Goal: Task Accomplishment & Management: Manage account settings

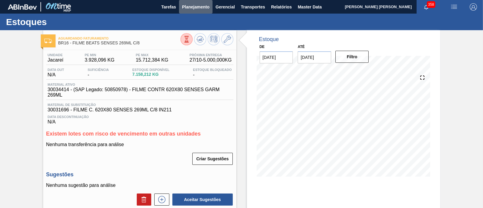
click at [194, 7] on span "Planejamento" at bounding box center [195, 6] width 27 height 7
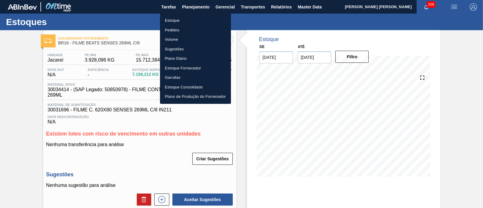
click at [178, 19] on li "Estoque" at bounding box center [195, 21] width 71 height 10
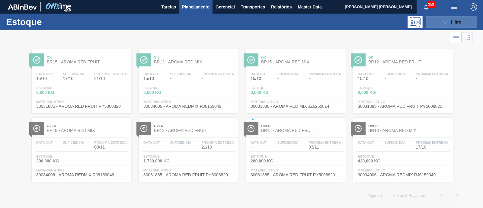
click at [432, 21] on button "089F7B8B-B2A5-4AFE-B5C0-19BA573D28AC Filtro" at bounding box center [451, 22] width 51 height 12
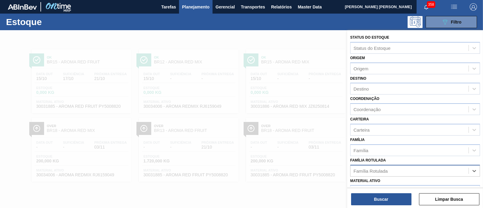
click at [359, 172] on div "Família Rotulada" at bounding box center [371, 170] width 34 height 5
paste Rotulada "CX CARTAO RED MIX LN 269ML"
type Rotulada "CX CARTAO RED MIX LN 269ML"
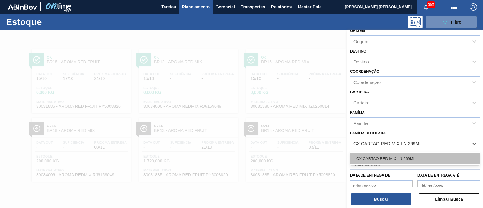
scroll to position [37, 0]
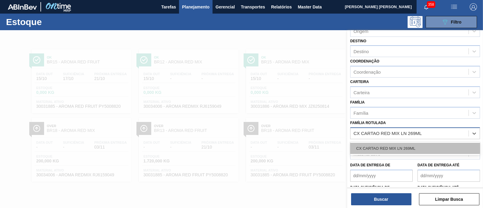
click at [388, 146] on div "CX CARTAO RED MIX LN 269ML" at bounding box center [415, 148] width 130 height 11
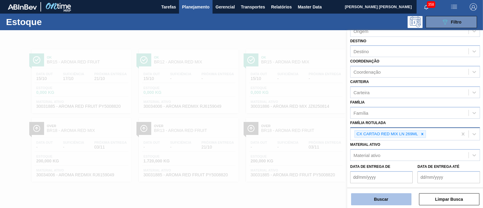
click at [383, 205] on button "Buscar" at bounding box center [381, 199] width 60 height 12
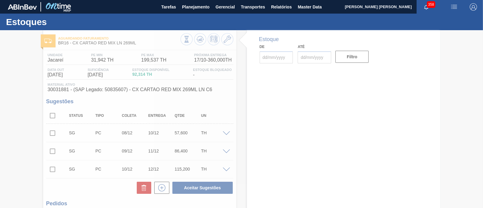
type input "[DATE]"
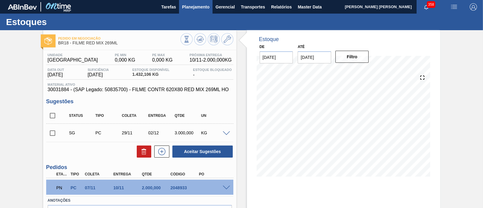
click at [184, 4] on span "Planejamento" at bounding box center [195, 6] width 27 height 7
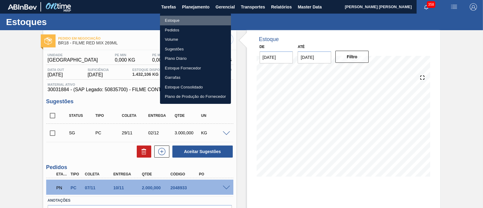
click at [176, 24] on li "Estoque" at bounding box center [195, 21] width 71 height 10
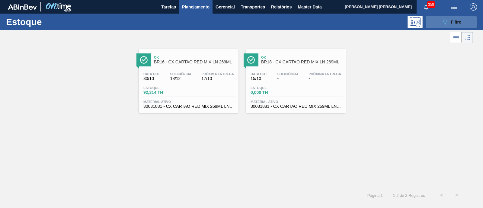
click at [459, 16] on button "089F7B8B-B2A5-4AFE-B5C0-19BA573D28AC Filtro" at bounding box center [451, 22] width 51 height 12
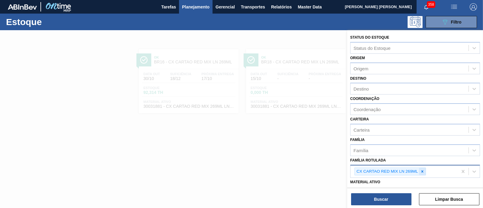
click at [420, 169] on div at bounding box center [422, 172] width 7 height 8
click at [420, 169] on div "Família Rotulada" at bounding box center [410, 170] width 118 height 9
type Rotulada "SK 269ML"
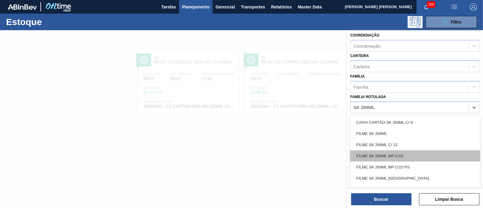
scroll to position [75, 0]
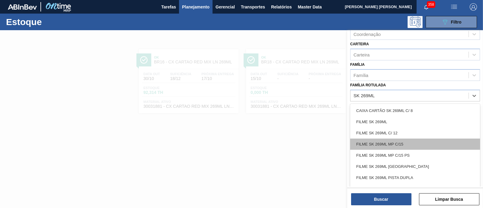
click at [416, 144] on div "FILME SK 269ML MP C/15" at bounding box center [415, 144] width 130 height 11
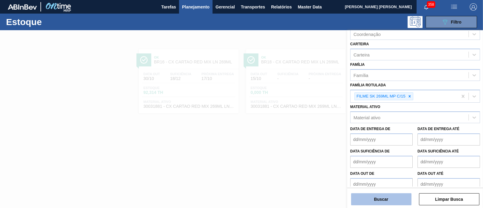
click at [395, 197] on button "Buscar" at bounding box center [381, 199] width 60 height 12
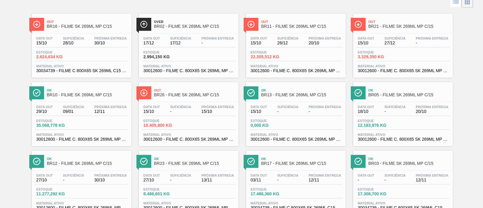
scroll to position [0, 0]
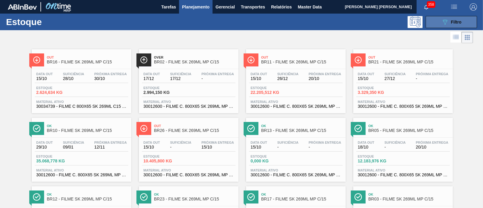
click at [443, 21] on icon "089F7B8B-B2A5-4AFE-B5C0-19BA573D28AC" at bounding box center [445, 21] width 7 height 7
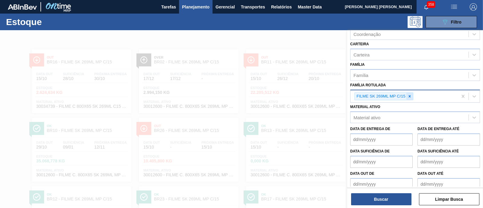
click at [409, 95] on icon at bounding box center [410, 96] width 4 height 4
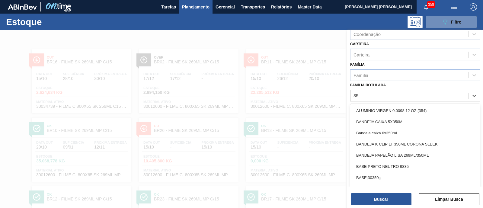
type Rotulada "3"
type Rotulada "sk 350ML"
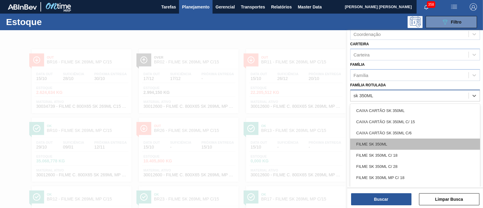
click at [420, 140] on div "FILME SK 350ML" at bounding box center [415, 144] width 130 height 11
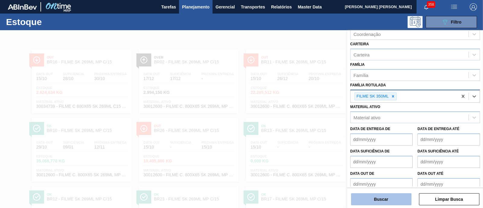
click at [409, 196] on button "Buscar" at bounding box center [381, 199] width 60 height 12
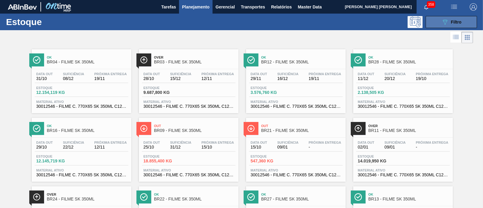
click at [461, 17] on button "089F7B8B-B2A5-4AFE-B5C0-19BA573D28AC Filtro" at bounding box center [451, 22] width 51 height 12
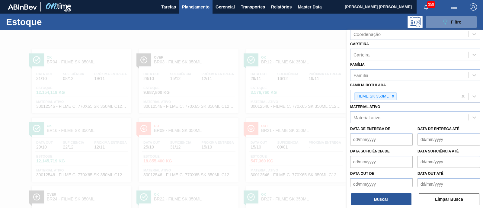
click at [395, 94] on div at bounding box center [393, 97] width 7 height 8
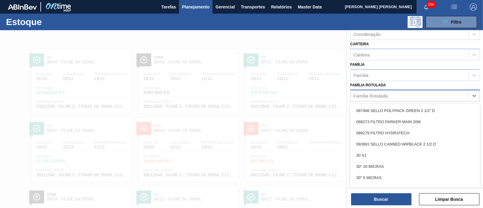
click at [395, 94] on div "Família Rotulada" at bounding box center [410, 95] width 118 height 9
type Rotulada "3"
type Rotulada "SK 350ML"
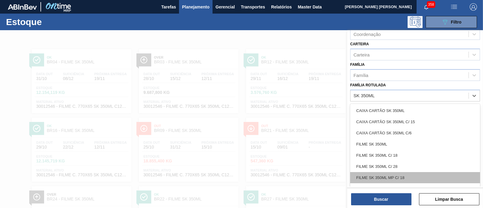
click at [417, 174] on div "FILME SK 350ML MP C/ 18" at bounding box center [415, 177] width 130 height 11
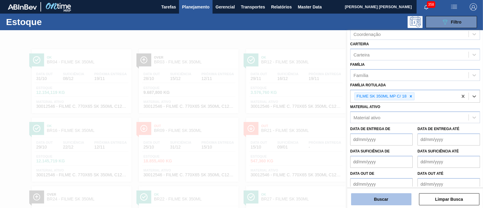
click at [402, 195] on button "Buscar" at bounding box center [381, 199] width 60 height 12
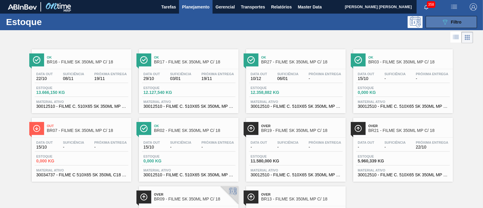
click at [474, 19] on button "089F7B8B-B2A5-4AFE-B5C0-19BA573D28AC Filtro" at bounding box center [451, 22] width 51 height 12
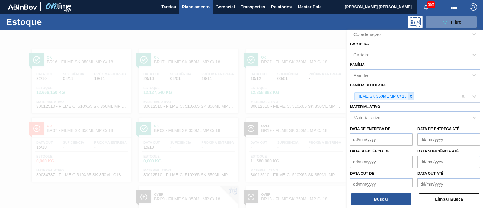
click at [409, 95] on icon at bounding box center [411, 96] width 4 height 4
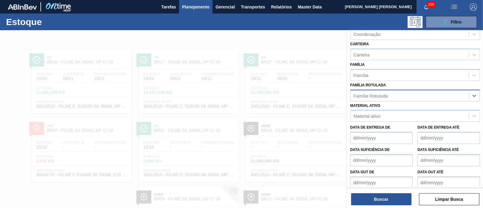
type Rotulada "4"
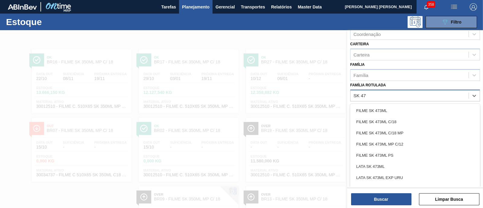
type Rotulada "SK 473"
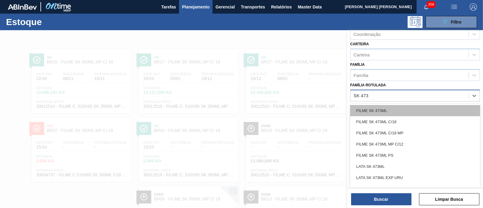
click at [402, 112] on div "FILME SK 473ML" at bounding box center [415, 110] width 130 height 11
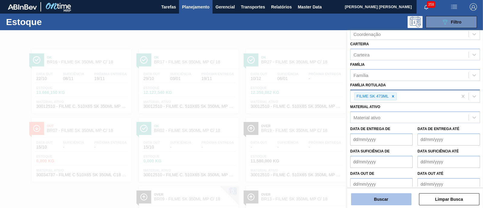
click at [388, 202] on button "Buscar" at bounding box center [381, 199] width 60 height 12
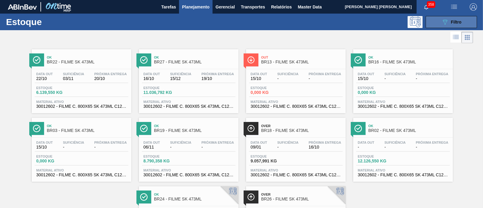
click at [442, 22] on icon "089F7B8B-B2A5-4AFE-B5C0-19BA573D28AC" at bounding box center [445, 21] width 7 height 7
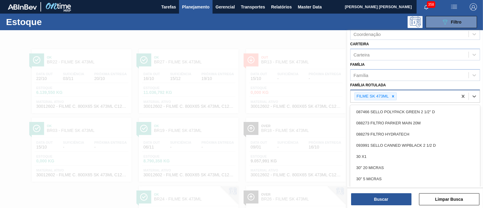
click at [394, 99] on div "FILME SK 473ML" at bounding box center [404, 96] width 107 height 12
click at [394, 96] on icon at bounding box center [393, 96] width 4 height 4
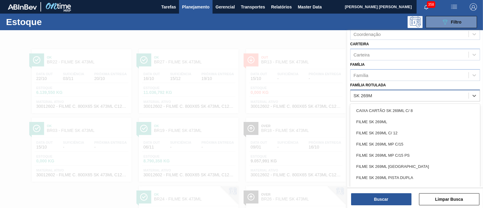
type Rotulada "SK 269ML"
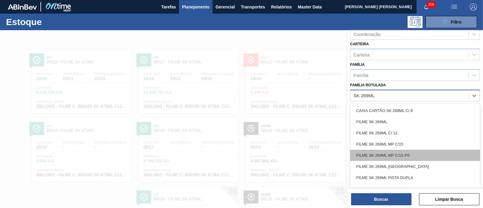
click at [419, 157] on div "FILME SK 269ML MP C/15 PS" at bounding box center [415, 155] width 130 height 11
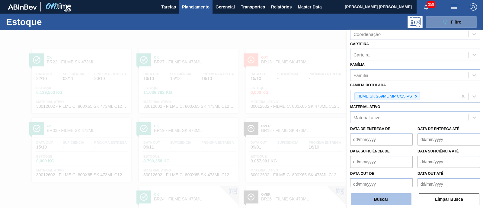
click at [390, 196] on button "Buscar" at bounding box center [381, 199] width 60 height 12
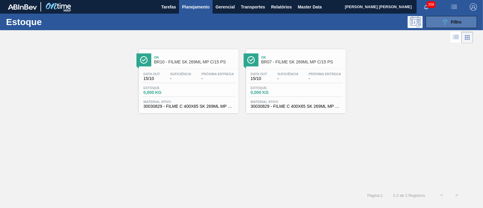
click at [444, 22] on icon at bounding box center [445, 22] width 5 height 5
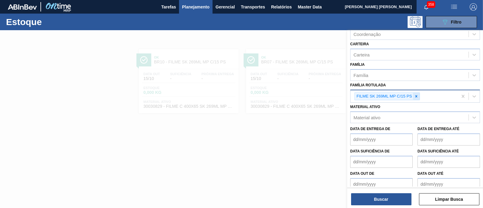
click at [417, 94] on icon at bounding box center [416, 96] width 4 height 4
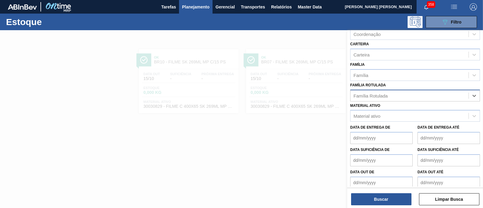
type Rotulada "3"
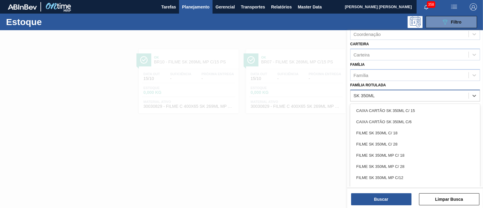
type Rotulada "SK 350ML M"
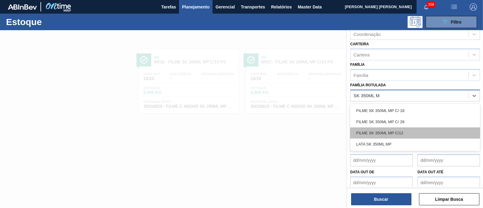
click at [411, 130] on div "FILME SK 350ML MP C/12" at bounding box center [415, 132] width 130 height 11
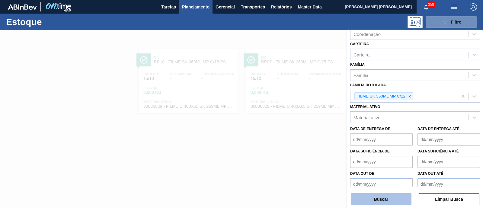
click at [384, 195] on button "Buscar" at bounding box center [381, 199] width 60 height 12
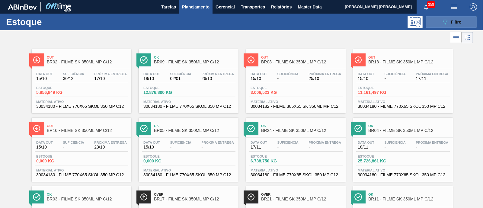
click at [435, 25] on button "089F7B8B-B2A5-4AFE-B5C0-19BA573D28AC Filtro" at bounding box center [451, 22] width 51 height 12
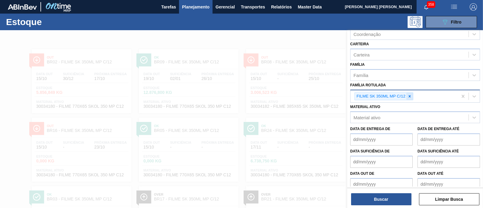
click at [411, 94] on icon at bounding box center [410, 96] width 4 height 4
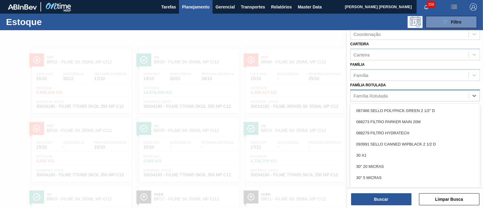
click at [411, 94] on div "Família Rotulada" at bounding box center [410, 95] width 118 height 9
paste Rotulada "FILME SK 350ML MP C/12"
type Rotulada "FILME SK 350ML MP C/12"
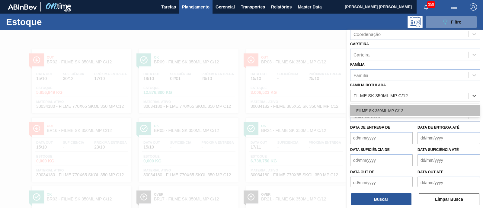
click at [406, 105] on div "FILME SK 350ML MP C/12" at bounding box center [415, 110] width 130 height 11
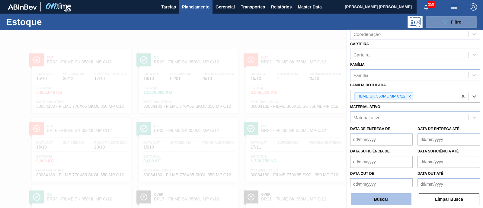
click at [385, 195] on button "Buscar" at bounding box center [381, 199] width 60 height 12
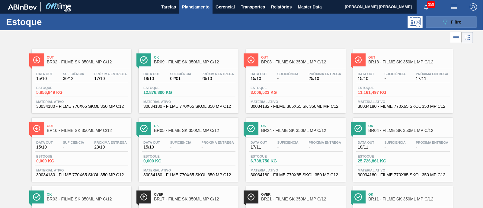
click at [448, 22] on div "089F7B8B-B2A5-4AFE-B5C0-19BA573D28AC Filtro" at bounding box center [452, 21] width 20 height 7
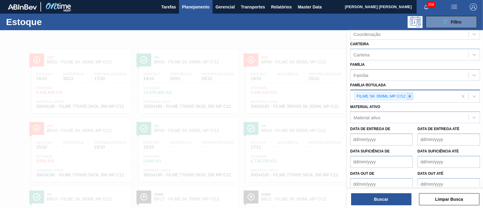
click at [409, 96] on icon at bounding box center [410, 96] width 4 height 4
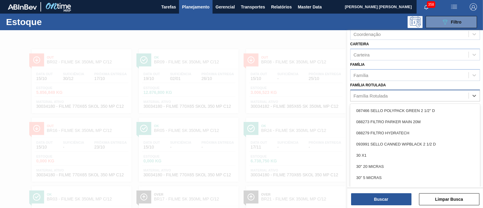
click at [409, 96] on div "Família Rotulada" at bounding box center [410, 95] width 118 height 9
paste Rotulada "FILME SK 269ML"
type Rotulada "FILME SK 269ML"
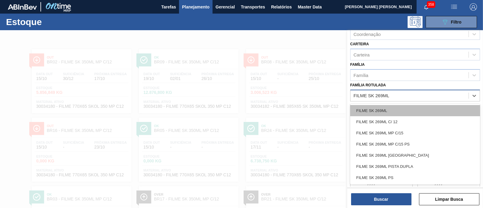
click at [414, 105] on div "FILME SK 269ML" at bounding box center [415, 110] width 130 height 11
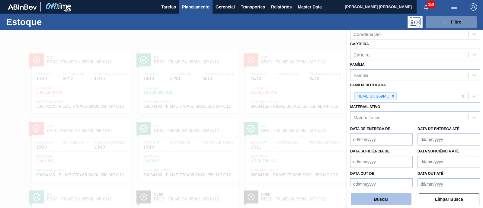
click at [387, 200] on button "Buscar" at bounding box center [381, 199] width 60 height 12
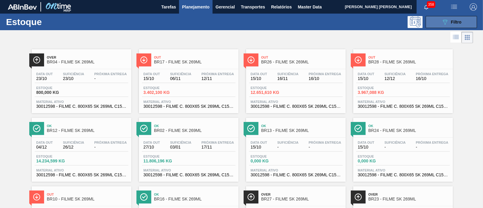
click at [444, 16] on button "089F7B8B-B2A5-4AFE-B5C0-19BA573D28AC Filtro" at bounding box center [451, 22] width 51 height 12
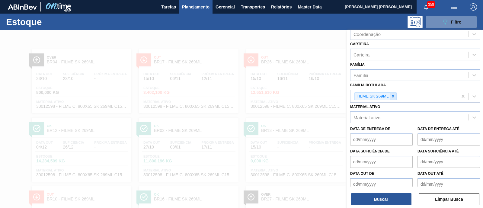
click at [394, 97] on icon at bounding box center [393, 96] width 4 height 4
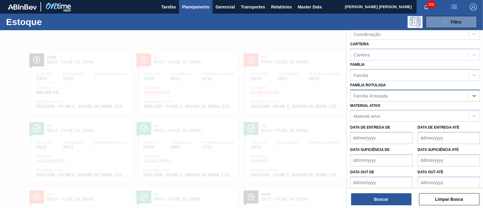
paste Rotulada "FILME SK 350ML MP C/12"
type Rotulada "FILME SK 350ML MP C/12"
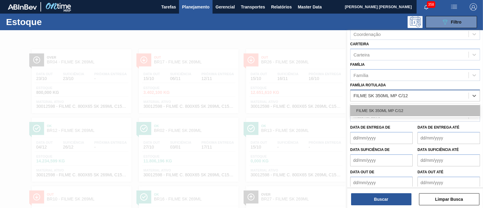
click at [396, 105] on div "FILME SK 350ML MP C/12" at bounding box center [415, 110] width 130 height 11
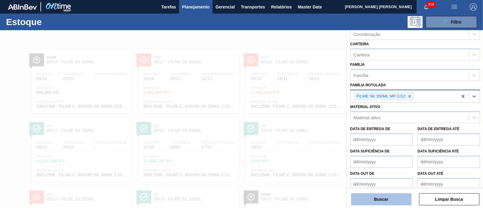
click at [395, 199] on button "Buscar" at bounding box center [381, 199] width 60 height 12
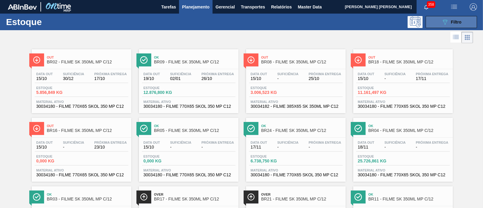
click at [438, 25] on button "089F7B8B-B2A5-4AFE-B5C0-19BA573D28AC Filtro" at bounding box center [451, 22] width 51 height 12
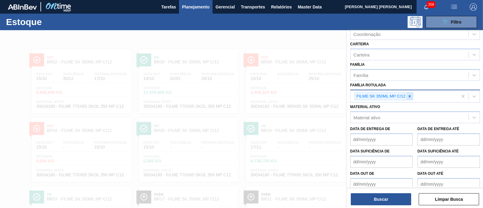
click at [409, 95] on icon at bounding box center [410, 96] width 4 height 4
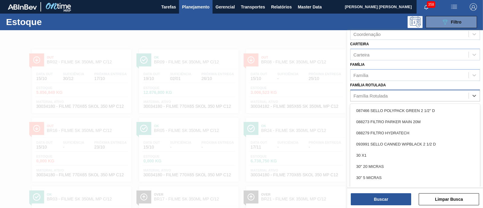
click at [409, 95] on div "Família Rotulada" at bounding box center [410, 95] width 118 height 9
paste Rotulada "FILME SK 473ML MP C/12"
type Rotulada "FILME SK 473ML MP C/12"
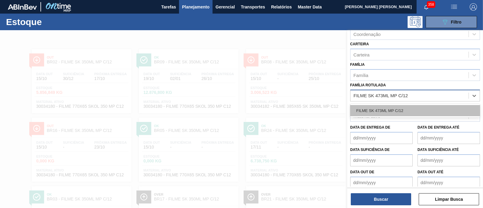
click at [410, 107] on div "FILME SK 473ML MP C/12" at bounding box center [415, 110] width 130 height 11
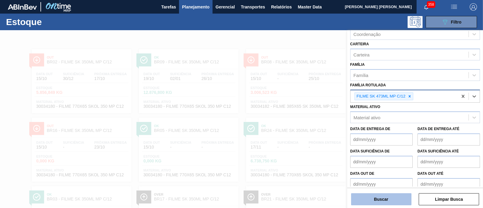
click at [385, 205] on button "Buscar" at bounding box center [381, 199] width 60 height 12
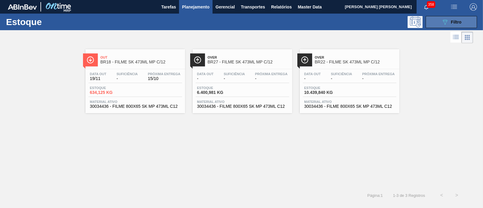
click at [448, 24] on icon "089F7B8B-B2A5-4AFE-B5C0-19BA573D28AC" at bounding box center [445, 21] width 7 height 7
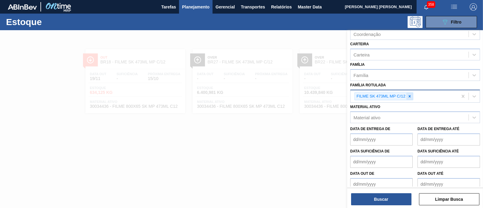
click at [409, 93] on div at bounding box center [410, 97] width 7 height 8
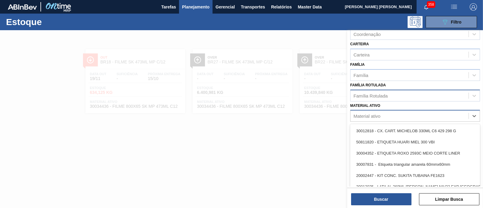
click at [405, 112] on div "Material ativo" at bounding box center [410, 116] width 118 height 9
click at [406, 93] on div "Família Rotulada" at bounding box center [410, 95] width 118 height 9
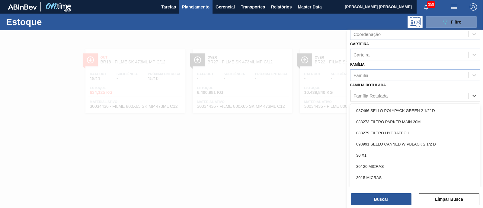
paste Rotulada "FILME SK 269ML MP C/15"
type Rotulada "FILME SK 269ML MP C/15"
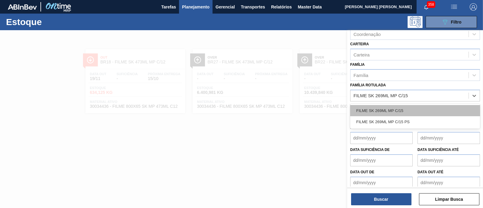
click at [409, 106] on div "FILME SK 269ML MP C/15" at bounding box center [415, 110] width 130 height 11
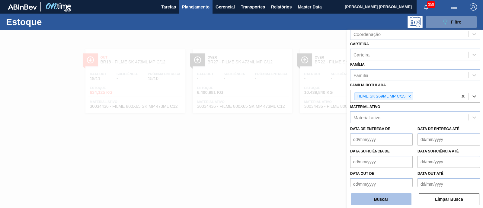
click at [399, 198] on button "Buscar" at bounding box center [381, 199] width 60 height 12
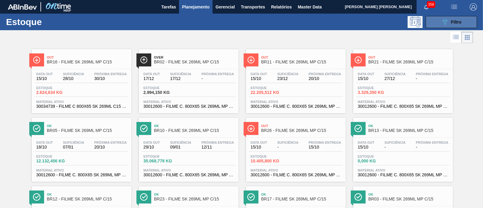
click at [455, 20] on span "Filtro" at bounding box center [456, 22] width 11 height 5
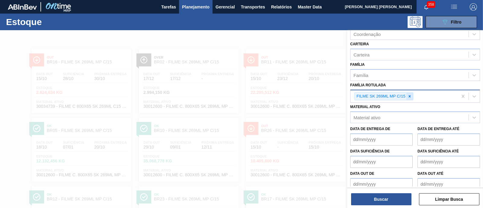
click at [411, 96] on icon at bounding box center [410, 96] width 4 height 4
click at [411, 96] on div "FILME SK 269ML MP C/15" at bounding box center [404, 96] width 107 height 12
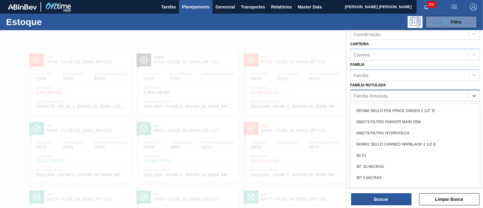
paste Rotulada "FILME SK 350ML MP C/ 18"
type Rotulada "FILME SK 350ML MP C/ 18"
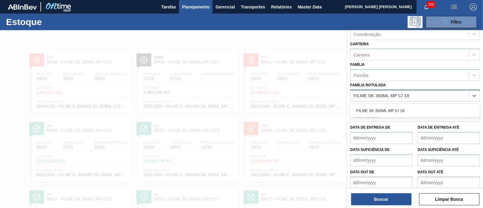
drag, startPoint x: 411, startPoint y: 108, endPoint x: 408, endPoint y: 111, distance: 3.9
click at [411, 107] on div "FILME SK 350ML MP C/ 18" at bounding box center [415, 110] width 130 height 11
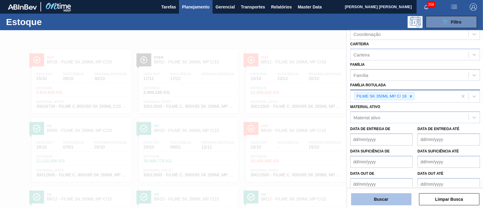
click at [381, 200] on button "Buscar" at bounding box center [381, 199] width 60 height 12
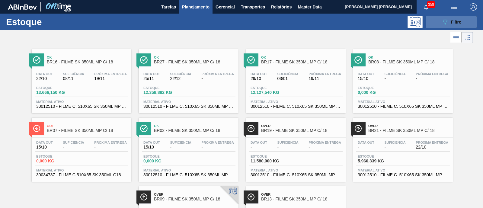
click at [462, 26] on button "089F7B8B-B2A5-4AFE-B5C0-19BA573D28AC Filtro" at bounding box center [451, 22] width 51 height 12
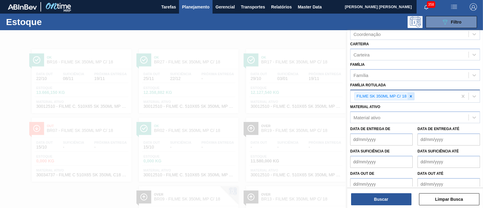
click at [411, 97] on icon at bounding box center [411, 96] width 4 height 4
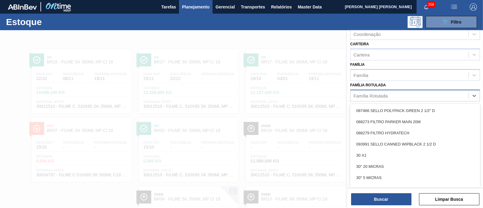
click at [411, 97] on div "Família Rotulada" at bounding box center [410, 95] width 118 height 9
paste Rotulada "FILME SK 473ML"
type Rotulada "FILME SK 473ML"
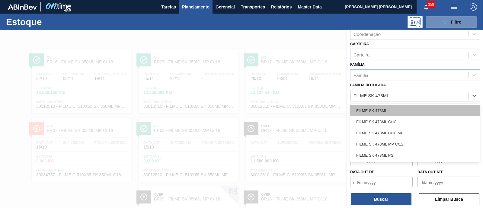
click at [411, 108] on div "FILME SK 473ML" at bounding box center [415, 110] width 130 height 11
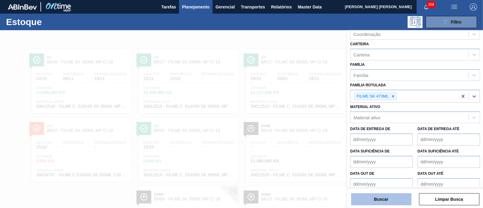
click at [399, 201] on button "Buscar" at bounding box center [381, 199] width 60 height 12
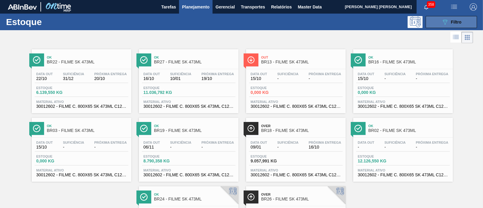
click at [459, 21] on span "Filtro" at bounding box center [456, 22] width 11 height 5
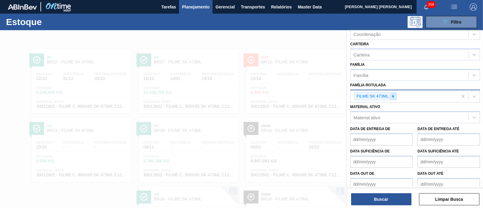
click at [392, 94] on icon at bounding box center [393, 96] width 4 height 4
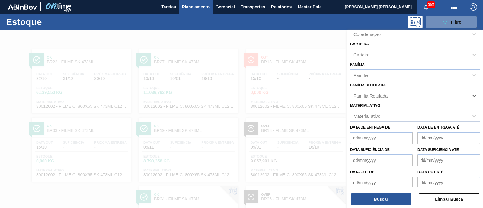
click at [392, 94] on div "Família Rotulada" at bounding box center [410, 95] width 118 height 9
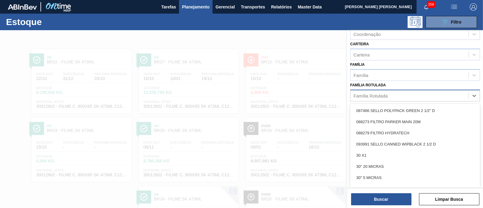
paste Rotulada "FILME SK 269ML MP C/15"
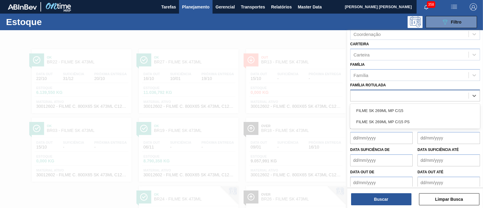
type Rotulada "FILME SK 269ML MP C/15"
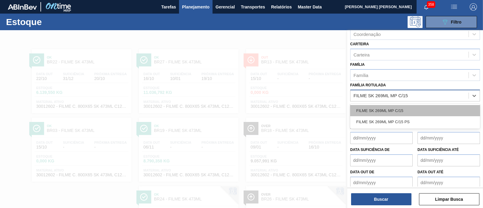
click at [397, 108] on div "FILME SK 269ML MP C/15" at bounding box center [415, 110] width 130 height 11
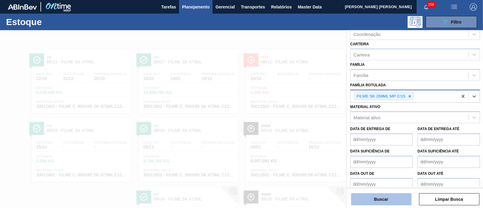
click at [380, 201] on button "Buscar" at bounding box center [381, 199] width 60 height 12
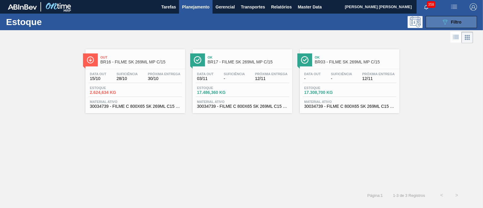
click at [443, 21] on icon "089F7B8B-B2A5-4AFE-B5C0-19BA573D28AC" at bounding box center [445, 21] width 7 height 7
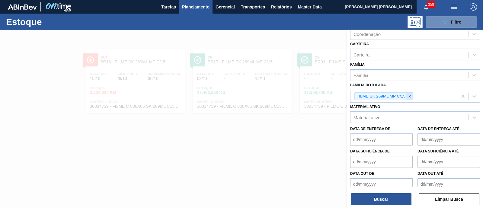
click at [412, 94] on div at bounding box center [410, 97] width 7 height 8
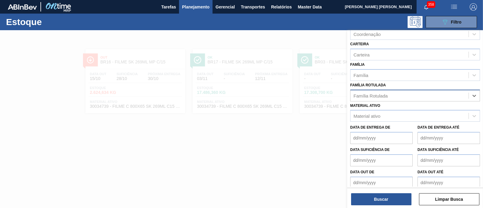
click at [412, 94] on div "Família Rotulada" at bounding box center [410, 95] width 118 height 9
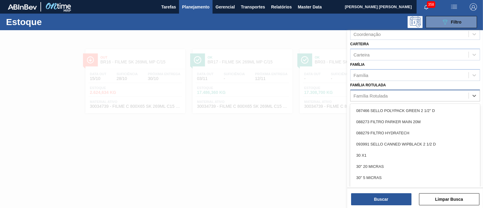
paste Rotulada "FILME SK 350ML"
type Rotulada "FILME SK 350ML"
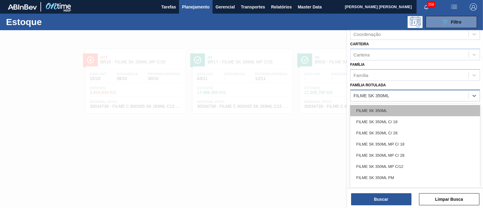
click at [412, 105] on div "FILME SK 350ML" at bounding box center [415, 110] width 130 height 11
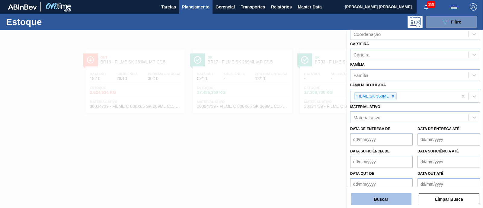
click at [391, 197] on button "Buscar" at bounding box center [381, 199] width 60 height 12
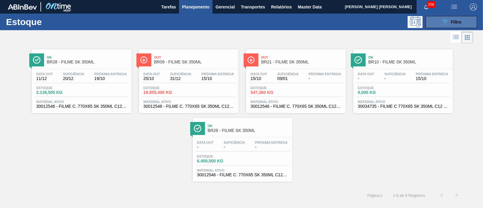
click at [443, 24] on icon "089F7B8B-B2A5-4AFE-B5C0-19BA573D28AC" at bounding box center [445, 21] width 7 height 7
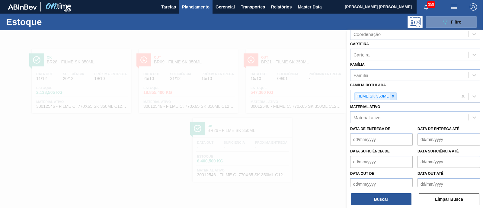
click at [394, 95] on icon at bounding box center [393, 96] width 4 height 4
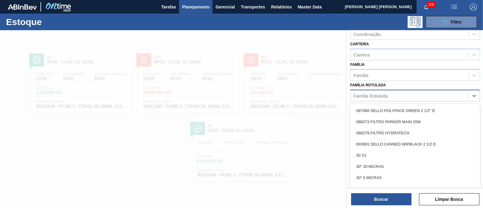
click at [394, 95] on div "Família Rotulada" at bounding box center [410, 95] width 118 height 9
paste Rotulada "FILME SK 269ML MP C/15"
type Rotulada "FILME SK 269ML MP C/15"
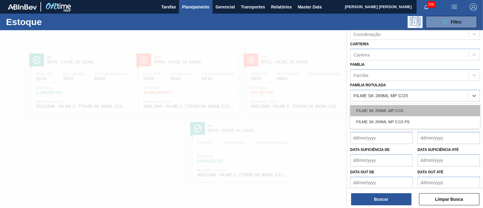
click at [393, 105] on div "FILME SK 269ML MP C/15" at bounding box center [415, 110] width 130 height 11
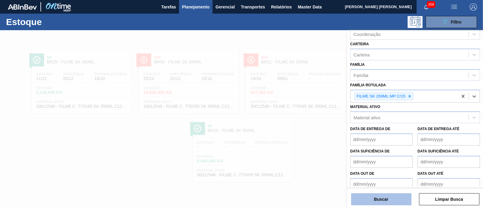
click at [384, 197] on button "Buscar" at bounding box center [381, 199] width 60 height 12
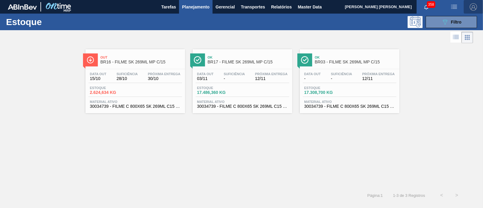
click at [472, 7] on img "button" at bounding box center [473, 6] width 7 height 7
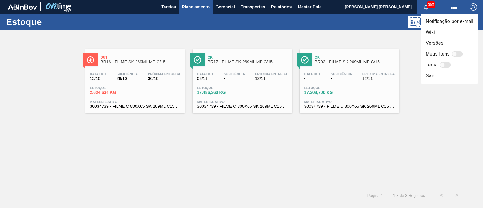
click at [394, 34] on div at bounding box center [241, 104] width 483 height 208
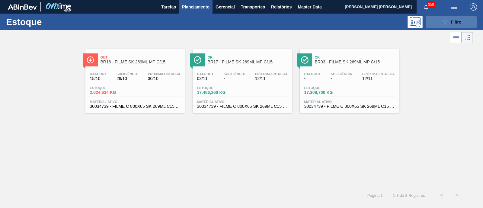
click at [464, 21] on button "089F7B8B-B2A5-4AFE-B5C0-19BA573D28AC Filtro" at bounding box center [451, 22] width 51 height 12
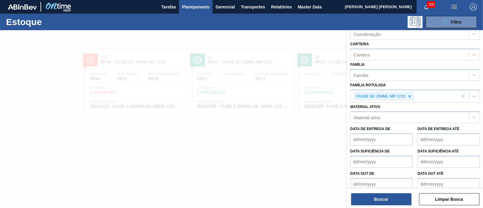
click at [295, 155] on div at bounding box center [241, 134] width 483 height 208
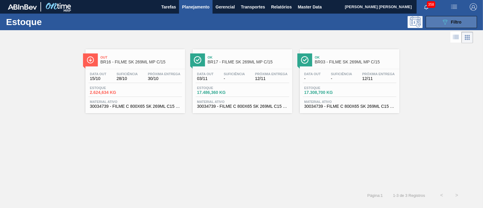
click at [454, 21] on span "Filtro" at bounding box center [456, 22] width 11 height 5
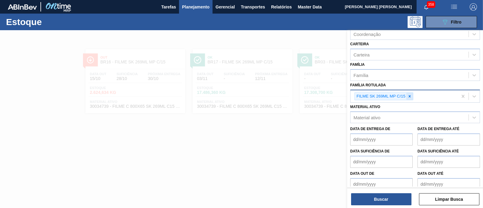
click at [411, 94] on icon at bounding box center [410, 96] width 4 height 4
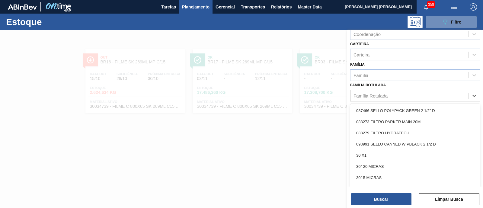
click at [411, 94] on div "Família Rotulada" at bounding box center [410, 95] width 118 height 9
paste Rotulada "FILME SK 473ML"
type Rotulada "FILME SK 473ML"
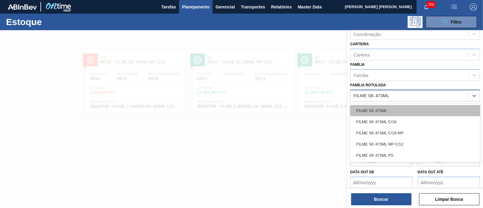
click at [408, 106] on div "FILME SK 473ML" at bounding box center [415, 110] width 130 height 11
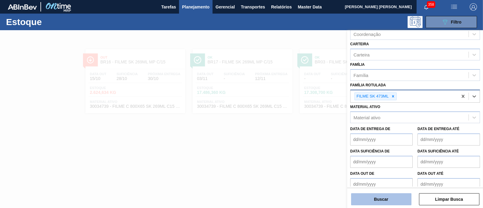
click at [379, 196] on button "Buscar" at bounding box center [381, 199] width 60 height 12
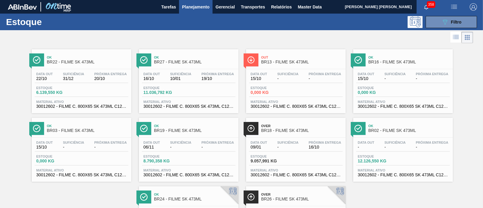
click at [172, 22] on div "089F7B8B-B2A5-4AFE-B5C0-19BA573D28AC Filtro" at bounding box center [287, 22] width 387 height 12
click at [447, 23] on icon "089F7B8B-B2A5-4AFE-B5C0-19BA573D28AC" at bounding box center [445, 21] width 7 height 7
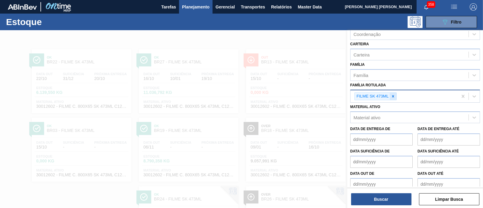
click at [394, 96] on icon at bounding box center [393, 96] width 4 height 4
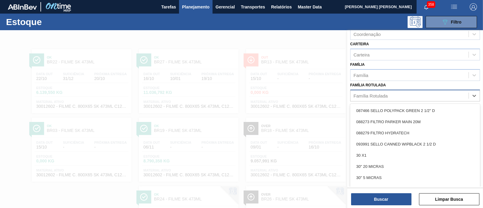
click at [394, 96] on div "Família Rotulada" at bounding box center [410, 95] width 118 height 9
paste Rotulada "FILME SK 269ML MP C/15"
type Rotulada "FILME SK 269ML MP C/15"
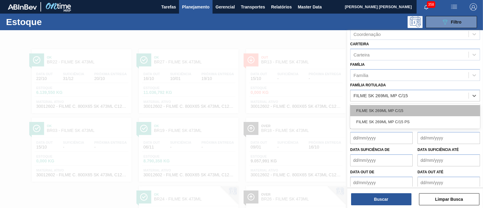
click at [395, 107] on div "FILME SK 269ML MP C/15" at bounding box center [415, 110] width 130 height 11
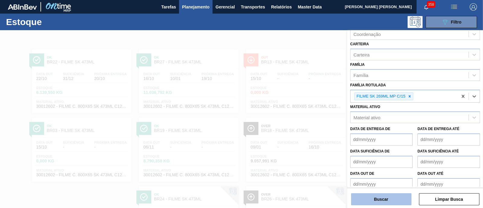
click at [393, 197] on button "Buscar" at bounding box center [381, 199] width 60 height 12
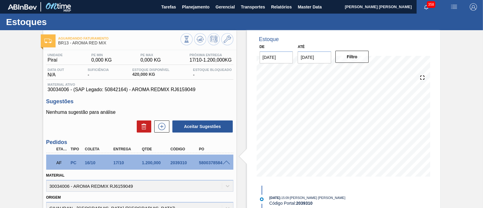
scroll to position [37, 0]
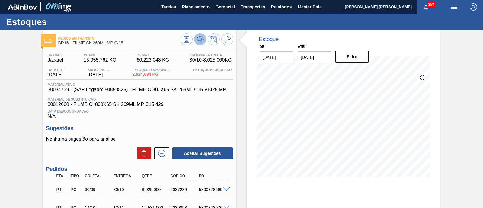
click at [197, 40] on icon at bounding box center [200, 39] width 7 height 7
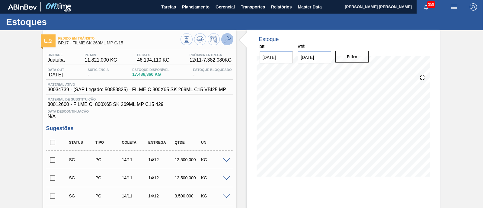
click at [228, 40] on icon at bounding box center [227, 39] width 7 height 7
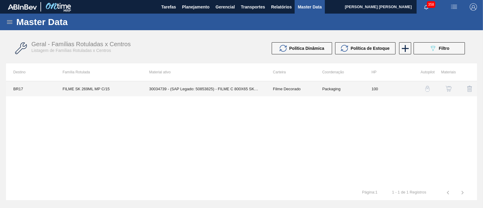
click at [279, 91] on td "Filme Decorado" at bounding box center [290, 88] width 49 height 15
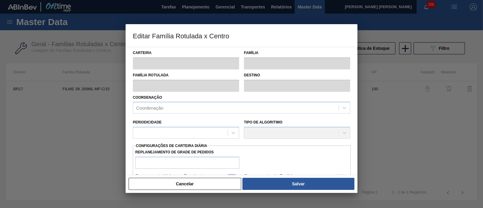
type input "Filme Decorado"
type input "FILME SK 269ML MP C/15"
type input "BR17 - Juatuba"
type input "100"
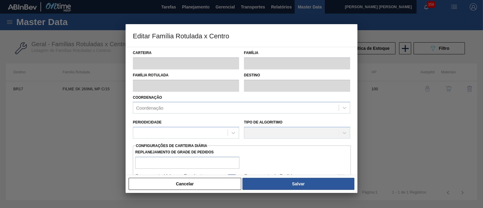
type input "11.821"
type input "46.194,11"
type input "75"
type input "37.600,833"
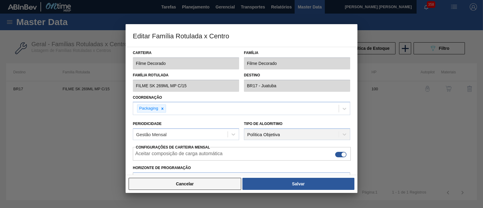
click at [181, 185] on button "Cancelar" at bounding box center [185, 184] width 113 height 12
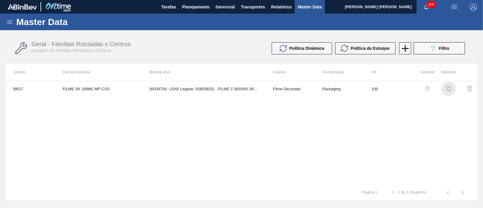
click at [452, 86] on img "button" at bounding box center [449, 89] width 6 height 6
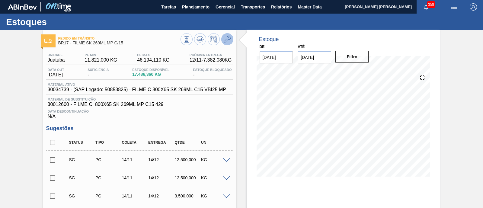
click at [221, 40] on button at bounding box center [227, 39] width 12 height 12
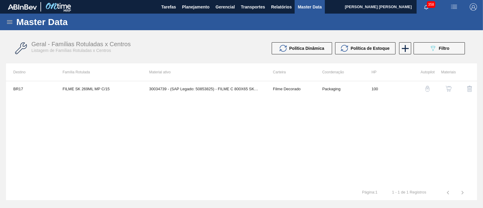
click at [447, 87] on img "button" at bounding box center [449, 89] width 6 height 6
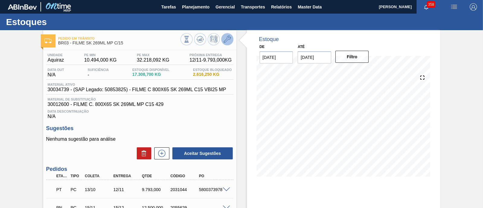
click at [226, 45] on button at bounding box center [227, 39] width 12 height 12
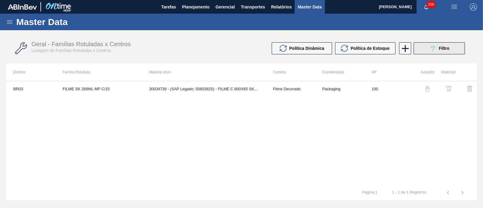
click at [435, 48] on icon "089F7B8B-B2A5-4AFE-B5C0-19BA573D28AC" at bounding box center [433, 48] width 7 height 7
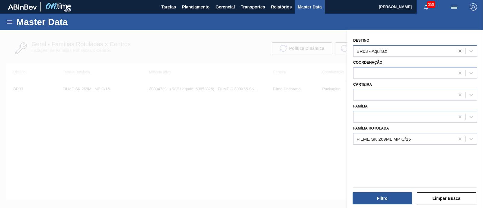
click at [459, 52] on icon at bounding box center [460, 51] width 6 height 6
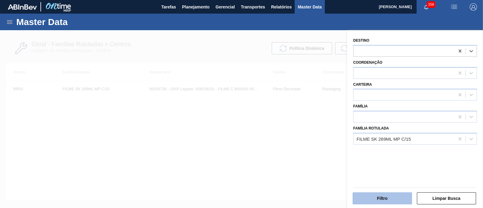
click at [381, 195] on button "Filtro" at bounding box center [383, 198] width 60 height 12
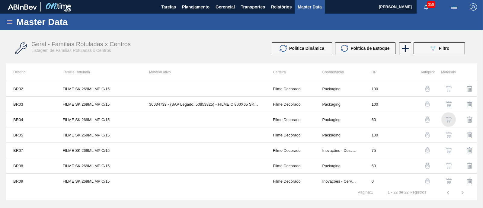
click at [446, 119] on img "button" at bounding box center [449, 120] width 6 height 6
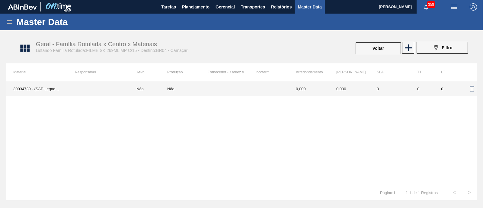
click at [93, 86] on td at bounding box center [99, 88] width 62 height 15
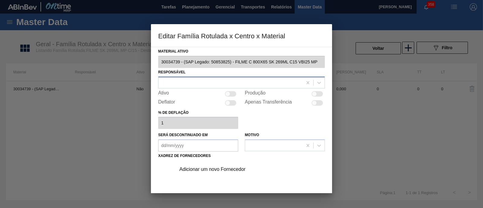
click at [253, 83] on div at bounding box center [231, 82] width 144 height 9
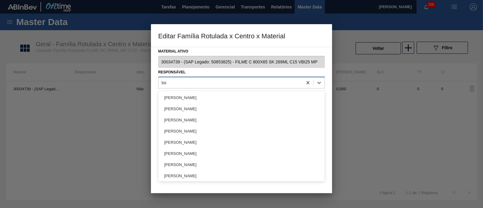
type input "toma"
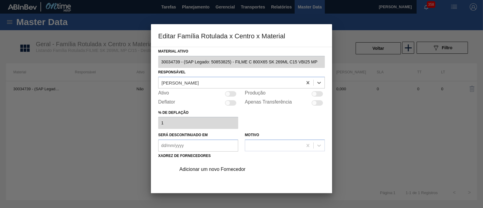
click at [319, 95] on div at bounding box center [317, 93] width 11 height 5
checkbox input "true"
click at [234, 96] on div "Ativo" at bounding box center [198, 93] width 80 height 7
click at [231, 93] on div at bounding box center [230, 93] width 11 height 5
checkbox input "true"
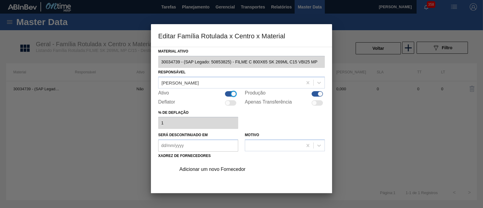
click at [224, 167] on div "Adicionar um novo Fornecedor" at bounding box center [238, 169] width 118 height 5
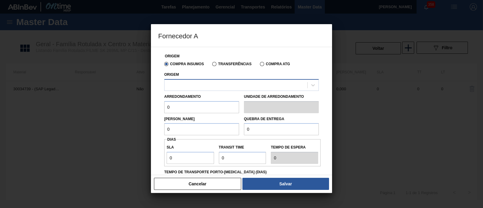
click at [233, 85] on div at bounding box center [236, 85] width 143 height 9
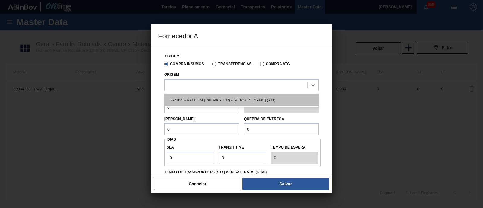
click at [231, 95] on div "294925 - VALFILM (VALMASTER) - MANAUS (AM)" at bounding box center [241, 100] width 155 height 11
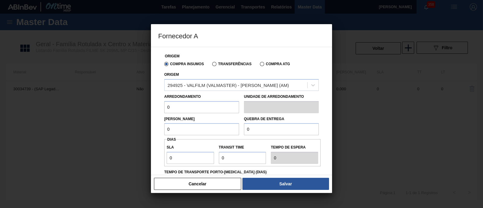
drag, startPoint x: 197, startPoint y: 110, endPoint x: 164, endPoint y: 111, distance: 32.7
click at [164, 111] on input "0" at bounding box center [201, 107] width 75 height 12
type input "500"
drag, startPoint x: 202, startPoint y: 126, endPoint x: 145, endPoint y: 129, distance: 57.1
click at [145, 129] on div "Fornecedor A Origem Compra Insumos Transferências Compra ATG Origem 294925 - VA…" at bounding box center [241, 104] width 483 height 208
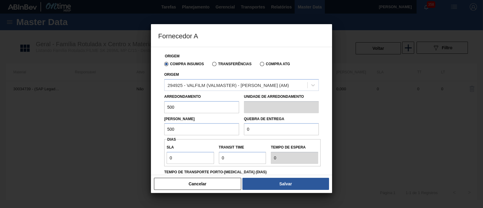
type input "500"
drag, startPoint x: 255, startPoint y: 131, endPoint x: 233, endPoint y: 131, distance: 22.1
click at [233, 131] on div "Lote Mínimo 500 Quebra de entrega 0" at bounding box center [241, 124] width 159 height 22
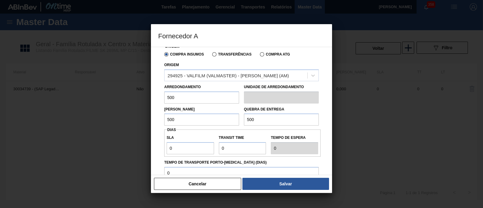
scroll to position [37, 0]
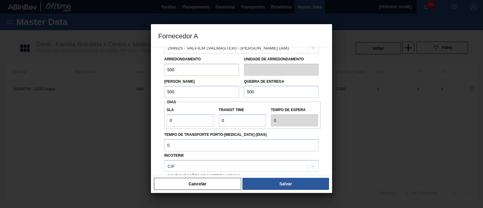
type input "500"
drag, startPoint x: 183, startPoint y: 121, endPoint x: 138, endPoint y: 126, distance: 45.2
click at [138, 126] on div "Fornecedor A Origem Compra Insumos Transferências Compra ATG Origem 294925 - VA…" at bounding box center [241, 104] width 483 height 208
type input "3"
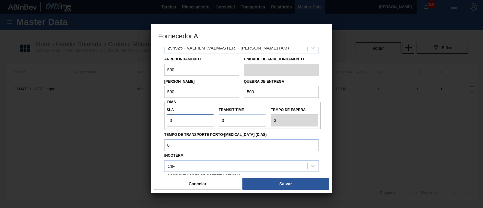
type input "30"
drag, startPoint x: 238, startPoint y: 118, endPoint x: 211, endPoint y: 118, distance: 27.5
click at [211, 118] on div "SLA 30 Transit Time Tempo de espera 30" at bounding box center [242, 115] width 156 height 22
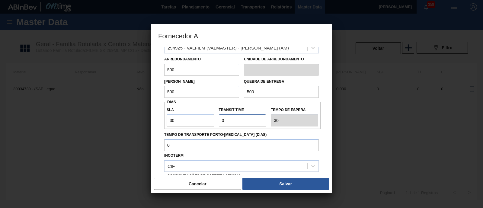
type input "4"
type input "34"
type input "NaN"
type input "5"
type input "35"
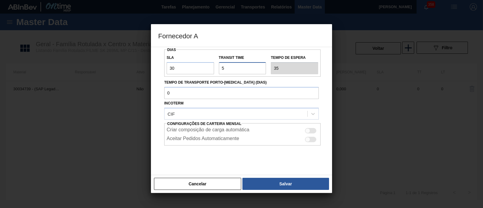
scroll to position [98, 0]
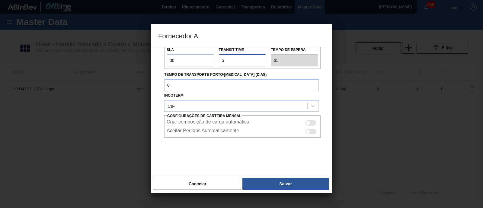
type input "5"
click at [314, 123] on div at bounding box center [310, 122] width 11 height 5
checkbox input "true"
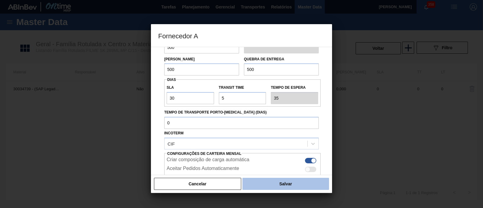
click at [270, 181] on button "Salvar" at bounding box center [286, 184] width 87 height 12
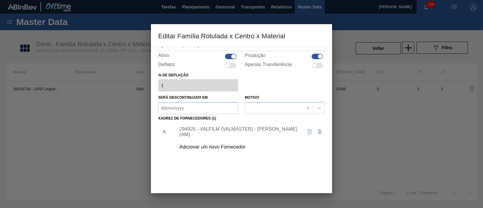
scroll to position [63, 0]
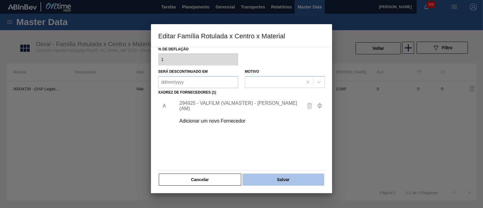
click at [274, 175] on button "Salvar" at bounding box center [284, 180] width 82 height 12
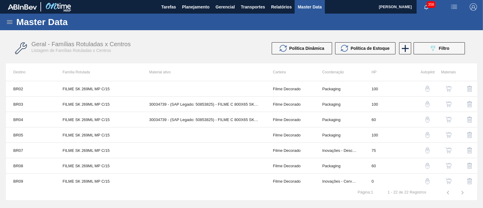
click at [11, 21] on icon at bounding box center [9, 21] width 7 height 7
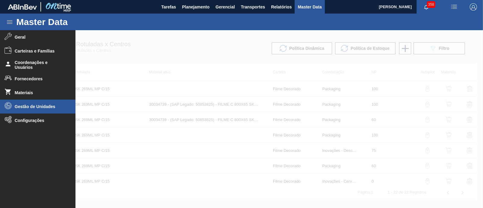
click at [36, 106] on span "Gestão de Unidades" at bounding box center [40, 106] width 50 height 5
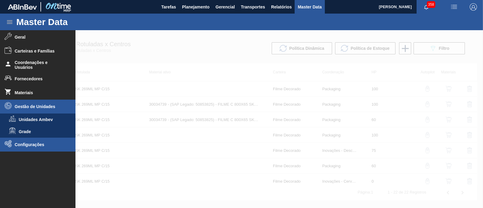
click at [25, 147] on span "Configurações" at bounding box center [40, 144] width 50 height 5
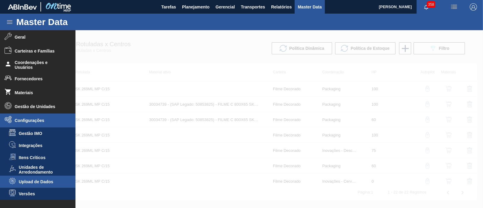
click at [33, 184] on li "Upload de Dados" at bounding box center [38, 182] width 76 height 12
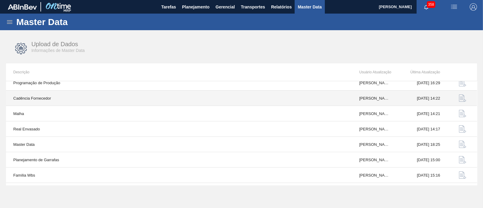
scroll to position [64, 0]
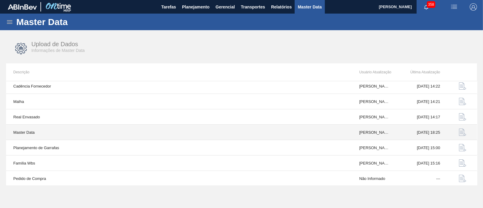
click at [462, 129] on img "button" at bounding box center [462, 132] width 7 height 7
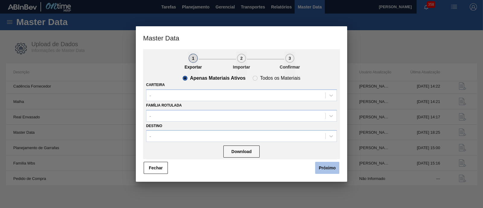
click at [329, 166] on button "Próximo" at bounding box center [327, 168] width 24 height 12
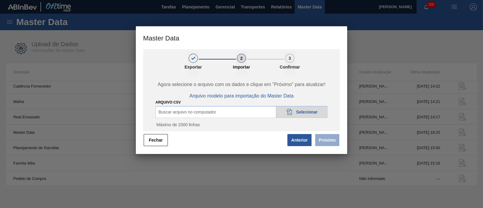
click at [316, 114] on span "Selecionar" at bounding box center [306, 112] width 21 height 5
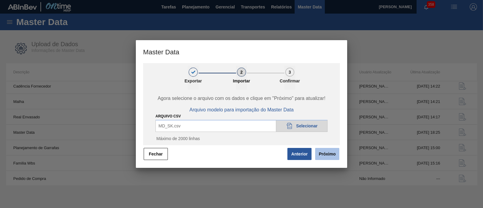
click at [334, 155] on button "Próximo" at bounding box center [327, 154] width 24 height 12
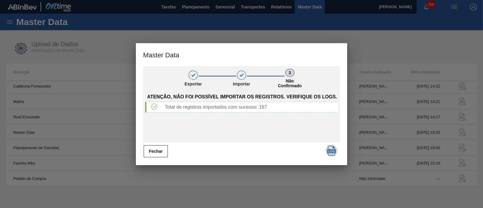
click at [331, 151] on img "button" at bounding box center [332, 151] width 10 height 10
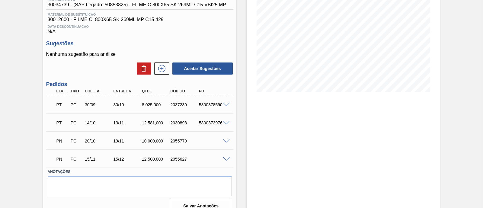
scroll to position [95, 0]
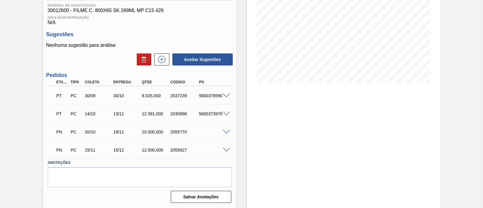
click at [227, 150] on span at bounding box center [226, 150] width 7 height 5
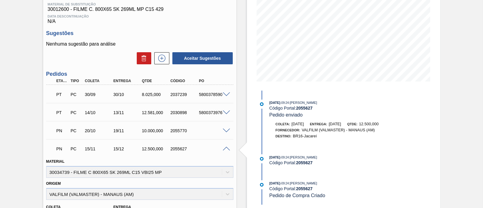
click at [226, 150] on span at bounding box center [226, 149] width 7 height 5
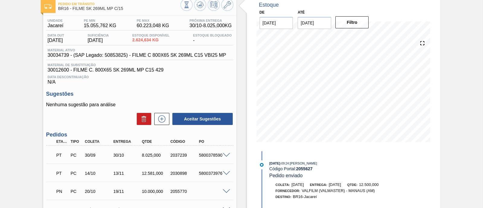
scroll to position [0, 0]
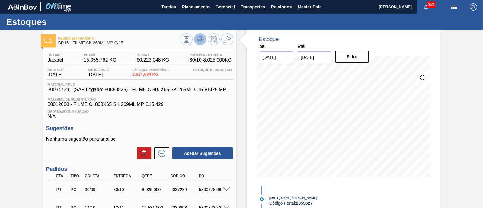
click at [199, 40] on icon at bounding box center [200, 39] width 7 height 7
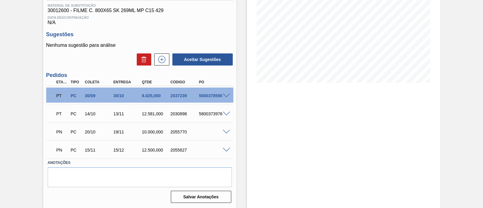
scroll to position [57, 0]
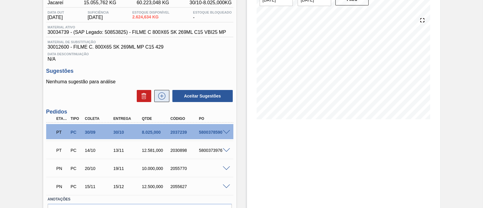
click at [159, 96] on icon at bounding box center [162, 95] width 10 height 7
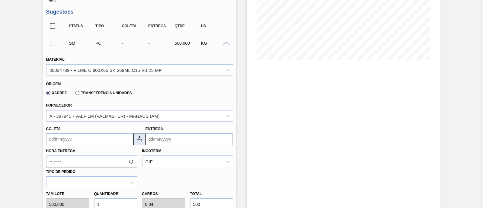
scroll to position [133, 0]
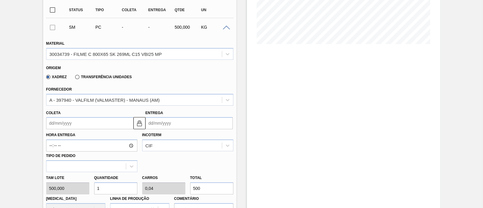
click at [102, 123] on input "Coleta" at bounding box center [89, 123] width 87 height 12
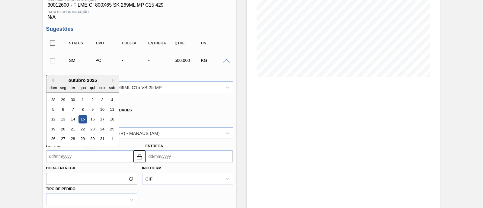
scroll to position [57, 0]
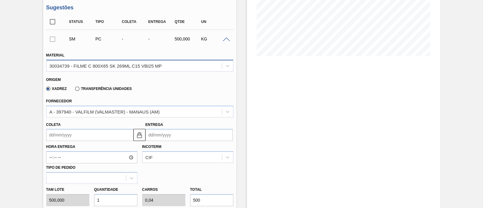
scroll to position [133, 0]
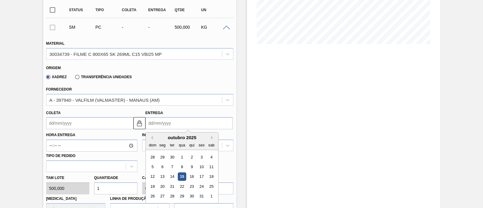
click at [166, 126] on input "Entrega" at bounding box center [189, 123] width 87 height 12
click at [211, 139] on button "Next Month" at bounding box center [213, 138] width 4 height 4
click at [164, 186] on div "22" at bounding box center [162, 186] width 8 height 8
type input "[DATE]"
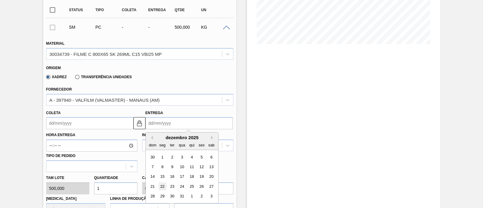
type input "[DATE]"
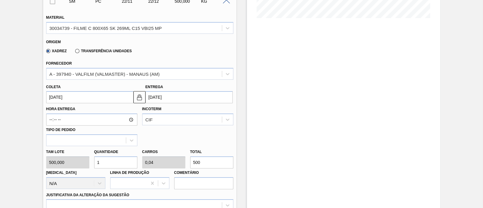
scroll to position [171, 0]
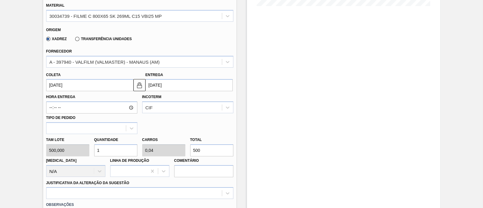
click at [182, 150] on div "Tam lote 500,000 Quantidade 1 Carros 0,04 Total 500 [MEDICAL_DATA] N/A Linha de…" at bounding box center [140, 155] width 192 height 43
type input "0,002"
type input "0"
type input "1"
type input "0,024"
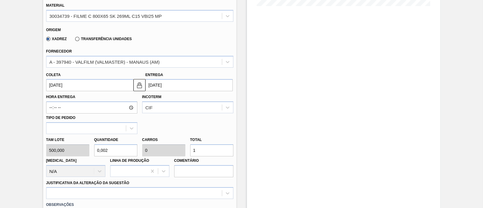
type input "0,001"
type input "12"
type input "0,25"
type input "0,01"
type input "125"
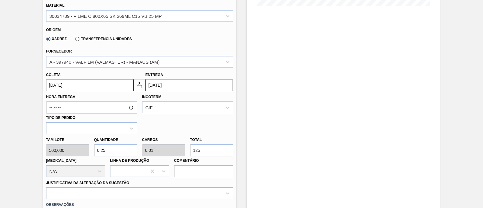
type input "2,5"
type input "0,1"
type input "1.250"
type input "25"
type input "1"
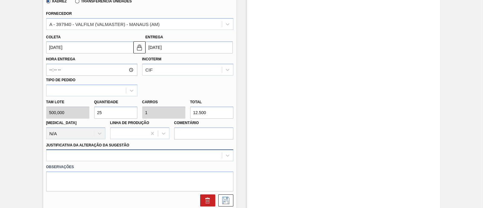
type input "12.500"
click at [168, 151] on div at bounding box center [139, 156] width 187 height 12
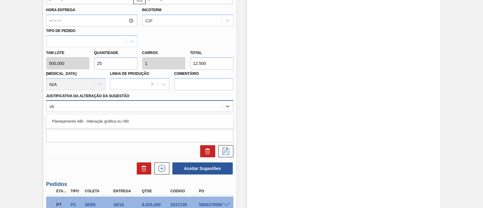
type Sugestão "vbi"
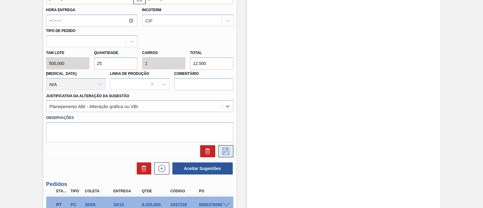
click at [222, 149] on icon at bounding box center [226, 151] width 10 height 7
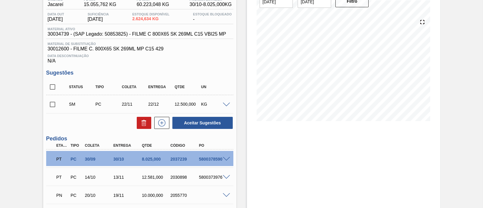
scroll to position [44, 0]
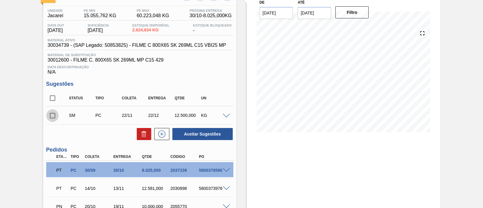
click at [50, 118] on input "checkbox" at bounding box center [52, 115] width 13 height 13
click at [220, 129] on button "Aceitar Sugestões" at bounding box center [202, 134] width 60 height 12
checkbox input "false"
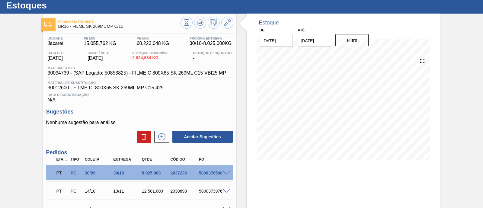
scroll to position [0, 0]
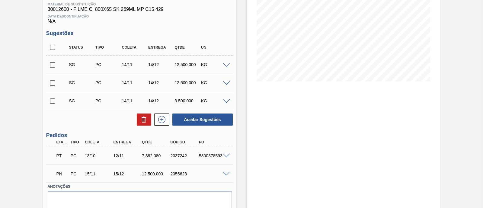
scroll to position [113, 0]
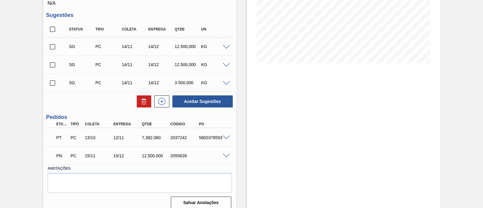
click at [223, 158] on span at bounding box center [226, 156] width 7 height 5
type input "12.500"
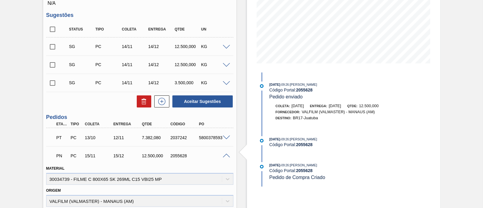
click at [225, 157] on span at bounding box center [226, 156] width 7 height 5
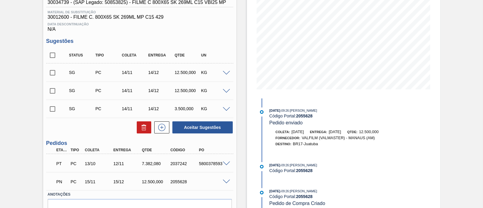
scroll to position [75, 0]
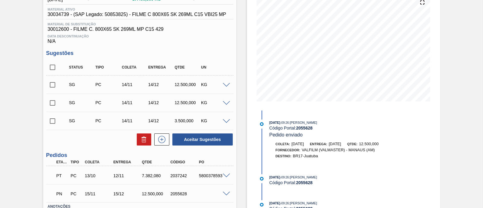
click at [53, 71] on input "checkbox" at bounding box center [52, 67] width 13 height 13
checkbox input "true"
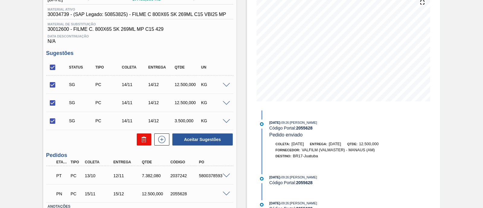
click at [142, 140] on icon at bounding box center [143, 139] width 7 height 7
checkbox input "false"
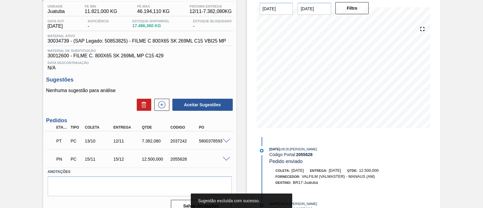
scroll to position [37, 0]
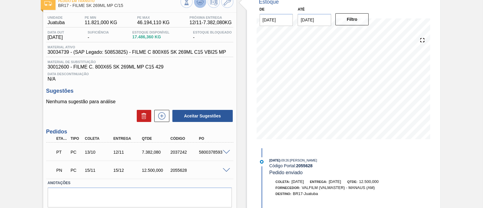
click at [203, 3] on icon at bounding box center [200, 1] width 7 height 7
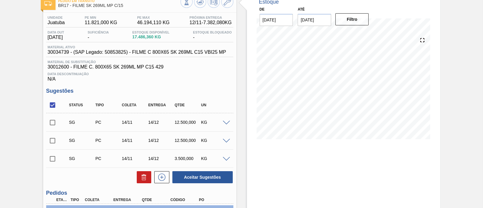
click at [225, 124] on span at bounding box center [226, 123] width 7 height 5
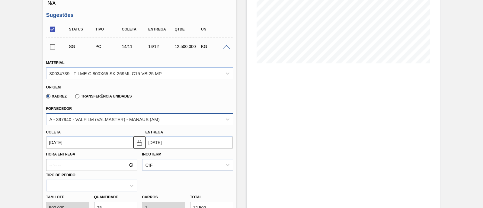
scroll to position [151, 0]
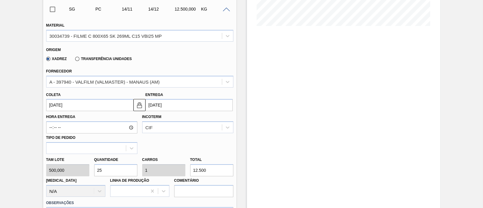
click at [171, 109] on input "14/12/2025" at bounding box center [189, 105] width 87 height 12
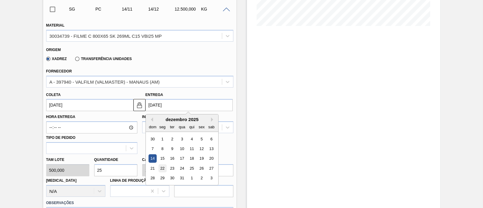
click at [165, 169] on div "22" at bounding box center [162, 168] width 8 height 8
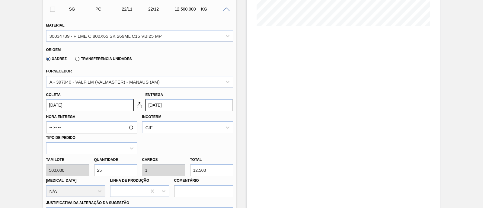
type input "22/11/2025"
type input "22/12/2025"
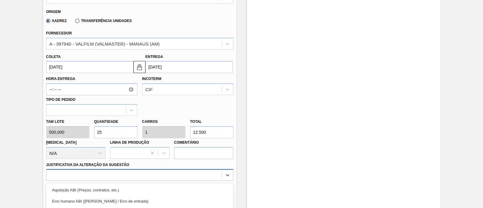
scroll to position [258, 0]
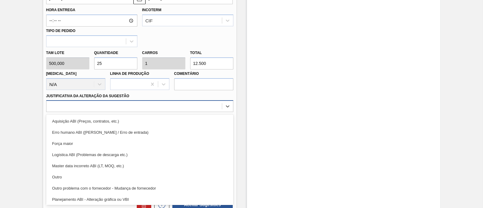
click at [127, 112] on div "option Outro focused, 6 of 18. 18 results available. Use Up and Down to choose …" at bounding box center [139, 106] width 187 height 12
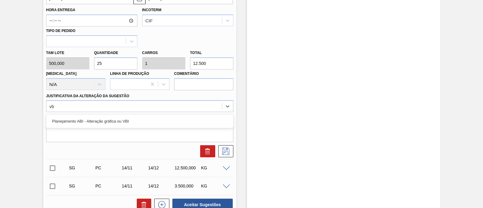
type Sugestão "vbi"
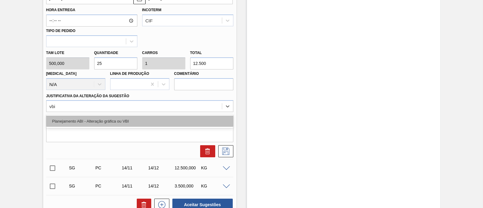
click at [139, 126] on div "Planejamento ABI - Alteração gráfica ou VBI" at bounding box center [139, 121] width 187 height 11
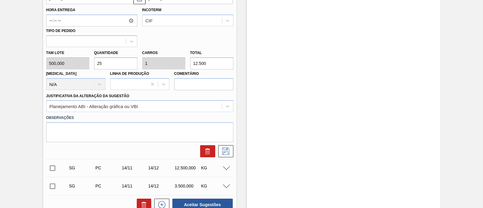
click at [225, 158] on div "SG PC 22/11 22/12 12.500,000 KG Material 30034739 - FILME C 800X65 SK 269ML C15…" at bounding box center [139, 26] width 187 height 266
click at [229, 151] on icon at bounding box center [226, 151] width 10 height 7
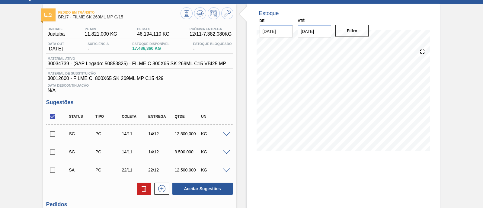
scroll to position [37, 0]
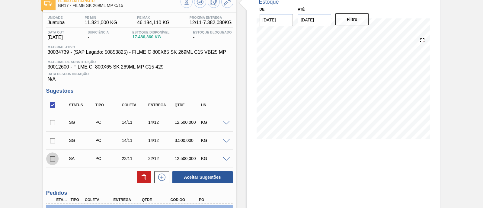
click at [51, 159] on input "checkbox" at bounding box center [52, 159] width 13 height 13
checkbox input "true"
click at [199, 180] on button "Aceitar Sugestões" at bounding box center [202, 177] width 60 height 12
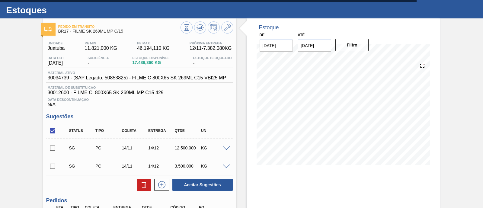
scroll to position [0, 0]
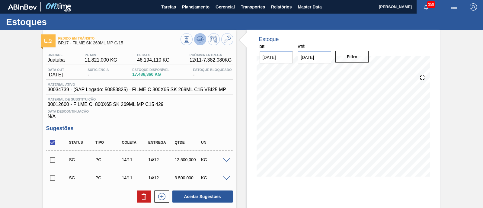
click at [201, 36] on icon at bounding box center [200, 39] width 7 height 7
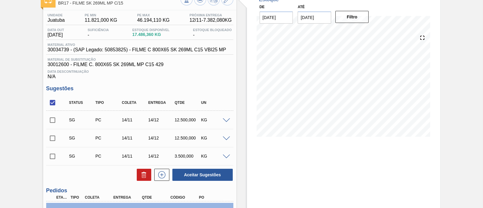
scroll to position [75, 0]
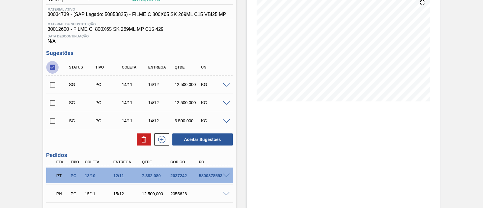
click at [54, 72] on input "checkbox" at bounding box center [52, 67] width 13 height 13
click at [52, 68] on input "checkbox" at bounding box center [52, 67] width 13 height 13
checkbox input "true"
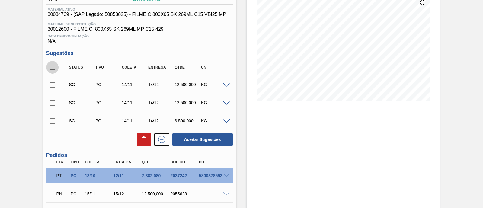
checkbox input "true"
click at [143, 142] on icon at bounding box center [143, 139] width 7 height 7
checkbox input "false"
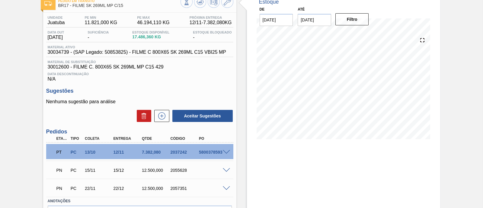
scroll to position [0, 0]
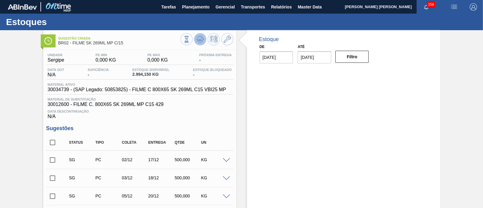
click at [202, 38] on icon at bounding box center [200, 37] width 6 height 3
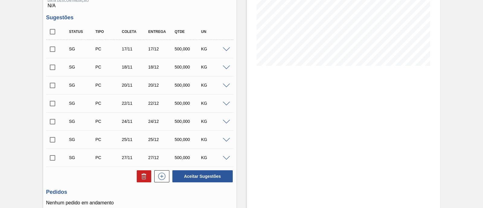
scroll to position [113, 0]
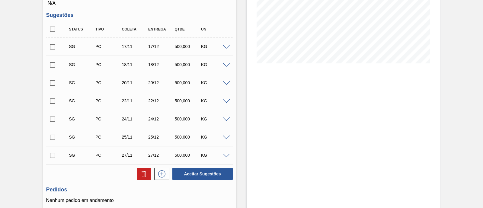
click at [225, 48] on span at bounding box center [226, 47] width 7 height 5
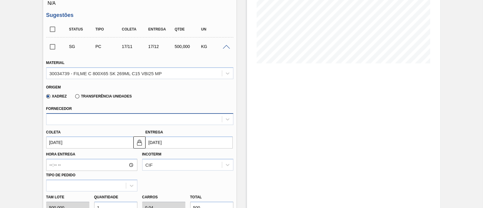
click at [169, 116] on div at bounding box center [135, 119] width 176 height 9
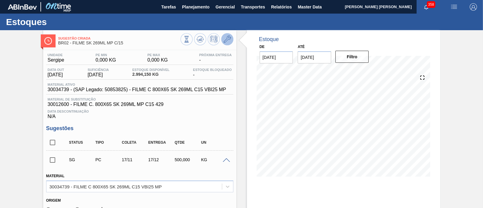
click at [230, 38] on icon at bounding box center [227, 39] width 7 height 7
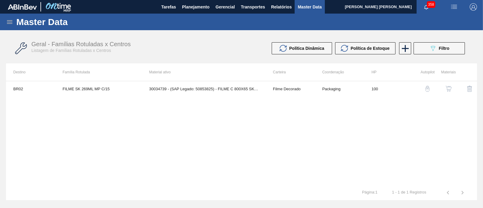
click at [449, 88] on img "button" at bounding box center [449, 89] width 6 height 6
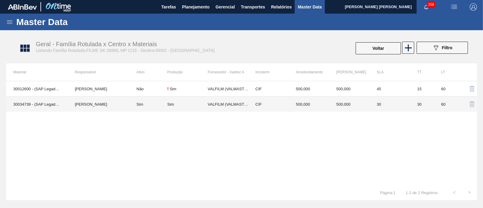
click at [200, 106] on div "Sim" at bounding box center [187, 104] width 40 height 5
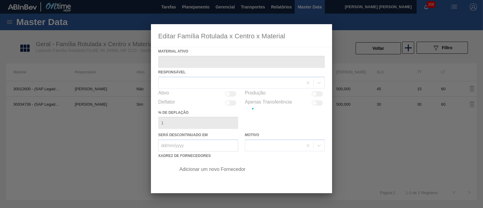
type ativo "30034739 - (SAP Legado: 50853825) - FILME C 800X65 SK 269ML C15 VBI25 MP"
checkbox input "true"
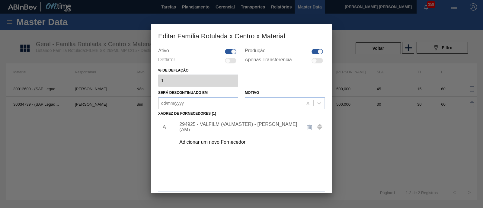
scroll to position [63, 0]
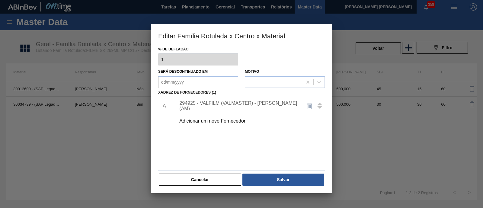
click at [117, 156] on div at bounding box center [241, 104] width 483 height 208
click at [207, 182] on button "Cancelar" at bounding box center [200, 180] width 82 height 12
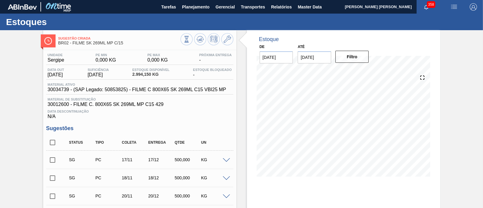
click at [225, 163] on span at bounding box center [226, 160] width 7 height 5
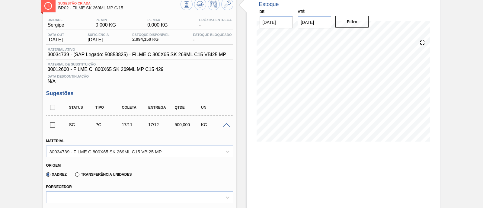
scroll to position [75, 0]
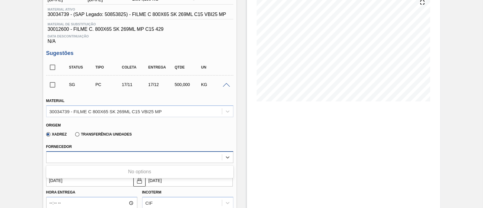
click at [119, 158] on div at bounding box center [135, 157] width 176 height 9
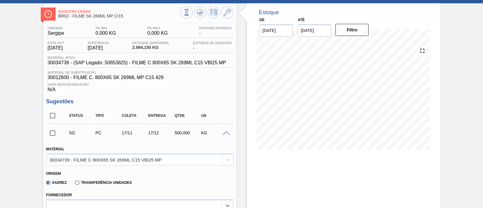
scroll to position [0, 0]
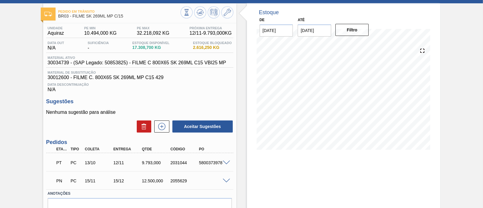
scroll to position [37, 0]
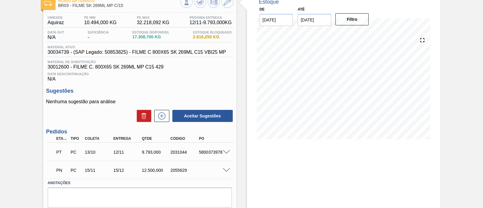
click at [229, 171] on span at bounding box center [226, 170] width 7 height 5
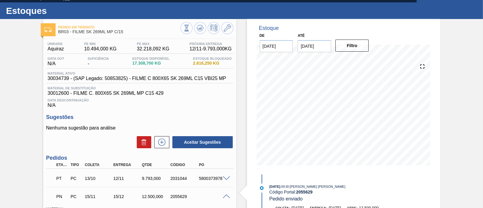
scroll to position [0, 0]
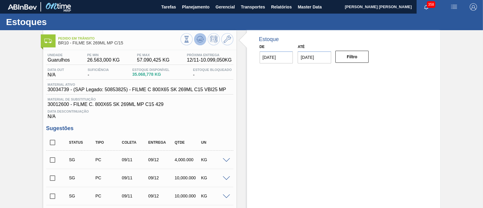
click at [201, 35] on button at bounding box center [200, 39] width 12 height 12
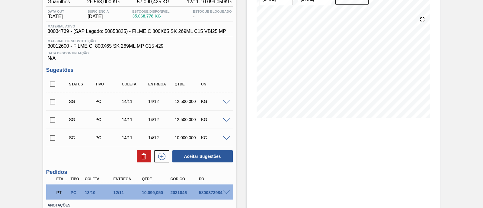
scroll to position [75, 0]
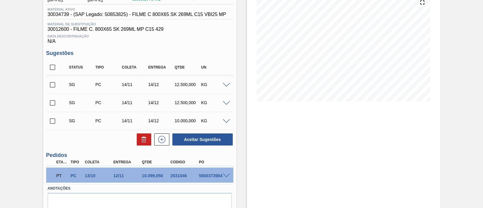
click at [226, 84] on span at bounding box center [226, 85] width 7 height 5
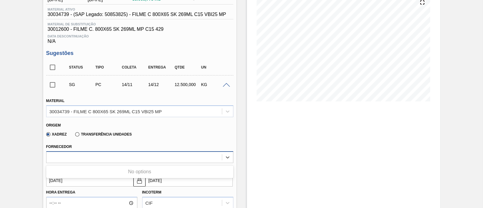
click at [110, 159] on div at bounding box center [135, 157] width 176 height 9
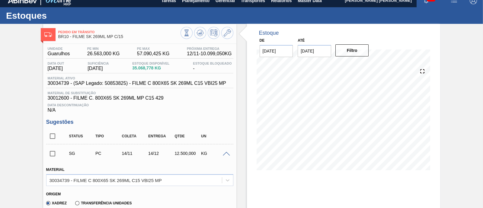
scroll to position [0, 0]
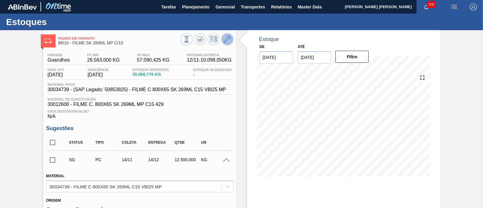
click at [224, 39] on icon at bounding box center [227, 39] width 7 height 7
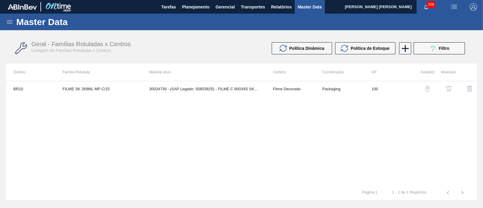
click at [448, 90] on img "button" at bounding box center [449, 89] width 6 height 6
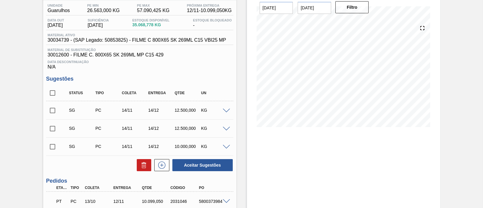
scroll to position [37, 0]
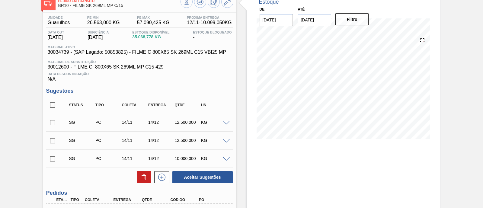
click at [227, 123] on span at bounding box center [226, 123] width 7 height 5
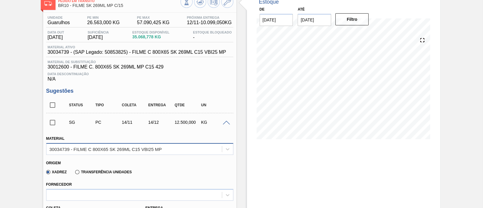
scroll to position [75, 0]
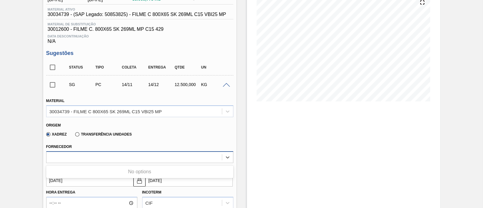
click at [95, 155] on div at bounding box center [135, 157] width 176 height 9
click at [89, 172] on div "No options" at bounding box center [139, 172] width 187 height 10
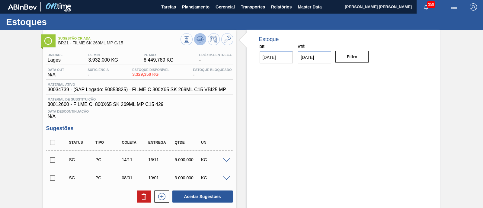
click at [204, 40] on button at bounding box center [200, 39] width 12 height 12
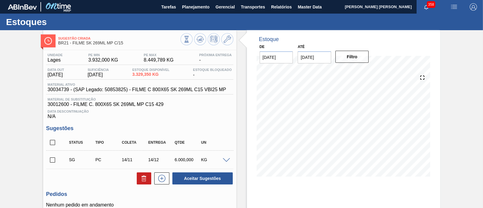
scroll to position [37, 0]
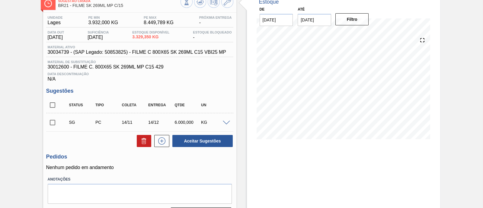
click at [227, 121] on div "KG" at bounding box center [214, 122] width 29 height 5
click at [228, 124] on span at bounding box center [226, 123] width 7 height 5
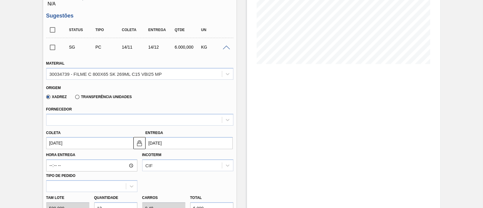
scroll to position [113, 0]
click at [121, 120] on div at bounding box center [135, 119] width 176 height 9
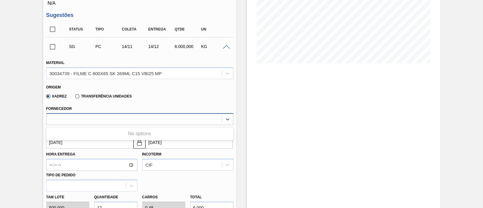
click at [121, 120] on div at bounding box center [135, 119] width 176 height 9
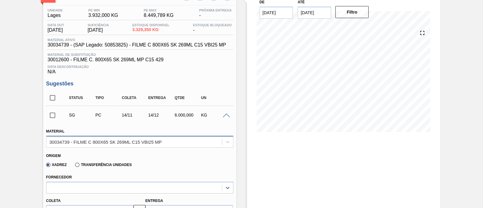
scroll to position [37, 0]
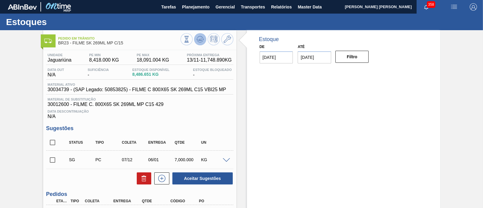
click at [197, 40] on icon at bounding box center [200, 39] width 7 height 7
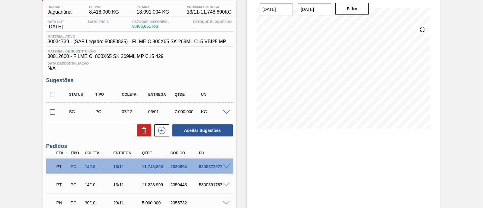
scroll to position [75, 0]
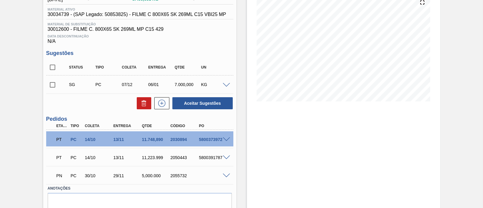
click at [227, 85] on span at bounding box center [226, 85] width 7 height 5
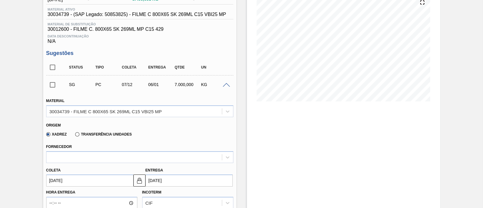
click at [153, 151] on div "Fornecedor" at bounding box center [139, 153] width 187 height 21
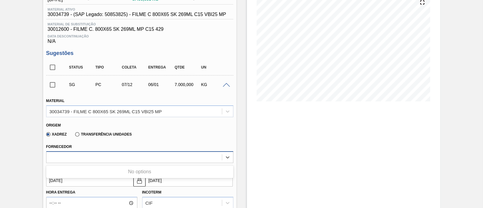
click at [152, 154] on div at bounding box center [135, 157] width 176 height 9
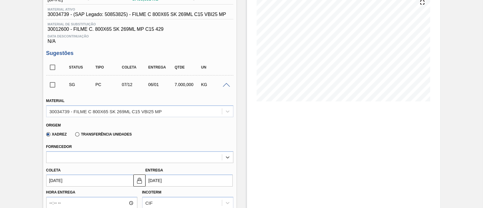
click at [150, 150] on div "Fornecedor Select is focused ,type to refine list, press Down to open the menu," at bounding box center [139, 153] width 187 height 21
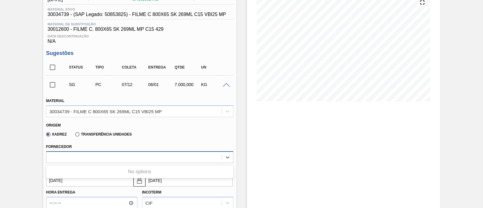
click at [150, 155] on div at bounding box center [135, 157] width 176 height 9
click at [162, 159] on div at bounding box center [135, 157] width 176 height 9
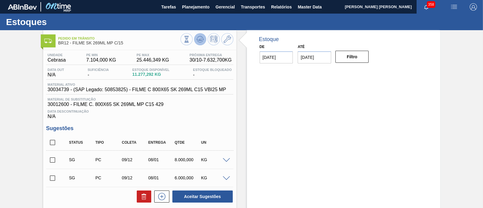
click at [200, 42] on icon at bounding box center [200, 39] width 7 height 7
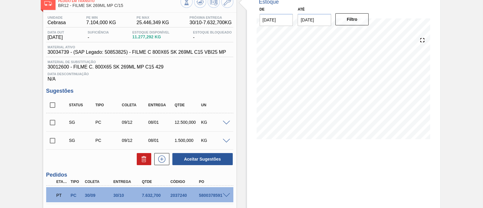
click at [224, 123] on span at bounding box center [226, 123] width 7 height 5
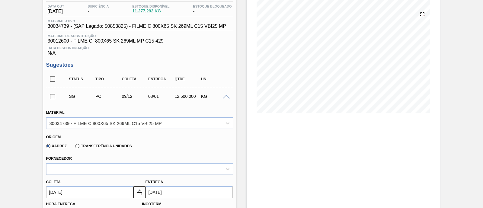
scroll to position [75, 0]
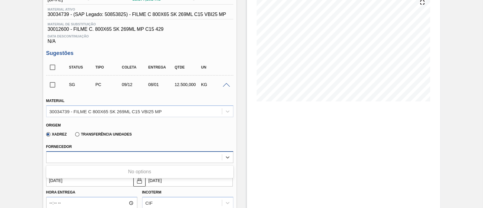
click at [131, 154] on div at bounding box center [135, 157] width 176 height 9
click at [132, 155] on div at bounding box center [135, 157] width 176 height 9
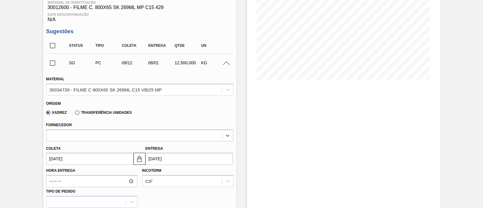
scroll to position [0, 0]
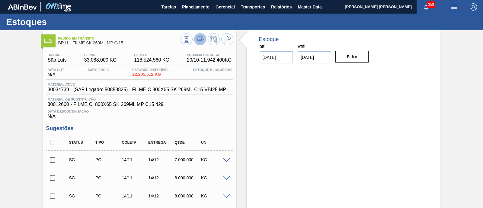
click at [200, 41] on icon at bounding box center [200, 39] width 7 height 7
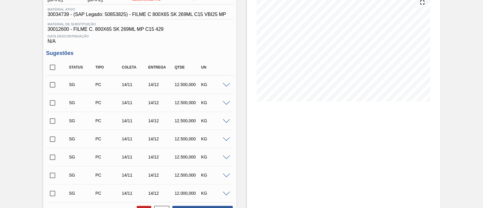
click at [222, 87] on div at bounding box center [227, 84] width 12 height 5
click at [224, 86] on span at bounding box center [226, 85] width 7 height 5
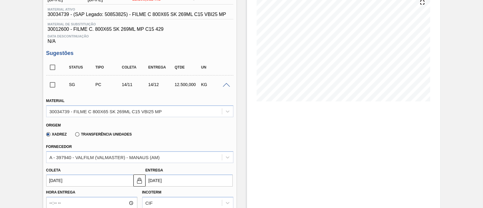
click at [224, 86] on span at bounding box center [226, 85] width 7 height 5
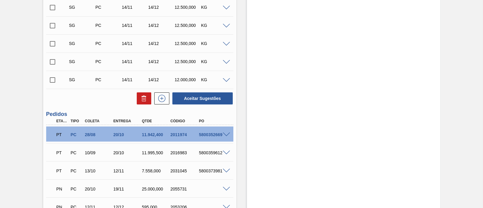
scroll to position [227, 0]
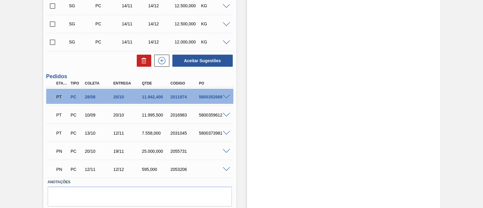
click at [225, 152] on span at bounding box center [226, 151] width 7 height 5
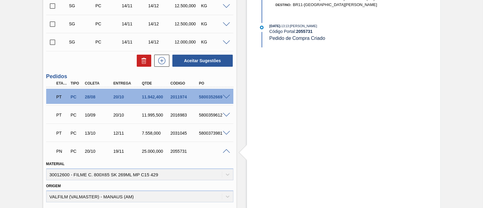
click at [226, 150] on span at bounding box center [226, 151] width 7 height 5
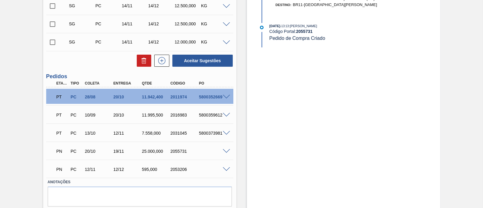
click at [223, 170] on span at bounding box center [226, 169] width 7 height 5
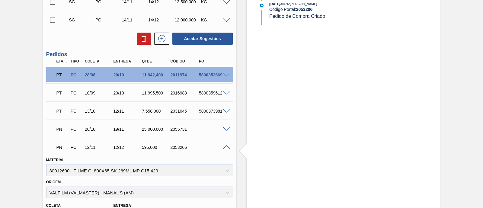
scroll to position [264, 0]
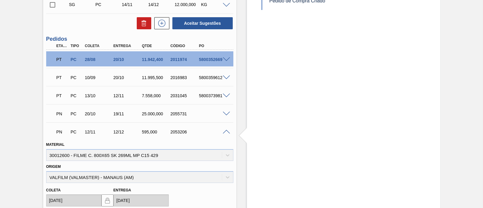
click at [227, 132] on span at bounding box center [226, 132] width 7 height 5
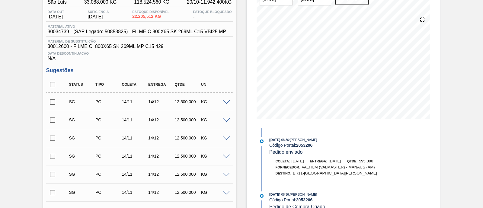
scroll to position [96, 0]
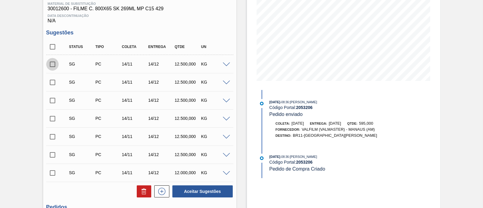
click at [51, 66] on input "checkbox" at bounding box center [52, 64] width 13 height 13
click at [183, 191] on button "Aceitar Sugestões" at bounding box center [202, 191] width 60 height 12
checkbox input "false"
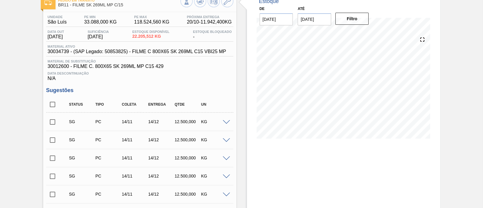
scroll to position [75, 0]
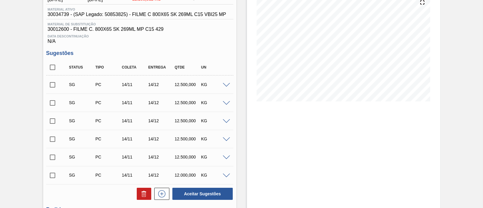
click at [53, 69] on input "checkbox" at bounding box center [52, 67] width 13 height 13
checkbox input "true"
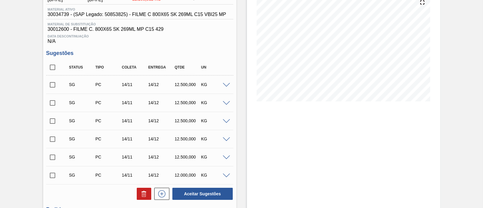
checkbox input "true"
click at [143, 192] on icon at bounding box center [144, 191] width 2 height 1
checkbox input "false"
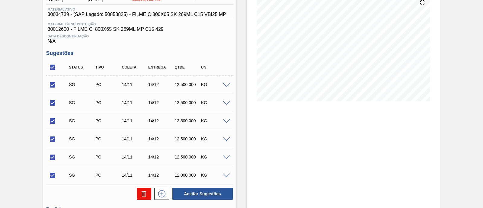
checkbox input "false"
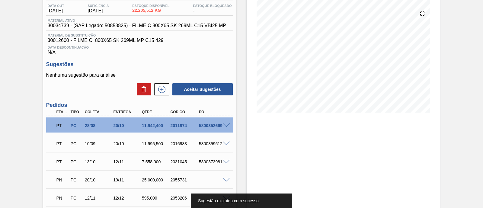
scroll to position [0, 0]
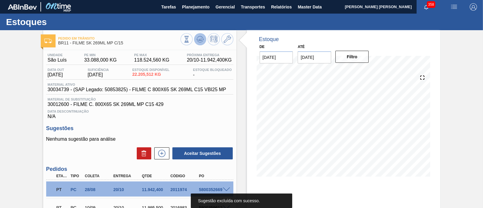
click at [204, 40] on button at bounding box center [200, 39] width 12 height 12
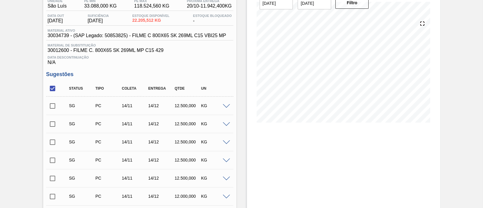
scroll to position [75, 0]
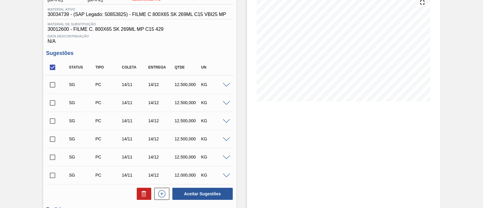
click at [53, 87] on input "checkbox" at bounding box center [52, 85] width 13 height 13
checkbox input "true"
click at [187, 196] on button "Aceitar Sugestões" at bounding box center [202, 194] width 60 height 12
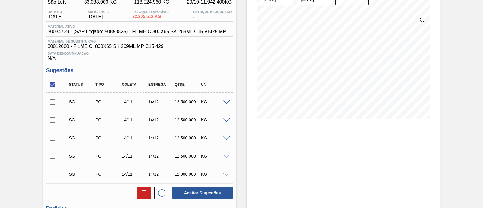
scroll to position [0, 0]
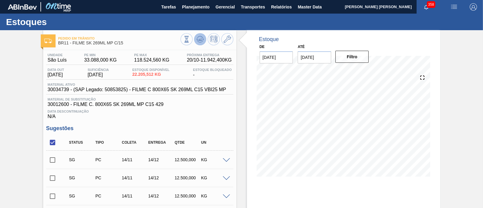
click at [198, 44] on button at bounding box center [200, 39] width 12 height 12
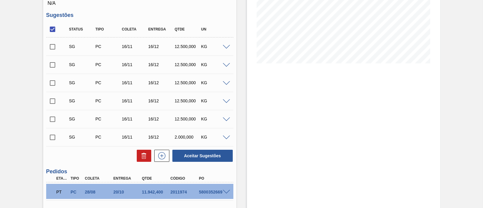
scroll to position [75, 0]
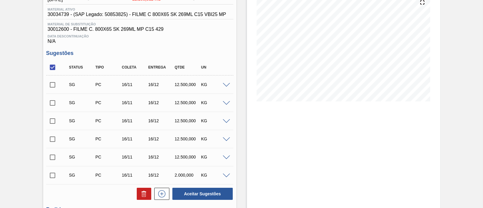
click at [225, 85] on span at bounding box center [226, 85] width 7 height 5
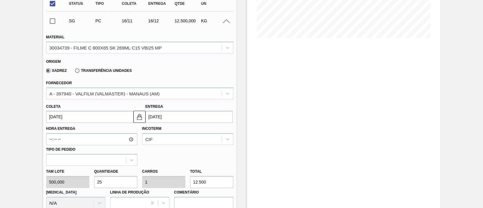
scroll to position [151, 0]
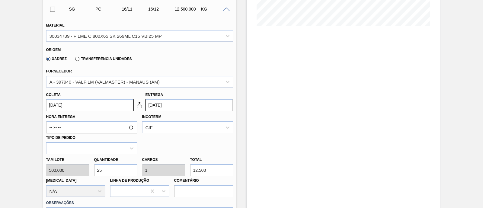
click at [156, 106] on input "16/12/2025" at bounding box center [189, 105] width 87 height 12
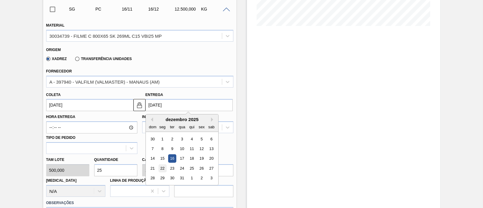
click at [164, 168] on div "22" at bounding box center [162, 168] width 8 height 8
type input "22/11/2025"
type input "22/12/2025"
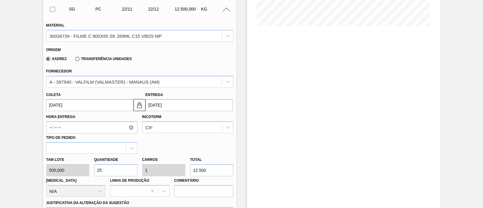
scroll to position [227, 0]
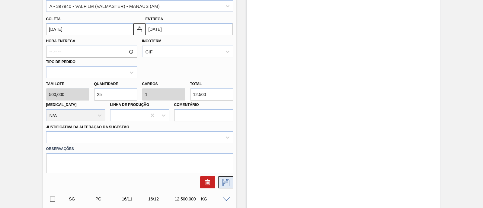
click at [224, 182] on icon at bounding box center [226, 182] width 10 height 7
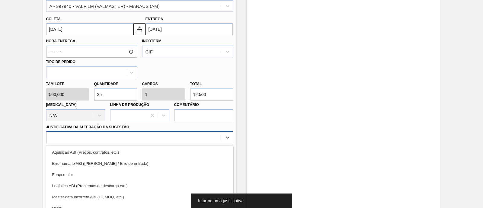
click at [134, 137] on div "option Erro humano ABI (Cálculo / Erro de entrada) focused, 2 of 18. 18 results…" at bounding box center [139, 137] width 187 height 12
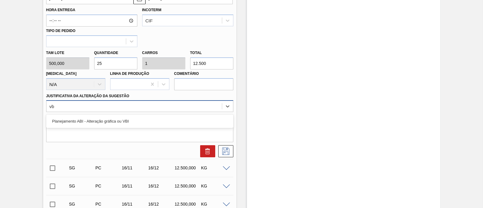
type Sugestão "vbi"
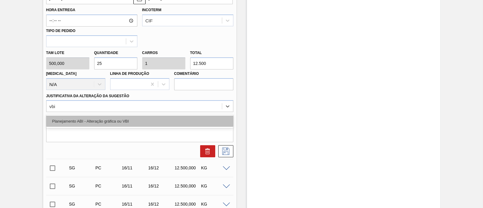
click at [135, 125] on div "Planejamento ABI - Alteração gráfica ou VBI" at bounding box center [139, 121] width 187 height 11
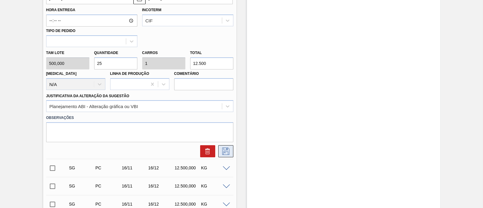
click at [229, 153] on icon at bounding box center [225, 151] width 7 height 7
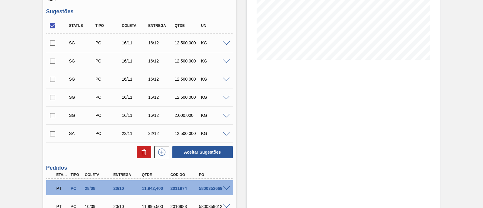
scroll to position [75, 0]
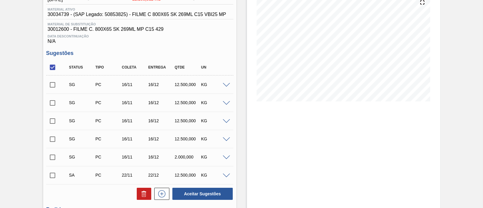
click at [225, 85] on span at bounding box center [226, 85] width 7 height 5
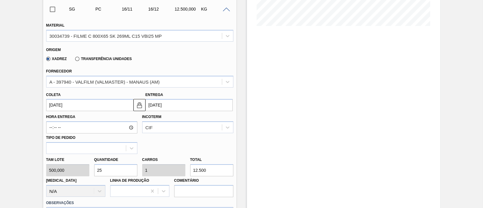
scroll to position [189, 0]
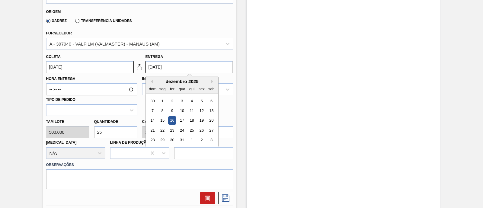
click at [152, 69] on input "16/12/2025" at bounding box center [189, 67] width 87 height 12
click at [164, 132] on div "22" at bounding box center [162, 130] width 8 height 8
type input "22/11/2025"
type input "22/12/2025"
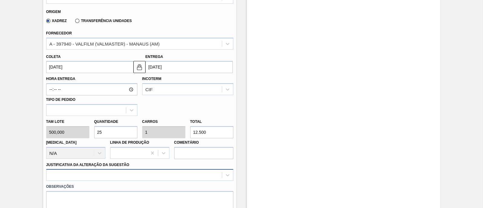
click at [130, 170] on div at bounding box center [139, 175] width 187 height 12
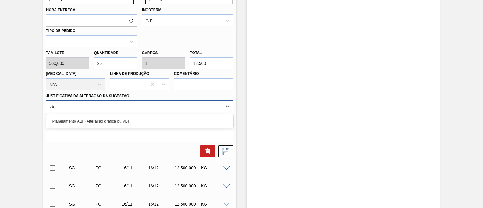
type Sugestão "vbi"
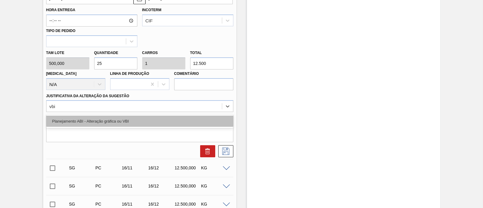
click at [131, 126] on div "Planejamento ABI - Alteração gráfica ou VBI" at bounding box center [139, 121] width 187 height 11
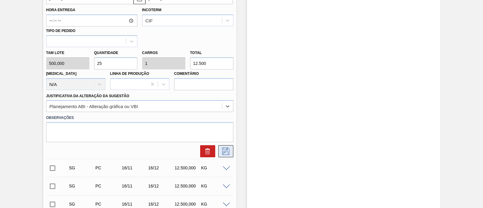
click at [219, 153] on button at bounding box center [225, 151] width 15 height 12
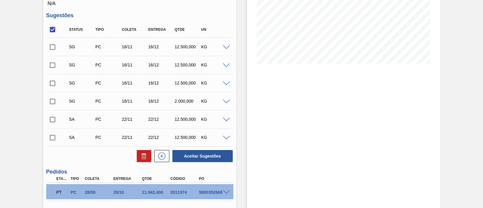
scroll to position [113, 0]
click at [56, 123] on input "checkbox" at bounding box center [52, 119] width 13 height 13
checkbox input "true"
click at [53, 138] on input "checkbox" at bounding box center [52, 137] width 13 height 13
checkbox input "true"
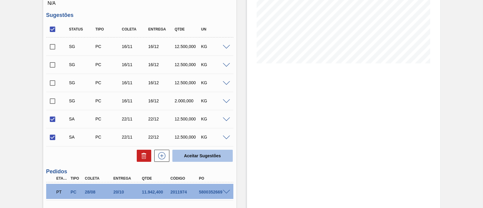
click at [203, 156] on button "Aceitar Sugestões" at bounding box center [202, 156] width 60 height 12
checkbox input "false"
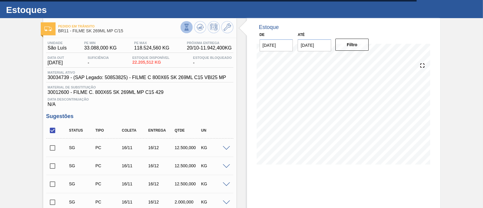
scroll to position [0, 0]
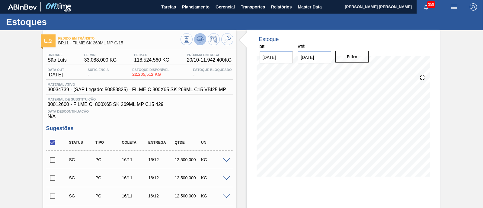
click at [202, 41] on icon at bounding box center [200, 39] width 7 height 7
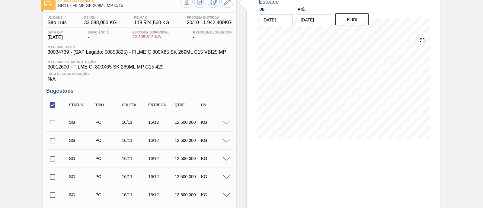
click at [54, 109] on input "checkbox" at bounding box center [52, 105] width 13 height 13
drag, startPoint x: 54, startPoint y: 107, endPoint x: 87, endPoint y: 117, distance: 33.7
click at [54, 107] on input "checkbox" at bounding box center [52, 105] width 13 height 13
checkbox input "true"
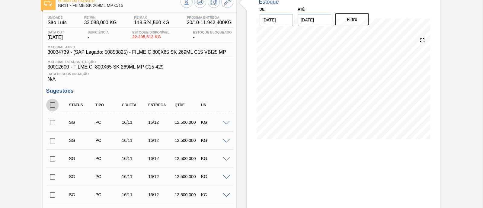
checkbox input "true"
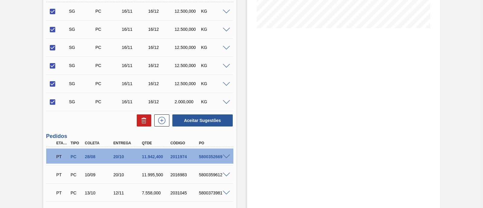
scroll to position [189, 0]
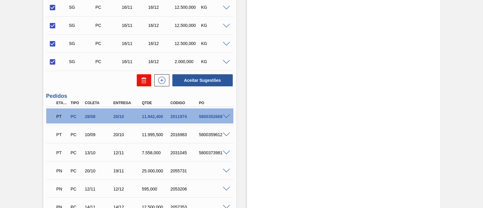
click at [145, 83] on icon at bounding box center [143, 80] width 7 height 7
checkbox input "false"
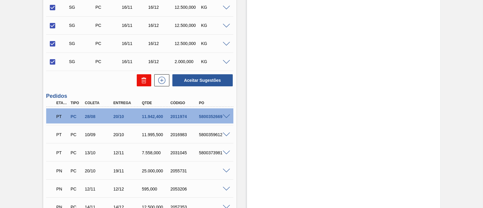
checkbox input "false"
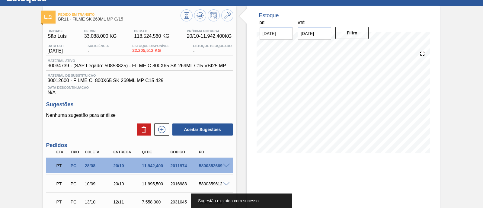
scroll to position [23, 0]
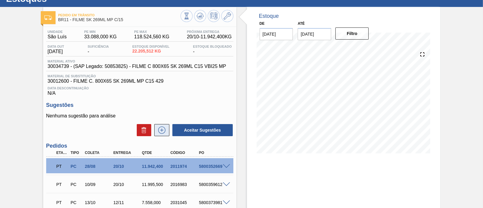
click at [162, 133] on icon at bounding box center [162, 130] width 10 height 7
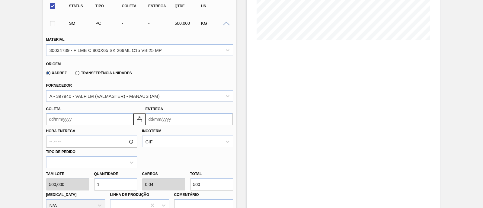
scroll to position [0, 0]
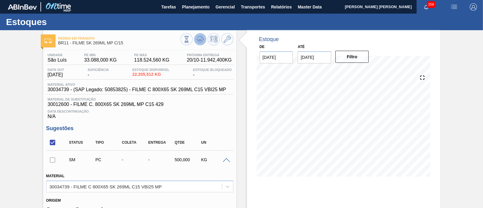
click at [202, 41] on icon at bounding box center [200, 39] width 7 height 7
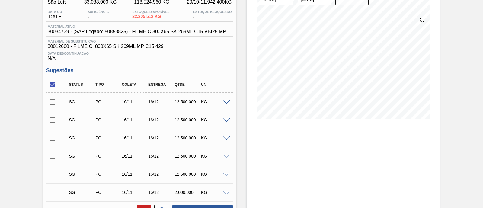
scroll to position [75, 0]
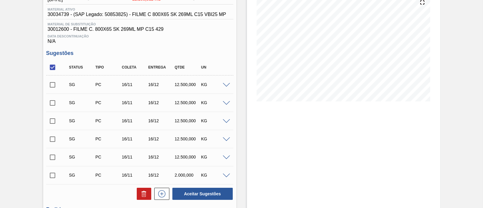
click at [224, 87] on span at bounding box center [226, 85] width 7 height 5
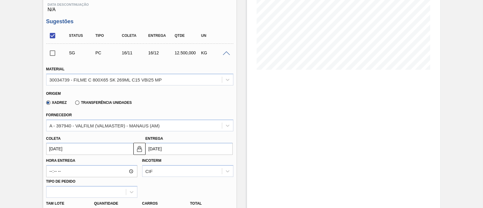
scroll to position [151, 0]
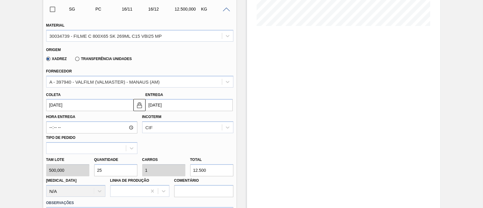
click at [159, 108] on input "16/12/2025" at bounding box center [189, 105] width 87 height 12
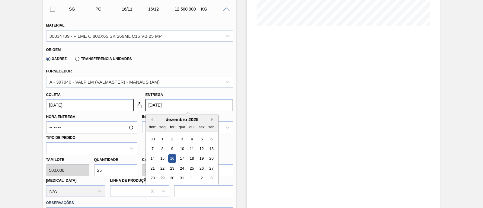
click at [212, 119] on button "Next Month" at bounding box center [213, 120] width 4 height 4
click at [165, 149] on div "5" at bounding box center [162, 149] width 8 height 8
type input "[DATE]"
type input "05/01/2026"
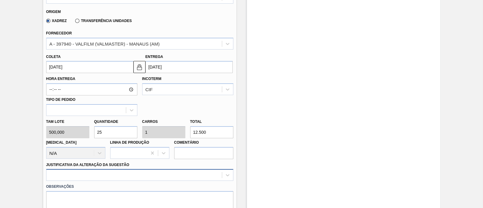
click at [145, 170] on div at bounding box center [139, 175] width 187 height 12
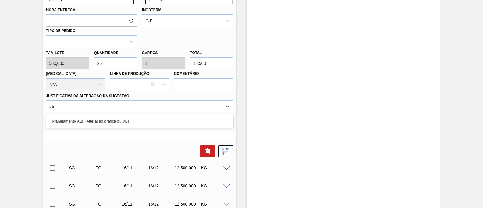
type Sugestão "vbi"
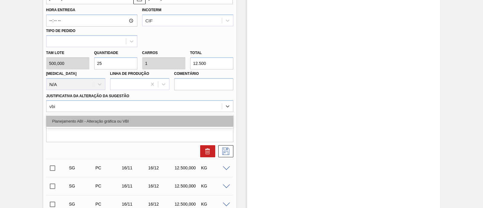
click at [103, 120] on div "Planejamento ABI - Alteração gráfica ou VBI" at bounding box center [139, 121] width 187 height 11
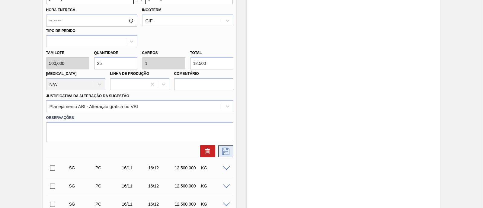
click at [229, 152] on icon at bounding box center [225, 151] width 7 height 7
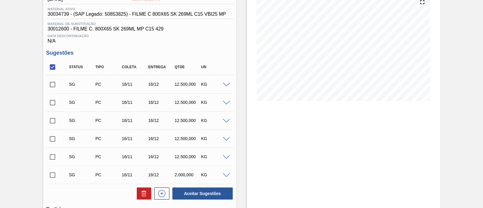
scroll to position [75, 0]
click at [227, 87] on span at bounding box center [226, 86] width 7 height 5
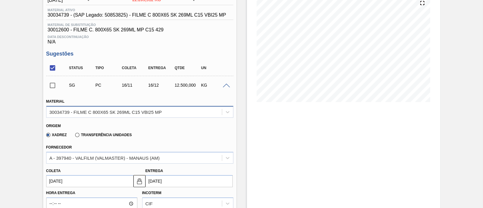
scroll to position [150, 0]
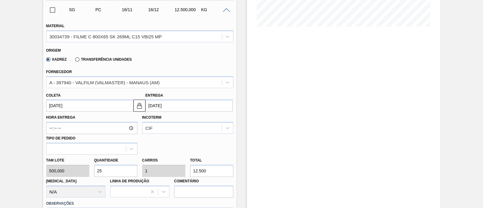
click at [165, 112] on input "16/12/2025" at bounding box center [189, 106] width 87 height 12
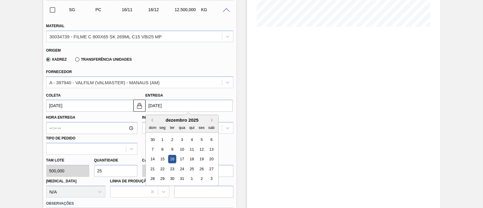
click at [211, 121] on button "Next Month" at bounding box center [213, 120] width 4 height 4
click at [163, 149] on div "5" at bounding box center [162, 149] width 8 height 8
type input "[DATE]"
type input "05/01/2026"
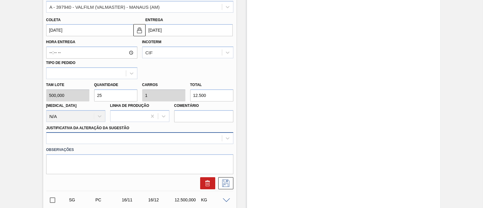
scroll to position [258, 0]
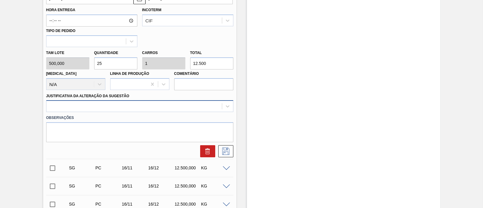
click at [161, 112] on div at bounding box center [139, 106] width 187 height 12
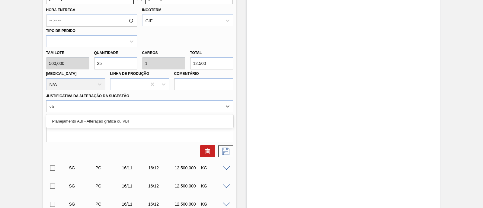
type Sugestão "vbi"
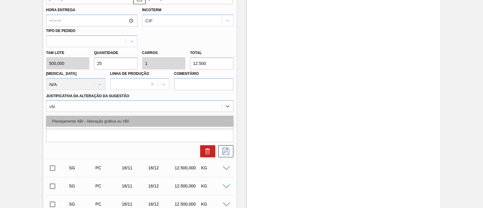
click at [155, 119] on div "Planejamento ABI - Alteração gráfica ou VBI" at bounding box center [139, 121] width 187 height 11
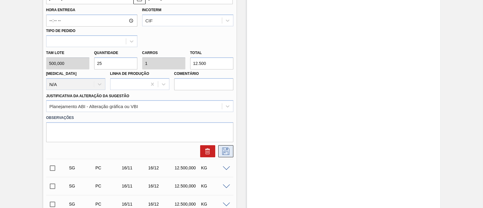
click at [224, 155] on button at bounding box center [225, 151] width 15 height 12
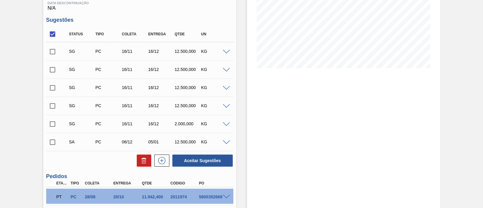
scroll to position [113, 0]
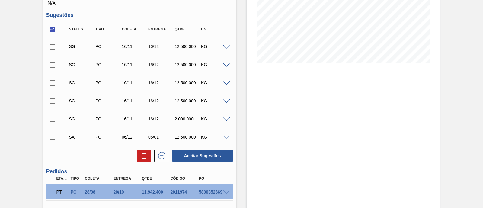
click at [225, 119] on span at bounding box center [226, 120] width 7 height 5
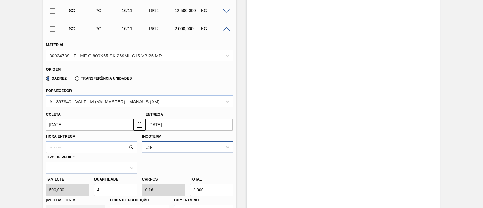
scroll to position [227, 0]
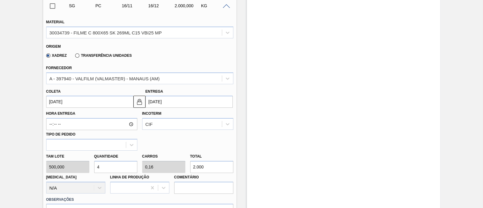
click at [160, 103] on input "16/12/2025" at bounding box center [189, 102] width 87 height 12
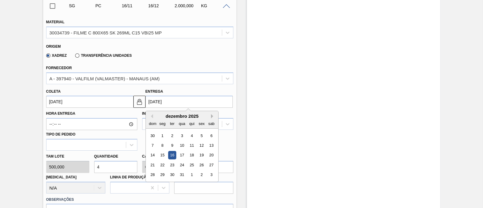
click at [211, 118] on button "Next Month" at bounding box center [213, 116] width 4 height 4
click at [166, 145] on div "4 5 6 7 8 9 10" at bounding box center [182, 146] width 69 height 10
click at [164, 145] on div "5" at bounding box center [162, 145] width 8 height 8
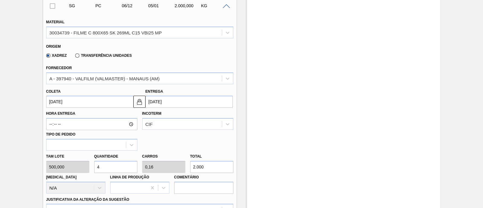
type input "06/12/2025"
type input "05/01/2026"
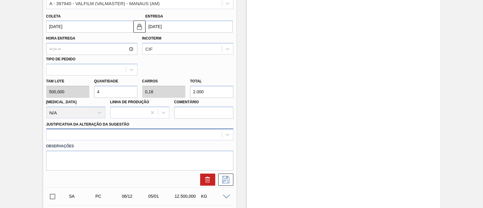
click at [182, 134] on div at bounding box center [139, 135] width 187 height 12
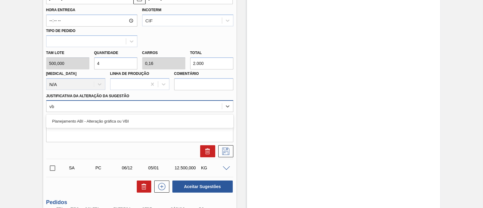
type Sugestão "vbi"
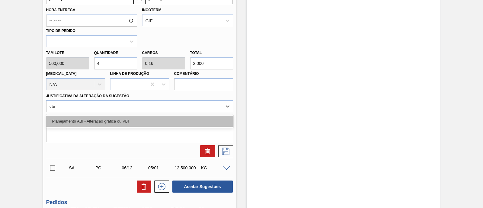
click at [164, 118] on div "Planejamento ABI - Alteração gráfica ou VBI" at bounding box center [139, 121] width 187 height 11
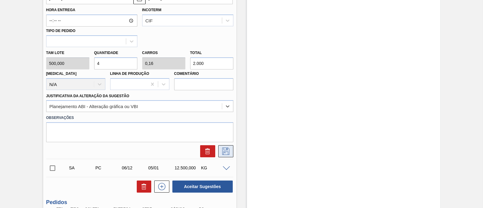
click at [226, 154] on icon at bounding box center [226, 151] width 10 height 7
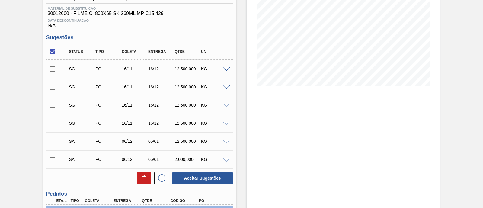
scroll to position [103, 0]
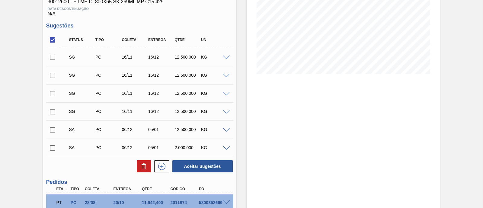
click at [225, 149] on span at bounding box center [226, 148] width 7 height 5
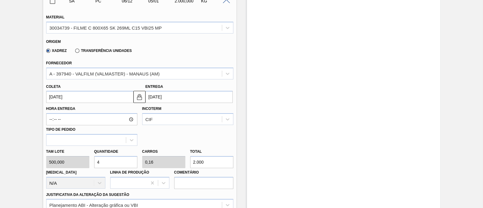
scroll to position [254, 0]
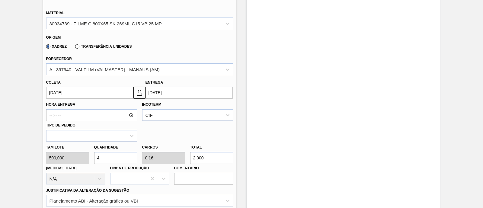
click at [192, 158] on input "2.000" at bounding box center [211, 158] width 43 height 12
type input "24"
type input "0,96"
type input "12.000"
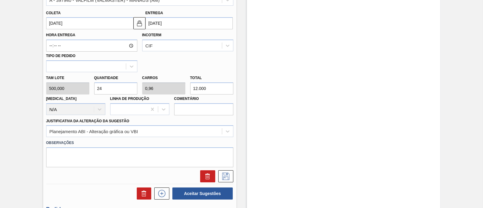
scroll to position [329, 0]
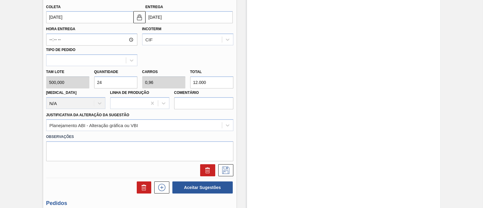
click at [201, 81] on input "12.000" at bounding box center [211, 82] width 43 height 12
type input "2,4"
type input "0,096"
type input "1.200"
type input "25"
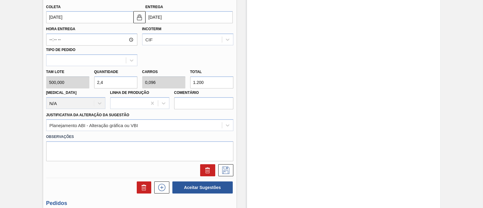
type input "1"
type input "12.500"
click at [221, 171] on icon at bounding box center [226, 170] width 10 height 7
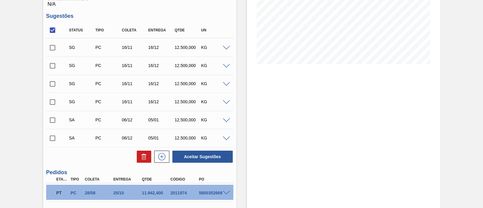
scroll to position [75, 0]
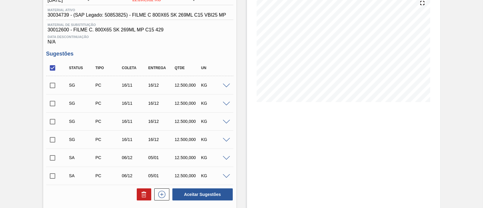
click at [53, 155] on input "checkbox" at bounding box center [52, 158] width 13 height 13
checkbox input "true"
click at [52, 171] on input "checkbox" at bounding box center [52, 176] width 13 height 13
checkbox input "true"
click at [204, 198] on button "Aceitar Sugestões" at bounding box center [202, 194] width 60 height 12
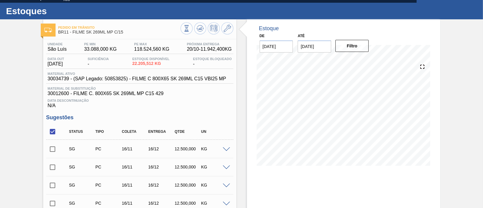
scroll to position [0, 0]
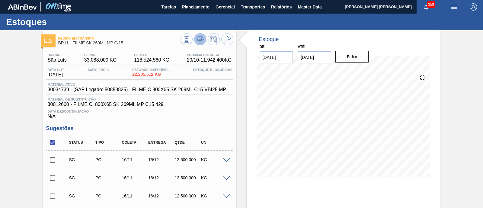
click at [201, 41] on icon at bounding box center [200, 39] width 7 height 7
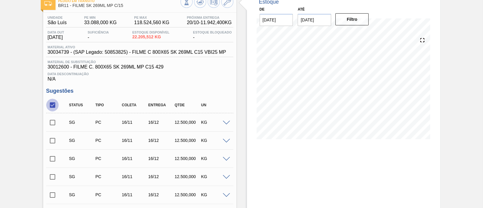
click at [56, 105] on input "checkbox" at bounding box center [52, 105] width 13 height 13
click at [54, 105] on input "checkbox" at bounding box center [52, 105] width 13 height 13
checkbox input "true"
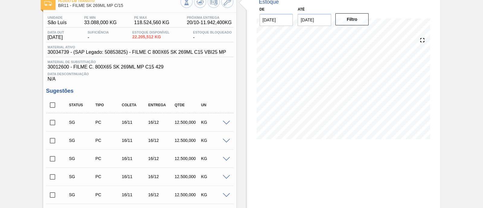
checkbox input "true"
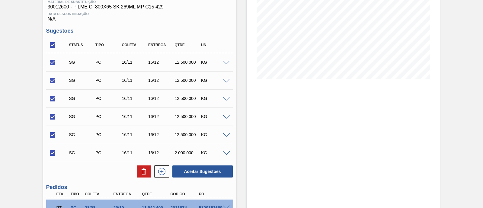
scroll to position [151, 0]
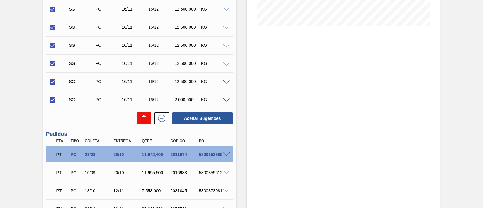
click at [147, 119] on icon at bounding box center [143, 118] width 7 height 7
checkbox input "false"
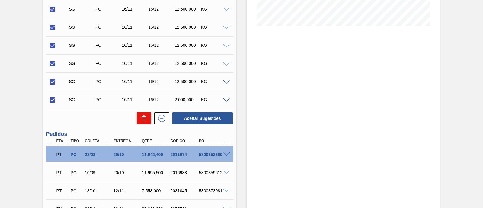
checkbox input "false"
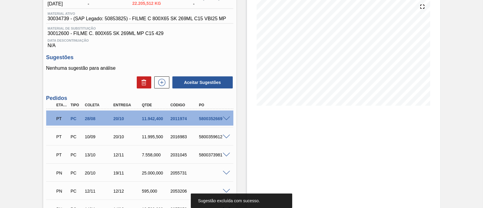
scroll to position [0, 0]
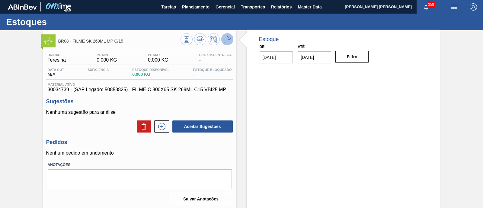
click at [226, 41] on icon at bounding box center [227, 39] width 7 height 7
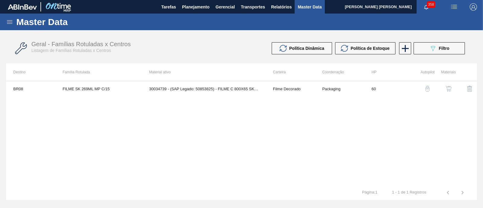
click at [446, 86] on img "button" at bounding box center [449, 89] width 6 height 6
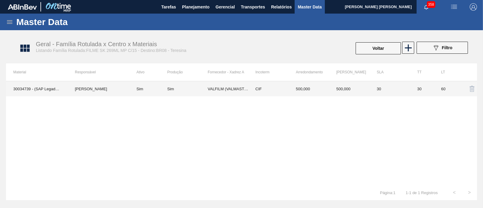
click at [174, 92] on td "Sim" at bounding box center [187, 88] width 40 height 15
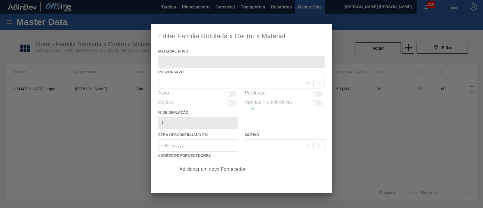
type ativo "30034739 - (SAP Legado: 50853825) - FILME C 800X65 SK 269ML C15 VBI25 MP"
checkbox input "true"
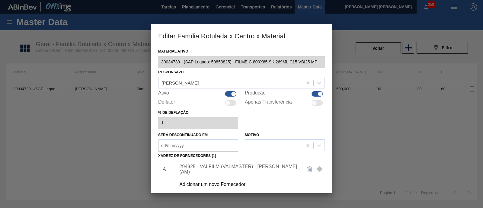
click at [233, 93] on div at bounding box center [233, 93] width 5 height 5
checkbox input "false"
click at [318, 93] on div at bounding box center [320, 93] width 5 height 5
checkbox input "false"
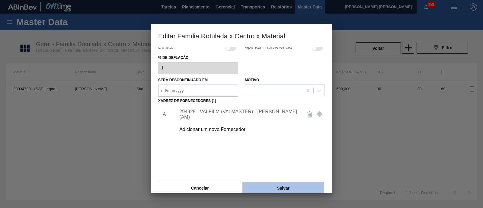
scroll to position [63, 0]
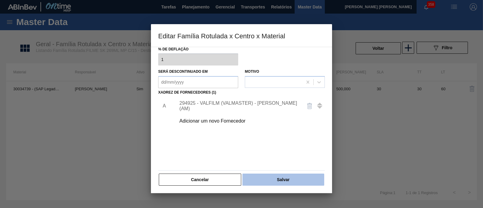
click at [306, 180] on button "Salvar" at bounding box center [284, 180] width 82 height 12
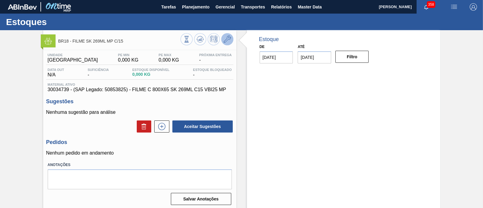
click at [227, 40] on icon at bounding box center [227, 39] width 7 height 7
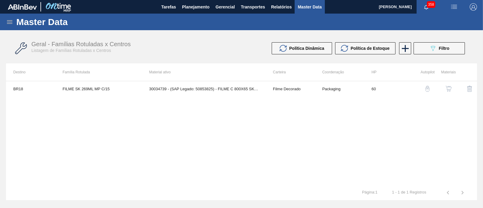
click at [446, 88] on img "button" at bounding box center [449, 89] width 6 height 6
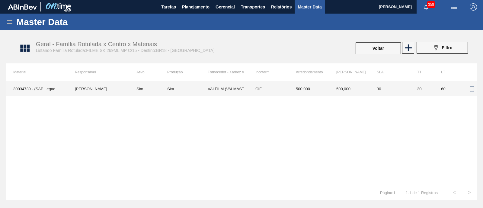
click at [203, 89] on div "Sim" at bounding box center [187, 89] width 40 height 5
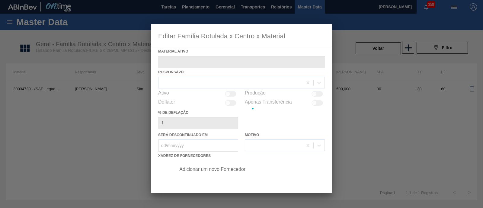
type ativo "30034739 - (SAP Legado: 50853825) - FILME C 800X65 SK 269ML C15 VBI25 MP"
checkbox input "true"
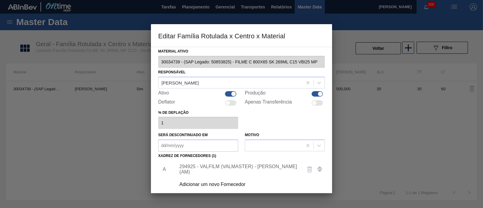
click at [236, 91] on div "Ativo" at bounding box center [198, 93] width 80 height 7
click at [236, 94] on div "Ativo" at bounding box center [198, 93] width 80 height 7
click at [230, 94] on div at bounding box center [230, 93] width 11 height 5
checkbox input "false"
click at [313, 95] on div at bounding box center [317, 93] width 11 height 5
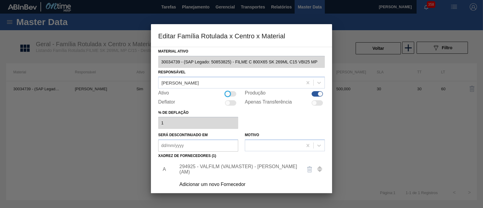
checkbox input "false"
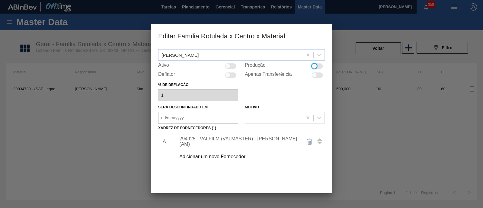
scroll to position [63, 0]
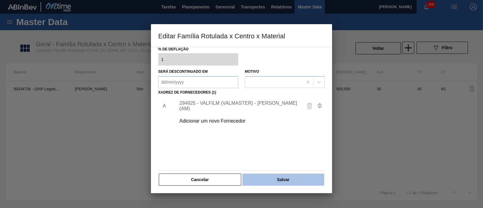
click at [289, 179] on button "Salvar" at bounding box center [284, 180] width 82 height 12
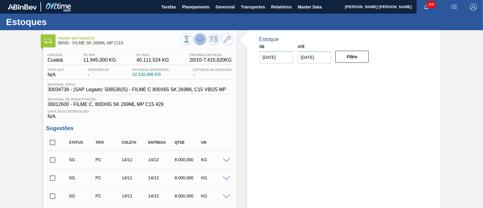
click at [200, 38] on icon at bounding box center [200, 39] width 7 height 7
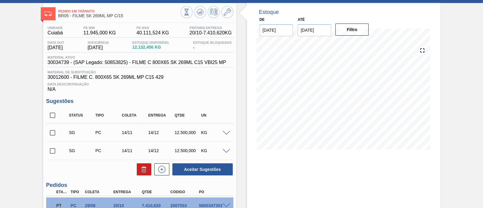
scroll to position [37, 0]
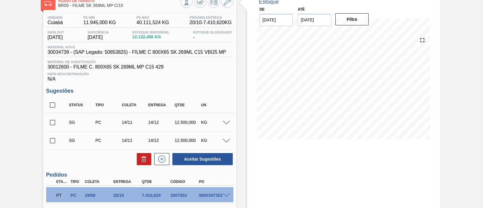
click at [225, 122] on span at bounding box center [226, 123] width 7 height 5
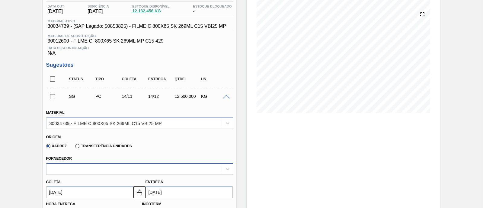
scroll to position [75, 0]
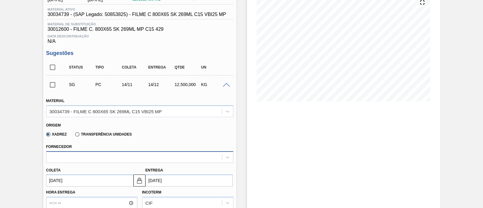
click at [118, 158] on div at bounding box center [135, 157] width 176 height 9
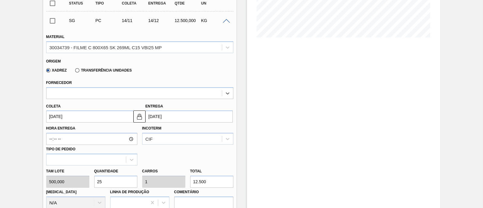
scroll to position [151, 0]
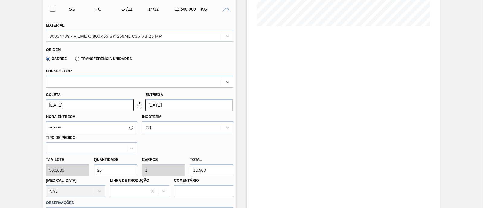
click at [165, 84] on div at bounding box center [135, 81] width 176 height 9
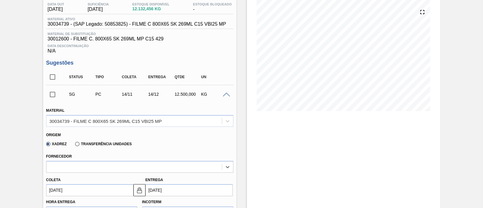
scroll to position [37, 0]
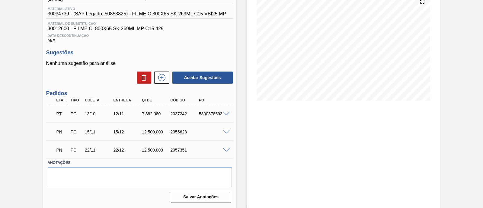
scroll to position [77, 0]
click at [227, 130] on span at bounding box center [226, 132] width 7 height 5
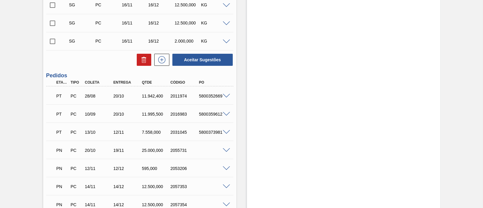
scroll to position [264, 0]
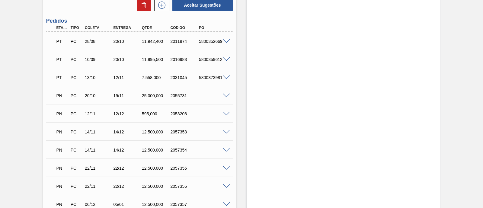
click at [229, 151] on span at bounding box center [226, 150] width 7 height 5
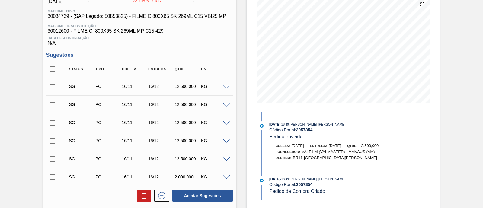
scroll to position [0, 0]
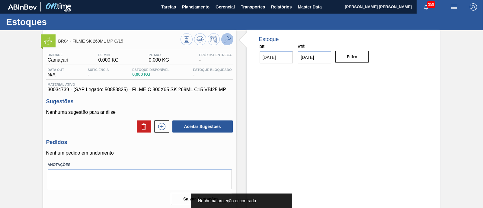
click at [231, 40] on button at bounding box center [227, 39] width 12 height 12
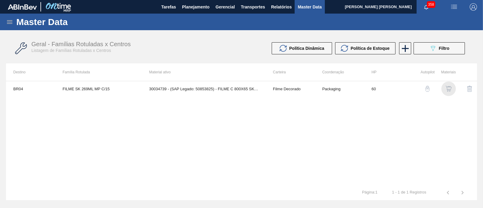
click at [451, 88] on img "button" at bounding box center [449, 89] width 6 height 6
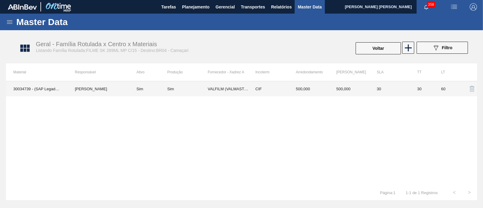
click at [194, 89] on div "Sim" at bounding box center [187, 89] width 40 height 5
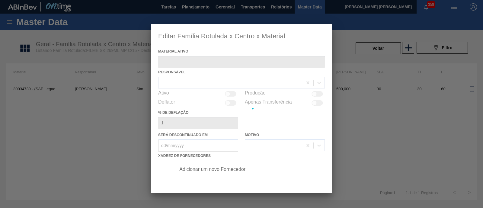
type ativo "30034739 - (SAP Legado: 50853825) - FILME C 800X65 SK 269ML C15 VBI25 MP"
checkbox input "true"
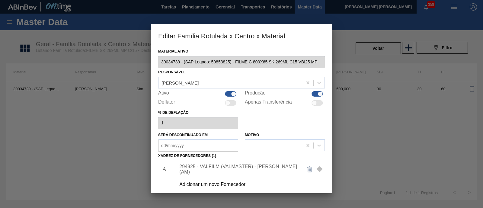
click at [227, 95] on div at bounding box center [230, 93] width 11 height 5
checkbox input "false"
click at [318, 93] on div at bounding box center [320, 93] width 5 height 5
checkbox input "false"
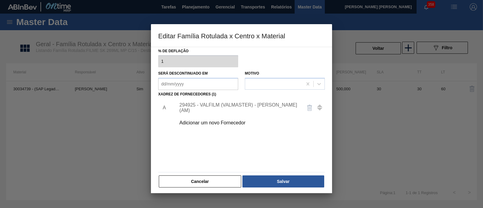
scroll to position [63, 0]
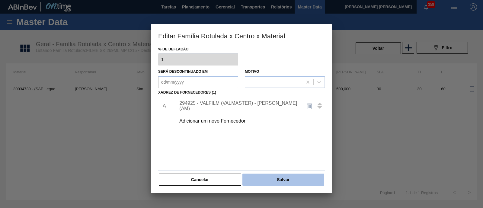
click at [286, 176] on button "Salvar" at bounding box center [284, 180] width 82 height 12
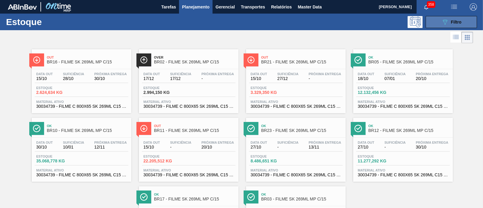
click at [446, 23] on icon "089F7B8B-B2A5-4AFE-B5C0-19BA573D28AC" at bounding box center [445, 21] width 7 height 7
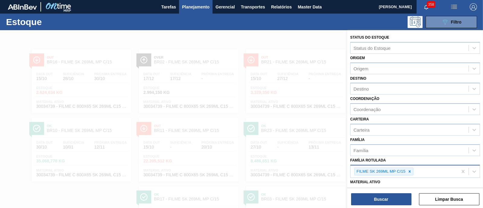
click at [412, 170] on div at bounding box center [410, 172] width 7 height 8
click at [412, 170] on div "Família Rotulada" at bounding box center [410, 170] width 118 height 9
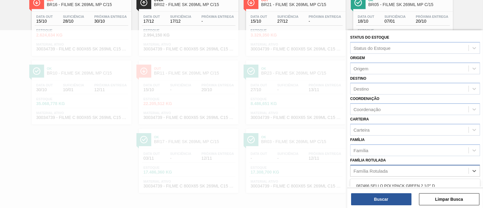
paste Rotulada "FILME SK 350ML"
type Rotulada "FILME SK 350ML"
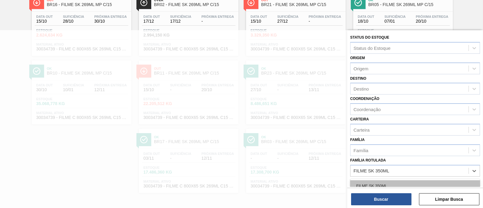
click at [401, 180] on div "FILME SK 350ML" at bounding box center [415, 185] width 130 height 11
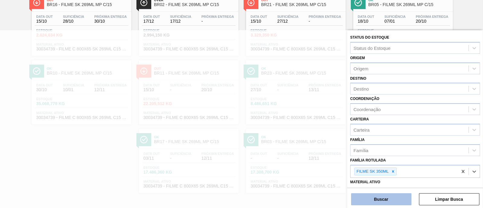
click at [392, 199] on button "Buscar" at bounding box center [381, 199] width 60 height 12
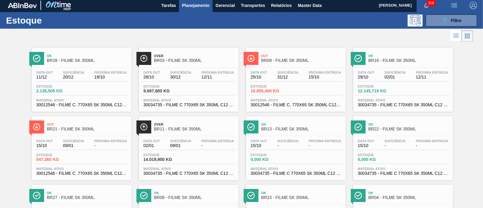
scroll to position [0, 0]
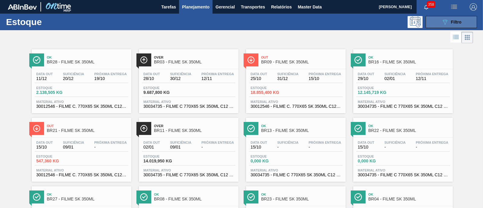
click at [439, 17] on button "089F7B8B-B2A5-4AFE-B5C0-19BA573D28AC Filtro" at bounding box center [451, 22] width 51 height 12
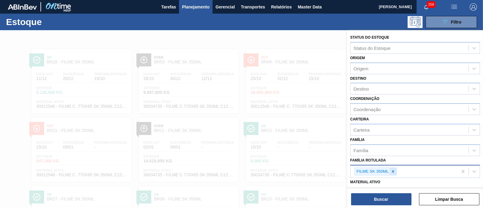
click at [394, 168] on div at bounding box center [393, 172] width 7 height 8
click at [394, 168] on div "Família Rotulada" at bounding box center [410, 170] width 118 height 9
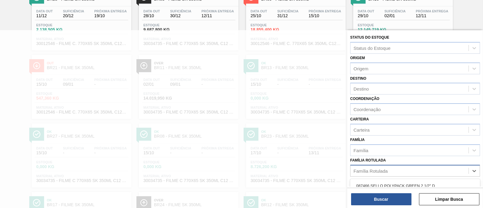
paste Rotulada "FILME SK 350ML MP C/ 18"
type Rotulada "FILME SK 350ML MP C/ 18"
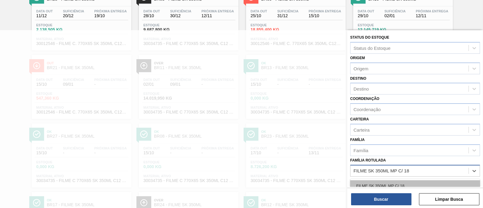
click at [394, 180] on div "FILME SK 350ML MP C/ 18" at bounding box center [415, 185] width 130 height 11
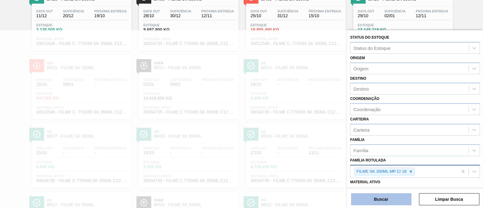
click at [391, 195] on button "Buscar" at bounding box center [381, 199] width 60 height 12
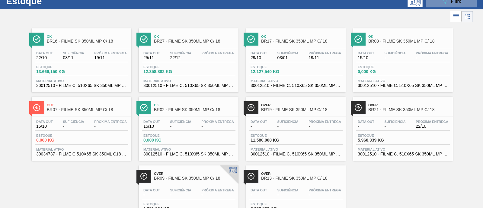
scroll to position [0, 0]
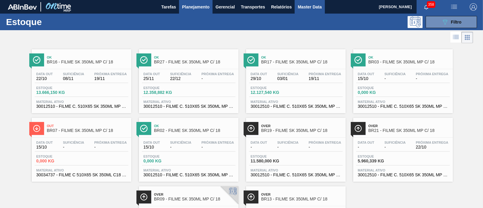
click at [304, 9] on span "Master Data" at bounding box center [310, 6] width 24 height 7
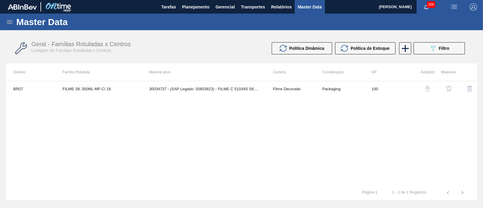
click at [8, 24] on icon at bounding box center [9, 21] width 7 height 7
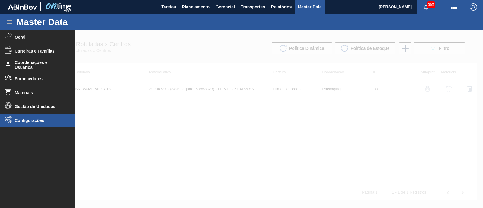
click at [32, 118] on span "Configurações" at bounding box center [40, 120] width 50 height 5
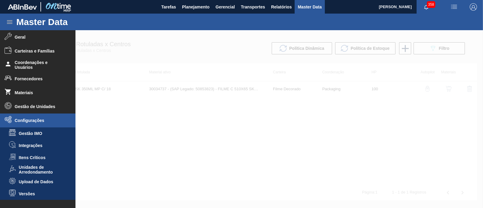
click at [36, 181] on span "Upload de Dados" at bounding box center [42, 181] width 47 height 5
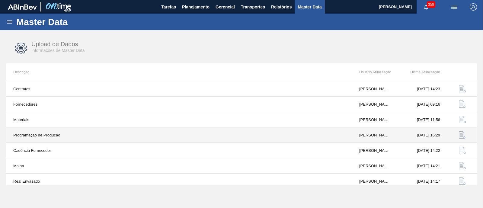
scroll to position [64, 0]
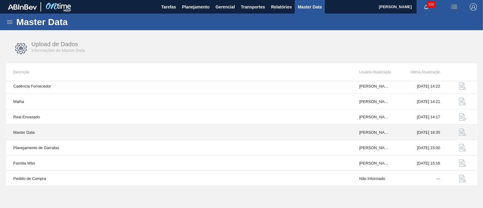
click at [465, 132] on img "button" at bounding box center [462, 132] width 7 height 7
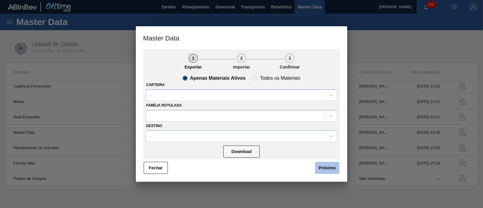
click at [327, 165] on button "Próximo" at bounding box center [327, 168] width 24 height 12
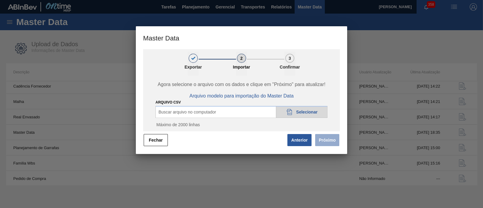
click at [304, 112] on span "Selecionar" at bounding box center [306, 112] width 21 height 5
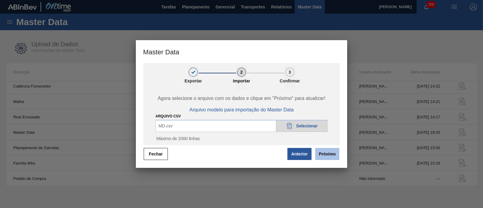
click at [326, 155] on button "Próximo" at bounding box center [327, 154] width 24 height 12
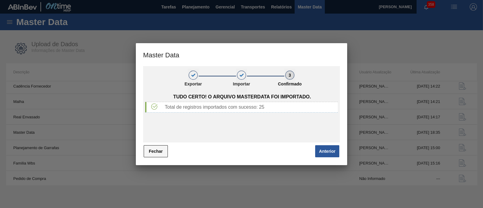
click at [153, 154] on button "Fechar" at bounding box center [156, 151] width 24 height 12
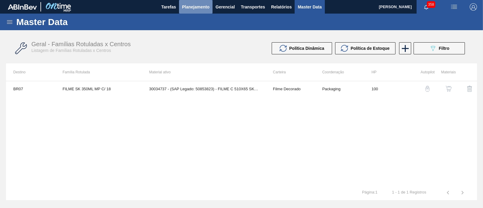
click at [193, 9] on span "Planejamento" at bounding box center [195, 6] width 27 height 7
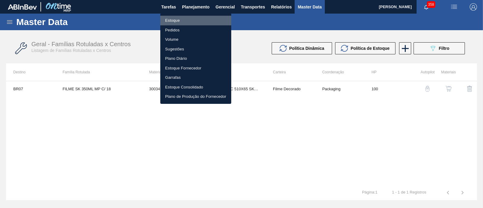
click at [190, 23] on li "Estoque" at bounding box center [195, 21] width 71 height 10
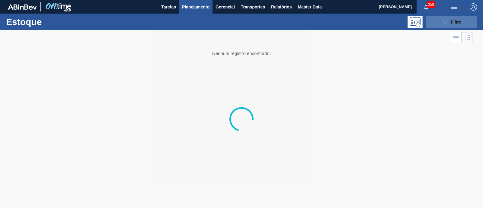
click at [455, 22] on span "Filtro" at bounding box center [456, 22] width 11 height 5
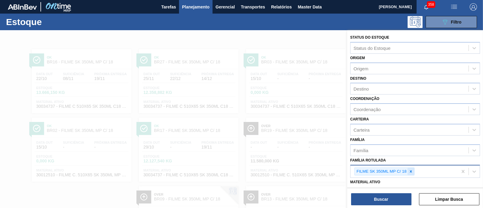
click at [411, 169] on icon at bounding box center [411, 171] width 4 height 4
paste Rotulada "FILME SK 473ML"
type Rotulada "FILME SK 473ML"
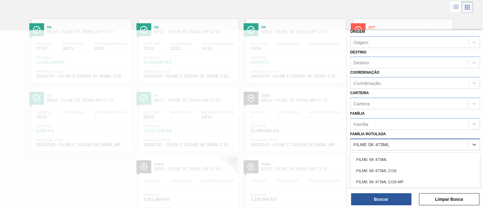
scroll to position [37, 0]
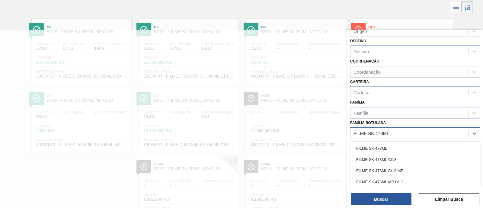
click at [394, 144] on div "FILME SK 473ML" at bounding box center [415, 148] width 130 height 11
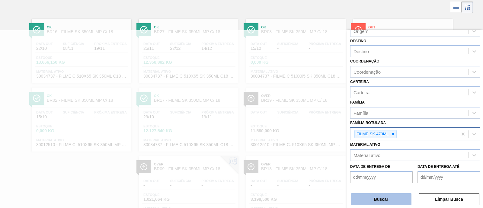
click at [392, 195] on button "Buscar" at bounding box center [381, 199] width 60 height 12
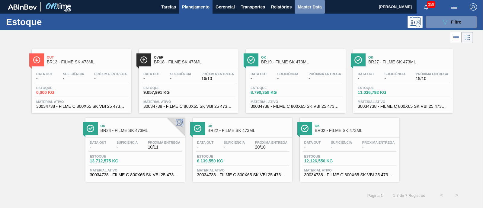
click at [313, 7] on span "Master Data" at bounding box center [310, 6] width 24 height 7
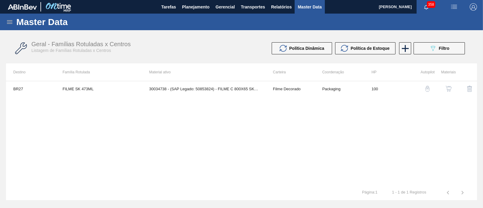
click at [10, 19] on icon at bounding box center [9, 21] width 7 height 7
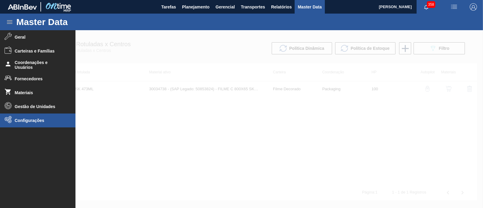
click at [32, 116] on li "Configurações" at bounding box center [38, 121] width 76 height 14
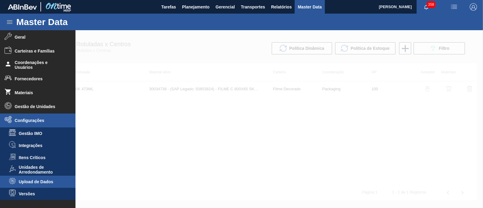
click at [43, 180] on span "Upload de Dados" at bounding box center [42, 181] width 47 height 5
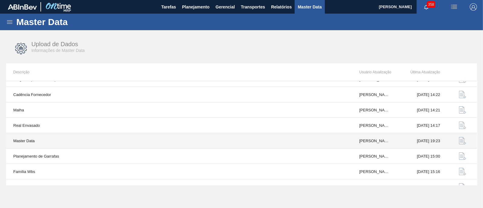
scroll to position [64, 0]
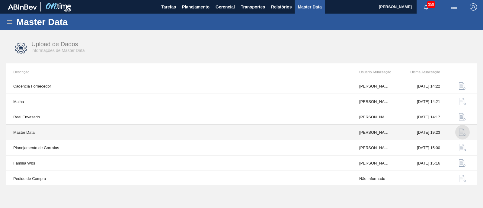
click at [462, 131] on img "button" at bounding box center [462, 132] width 7 height 7
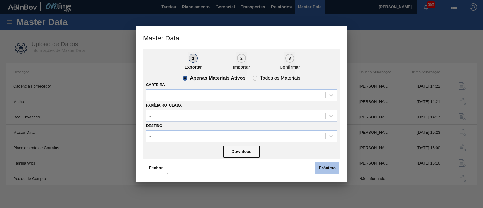
click at [328, 166] on button "Próximo" at bounding box center [327, 168] width 24 height 12
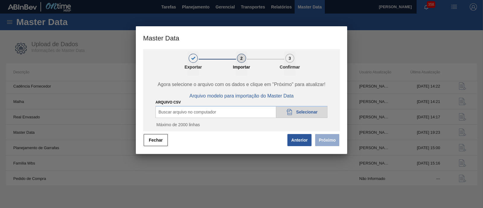
click at [214, 110] on span "Buscar arquivo no computador" at bounding box center [188, 112] width 58 height 5
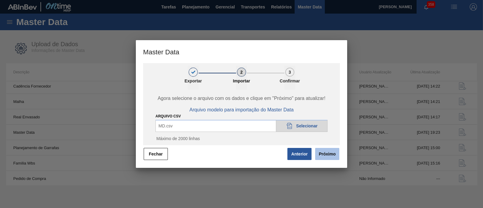
click at [330, 157] on button "Próximo" at bounding box center [327, 154] width 24 height 12
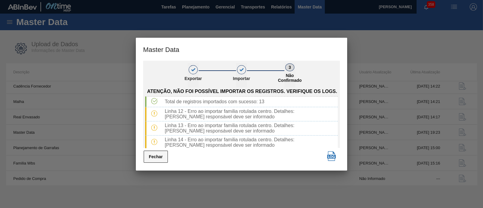
click at [156, 156] on button "Fechar" at bounding box center [156, 157] width 24 height 12
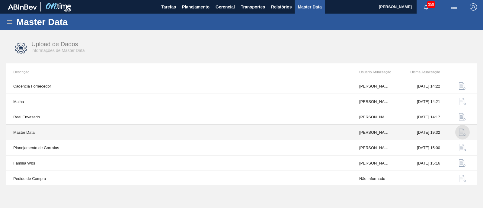
click at [462, 133] on img "button" at bounding box center [462, 132] width 7 height 7
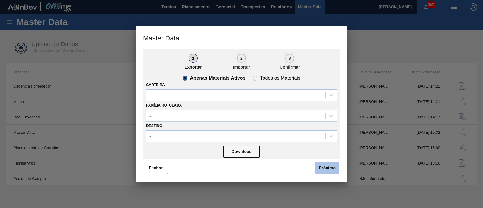
click at [324, 168] on button "Próximo" at bounding box center [327, 168] width 24 height 12
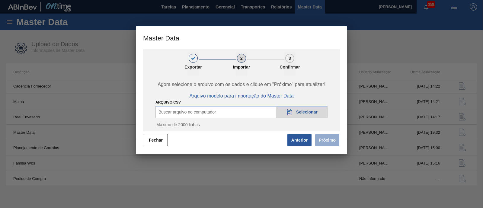
click at [242, 113] on div "Buscar arquivo no computador 20DAD902-3625-4257-8FDA-0C0CB19E2A3D Selecionar" at bounding box center [242, 112] width 172 height 12
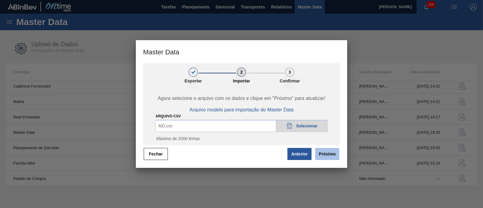
click at [325, 155] on button "Próximo" at bounding box center [327, 154] width 24 height 12
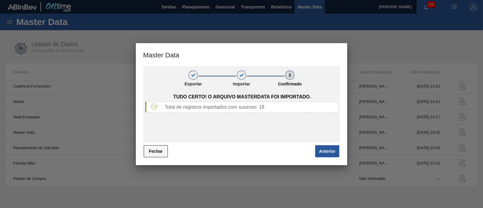
click at [167, 154] on button "Fechar" at bounding box center [156, 151] width 24 height 12
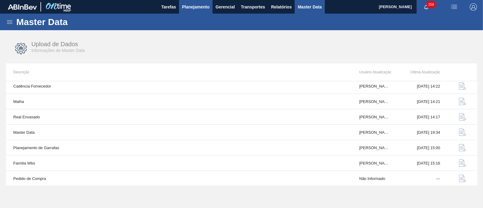
click at [185, 8] on span "Planejamento" at bounding box center [195, 6] width 27 height 7
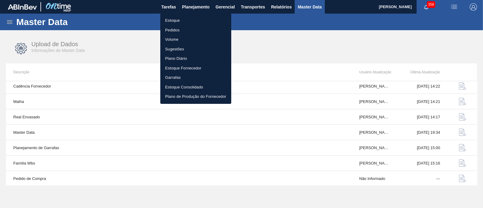
click at [183, 20] on li "Estoque" at bounding box center [195, 21] width 71 height 10
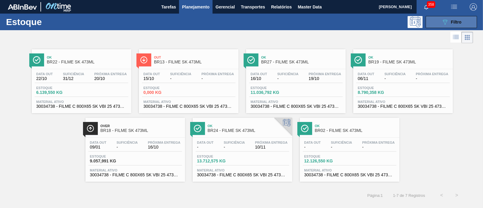
click at [446, 19] on icon "089F7B8B-B2A5-4AFE-B5C0-19BA573D28AC" at bounding box center [445, 21] width 7 height 7
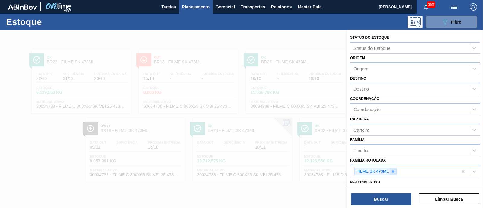
click at [394, 172] on icon at bounding box center [393, 171] width 4 height 4
click at [394, 172] on div "FILME SK 473ML" at bounding box center [404, 172] width 107 height 12
paste Rotulada "FILME SK 350ML MP C/12"
type Rotulada "FILME SK 350ML MP C/12"
drag, startPoint x: 393, startPoint y: 180, endPoint x: 393, endPoint y: 184, distance: 3.4
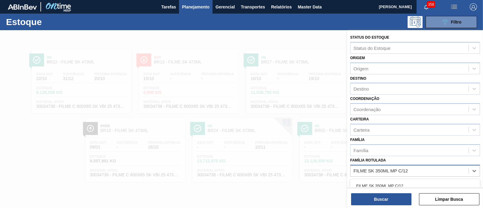
click at [393, 180] on div "FILME SK 350ML MP C/12" at bounding box center [415, 185] width 130 height 11
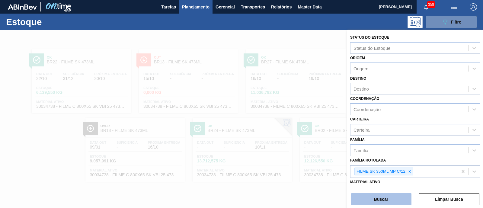
click at [390, 196] on button "Buscar" at bounding box center [381, 199] width 60 height 12
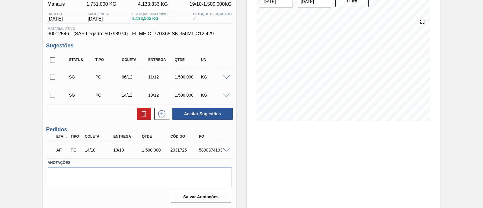
scroll to position [56, 0]
click at [224, 79] on span at bounding box center [226, 78] width 7 height 5
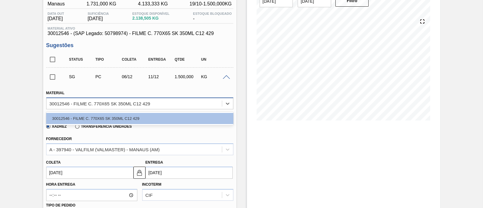
click at [180, 108] on div "30012546 - FILME C. 770X65 SK 350ML C12 429" at bounding box center [135, 103] width 176 height 9
click at [179, 108] on div "30012546 - FILME C. 770X65 SK 350ML C12 429" at bounding box center [135, 103] width 176 height 9
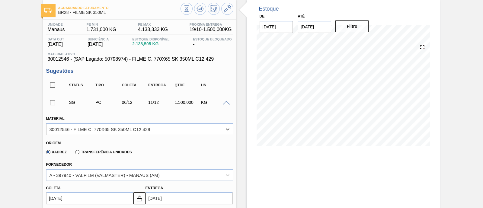
scroll to position [0, 0]
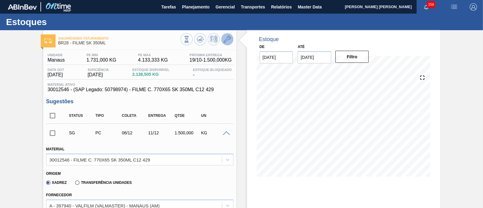
click at [227, 39] on icon at bounding box center [227, 39] width 7 height 7
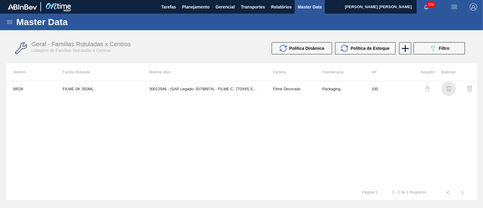
click at [450, 86] on img "button" at bounding box center [449, 89] width 6 height 6
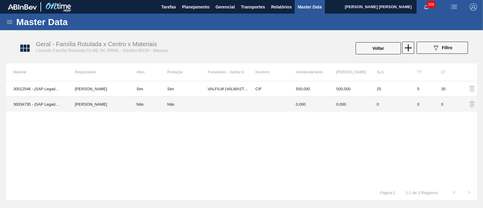
click at [143, 108] on td "Não" at bounding box center [148, 104] width 38 height 15
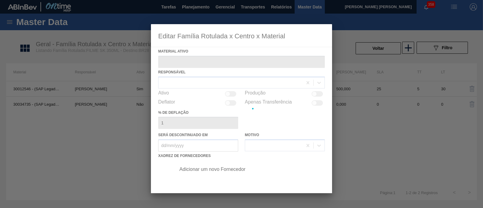
type ativo "30034735 - (SAP Legado: 50853821) - FILME C 770X65 SK 350ML C12 VBI25"
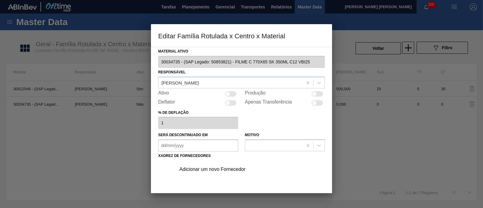
click at [230, 95] on div at bounding box center [230, 93] width 11 height 5
checkbox input "true"
click at [233, 168] on div "Adicionar um novo Fornecedor" at bounding box center [238, 169] width 118 height 5
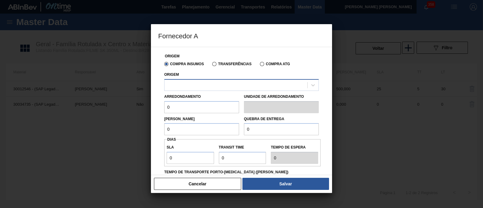
click at [208, 84] on div at bounding box center [236, 85] width 143 height 9
click at [191, 82] on div at bounding box center [236, 85] width 143 height 9
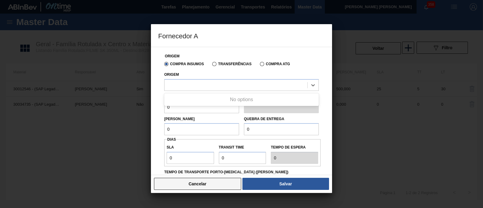
click at [206, 186] on button "Cancelar" at bounding box center [197, 184] width 87 height 12
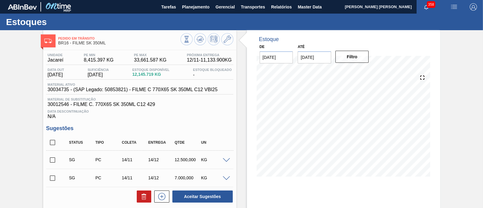
click at [222, 161] on div at bounding box center [227, 160] width 12 height 5
click at [224, 162] on span at bounding box center [226, 160] width 7 height 5
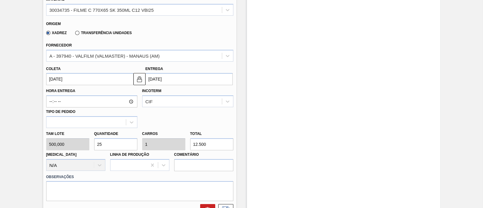
scroll to position [189, 0]
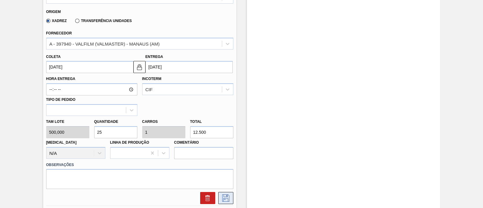
click at [231, 200] on button at bounding box center [225, 198] width 15 height 12
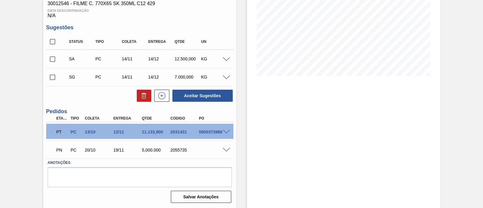
scroll to position [64, 0]
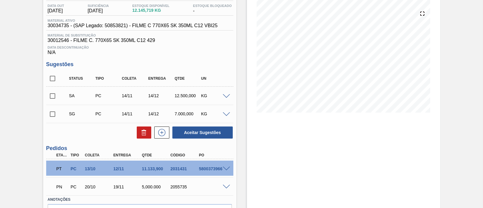
click at [223, 187] on span at bounding box center [226, 187] width 7 height 5
type input "8,403"
type input "5.000"
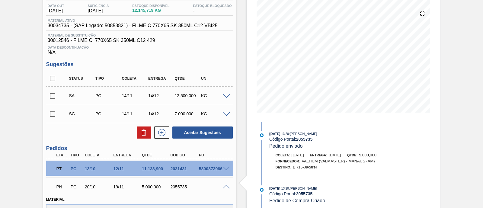
click at [225, 186] on span at bounding box center [226, 187] width 7 height 5
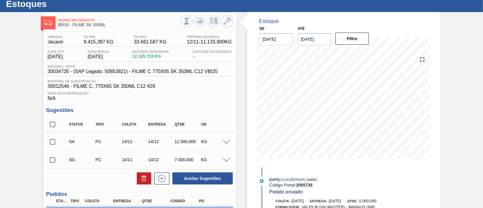
scroll to position [0, 0]
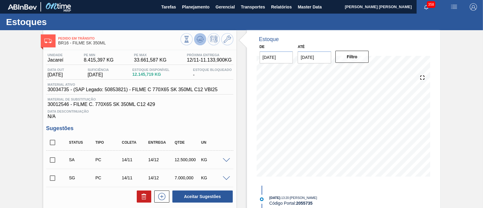
click at [201, 39] on polygon at bounding box center [201, 39] width 0 height 2
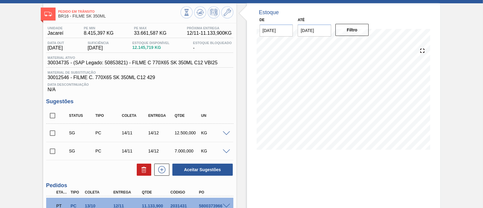
scroll to position [26, 0]
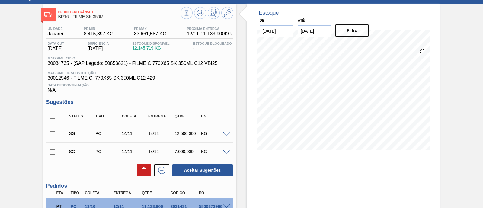
click at [54, 135] on input "checkbox" at bounding box center [52, 133] width 13 height 13
click at [213, 172] on button "Aceitar Sugestões" at bounding box center [202, 170] width 60 height 12
checkbox input "false"
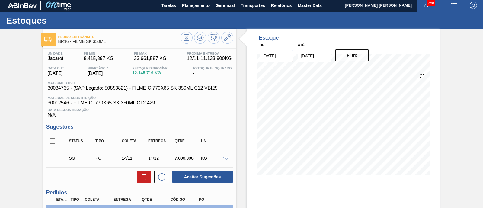
scroll to position [0, 0]
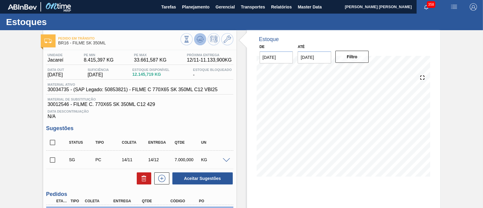
click at [201, 37] on icon at bounding box center [200, 39] width 7 height 7
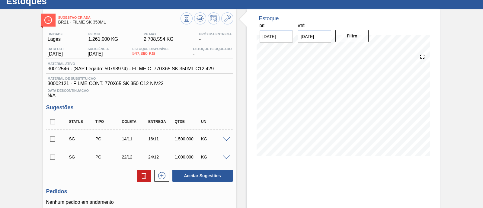
scroll to position [37, 0]
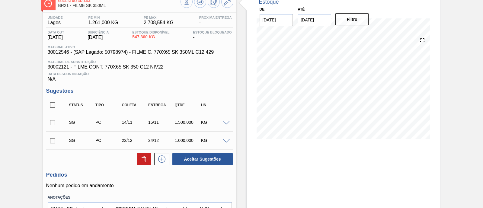
click at [227, 123] on span at bounding box center [226, 123] width 7 height 5
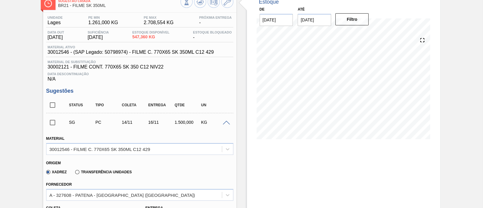
click at [227, 123] on span at bounding box center [226, 123] width 7 height 5
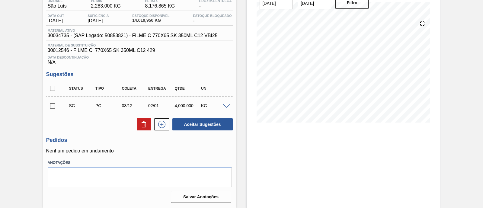
scroll to position [55, 0]
click at [227, 105] on span at bounding box center [226, 106] width 7 height 5
type input "500,000"
type input "0,32"
type input "4.000"
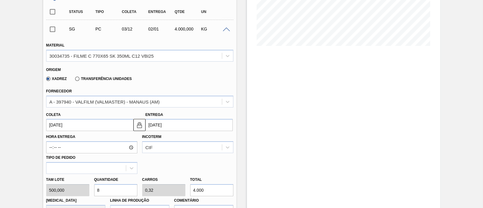
scroll to position [93, 0]
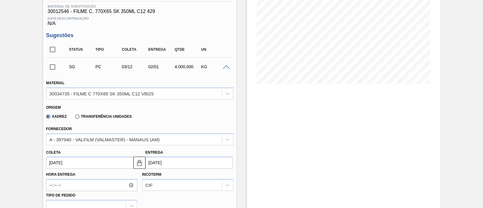
click at [112, 165] on input "03/12/2025" at bounding box center [89, 163] width 87 height 12
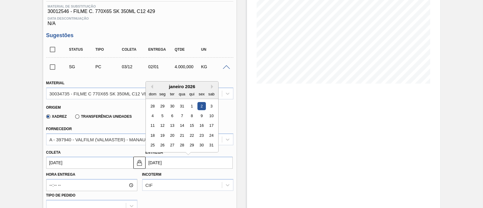
click at [153, 165] on input "02/01/2026" at bounding box center [189, 163] width 87 height 12
click at [152, 87] on button "Previous Month" at bounding box center [151, 87] width 4 height 4
click at [162, 137] on div "22" at bounding box center [162, 135] width 8 height 8
type input "22/11/2025"
type input "22/12/2025"
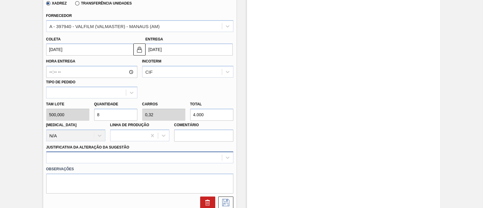
click at [142, 153] on div at bounding box center [139, 158] width 187 height 12
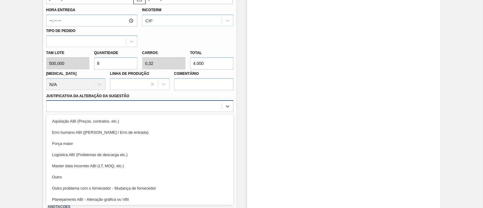
type Sugestão "m"
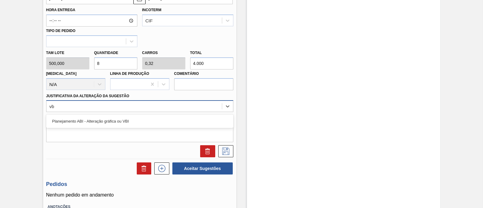
type Sugestão "vbi"
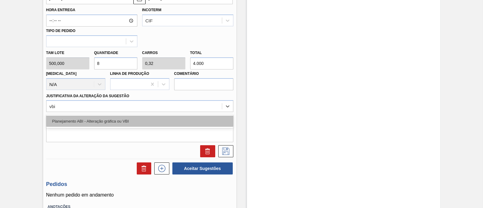
click at [147, 118] on div "Planejamento ABI - Alteração gráfica ou VBI" at bounding box center [139, 121] width 187 height 11
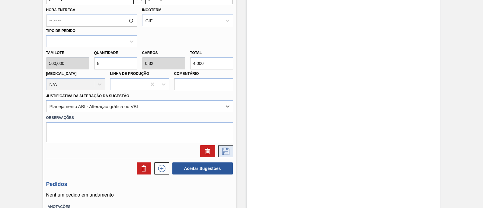
click at [229, 154] on icon at bounding box center [226, 151] width 10 height 7
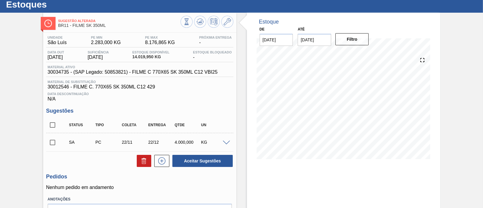
scroll to position [55, 0]
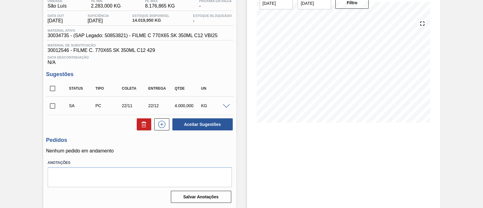
click at [226, 108] on span at bounding box center [226, 106] width 7 height 5
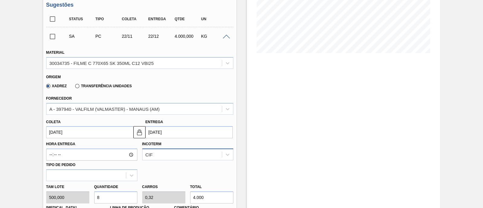
scroll to position [131, 0]
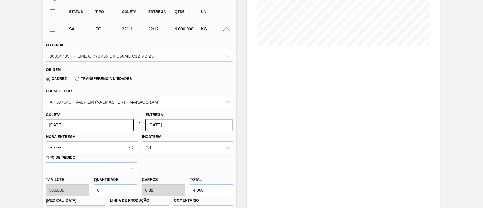
drag, startPoint x: 208, startPoint y: 186, endPoint x: 192, endPoint y: 188, distance: 15.6
click at [192, 188] on input "4.000" at bounding box center [211, 190] width 43 height 12
type input "0,006"
type input "0"
type input "3"
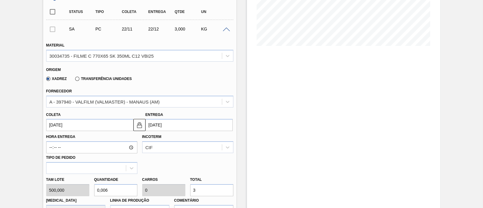
type input "0,07"
type input "0,003"
type input "35"
type input "0,7"
type input "0,028"
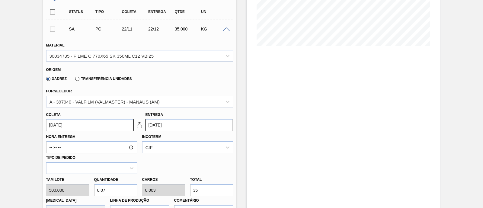
type input "350"
type input "7"
type input "0,28"
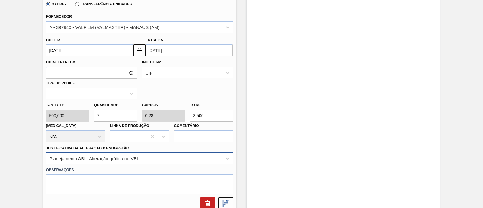
scroll to position [206, 0]
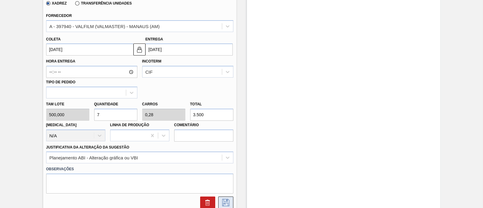
type input "3.500"
click at [225, 205] on icon at bounding box center [226, 202] width 10 height 7
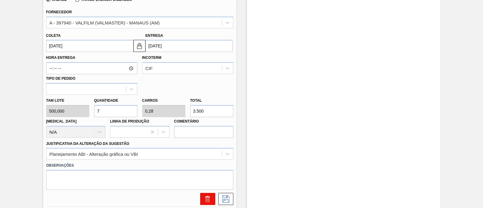
scroll to position [244, 0]
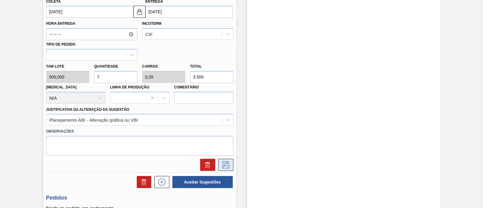
click at [225, 165] on div "Estoques Sugestão Alterada BR11 - FILME SK 350ML Unidade São Luís PE MIN 2.283,…" at bounding box center [241, 18] width 483 height 496
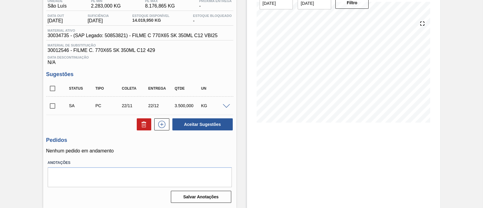
scroll to position [55, 0]
click at [53, 107] on input "checkbox" at bounding box center [52, 106] width 13 height 13
click at [186, 125] on button "Aceitar Sugestões" at bounding box center [202, 124] width 60 height 12
checkbox input "false"
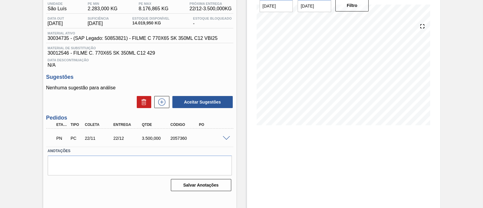
scroll to position [14, 0]
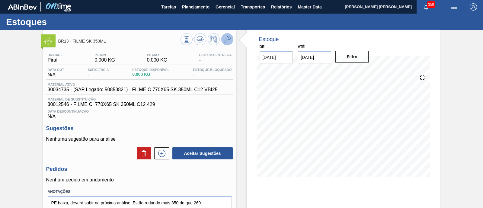
click at [224, 41] on icon at bounding box center [227, 39] width 7 height 7
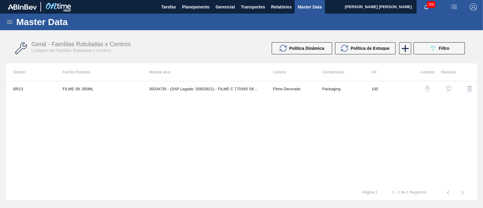
click at [448, 91] on img "button" at bounding box center [449, 89] width 6 height 6
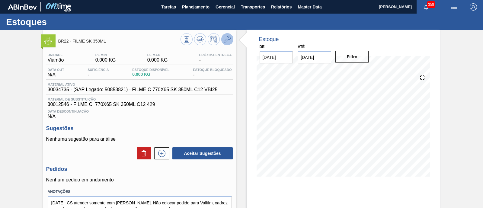
click at [228, 43] on button at bounding box center [227, 39] width 12 height 12
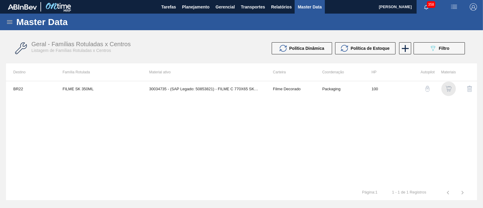
click at [448, 88] on img "button" at bounding box center [449, 89] width 6 height 6
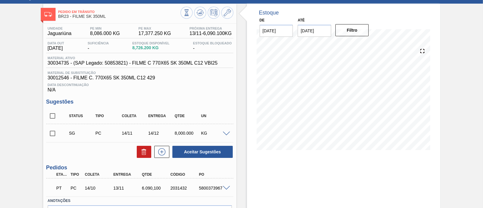
scroll to position [37, 0]
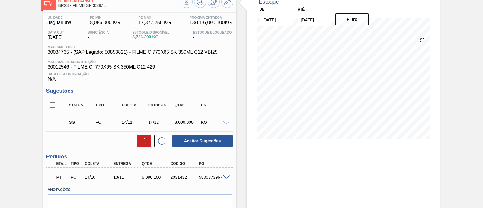
click at [228, 121] on span at bounding box center [226, 123] width 7 height 5
type input "500,000"
type input "0,64"
type input "8.000"
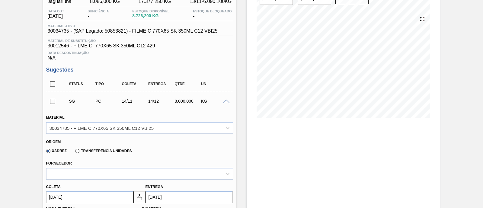
scroll to position [75, 0]
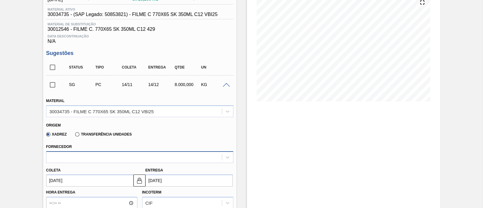
click at [166, 156] on div at bounding box center [135, 157] width 176 height 9
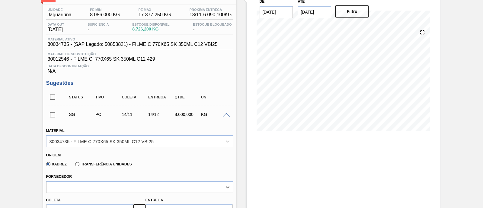
scroll to position [0, 0]
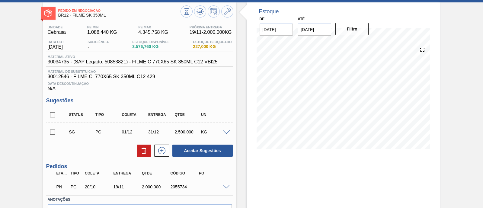
scroll to position [37, 0]
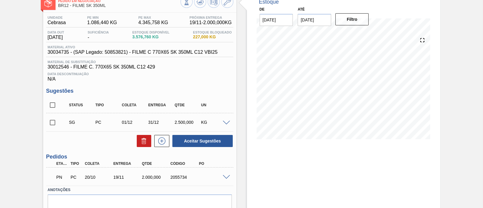
click at [224, 120] on div "SG PC 01/12 31/12 2.500,000 KG" at bounding box center [139, 122] width 187 height 15
click at [226, 122] on span at bounding box center [226, 123] width 7 height 5
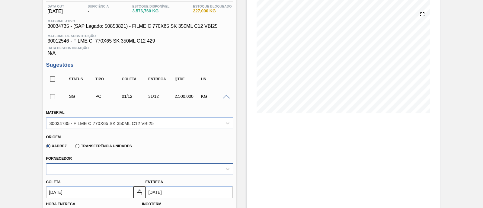
scroll to position [75, 0]
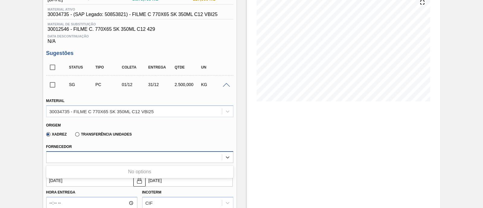
click at [151, 155] on div at bounding box center [135, 157] width 176 height 9
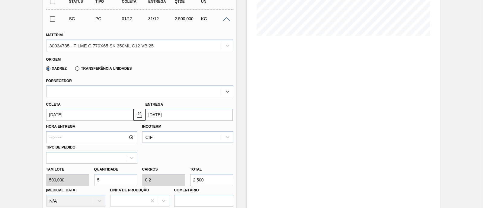
scroll to position [37, 0]
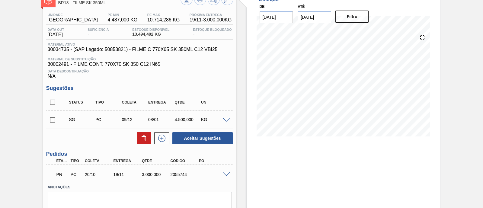
scroll to position [66, 0]
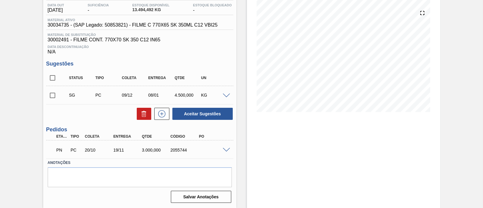
click at [225, 95] on span at bounding box center [226, 96] width 7 height 5
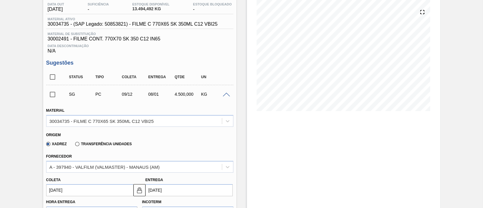
click at [227, 94] on span at bounding box center [226, 95] width 7 height 5
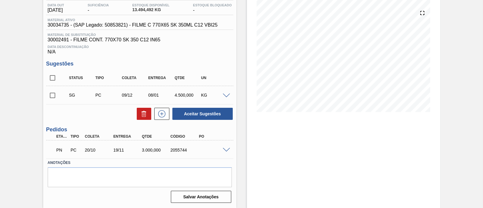
click at [225, 96] on span at bounding box center [226, 96] width 7 height 5
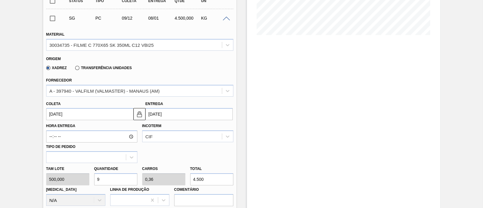
scroll to position [179, 0]
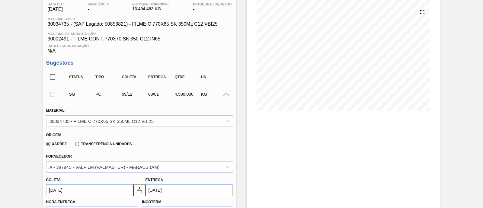
click at [55, 92] on input "checkbox" at bounding box center [52, 94] width 13 height 13
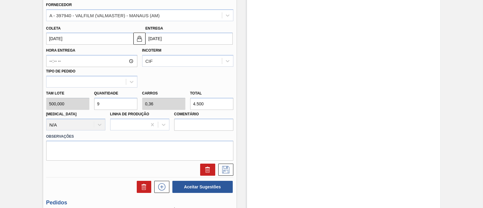
scroll to position [254, 0]
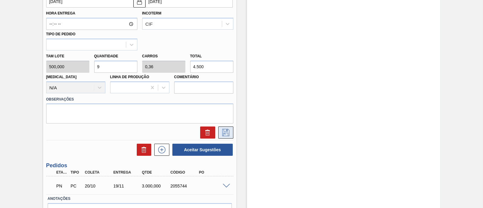
click at [222, 132] on icon at bounding box center [226, 132] width 10 height 7
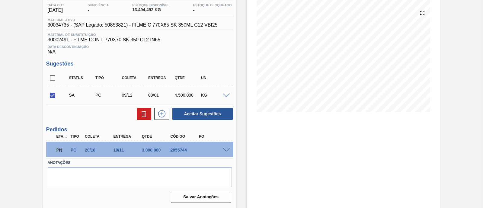
scroll to position [28, 0]
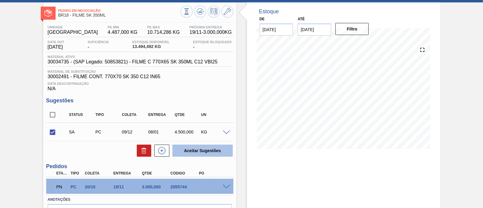
click at [190, 153] on button "Aceitar Sugestões" at bounding box center [202, 151] width 60 height 12
checkbox input "false"
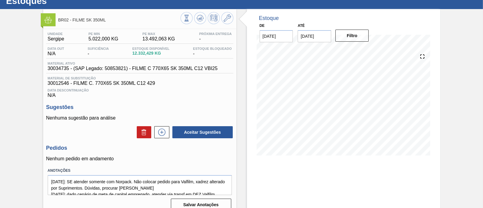
scroll to position [37, 0]
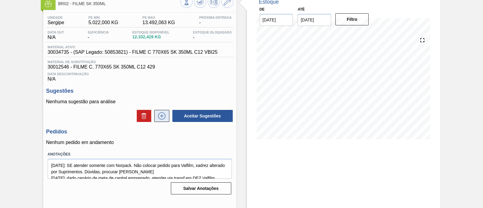
click at [166, 121] on button at bounding box center [161, 116] width 15 height 12
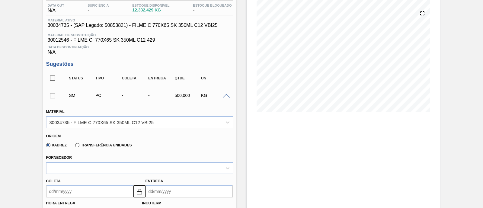
scroll to position [75, 0]
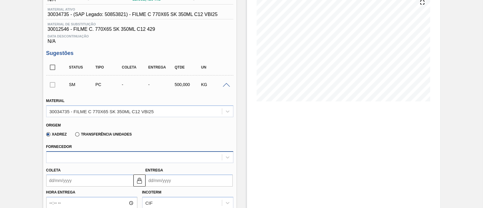
click at [121, 157] on div at bounding box center [135, 157] width 176 height 9
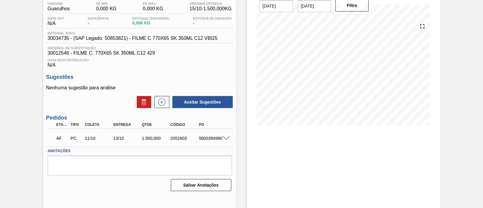
scroll to position [14, 0]
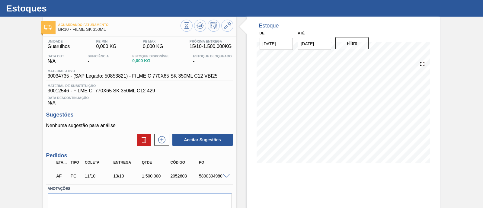
click at [226, 176] on span at bounding box center [226, 176] width 7 height 5
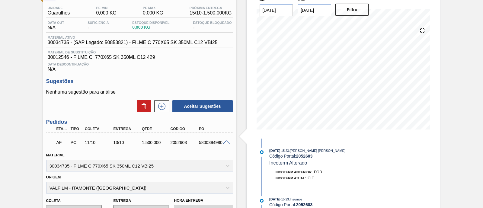
scroll to position [0, 0]
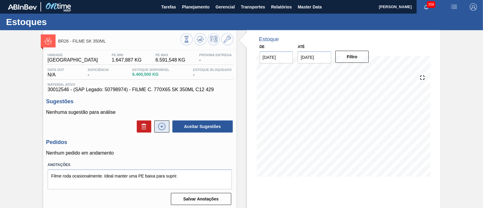
click at [161, 129] on icon at bounding box center [162, 126] width 10 height 7
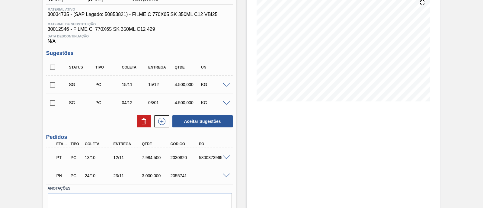
scroll to position [37, 0]
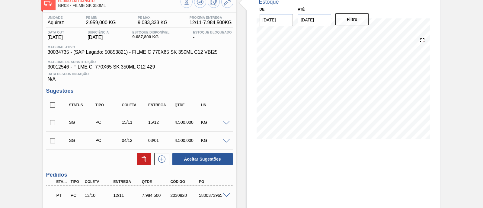
click at [224, 124] on span at bounding box center [226, 123] width 7 height 5
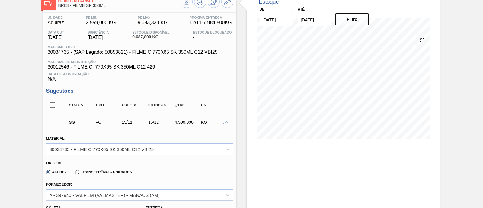
click at [224, 124] on span at bounding box center [226, 123] width 7 height 5
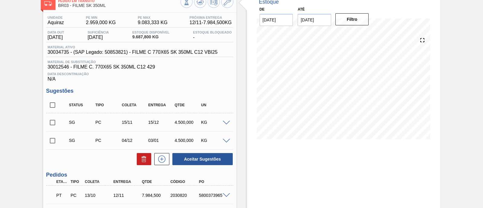
click at [224, 124] on span at bounding box center [226, 123] width 7 height 5
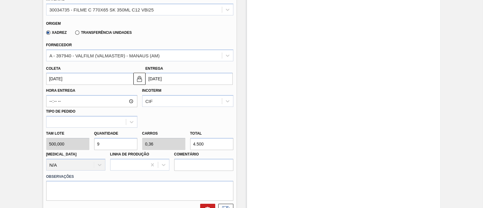
scroll to position [189, 0]
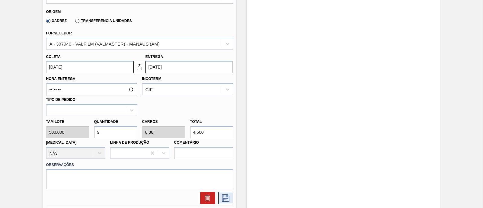
click at [227, 198] on icon at bounding box center [226, 198] width 10 height 7
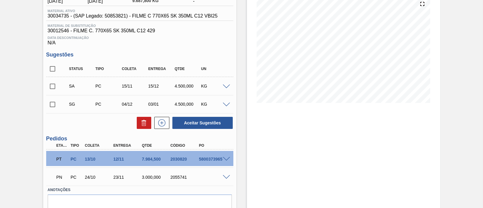
scroll to position [64, 0]
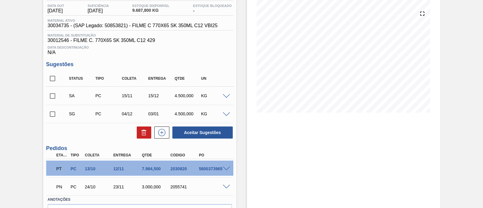
click at [54, 114] on input "checkbox" at bounding box center [52, 114] width 13 height 13
checkbox input "true"
click at [53, 97] on input "checkbox" at bounding box center [52, 96] width 13 height 13
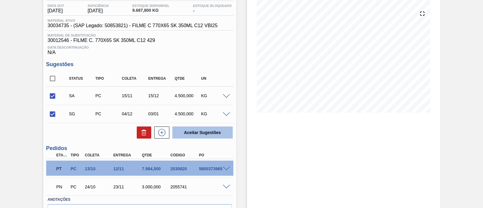
click at [214, 136] on button "Aceitar Sugestões" at bounding box center [202, 133] width 60 height 12
checkbox input "false"
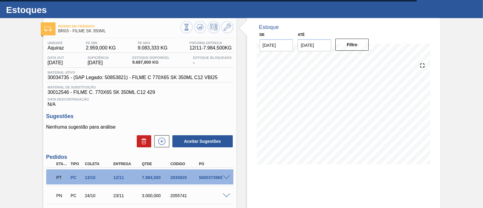
scroll to position [0, 0]
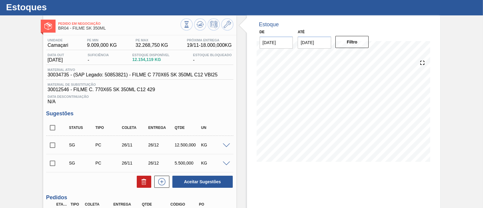
scroll to position [37, 0]
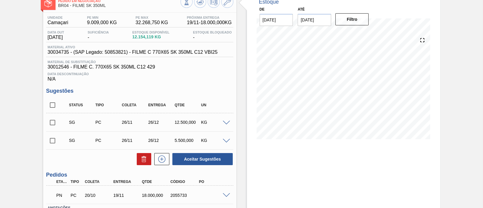
click at [225, 125] on span at bounding box center [226, 123] width 7 height 5
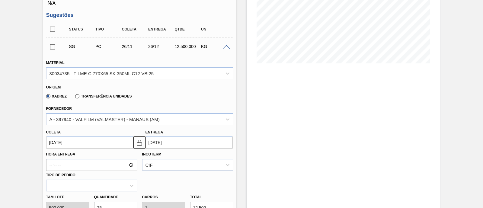
scroll to position [75, 0]
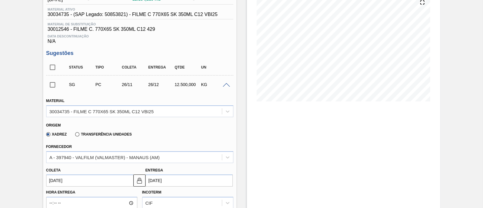
click at [227, 87] on span at bounding box center [226, 85] width 7 height 5
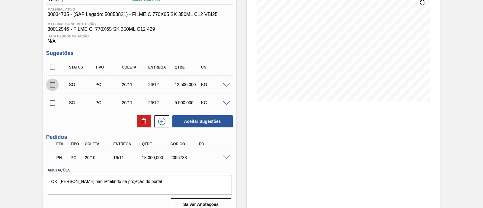
click at [50, 86] on input "checkbox" at bounding box center [52, 85] width 13 height 13
click at [198, 123] on button "Aceitar Sugestões" at bounding box center [202, 121] width 60 height 12
checkbox input "false"
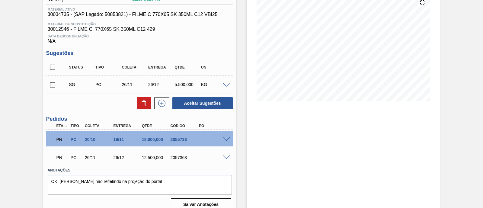
click at [225, 157] on span at bounding box center [226, 158] width 7 height 5
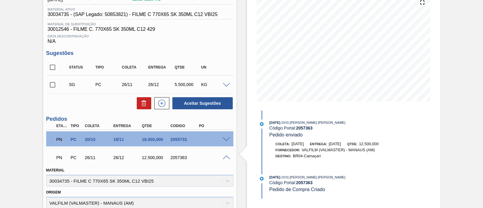
click at [225, 157] on span at bounding box center [226, 158] width 7 height 5
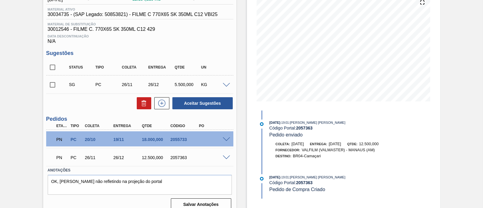
click at [227, 140] on span at bounding box center [226, 139] width 7 height 5
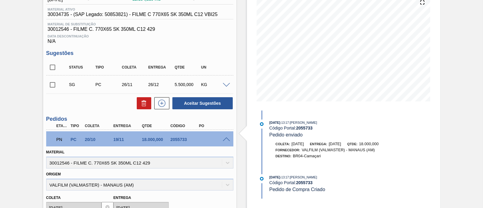
click at [227, 140] on span at bounding box center [226, 139] width 7 height 5
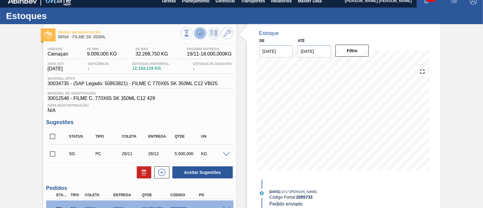
scroll to position [0, 0]
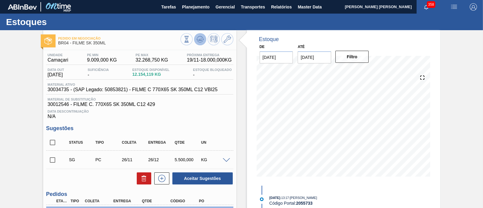
click at [201, 40] on icon at bounding box center [200, 39] width 4 height 3
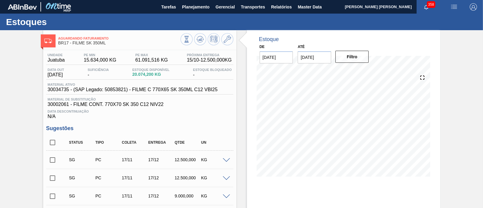
scroll to position [37, 0]
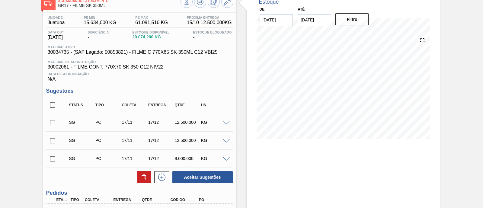
click at [226, 124] on span at bounding box center [226, 123] width 7 height 5
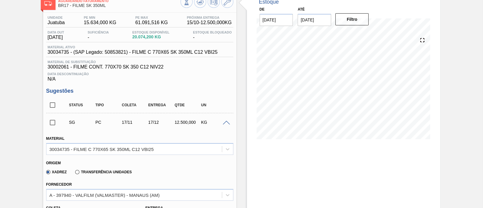
click at [227, 121] on div at bounding box center [227, 122] width 12 height 5
click at [227, 122] on span at bounding box center [226, 123] width 7 height 5
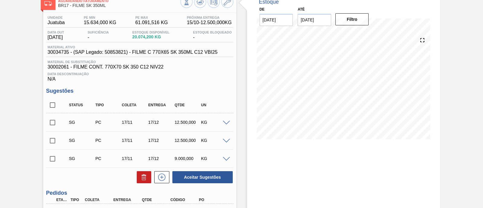
click at [55, 122] on input "checkbox" at bounding box center [52, 122] width 13 height 13
click at [208, 179] on button "Aceitar Sugestões" at bounding box center [202, 177] width 60 height 12
checkbox input "false"
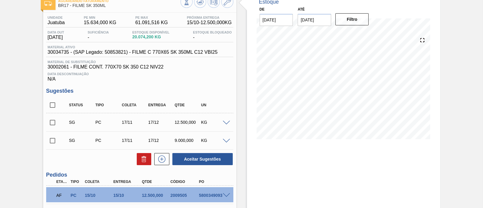
click at [225, 122] on span at bounding box center [226, 123] width 7 height 5
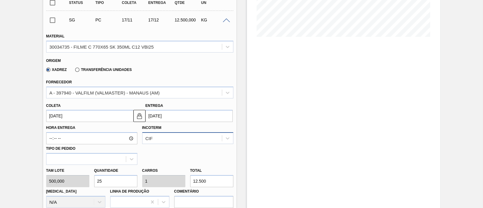
scroll to position [151, 0]
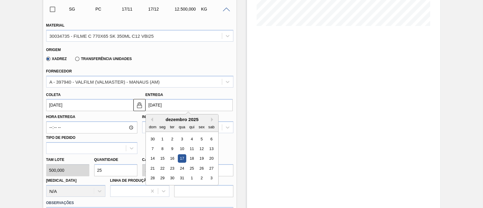
click at [154, 106] on input "[DATE]" at bounding box center [189, 105] width 87 height 12
click at [211, 119] on button "Next Month" at bounding box center [213, 120] width 4 height 4
click at [163, 146] on div "5" at bounding box center [162, 149] width 8 height 8
type input "06/12/2025"
type input "05/01/2026"
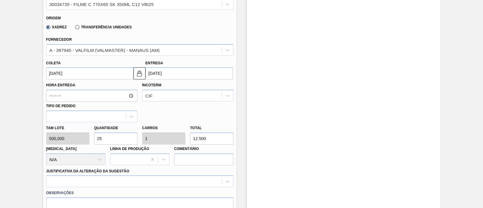
scroll to position [227, 0]
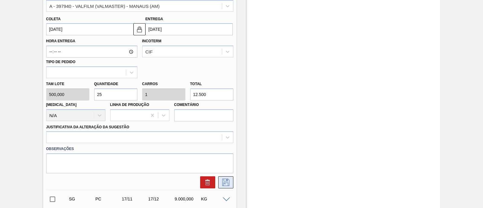
click at [223, 183] on icon at bounding box center [226, 182] width 10 height 7
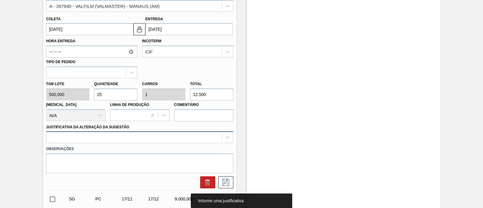
click at [189, 141] on div at bounding box center [139, 137] width 187 height 12
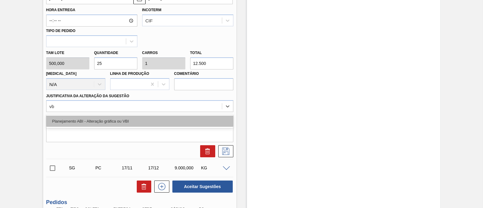
type Sugestão "vbi"
click at [181, 123] on div "Planejamento ABI - Alteração gráfica ou VBI" at bounding box center [139, 121] width 187 height 11
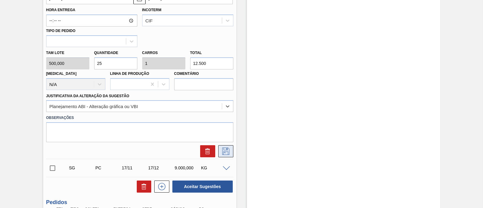
click at [228, 152] on icon at bounding box center [226, 151] width 10 height 7
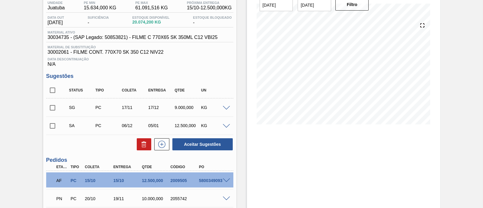
scroll to position [0, 0]
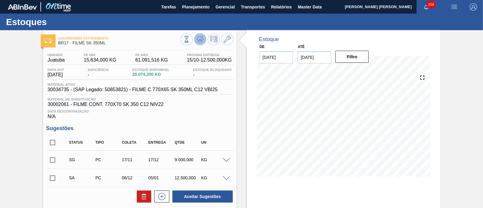
click at [204, 38] on button at bounding box center [200, 39] width 12 height 12
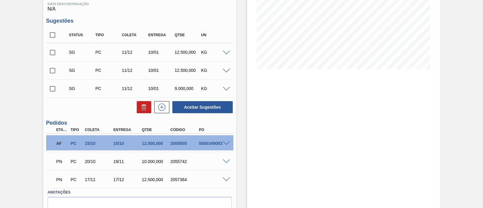
scroll to position [113, 0]
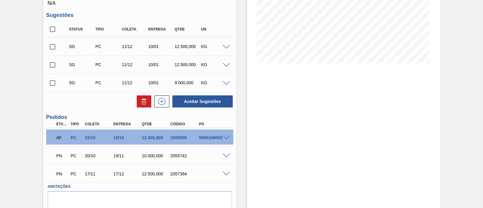
click at [225, 156] on span at bounding box center [226, 156] width 7 height 5
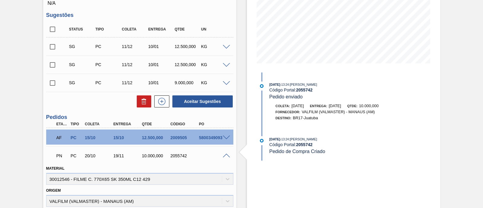
click at [225, 156] on span at bounding box center [226, 156] width 7 height 5
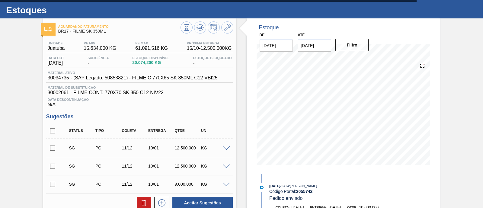
scroll to position [0, 0]
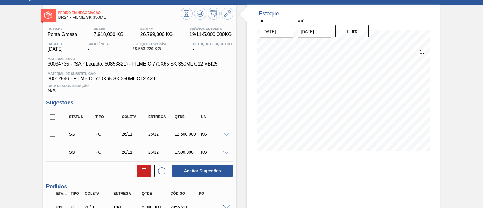
scroll to position [37, 0]
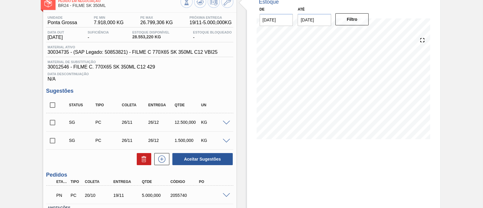
click at [226, 124] on span at bounding box center [226, 123] width 7 height 5
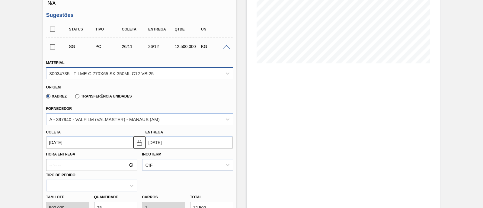
scroll to position [151, 0]
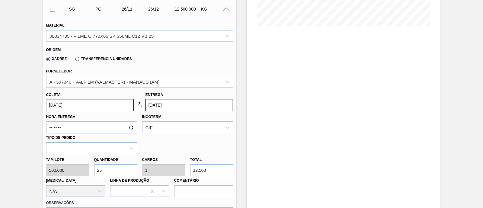
click at [172, 106] on input "[DATE]" at bounding box center [189, 105] width 87 height 12
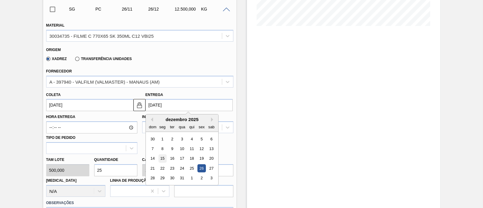
click at [163, 158] on div "15" at bounding box center [162, 159] width 8 height 8
type input "[DATE]"
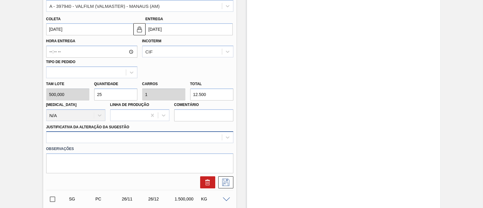
click at [118, 136] on div at bounding box center [139, 137] width 187 height 12
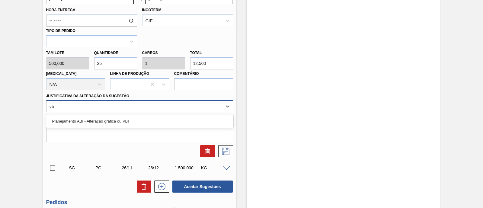
type Sugestão "vbi"
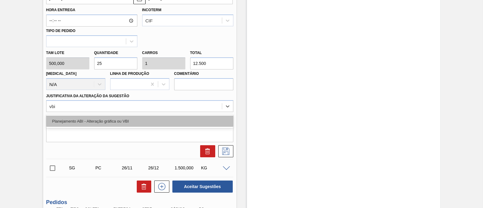
click at [118, 123] on div "Planejamento ABI - Alteração gráfica ou VBI" at bounding box center [139, 121] width 187 height 11
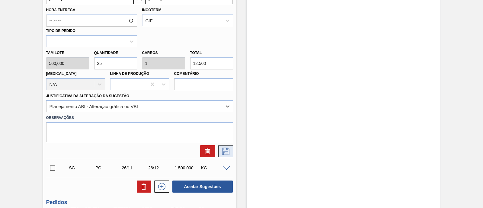
click at [225, 152] on icon at bounding box center [226, 151] width 10 height 7
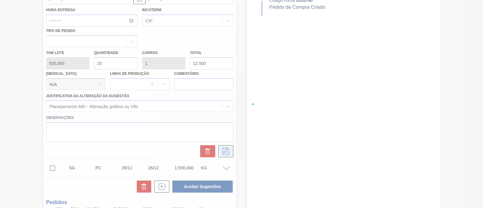
scroll to position [84, 0]
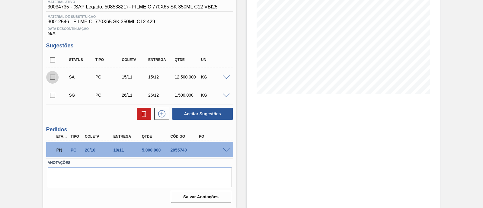
click at [53, 79] on input "checkbox" at bounding box center [52, 77] width 13 height 13
click at [220, 115] on button "Aceitar Sugestões" at bounding box center [202, 114] width 60 height 12
checkbox input "false"
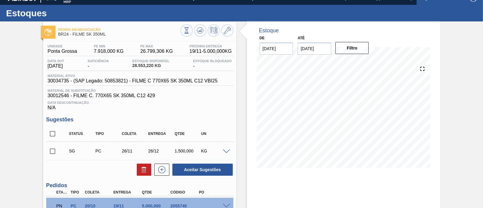
scroll to position [8, 0]
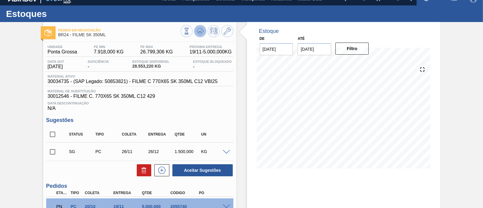
click at [204, 31] on button at bounding box center [200, 31] width 12 height 12
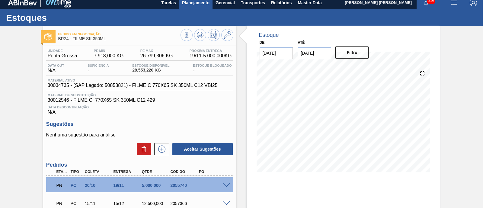
scroll to position [0, 0]
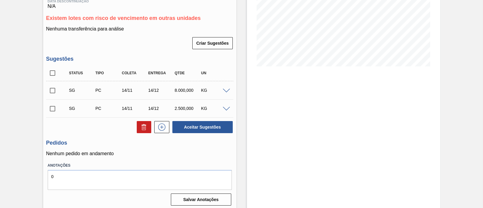
scroll to position [113, 0]
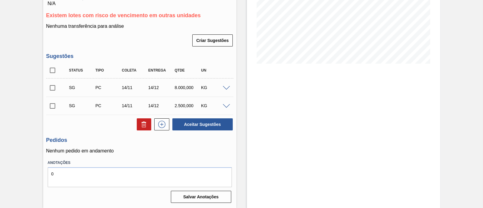
click at [227, 87] on div at bounding box center [227, 87] width 12 height 5
click at [227, 89] on span at bounding box center [226, 88] width 7 height 5
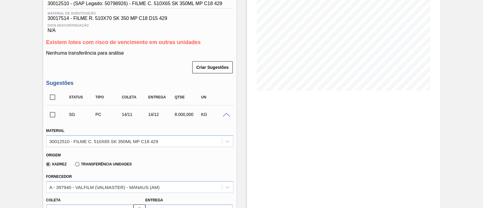
scroll to position [0, 0]
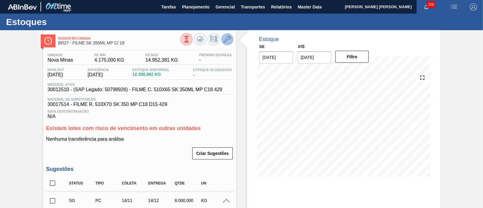
click at [227, 44] on button at bounding box center [227, 39] width 12 height 12
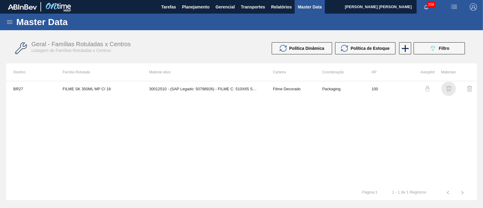
click at [449, 89] on img "button" at bounding box center [449, 89] width 6 height 6
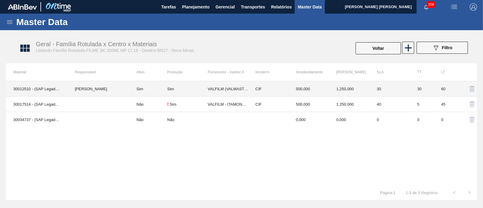
click at [184, 89] on div "Sim" at bounding box center [187, 89] width 40 height 5
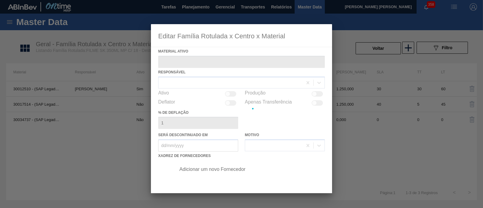
type ativo "30012510 - (SAP Legado: 50798926) - FILME C. 510X65 SK 350ML MP C18 429"
checkbox input "true"
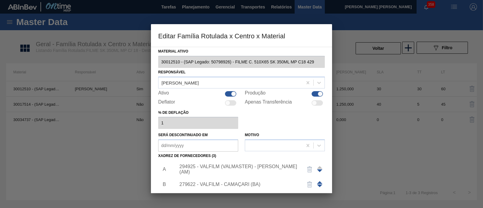
click at [227, 94] on div at bounding box center [230, 93] width 11 height 5
checkbox input "false"
click at [319, 95] on div at bounding box center [320, 93] width 5 height 5
click at [317, 94] on div at bounding box center [317, 93] width 11 height 5
checkbox input "true"
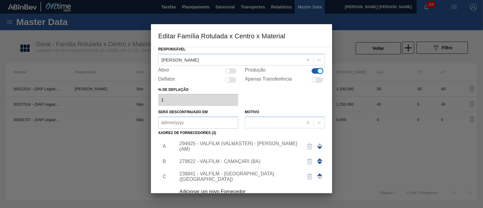
scroll to position [63, 0]
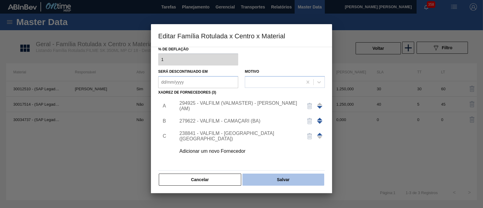
click at [279, 174] on button "Salvar" at bounding box center [284, 180] width 82 height 12
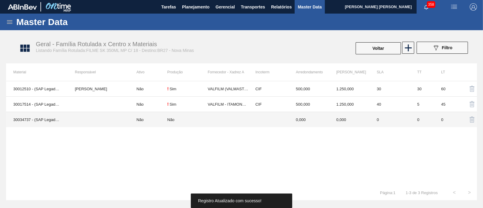
click at [129, 119] on td at bounding box center [99, 119] width 62 height 15
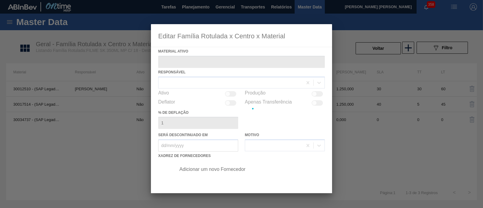
type ativo "30034737 - (SAP Legado: 50853823) - FILME C 510X65 SK 350ML C18 VBI25 MP"
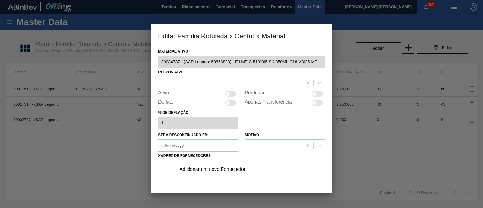
click at [228, 93] on div at bounding box center [227, 93] width 5 height 5
checkbox input "true"
click at [232, 82] on div at bounding box center [231, 82] width 144 height 9
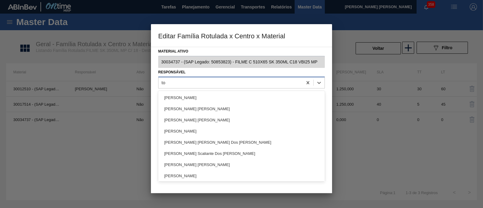
type input "tom"
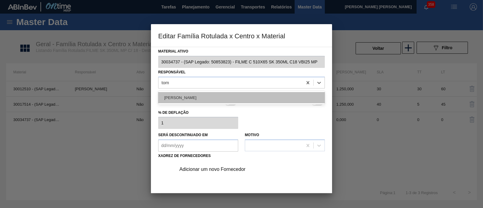
click at [219, 99] on div "[PERSON_NAME]" at bounding box center [241, 97] width 167 height 11
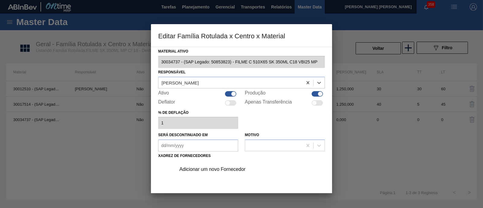
click at [221, 172] on div "Adicionar um novo Fornecedor" at bounding box center [248, 169] width 153 height 15
click at [219, 164] on div "Adicionar um novo Fornecedor" at bounding box center [248, 169] width 153 height 15
click at [212, 165] on div "Adicionar um novo Fornecedor" at bounding box center [248, 169] width 153 height 15
click at [201, 167] on div "Adicionar um novo Fornecedor" at bounding box center [238, 169] width 118 height 5
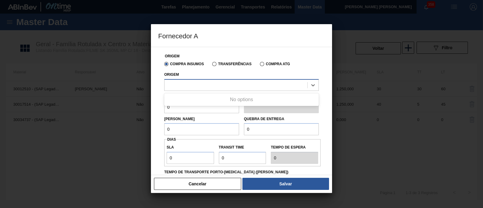
click at [215, 85] on div at bounding box center [236, 85] width 143 height 9
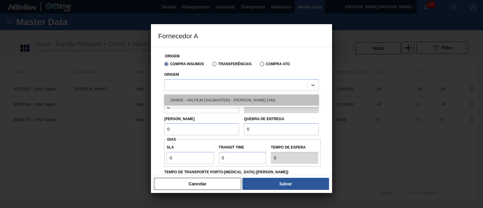
click at [208, 96] on div "294925 - VALFILM (VALMASTER) - [PERSON_NAME] (AM)" at bounding box center [241, 100] width 155 height 11
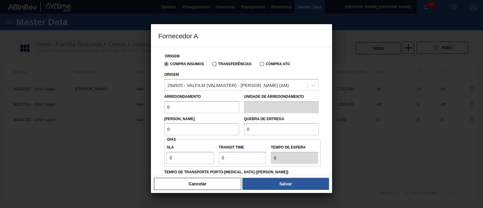
drag, startPoint x: 193, startPoint y: 107, endPoint x: 146, endPoint y: 107, distance: 47.1
click at [146, 107] on div "Fornecedor A Origem Compra Insumos Transferências Compra ATG Origem 294925 - VA…" at bounding box center [241, 104] width 483 height 208
type input "500"
drag, startPoint x: 183, startPoint y: 130, endPoint x: 159, endPoint y: 129, distance: 23.9
click at [159, 129] on div "Origem Compra Insumos Transferências Compra ATG Origem 294925 - VALFILM (VALMAS…" at bounding box center [241, 156] width 167 height 218
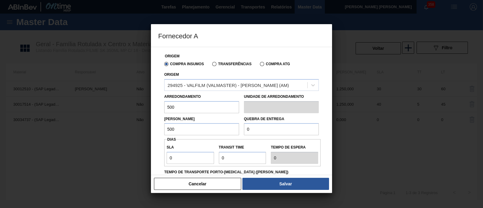
type input "500"
drag, startPoint x: 266, startPoint y: 129, endPoint x: 221, endPoint y: 126, distance: 44.8
click at [221, 126] on div "Lote Mínimo 500 Quebra de entrega 0" at bounding box center [241, 124] width 159 height 22
type input "12.500"
drag, startPoint x: 166, startPoint y: 155, endPoint x: 154, endPoint y: 156, distance: 11.5
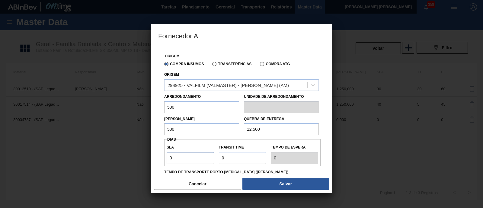
click at [154, 156] on div "Origem Compra Insumos Transferências Compra ATG Origem 294925 - VALFILM (VALMAS…" at bounding box center [241, 111] width 181 height 128
type input "3"
type input "30"
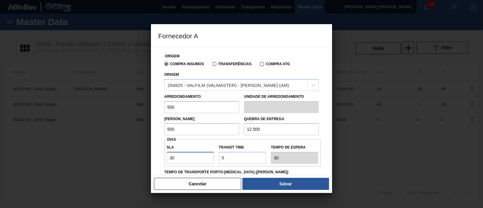
type input "30"
drag, startPoint x: 241, startPoint y: 160, endPoint x: 206, endPoint y: 158, distance: 35.1
click at [206, 158] on div "SLA 30 Transit Time Tempo de espera 30" at bounding box center [242, 153] width 156 height 22
type input "3"
type input "33"
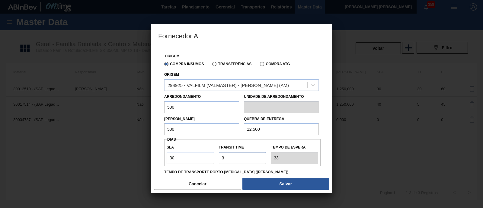
type input "30"
type input "60"
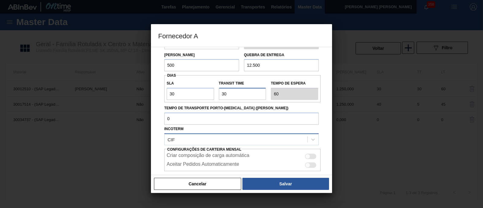
scroll to position [75, 0]
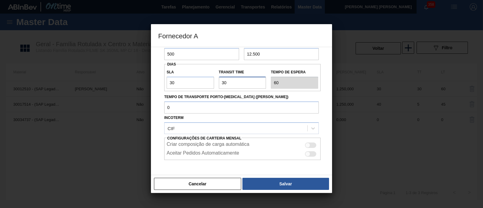
type input "30"
click at [310, 143] on div at bounding box center [310, 145] width 11 height 5
checkbox input "true"
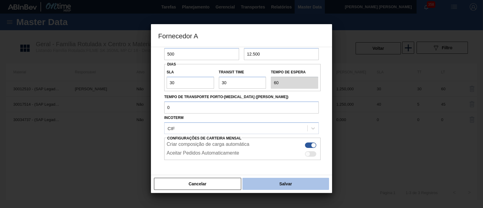
click at [269, 181] on button "Salvar" at bounding box center [286, 184] width 87 height 12
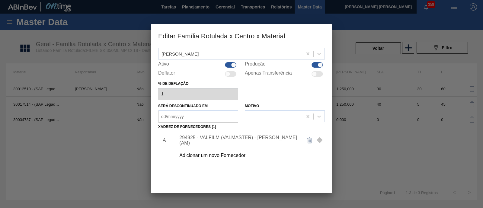
scroll to position [63, 0]
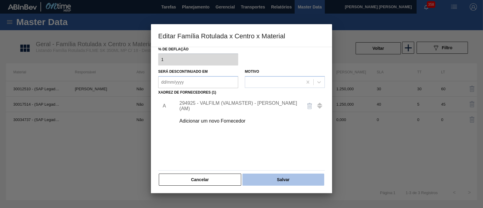
click at [295, 182] on button "Salvar" at bounding box center [284, 180] width 82 height 12
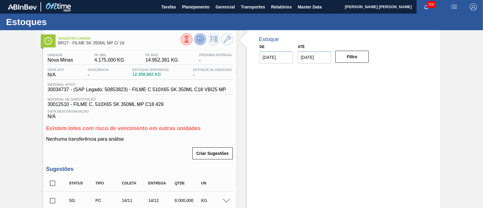
click at [204, 42] on button at bounding box center [200, 39] width 12 height 12
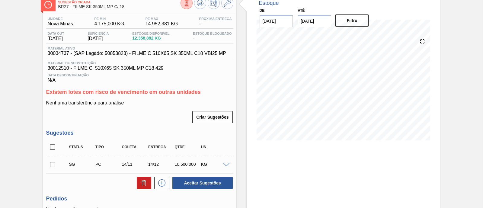
scroll to position [37, 0]
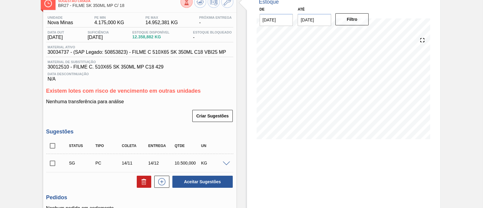
click at [227, 165] on span at bounding box center [226, 164] width 7 height 5
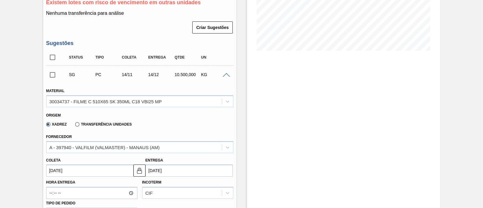
scroll to position [189, 0]
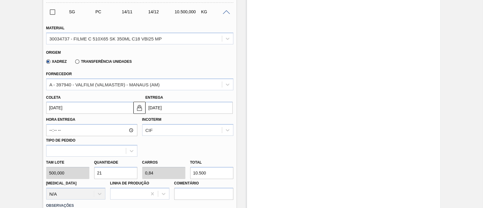
drag, startPoint x: 211, startPoint y: 174, endPoint x: 189, endPoint y: 175, distance: 22.1
click at [189, 175] on div "Total 10.500" at bounding box center [212, 168] width 48 height 21
type input "0,016"
type input "0,001"
type input "8"
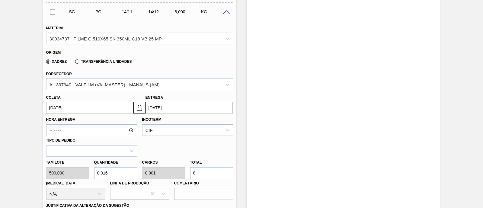
type input "0,16"
type input "0,006"
type input "80"
type input "1,6"
type input "0,064"
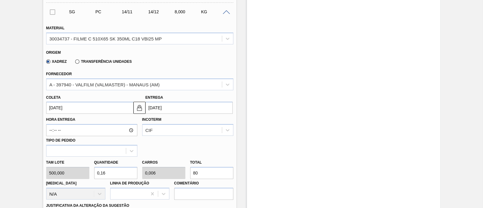
type input "800"
type input "16"
type input "0,64"
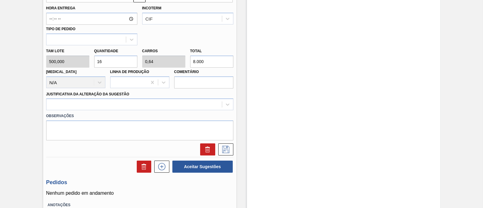
scroll to position [302, 0]
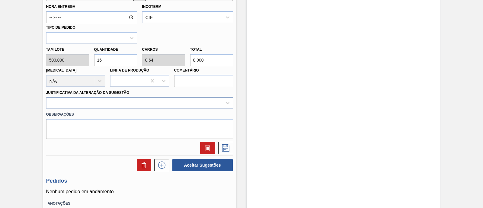
type input "8.000"
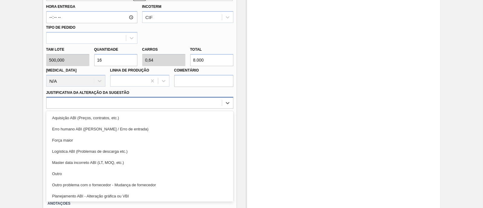
click at [146, 104] on div at bounding box center [135, 103] width 176 height 9
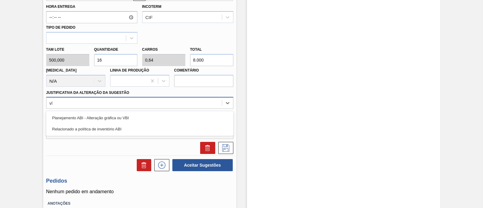
type Sugestão "vbi"
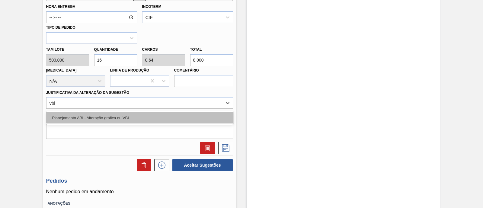
click at [143, 117] on div "Planejamento ABI - Alteração gráfica ou VBI" at bounding box center [139, 117] width 187 height 11
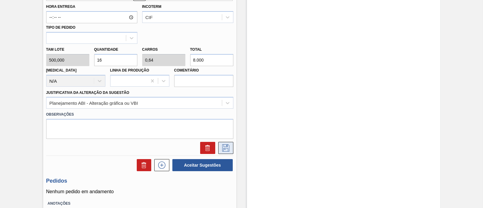
click at [225, 147] on icon at bounding box center [226, 147] width 10 height 7
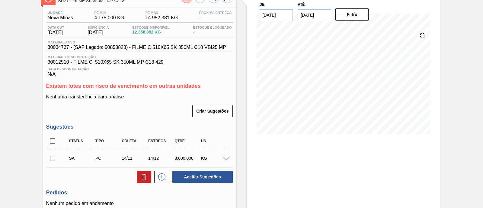
scroll to position [75, 0]
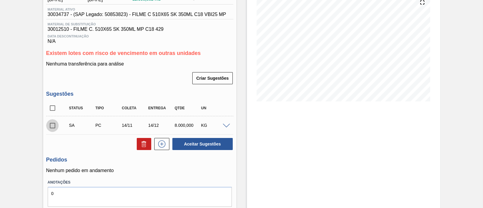
click at [56, 129] on input "checkbox" at bounding box center [52, 125] width 13 height 13
click at [218, 147] on button "Aceitar Sugestões" at bounding box center [202, 144] width 60 height 12
checkbox input "false"
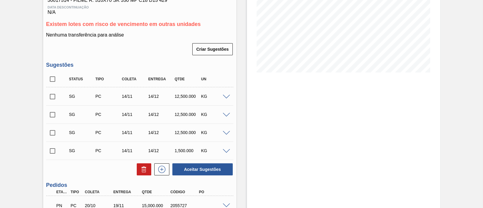
scroll to position [113, 0]
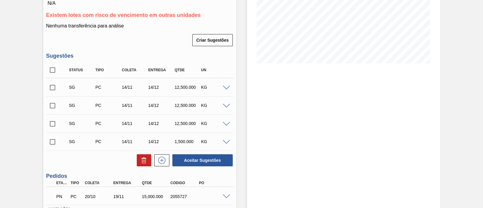
click at [224, 88] on span at bounding box center [226, 88] width 7 height 5
type input "500,000"
type input "12.500"
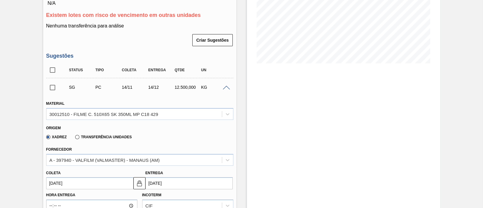
click at [224, 88] on span at bounding box center [226, 88] width 7 height 5
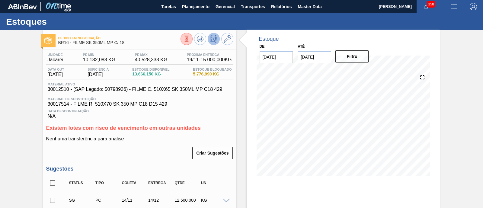
scroll to position [0, 0]
click at [225, 39] on icon at bounding box center [227, 39] width 7 height 7
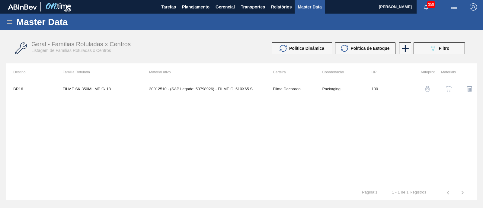
click at [450, 87] on img "button" at bounding box center [449, 89] width 6 height 6
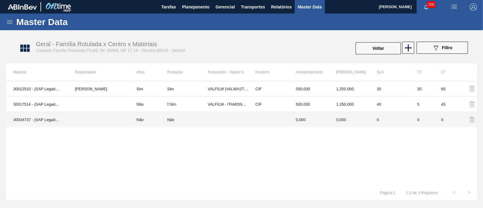
click at [203, 115] on td "Não" at bounding box center [187, 119] width 40 height 15
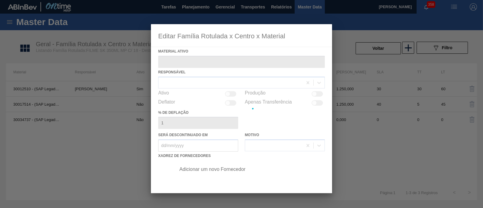
type ativo "30034737 - (SAP Legado: 50853823) - FILME C 510X65 SK 350ML C18 VBI25 MP"
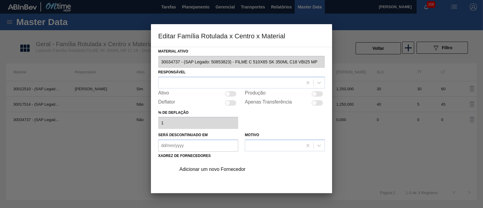
click at [239, 170] on div "Adicionar um novo Fornecedor" at bounding box center [238, 169] width 118 height 5
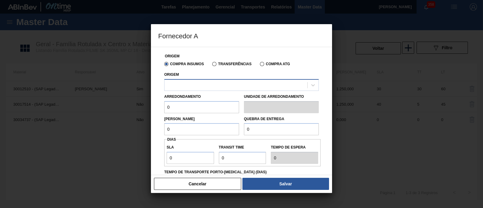
click at [224, 87] on div at bounding box center [236, 85] width 143 height 9
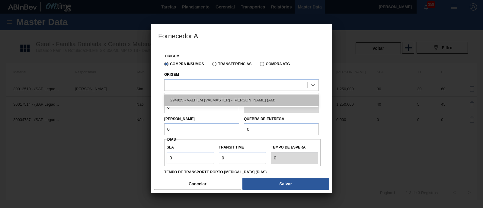
click at [220, 98] on div "294925 - VALFILM (VALMASTER) - MANAUS (AM)" at bounding box center [241, 100] width 155 height 11
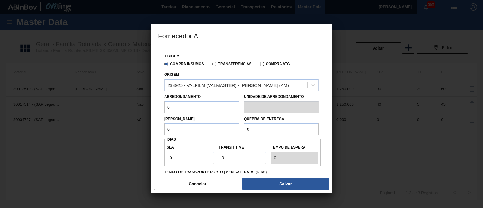
drag, startPoint x: 204, startPoint y: 105, endPoint x: 165, endPoint y: 108, distance: 39.4
click at [165, 108] on input "0" at bounding box center [201, 107] width 75 height 12
type input "500"
drag, startPoint x: 177, startPoint y: 126, endPoint x: 163, endPoint y: 129, distance: 15.1
click at [163, 129] on div "Lote Mínimo 0" at bounding box center [202, 125] width 80 height 21
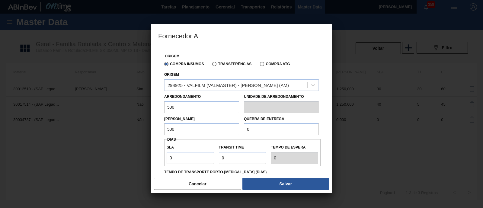
type input "500"
drag, startPoint x: 256, startPoint y: 129, endPoint x: 224, endPoint y: 129, distance: 32.3
click at [224, 129] on div "Lote Mínimo 500 Quebra de entrega 0" at bounding box center [241, 124] width 159 height 22
type input "12.500"
drag, startPoint x: 196, startPoint y: 159, endPoint x: 147, endPoint y: 159, distance: 49.2
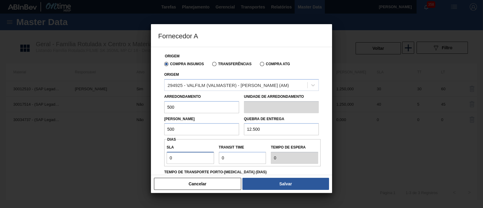
click at [147, 159] on div "Fornecedor A Origem Compra Insumos Transferências Compra ATG Origem 294925 - VA…" at bounding box center [241, 104] width 483 height 208
type input "3"
type input "30"
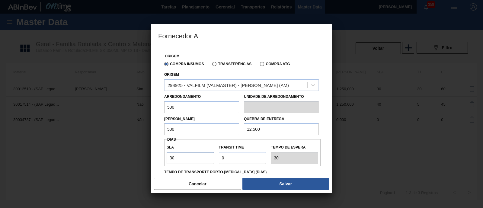
type input "30"
drag, startPoint x: 231, startPoint y: 160, endPoint x: 208, endPoint y: 158, distance: 23.1
click at [208, 158] on div "SLA 30 Transit Time Tempo de espera 30" at bounding box center [242, 153] width 156 height 22
type input "3"
type input "33"
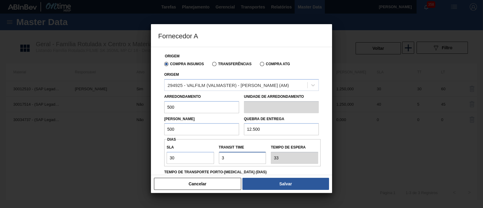
type input "30"
type input "60"
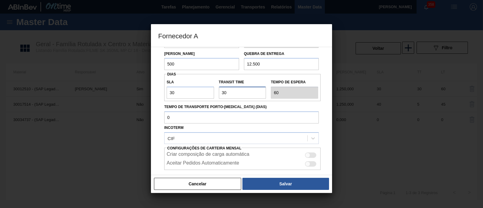
scroll to position [75, 0]
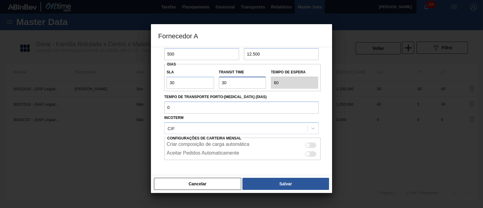
type input "30"
click at [307, 143] on div at bounding box center [307, 145] width 5 height 5
checkbox input "true"
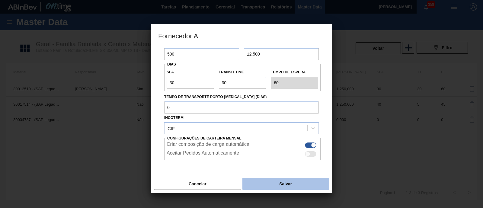
click at [295, 185] on button "Salvar" at bounding box center [286, 184] width 87 height 12
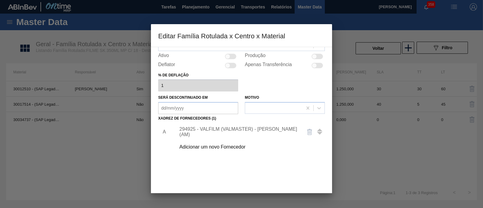
scroll to position [0, 0]
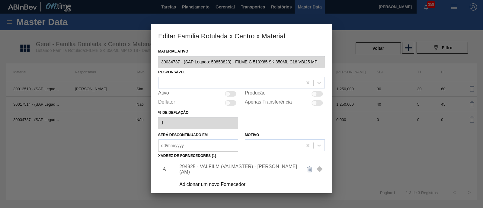
click at [209, 81] on div at bounding box center [231, 82] width 144 height 9
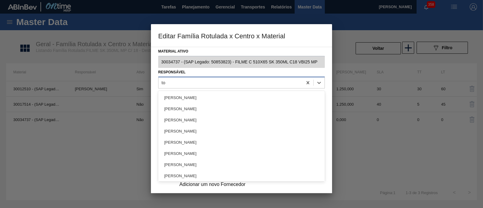
type input "tom"
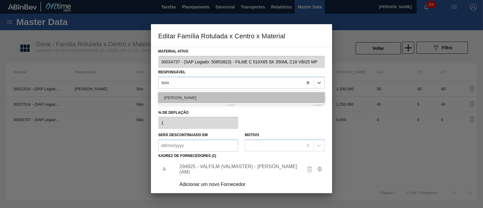
click at [212, 95] on div "[PERSON_NAME]" at bounding box center [241, 97] width 167 height 11
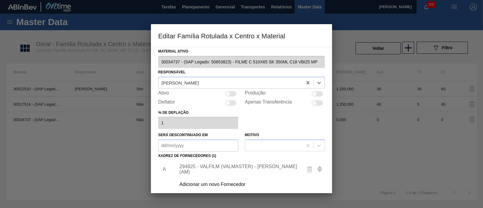
click at [316, 91] on div at bounding box center [317, 93] width 11 height 5
checkbox input "true"
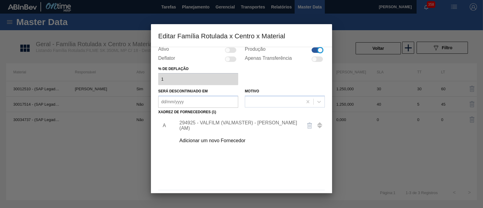
scroll to position [63, 0]
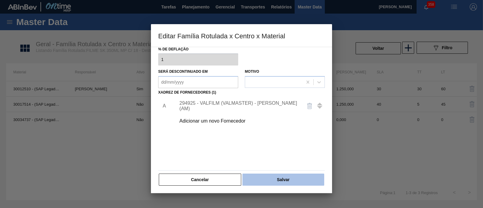
click at [294, 180] on button "Salvar" at bounding box center [284, 180] width 82 height 12
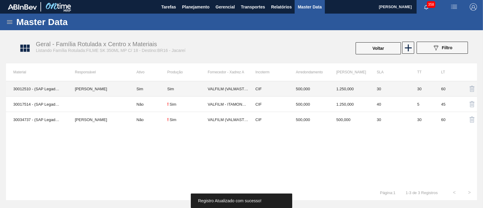
click at [123, 90] on td "[PERSON_NAME]" at bounding box center [99, 88] width 62 height 15
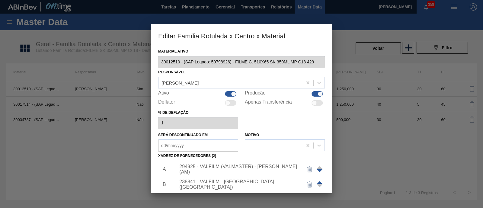
click at [231, 93] on div at bounding box center [233, 93] width 5 height 5
checkbox input "false"
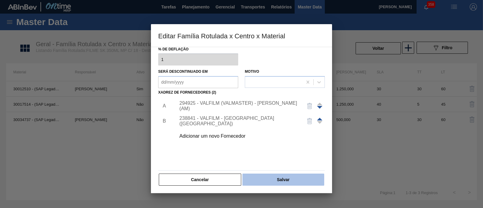
click at [286, 177] on button "Salvar" at bounding box center [284, 180] width 82 height 12
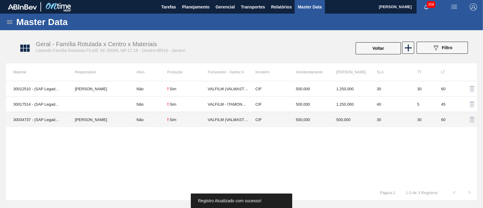
click at [143, 121] on td "Não" at bounding box center [148, 119] width 38 height 15
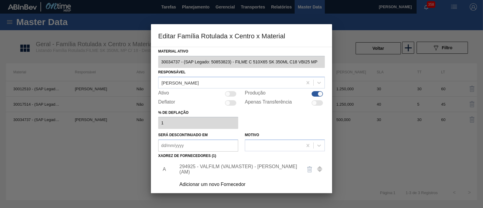
click at [229, 93] on div at bounding box center [227, 93] width 5 height 5
checkbox input "true"
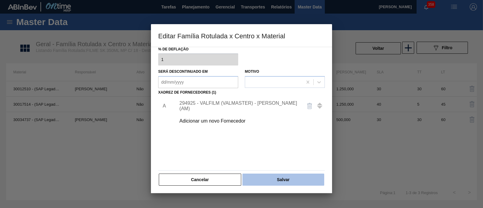
click at [298, 183] on button "Salvar" at bounding box center [284, 180] width 82 height 12
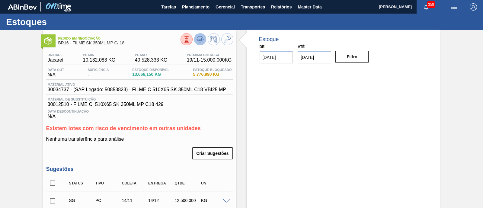
click at [204, 41] on button at bounding box center [200, 39] width 12 height 12
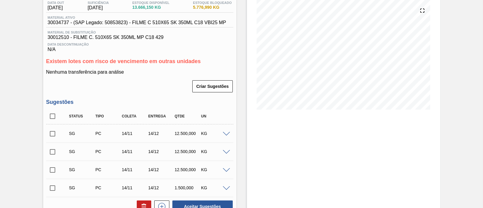
scroll to position [75, 0]
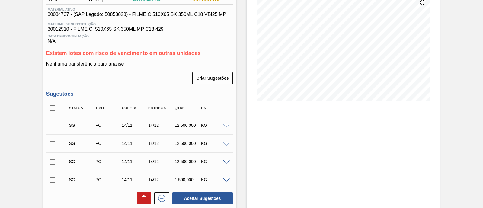
click at [224, 126] on span at bounding box center [226, 126] width 7 height 5
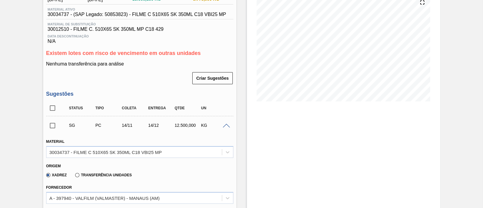
click at [224, 126] on span at bounding box center [226, 126] width 7 height 5
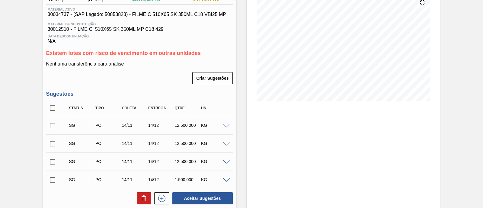
click at [57, 129] on input "checkbox" at bounding box center [52, 125] width 13 height 13
checkbox input "true"
click at [55, 141] on input "checkbox" at bounding box center [52, 143] width 13 height 13
checkbox input "true"
click at [199, 198] on button "Aceitar Sugestões" at bounding box center [202, 198] width 60 height 12
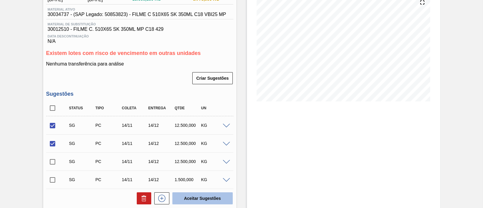
checkbox input "false"
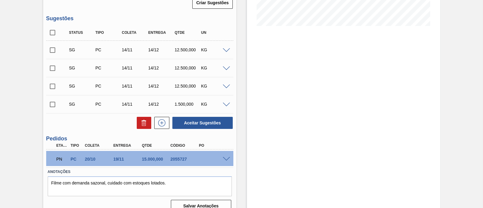
scroll to position [113, 0]
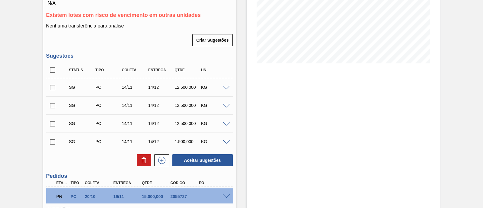
click at [51, 91] on input "checkbox" at bounding box center [52, 87] width 13 height 13
checkbox input "true"
click at [52, 105] on input "checkbox" at bounding box center [52, 105] width 13 height 13
checkbox input "true"
click at [195, 160] on button "Aceitar Sugestões" at bounding box center [202, 160] width 60 height 12
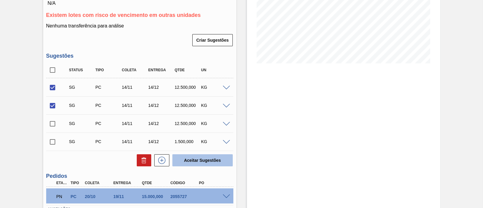
checkbox input "false"
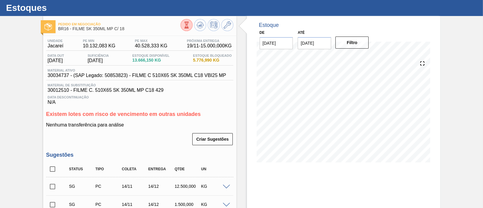
scroll to position [10, 0]
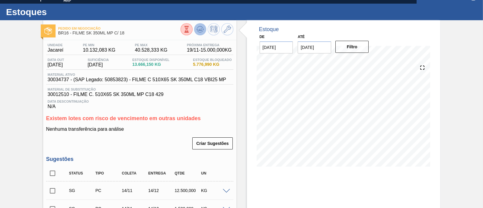
click at [199, 32] on icon at bounding box center [200, 29] width 7 height 7
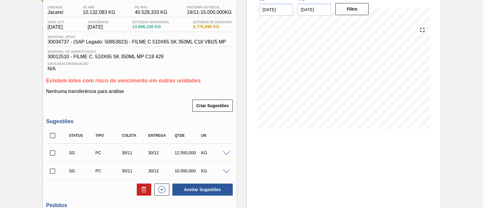
scroll to position [85, 0]
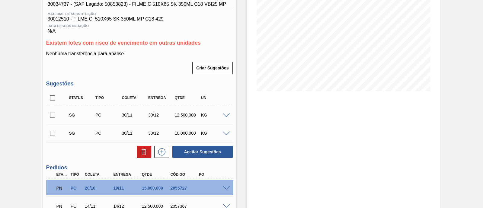
click at [228, 117] on span at bounding box center [226, 116] width 7 height 5
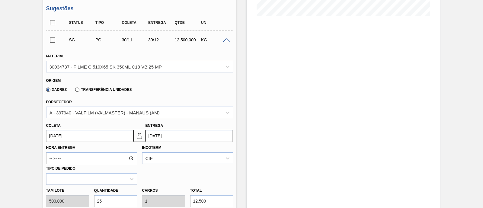
scroll to position [161, 0]
click at [200, 141] on input "30/12/2025" at bounding box center [189, 136] width 87 height 12
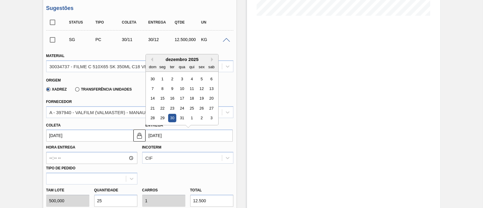
click at [211, 58] on div "dezembro 2025" at bounding box center [182, 59] width 72 height 5
click at [211, 60] on button "Next Month" at bounding box center [213, 59] width 4 height 4
click at [162, 88] on div "5" at bounding box center [162, 89] width 8 height 8
type input "06/12/2025"
type input "05/01/2026"
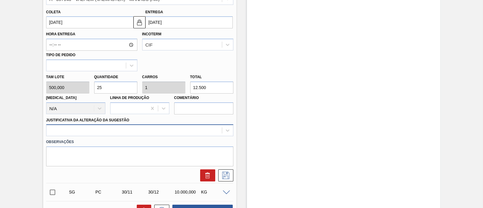
click at [148, 130] on div at bounding box center [139, 130] width 187 height 12
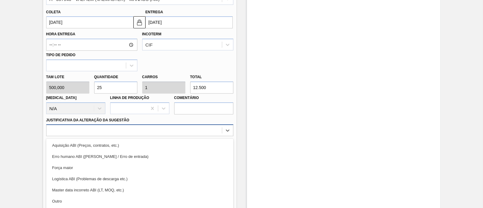
scroll to position [299, 0]
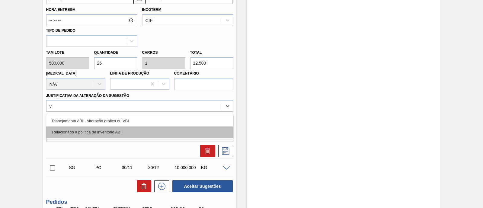
type Sugestão "vbi"
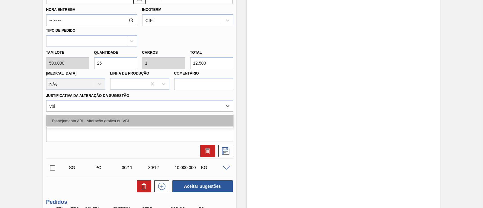
click at [144, 121] on div "Planejamento ABI - Alteração gráfica ou VBI" at bounding box center [139, 120] width 187 height 11
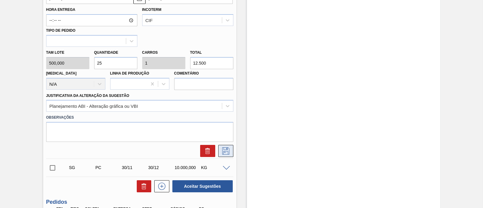
click at [227, 155] on icon at bounding box center [225, 150] width 7 height 7
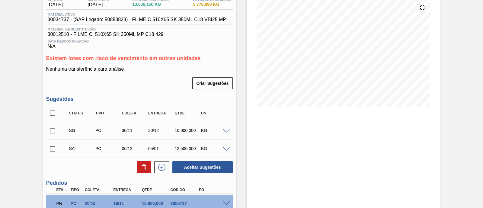
scroll to position [71, 0]
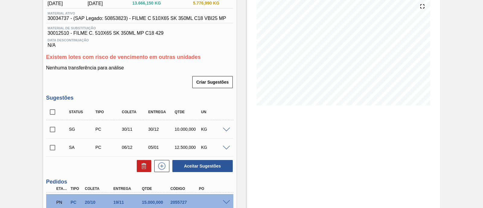
click at [227, 131] on span at bounding box center [226, 130] width 7 height 5
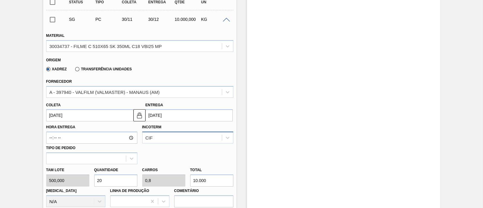
scroll to position [185, 0]
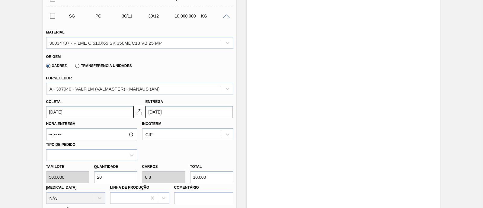
click at [156, 112] on input "30/12/2025" at bounding box center [189, 112] width 87 height 12
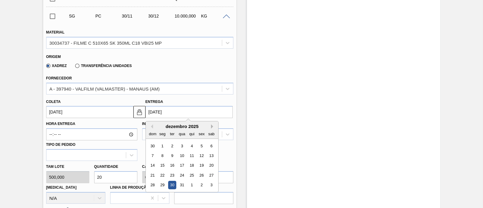
click at [211, 127] on button "Next Month" at bounding box center [213, 126] width 4 height 4
click at [161, 153] on div "5" at bounding box center [162, 156] width 8 height 8
type input "06/12/2025"
type input "05/01/2026"
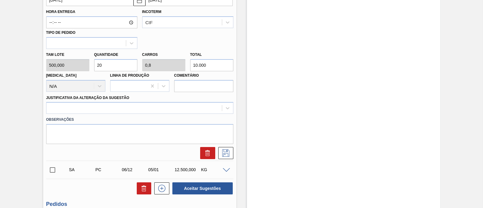
scroll to position [298, 0]
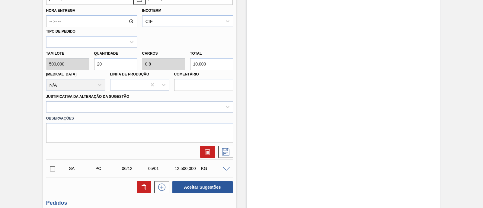
click at [189, 107] on div at bounding box center [135, 107] width 176 height 9
type Sugestão "vbi"
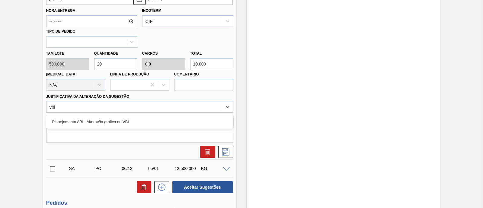
click at [169, 120] on div "Planejamento ABI - Alteração gráfica ou VBI" at bounding box center [139, 121] width 187 height 11
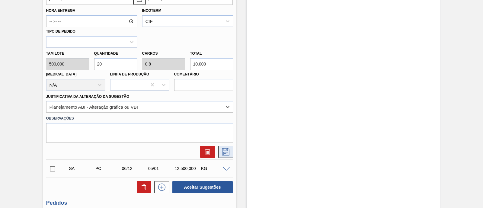
click at [233, 155] on button at bounding box center [225, 152] width 15 height 12
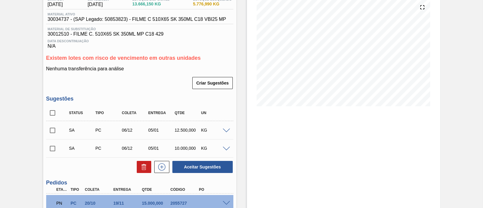
scroll to position [71, 0]
click at [55, 115] on input "checkbox" at bounding box center [52, 112] width 13 height 13
checkbox input "true"
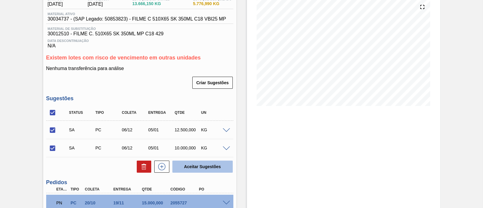
click at [186, 165] on button "Aceitar Sugestões" at bounding box center [202, 167] width 60 height 12
checkbox input "false"
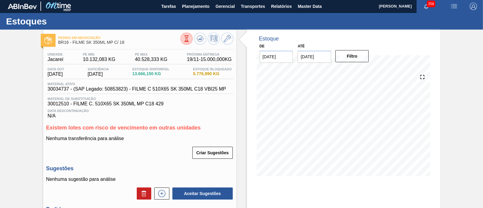
scroll to position [0, 0]
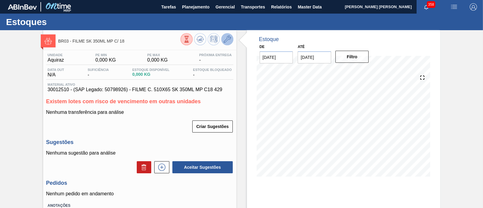
click at [227, 38] on icon at bounding box center [227, 39] width 7 height 7
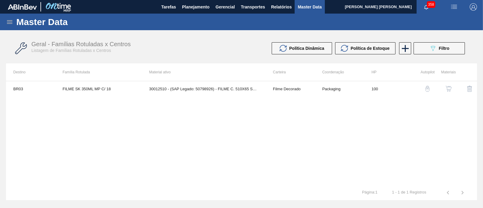
click at [450, 88] on img "button" at bounding box center [449, 89] width 6 height 6
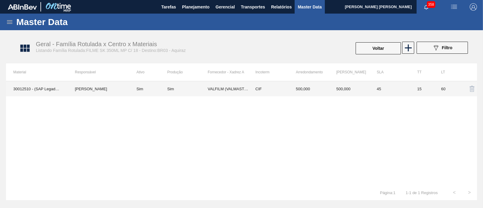
click at [190, 87] on div "Sim" at bounding box center [187, 89] width 40 height 5
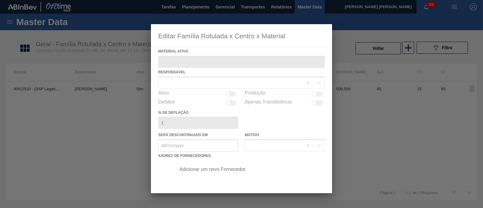
type ativo "30012510 - (SAP Legado: 50798926) - FILME C. 510X65 SK 350ML MP C18 429"
checkbox input "true"
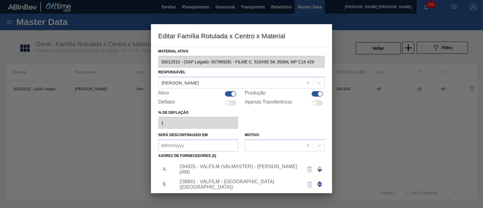
click at [317, 93] on div at bounding box center [317, 93] width 11 height 5
checkbox input "false"
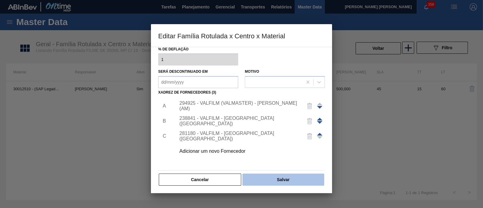
click at [278, 175] on button "Salvar" at bounding box center [284, 180] width 82 height 12
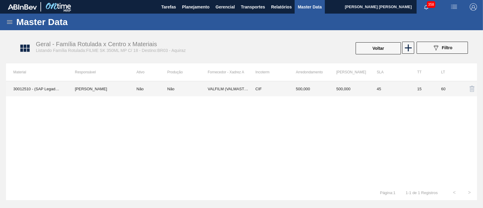
click at [172, 90] on div "Não" at bounding box center [170, 89] width 7 height 5
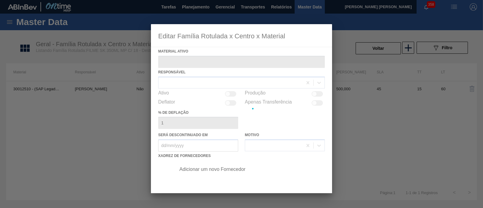
type ativo "30012510 - (SAP Legado: 50798926) - FILME C. 510X65 SK 350ML MP C18 429"
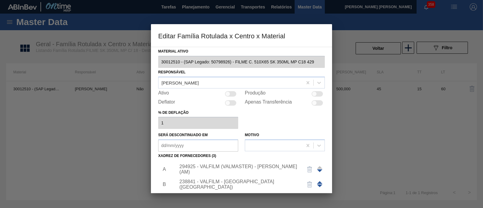
click at [232, 93] on div at bounding box center [230, 93] width 11 height 5
checkbox input "true"
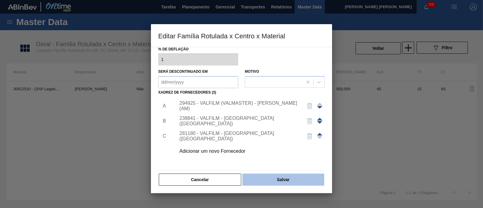
click at [276, 178] on button "Salvar" at bounding box center [284, 180] width 82 height 12
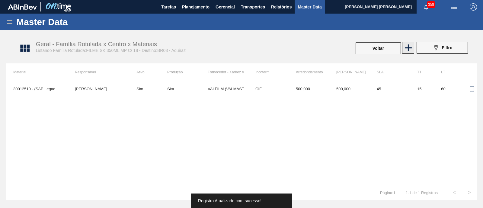
click at [406, 47] on icon at bounding box center [409, 48] width 12 height 12
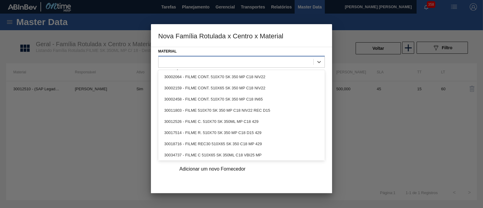
click at [214, 62] on div at bounding box center [236, 61] width 155 height 9
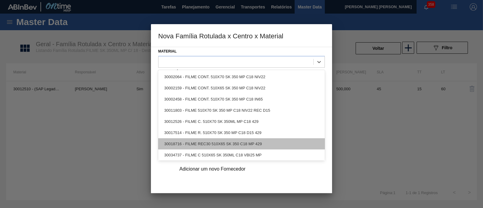
scroll to position [1, 0]
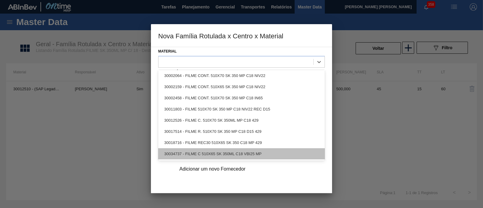
click at [253, 148] on div "30034737 - FILME C 510X65 SK 350ML C18 VBI25 MP" at bounding box center [241, 153] width 167 height 11
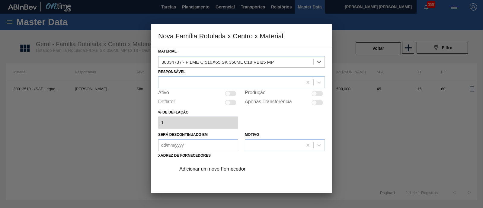
click at [221, 169] on div "Adicionar um novo Fornecedor" at bounding box center [238, 168] width 118 height 5
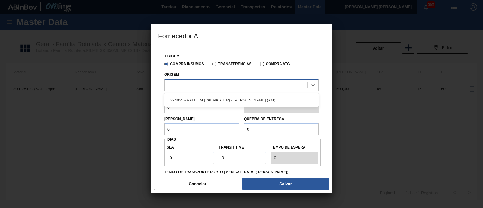
click at [215, 84] on div at bounding box center [236, 85] width 143 height 9
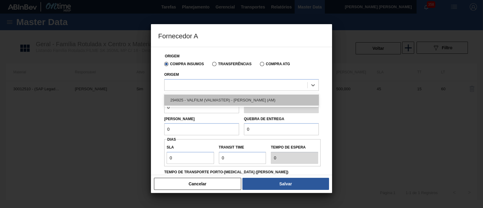
click at [214, 97] on div "294925 - VALFILM (VALMASTER) - [PERSON_NAME] (AM)" at bounding box center [241, 100] width 155 height 11
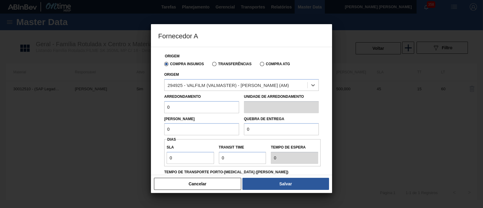
click at [208, 105] on input "0" at bounding box center [201, 107] width 75 height 12
drag, startPoint x: 208, startPoint y: 105, endPoint x: 163, endPoint y: 105, distance: 45.6
click at [163, 105] on div "Arredondamento 0" at bounding box center [202, 102] width 80 height 21
type input "500"
drag, startPoint x: 165, startPoint y: 128, endPoint x: 157, endPoint y: 130, distance: 7.9
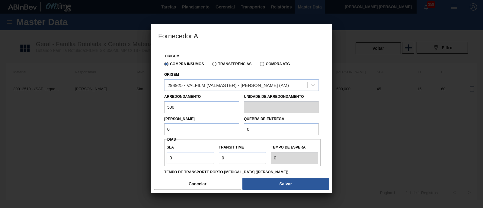
click at [157, 130] on div "Origem Compra Insumos Transferências Compra ATG Origem 294925 - VALFILM (VALMAS…" at bounding box center [241, 111] width 181 height 128
type input "500"
drag, startPoint x: 250, startPoint y: 131, endPoint x: 241, endPoint y: 131, distance: 8.8
click at [242, 131] on div "Quebra de entrega 0" at bounding box center [282, 125] width 80 height 21
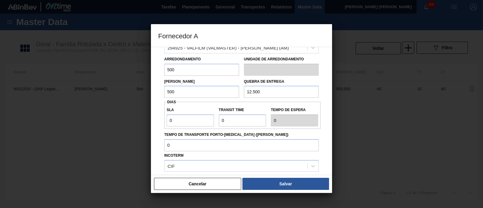
type input "12.500"
drag, startPoint x: 180, startPoint y: 119, endPoint x: 140, endPoint y: 124, distance: 40.2
click at [140, 124] on div "Fornecedor A Origem Compra Insumos Transferências Compra ATG Origem 294925 - VA…" at bounding box center [241, 104] width 483 height 208
type input "3"
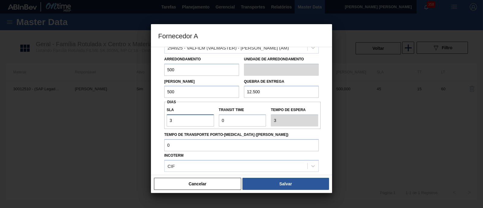
type input "30"
drag, startPoint x: 241, startPoint y: 118, endPoint x: 203, endPoint y: 118, distance: 38.1
click at [203, 118] on div "SLA 30 Transit Time Tempo de espera 30" at bounding box center [242, 115] width 156 height 22
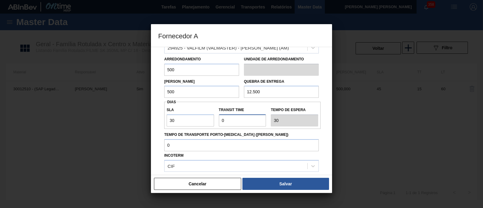
type input "3"
type input "33"
type input "30"
type input "60"
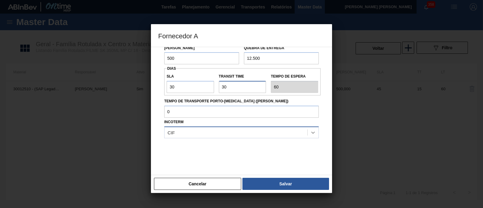
scroll to position [71, 0]
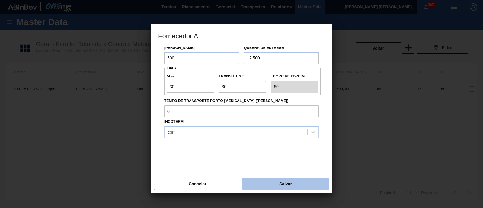
type input "30"
click at [285, 185] on button "Salvar" at bounding box center [286, 184] width 87 height 12
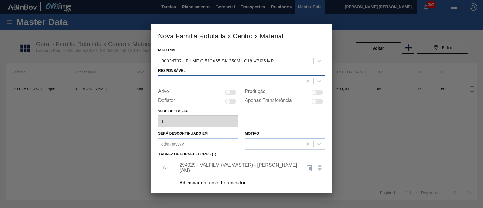
scroll to position [0, 0]
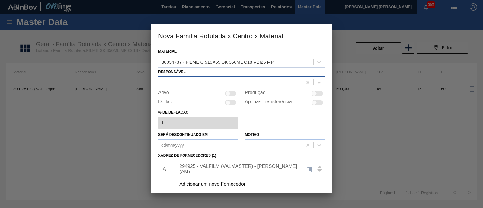
click at [214, 78] on div at bounding box center [231, 82] width 144 height 9
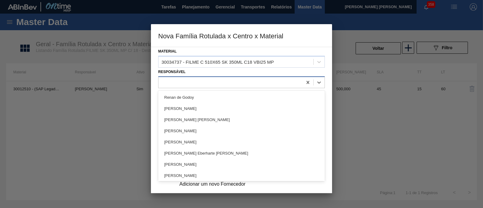
type input "y"
type input "tom"
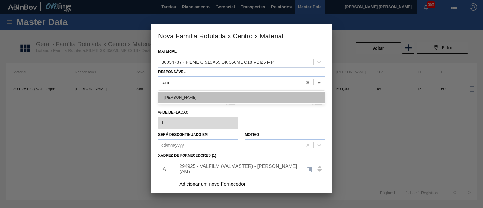
click at [215, 94] on div "[PERSON_NAME]" at bounding box center [241, 97] width 167 height 11
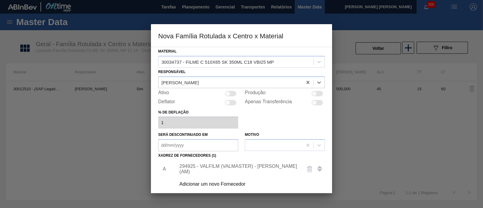
click at [316, 90] on div "Produção" at bounding box center [285, 93] width 80 height 7
click at [317, 95] on div at bounding box center [317, 93] width 11 height 5
checkbox input "true"
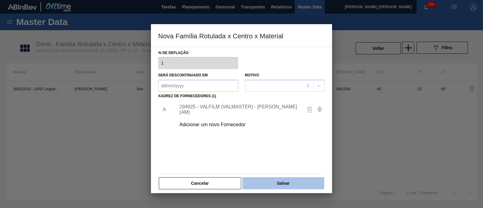
scroll to position [63, 0]
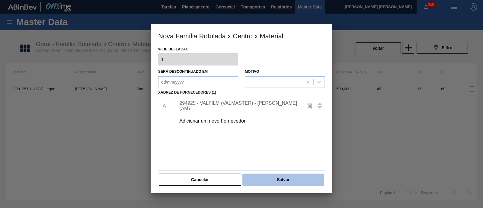
click at [292, 179] on button "Salvar" at bounding box center [284, 180] width 82 height 12
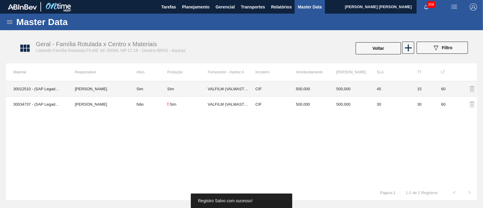
click at [195, 88] on div "Sim" at bounding box center [187, 89] width 40 height 5
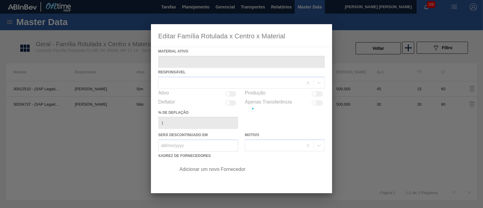
type ativo "30012510 - (SAP Legado: 50798926) - FILME C. 510X65 SK 350ML MP C18 429"
checkbox input "true"
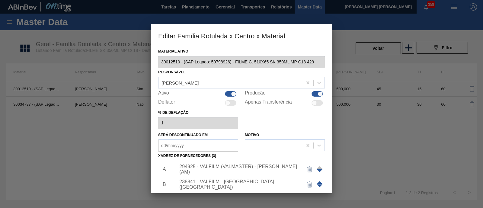
drag, startPoint x: 232, startPoint y: 94, endPoint x: 247, endPoint y: 124, distance: 33.8
click at [232, 93] on div at bounding box center [233, 93] width 5 height 5
checkbox input "false"
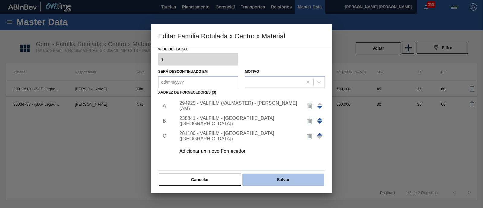
click at [280, 182] on button "Salvar" at bounding box center [284, 180] width 82 height 12
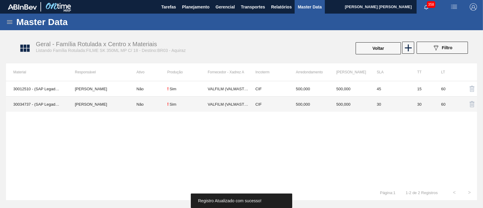
click at [148, 103] on td "Não" at bounding box center [148, 104] width 38 height 15
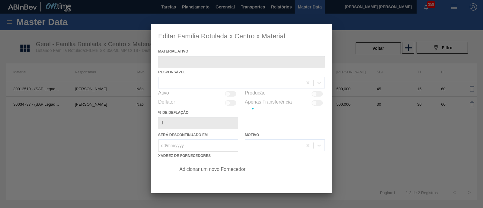
type ativo "30034737 - (SAP Legado: 50853823) - FILME C 510X65 SK 350ML C18 VBI25 MP"
checkbox input "true"
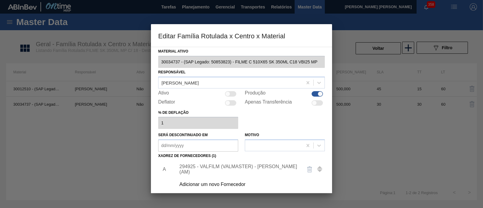
click at [226, 95] on div at bounding box center [227, 93] width 5 height 5
checkbox input "true"
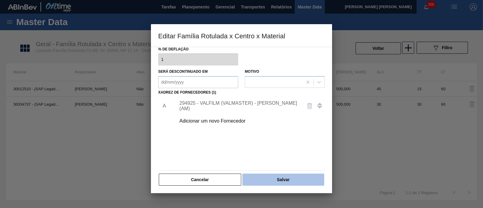
click at [292, 179] on button "Salvar" at bounding box center [284, 180] width 82 height 12
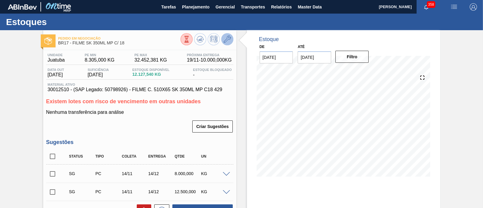
click at [230, 37] on icon at bounding box center [227, 39] width 7 height 7
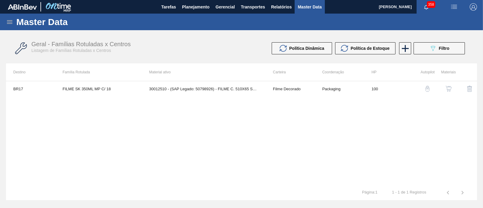
click at [454, 89] on button "button" at bounding box center [449, 89] width 14 height 14
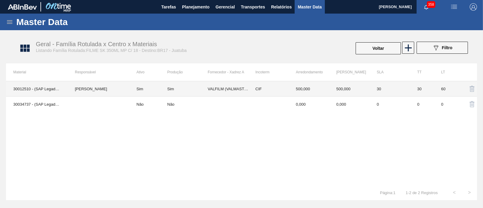
click at [205, 87] on div "Sim" at bounding box center [187, 89] width 40 height 5
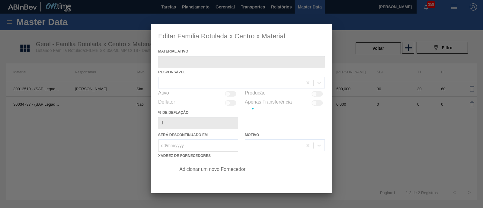
type ativo "30012510 - (SAP Legado: 50798926) - FILME C. 510X65 SK 350ML MP C18 429"
checkbox input "true"
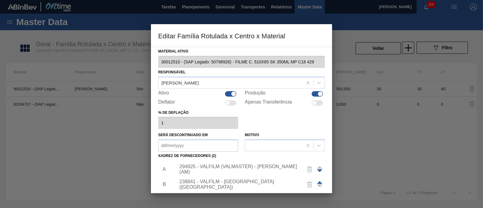
click at [233, 95] on div at bounding box center [233, 93] width 5 height 5
checkbox input "false"
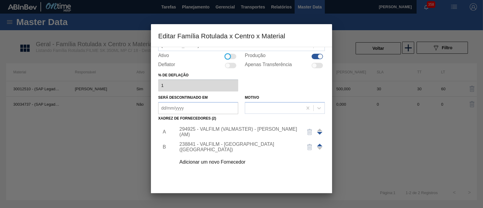
scroll to position [63, 0]
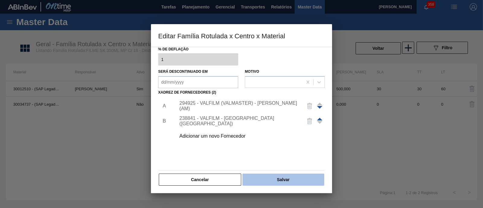
click at [295, 184] on button "Salvar" at bounding box center [284, 180] width 82 height 12
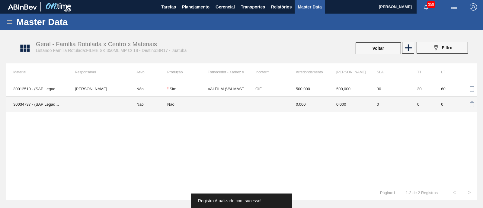
click at [122, 101] on td at bounding box center [99, 104] width 62 height 15
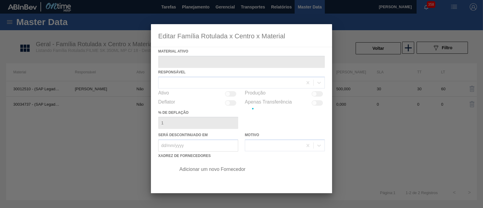
type ativo "30034737 - (SAP Legado: 50853823) - FILME C 510X65 SK 350ML C18 VBI25 MP"
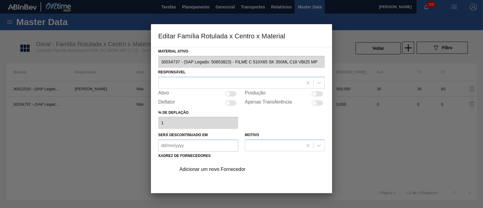
click at [230, 95] on div at bounding box center [230, 93] width 11 height 5
checkbox input "true"
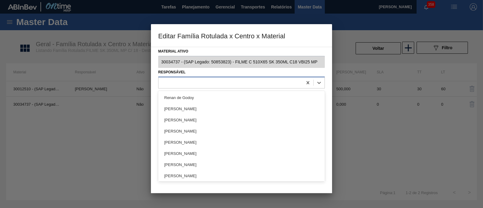
click at [228, 84] on div at bounding box center [231, 82] width 144 height 9
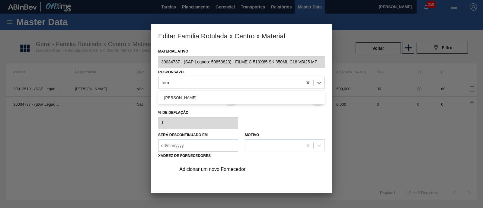
type input "toma"
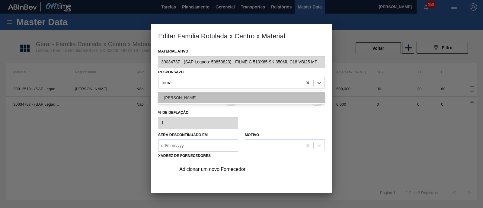
click at [207, 95] on div "[PERSON_NAME]" at bounding box center [241, 97] width 167 height 11
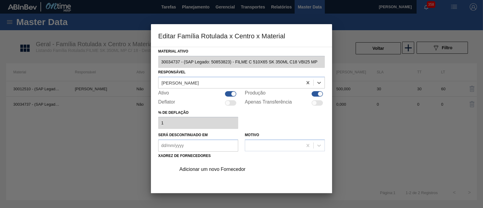
click at [239, 165] on div "Adicionar um novo Fornecedor" at bounding box center [248, 169] width 153 height 15
click at [214, 173] on div "Adicionar um novo Fornecedor" at bounding box center [248, 169] width 153 height 15
click at [208, 170] on div "Adicionar um novo Fornecedor" at bounding box center [238, 169] width 118 height 5
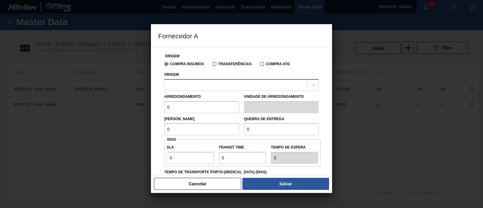
click at [203, 90] on div at bounding box center [241, 85] width 155 height 12
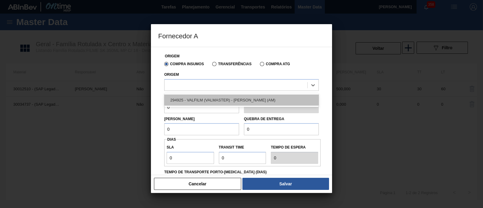
click at [203, 97] on div "294925 - VALFILM (VALMASTER) - [PERSON_NAME] (AM)" at bounding box center [241, 100] width 155 height 11
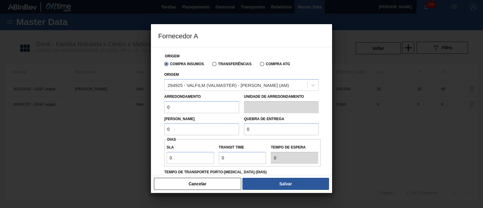
drag, startPoint x: 193, startPoint y: 108, endPoint x: 145, endPoint y: 107, distance: 47.7
click at [145, 107] on div "Fornecedor A Origem Compra Insumos Transferências Compra ATG Origem 294925 - VA…" at bounding box center [241, 104] width 483 height 208
type input "500"
drag, startPoint x: 171, startPoint y: 132, endPoint x: 153, endPoint y: 130, distance: 18.2
click at [153, 130] on div "Origem Compra Insumos Transferências Compra ATG Origem 294925 - VALFILM (VALMAS…" at bounding box center [241, 111] width 181 height 128
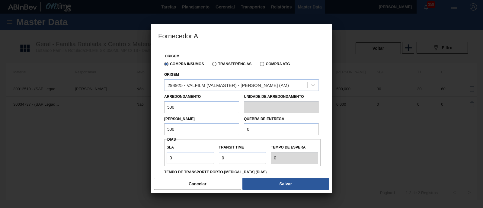
type input "500"
drag, startPoint x: 268, startPoint y: 127, endPoint x: 219, endPoint y: 130, distance: 48.7
click at [219, 130] on div "Lote Mínimo 500 Quebra de entrega 0" at bounding box center [241, 124] width 159 height 22
type input "12.500"
click at [149, 159] on div "Fornecedor A Origem Compra Insumos Transferências Compra ATG Origem 294925 - VA…" at bounding box center [241, 104] width 483 height 208
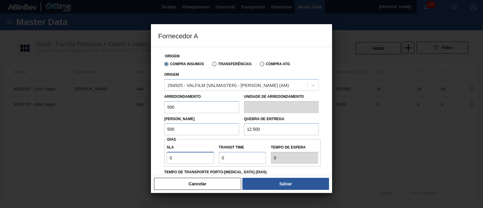
type input "3"
type input "30"
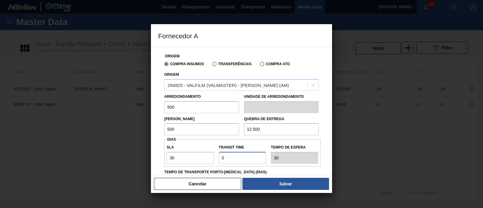
drag, startPoint x: 240, startPoint y: 158, endPoint x: 214, endPoint y: 155, distance: 25.8
click at [214, 155] on div "SLA 30 Transit Time Tempo de espera 30" at bounding box center [242, 153] width 156 height 22
type input "3"
type input "33"
type input "30"
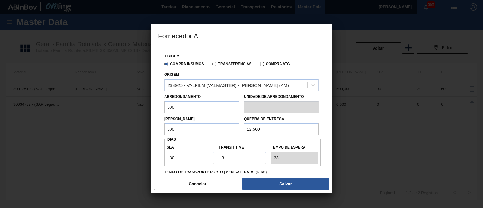
type input "60"
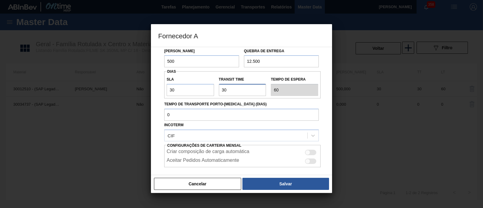
scroll to position [75, 0]
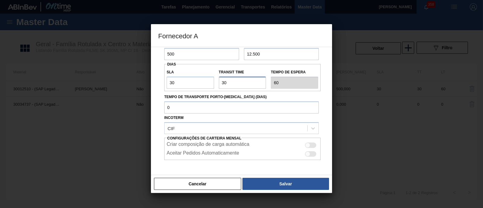
type input "30"
click at [307, 143] on div at bounding box center [307, 145] width 5 height 5
checkbox input "true"
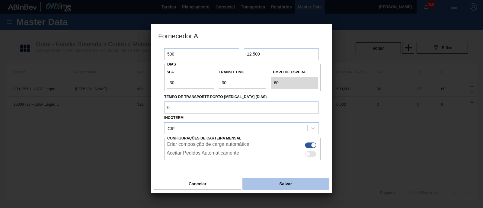
click at [272, 180] on button "Salvar" at bounding box center [286, 184] width 87 height 12
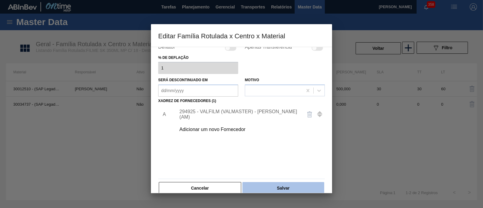
scroll to position [63, 0]
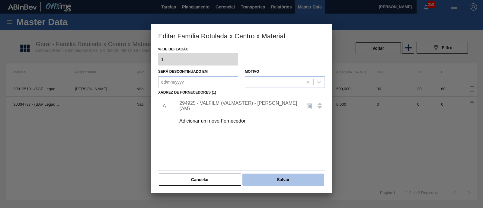
click at [300, 176] on button "Salvar" at bounding box center [284, 180] width 82 height 12
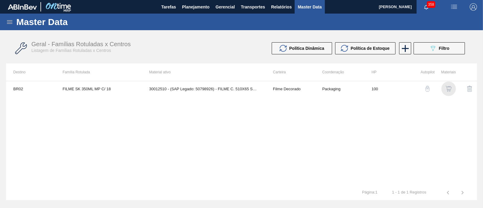
click at [451, 91] on img "button" at bounding box center [449, 89] width 6 height 6
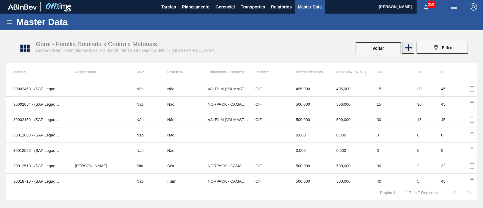
click at [407, 51] on icon at bounding box center [409, 48] width 12 height 12
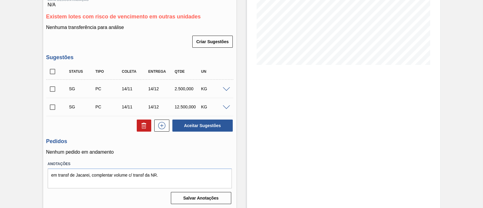
scroll to position [113, 0]
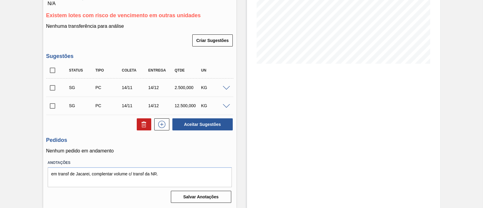
click at [228, 89] on span at bounding box center [226, 88] width 7 height 5
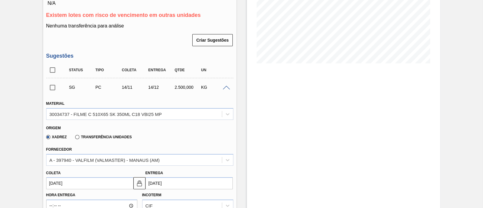
click at [228, 89] on span at bounding box center [226, 88] width 7 height 5
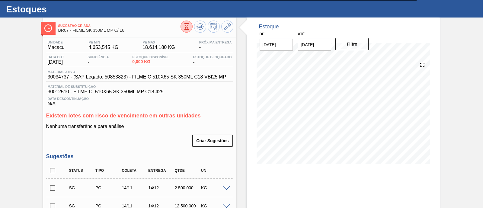
scroll to position [0, 0]
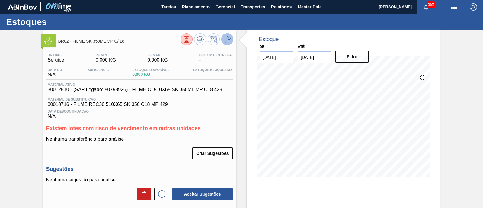
click at [227, 40] on icon at bounding box center [227, 39] width 7 height 7
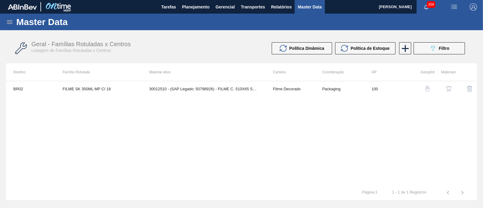
click at [447, 90] on img "button" at bounding box center [449, 89] width 6 height 6
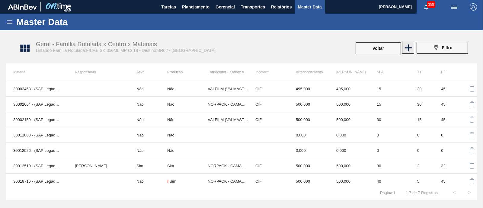
click at [409, 50] on icon at bounding box center [409, 48] width 12 height 12
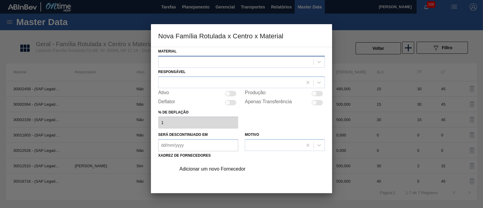
click at [227, 64] on div at bounding box center [236, 61] width 155 height 9
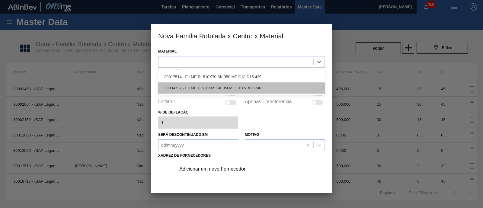
click at [270, 86] on div "30034737 - FILME C 510X65 SK 350ML C18 VBI25 MP" at bounding box center [241, 87] width 167 height 11
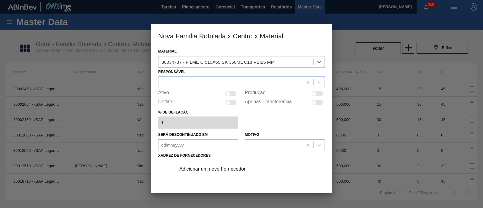
click at [222, 169] on div "Adicionar um novo Fornecedor" at bounding box center [238, 168] width 118 height 5
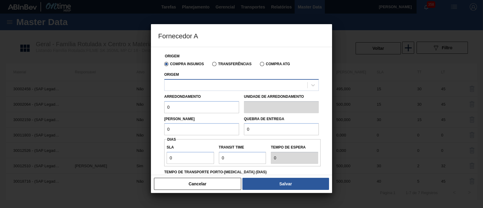
click at [214, 89] on div at bounding box center [236, 85] width 143 height 9
click at [213, 82] on div at bounding box center [236, 85] width 143 height 9
click at [203, 182] on button "Cancelar" at bounding box center [197, 184] width 87 height 12
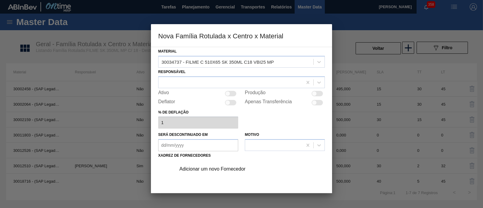
scroll to position [63, 0]
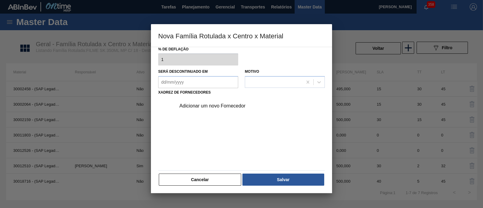
click at [194, 179] on button "Cancelar" at bounding box center [200, 180] width 82 height 12
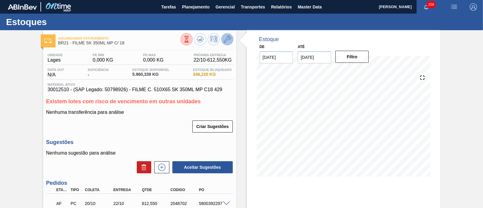
click at [228, 39] on icon at bounding box center [227, 39] width 7 height 7
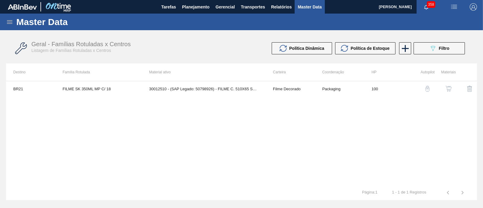
click at [447, 90] on img "button" at bounding box center [449, 89] width 6 height 6
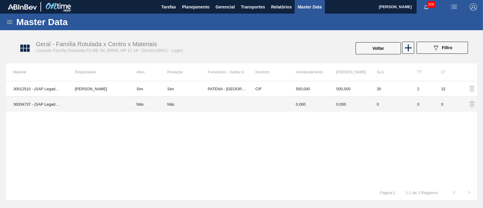
click at [200, 102] on div "Não" at bounding box center [187, 104] width 40 height 5
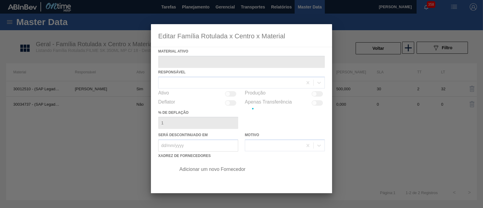
type ativo "30034737 - (SAP Legado: 50853823) - FILME C 510X65 SK 350ML C18 VBI25 MP"
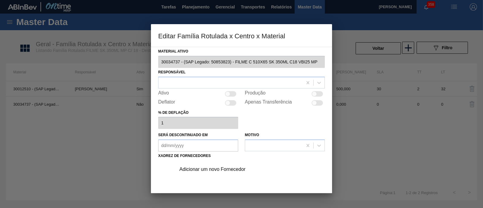
click at [244, 167] on div "Adicionar um novo Fornecedor" at bounding box center [238, 169] width 118 height 5
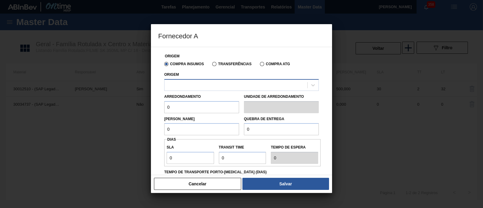
click at [219, 87] on div at bounding box center [236, 85] width 143 height 9
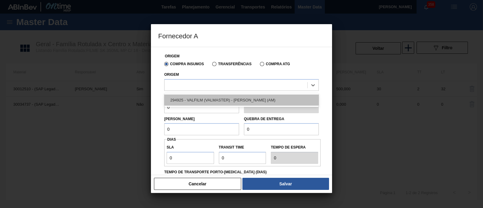
click at [216, 95] on div "294925 - VALFILM (VALMASTER) - [PERSON_NAME] (AM)" at bounding box center [241, 100] width 155 height 11
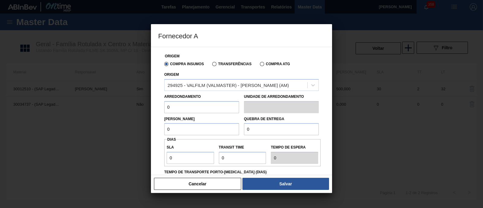
drag, startPoint x: 171, startPoint y: 111, endPoint x: 143, endPoint y: 112, distance: 27.8
click at [143, 112] on div "Fornecedor A Origem Compra Insumos Transferências Compra ATG Origem 294925 - VA…" at bounding box center [241, 104] width 483 height 208
type input "500"
drag, startPoint x: 179, startPoint y: 133, endPoint x: 165, endPoint y: 130, distance: 15.0
click at [165, 130] on input "0" at bounding box center [201, 129] width 75 height 12
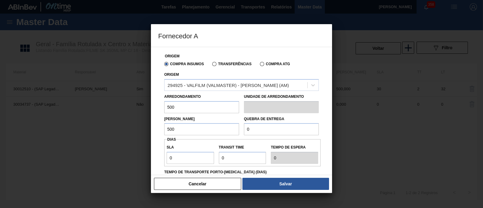
type input "500"
drag, startPoint x: 256, startPoint y: 128, endPoint x: 242, endPoint y: 129, distance: 14.5
click at [242, 129] on div "Quebra de entrega 0" at bounding box center [282, 125] width 80 height 21
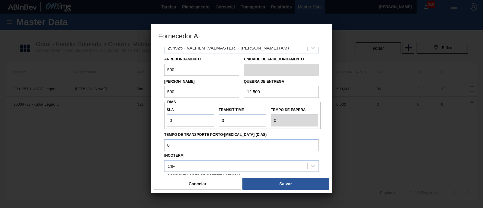
scroll to position [37, 0]
type input "12.500"
drag, startPoint x: 191, startPoint y: 121, endPoint x: 134, endPoint y: 122, distance: 57.1
click at [134, 122] on div "Fornecedor A Origem Compra Insumos Transferências Compra ATG Origem 294925 - VA…" at bounding box center [241, 104] width 483 height 208
type input "3"
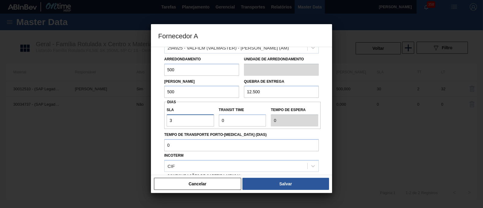
type input "3"
type input "30"
drag, startPoint x: 240, startPoint y: 121, endPoint x: 196, endPoint y: 118, distance: 44.9
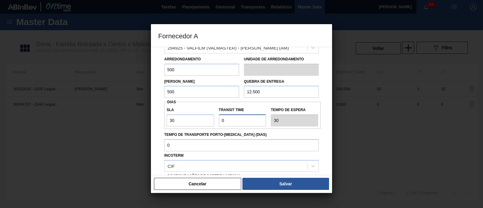
click at [195, 118] on div "SLA 30 Transit Time Tempo de espera 30" at bounding box center [242, 115] width 156 height 22
type input "3"
type input "33"
type input "30"
type input "60"
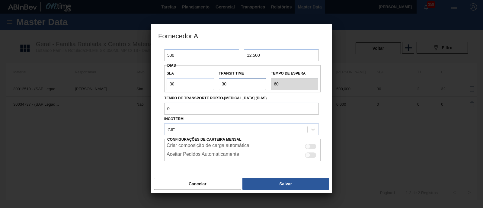
scroll to position [75, 0]
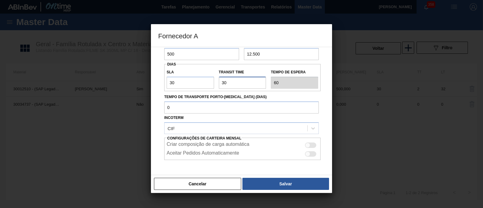
type input "30"
click at [308, 145] on div at bounding box center [307, 145] width 5 height 5
checkbox input "true"
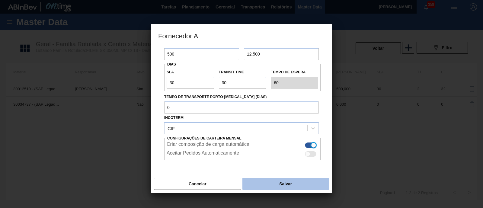
click at [282, 181] on button "Salvar" at bounding box center [286, 184] width 87 height 12
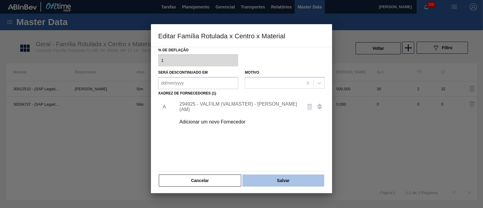
scroll to position [63, 0]
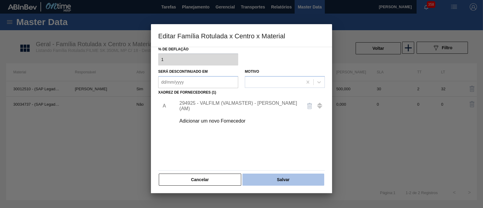
click at [301, 179] on button "Salvar" at bounding box center [284, 180] width 82 height 12
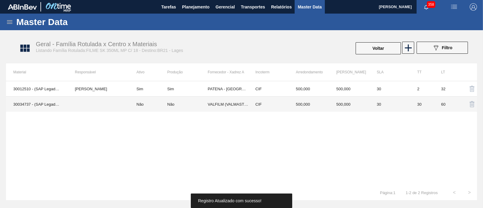
click at [162, 104] on td "Não" at bounding box center [148, 104] width 38 height 15
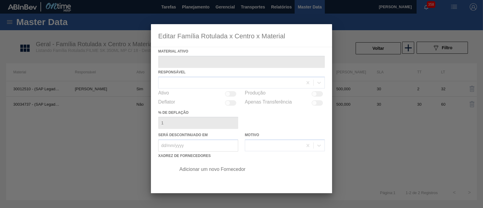
type ativo "30034737 - (SAP Legado: 50853823) - FILME C 510X65 SK 350ML C18 VBI25 MP"
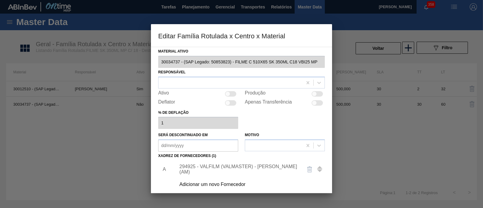
click at [231, 93] on div at bounding box center [230, 93] width 11 height 5
checkbox input "true"
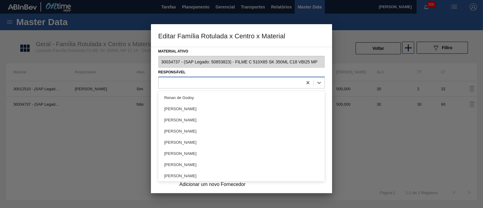
click at [212, 85] on div at bounding box center [231, 82] width 144 height 9
type input "toma"
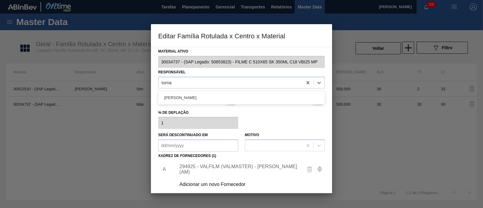
click at [210, 94] on div "[PERSON_NAME]" at bounding box center [241, 97] width 167 height 11
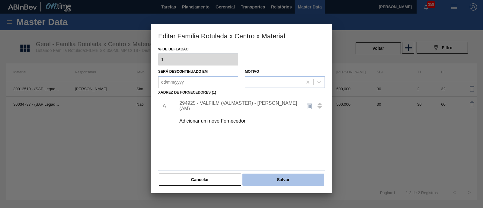
click at [284, 177] on button "Salvar" at bounding box center [284, 180] width 82 height 12
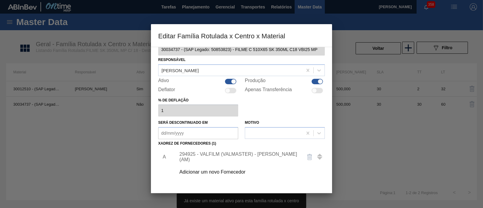
scroll to position [0, 0]
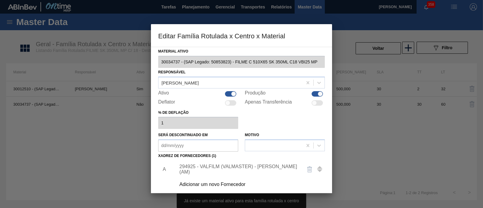
click at [228, 94] on div at bounding box center [230, 93] width 11 height 5
checkbox input "false"
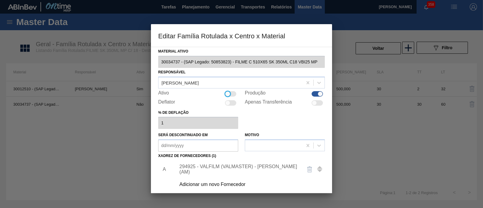
scroll to position [63, 0]
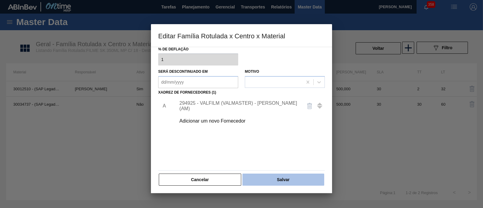
click at [297, 180] on button "Salvar" at bounding box center [284, 180] width 82 height 12
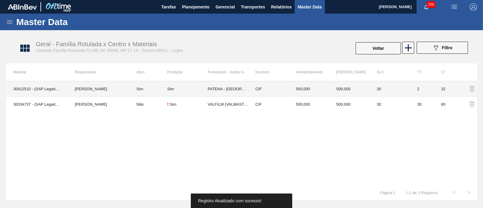
click at [139, 93] on td "Sim" at bounding box center [148, 88] width 38 height 15
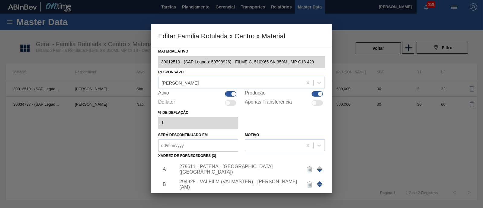
click at [228, 92] on div at bounding box center [230, 93] width 11 height 5
checkbox input "false"
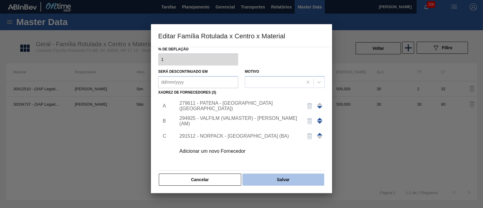
click at [272, 182] on button "Salvar" at bounding box center [284, 180] width 82 height 12
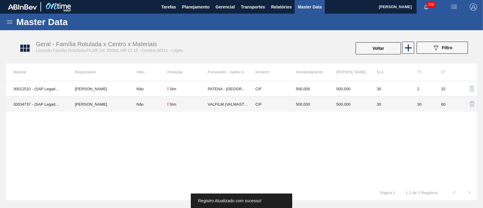
click at [156, 102] on td "Não" at bounding box center [148, 104] width 38 height 15
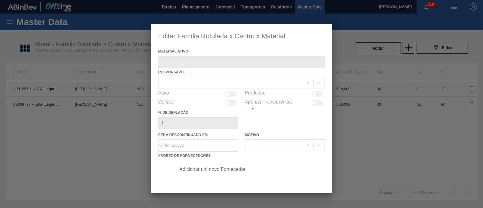
type ativo "30034737 - (SAP Legado: 50853823) - FILME C 510X65 SK 350ML C18 VBI25 MP"
checkbox input "true"
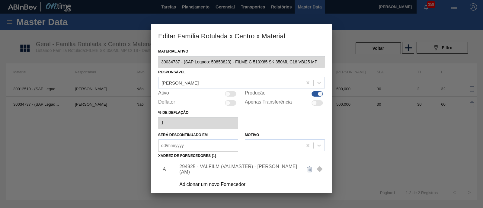
click at [227, 92] on div at bounding box center [227, 93] width 5 height 5
checkbox input "true"
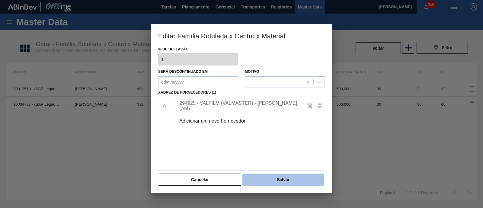
click at [269, 177] on button "Salvar" at bounding box center [284, 180] width 82 height 12
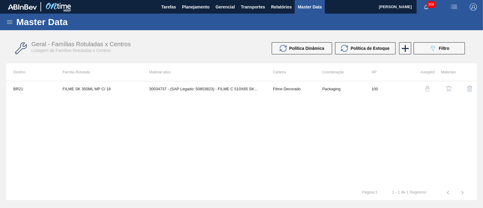
click at [449, 86] on img "button" at bounding box center [449, 89] width 6 height 6
click at [452, 88] on img "button" at bounding box center [449, 89] width 6 height 6
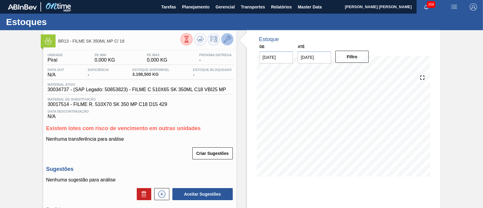
click at [224, 40] on icon at bounding box center [227, 39] width 7 height 7
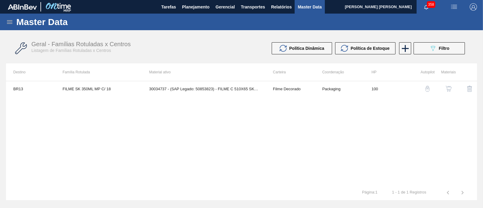
click at [444, 88] on button "button" at bounding box center [449, 89] width 14 height 14
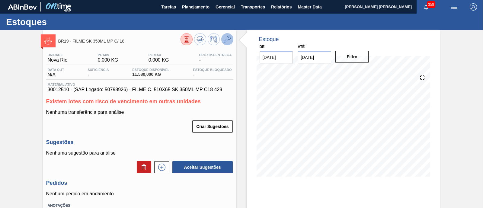
click at [230, 40] on button at bounding box center [227, 39] width 12 height 12
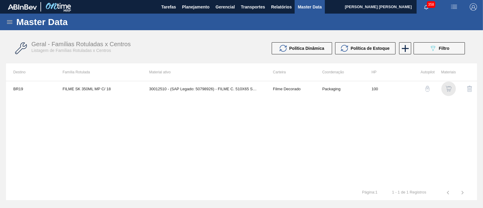
click at [445, 87] on div "button" at bounding box center [448, 89] width 7 height 6
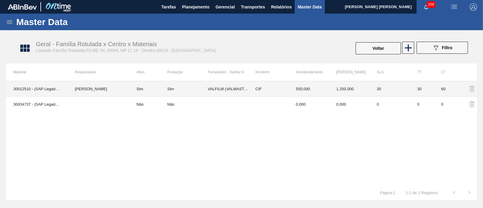
click at [184, 90] on div "Sim" at bounding box center [187, 89] width 40 height 5
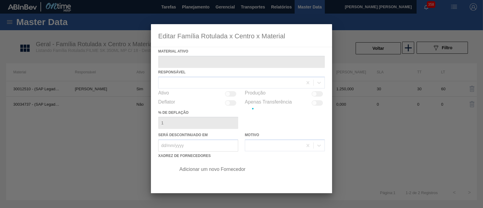
type ativo "30012510 - (SAP Legado: 50798926) - FILME C. 510X65 SK 350ML MP C18 429"
checkbox input "true"
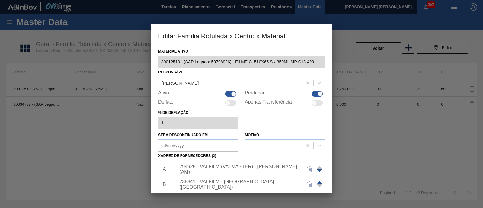
click at [229, 93] on div at bounding box center [230, 93] width 11 height 5
checkbox input "false"
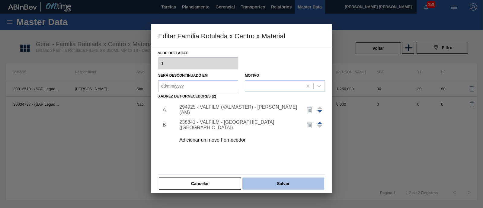
scroll to position [63, 0]
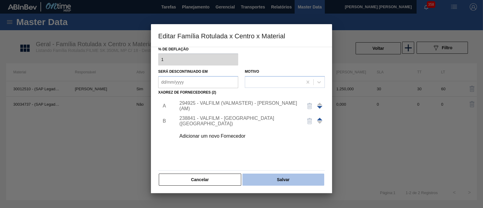
click at [280, 177] on button "Salvar" at bounding box center [284, 180] width 82 height 12
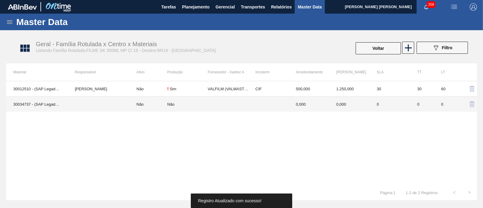
click at [136, 103] on td "Não" at bounding box center [148, 104] width 38 height 15
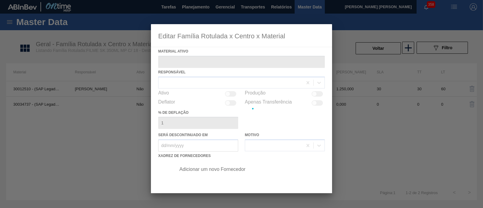
type ativo "30034737 - (SAP Legado: 50853823) - FILME C 510X65 SK 350ML C18 VBI25 MP"
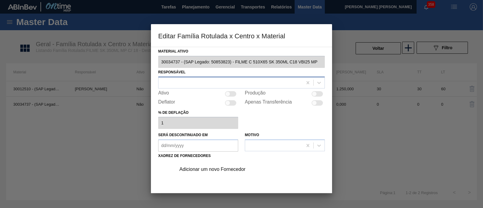
click at [196, 82] on div at bounding box center [231, 82] width 144 height 9
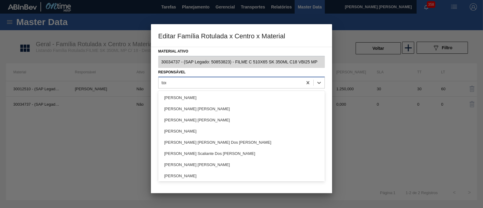
type input "toma"
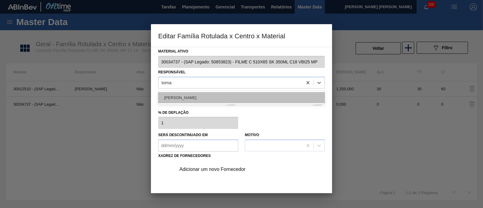
click at [199, 96] on div "[PERSON_NAME]" at bounding box center [241, 97] width 167 height 11
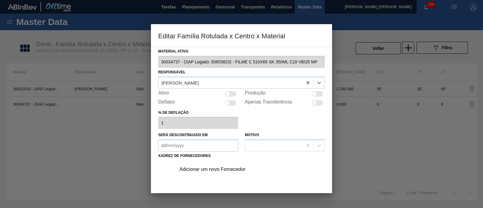
click at [228, 94] on div at bounding box center [227, 93] width 5 height 5
checkbox input "true"
click at [237, 167] on div "Adicionar um novo Fornecedor" at bounding box center [238, 169] width 118 height 5
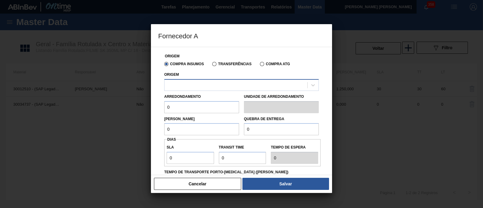
click at [219, 82] on div at bounding box center [236, 85] width 143 height 9
click at [211, 84] on div at bounding box center [236, 85] width 143 height 9
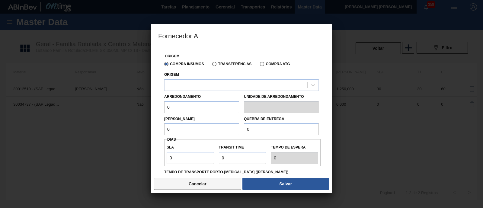
click at [201, 184] on button "Cancelar" at bounding box center [197, 184] width 87 height 12
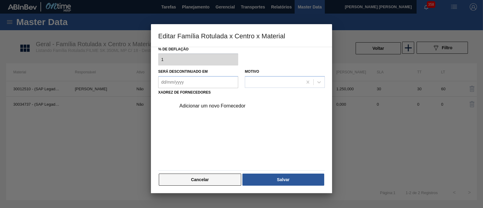
click at [217, 179] on button "Cancelar" at bounding box center [200, 180] width 82 height 12
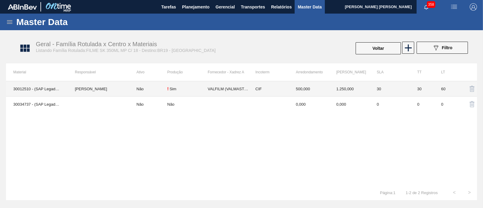
click at [195, 86] on div "! Sim" at bounding box center [187, 88] width 40 height 5
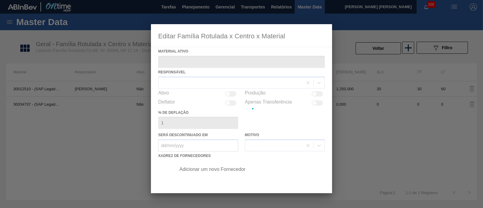
type ativo "30012510 - (SAP Legado: 50798926) - FILME C. 510X65 SK 350ML MP C18 429"
checkbox input "true"
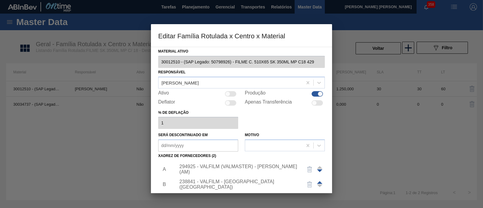
click at [227, 92] on div at bounding box center [227, 93] width 5 height 5
checkbox input "true"
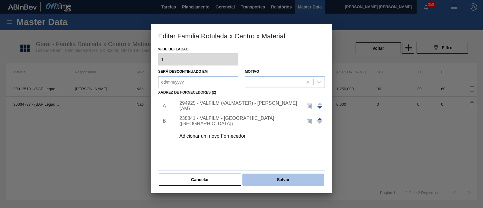
click at [273, 179] on button "Salvar" at bounding box center [284, 180] width 82 height 12
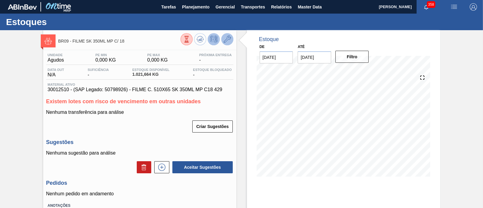
click at [225, 38] on icon at bounding box center [227, 39] width 7 height 7
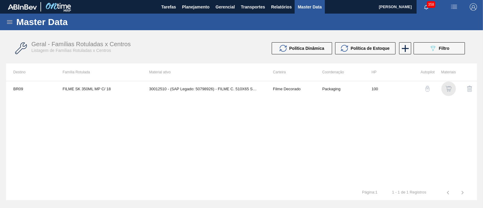
click at [451, 88] on img "button" at bounding box center [449, 89] width 6 height 6
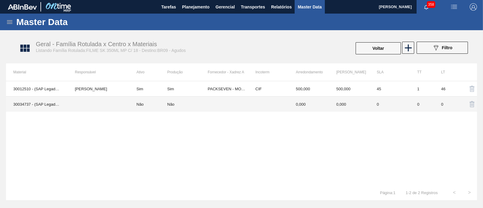
click at [199, 105] on div "Não" at bounding box center [187, 104] width 40 height 5
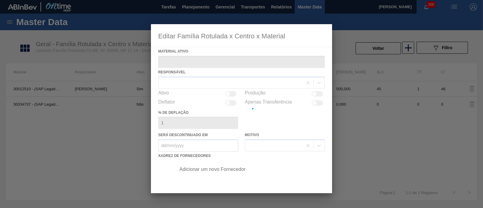
type ativo "30034737 - (SAP Legado: 50853823) - FILME C 510X65 SK 350ML C18 VBI25 MP"
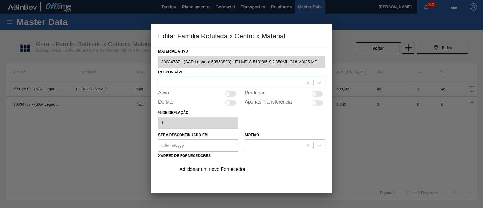
click at [215, 169] on div "Adicionar um novo Fornecedor" at bounding box center [238, 169] width 118 height 5
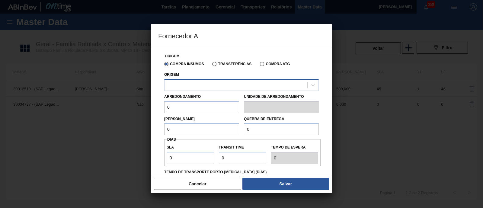
click at [198, 84] on div at bounding box center [236, 85] width 143 height 9
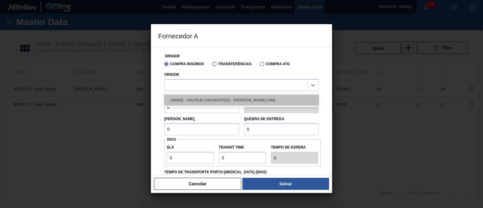
click at [200, 100] on div "294925 - VALFILM (VALMASTER) - [PERSON_NAME] (AM)" at bounding box center [241, 100] width 155 height 11
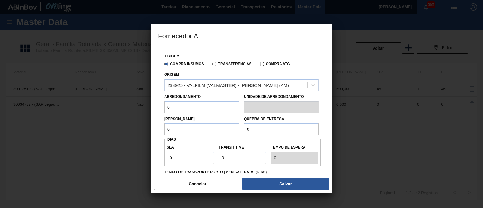
click at [163, 105] on div "Arredondamento 0" at bounding box center [202, 102] width 80 height 21
type input "500"
drag, startPoint x: 179, startPoint y: 130, endPoint x: 162, endPoint y: 132, distance: 17.6
click at [162, 132] on div "Lote Mínimo 0" at bounding box center [202, 125] width 80 height 21
type input "500"
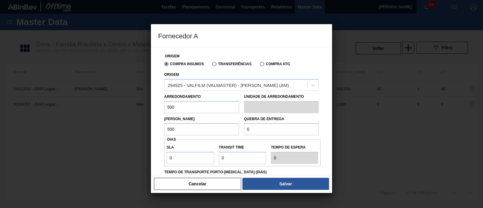
drag, startPoint x: 282, startPoint y: 130, endPoint x: 226, endPoint y: 130, distance: 55.3
click at [226, 130] on div "Lote Mínimo 500 Quebra de entrega 0" at bounding box center [241, 124] width 159 height 22
type input "12.500"
drag, startPoint x: 186, startPoint y: 159, endPoint x: 157, endPoint y: 159, distance: 28.7
click at [157, 159] on div "Origem Compra Insumos Transferências Compra ATG Origem 294925 - VALFILM (VALMAS…" at bounding box center [241, 111] width 181 height 128
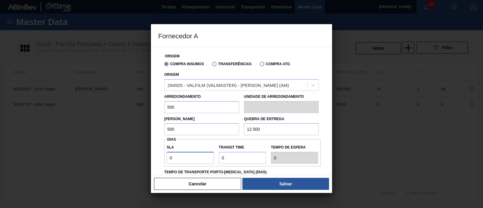
type input "3"
type input "30"
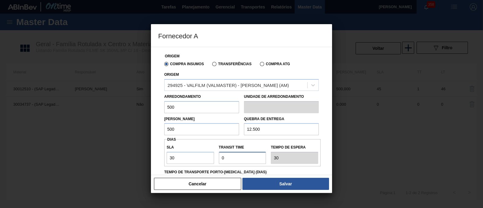
drag, startPoint x: 224, startPoint y: 156, endPoint x: 217, endPoint y: 158, distance: 7.8
click at [217, 158] on div "Transit Time" at bounding box center [243, 153] width 52 height 21
type input "3"
type input "33"
type input "30"
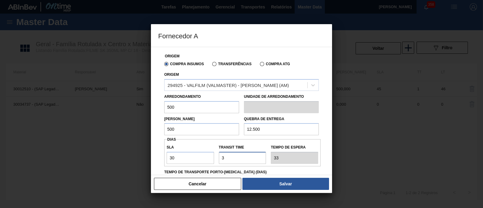
type input "60"
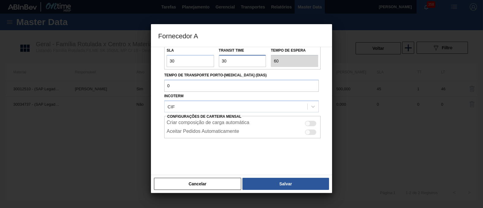
scroll to position [98, 0]
type input "30"
click at [308, 122] on div at bounding box center [307, 123] width 5 height 5
checkbox input "true"
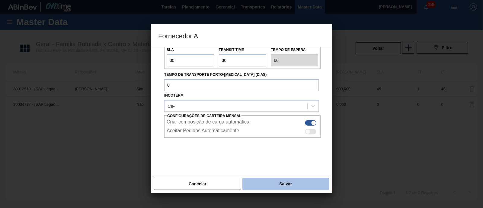
click at [267, 186] on button "Salvar" at bounding box center [286, 184] width 87 height 12
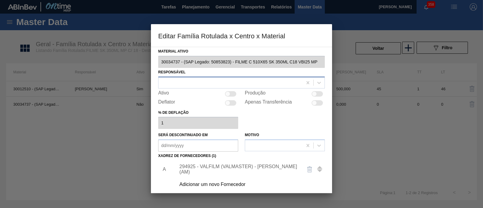
click at [231, 85] on div at bounding box center [231, 82] width 144 height 9
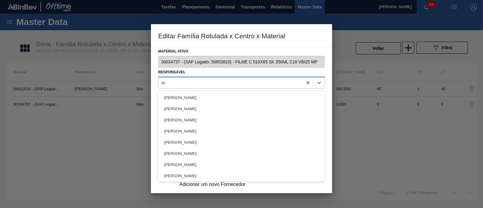
type input "tom"
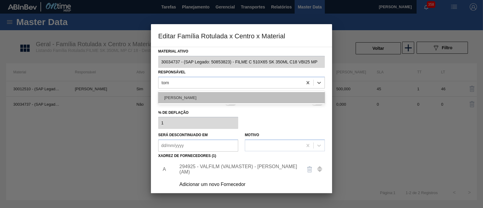
click at [229, 100] on div "[PERSON_NAME]" at bounding box center [241, 97] width 167 height 11
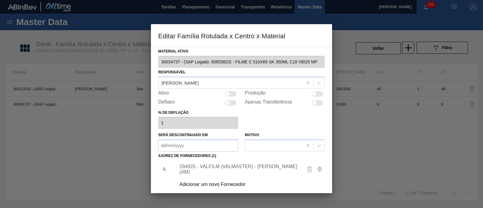
click at [318, 89] on div "Material ativo 30034737 - (SAP Legado: 50853823) - FILME C 510X65 SK 350ML C18 …" at bounding box center [241, 148] width 167 height 203
click at [318, 93] on div at bounding box center [317, 93] width 11 height 5
checkbox input "true"
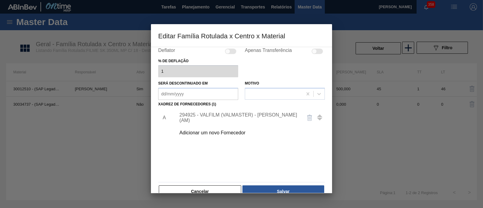
scroll to position [63, 0]
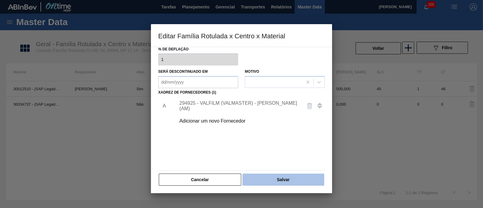
click at [287, 176] on button "Salvar" at bounding box center [284, 180] width 82 height 12
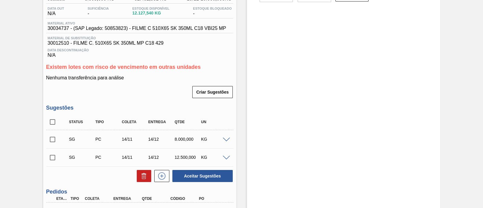
scroll to position [75, 0]
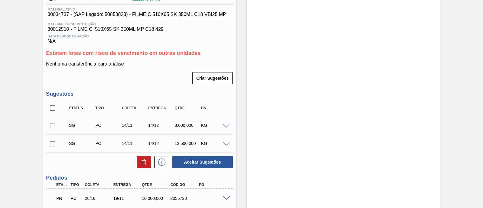
click at [224, 127] on span at bounding box center [226, 126] width 7 height 5
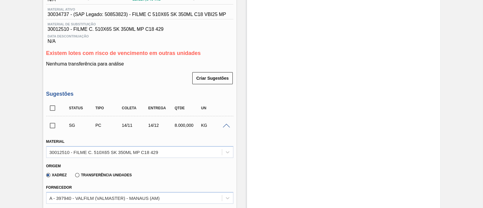
click at [224, 127] on span at bounding box center [226, 126] width 7 height 5
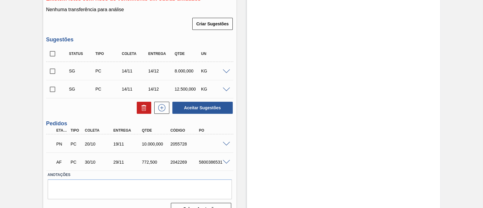
scroll to position [143, 0]
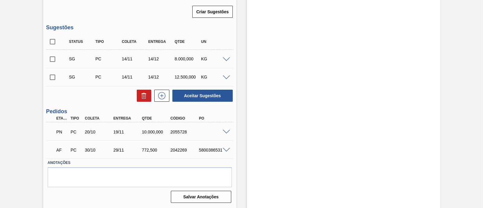
click at [228, 131] on span at bounding box center [226, 132] width 7 height 5
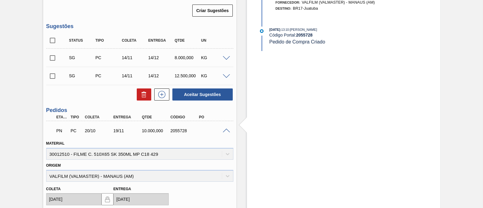
click at [228, 131] on span at bounding box center [226, 131] width 7 height 5
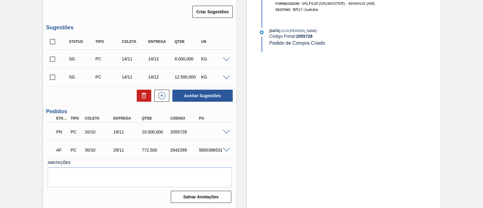
scroll to position [0, 0]
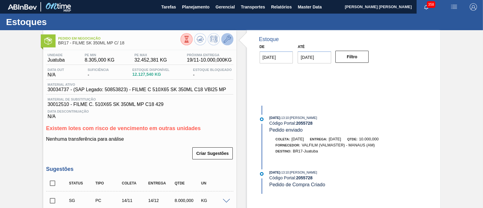
click at [226, 34] on button at bounding box center [227, 39] width 12 height 12
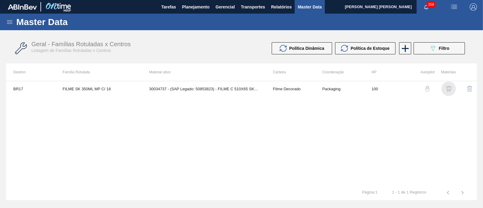
click at [449, 88] on img "button" at bounding box center [449, 89] width 6 height 6
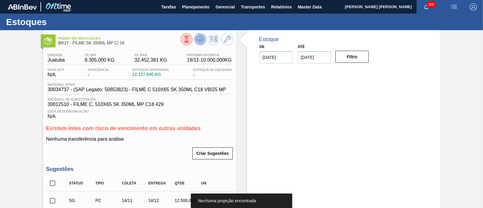
click at [197, 38] on icon at bounding box center [200, 39] width 7 height 7
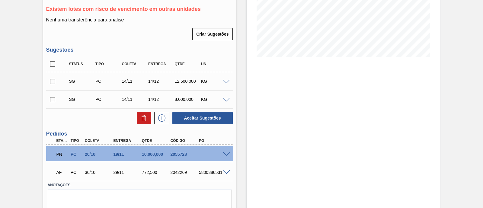
scroll to position [67, 0]
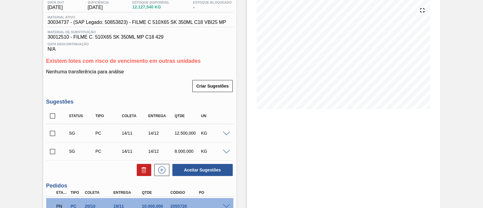
click at [223, 136] on span at bounding box center [226, 134] width 7 height 5
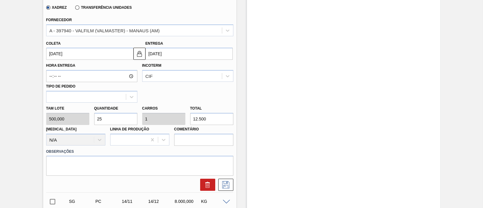
scroll to position [256, 0]
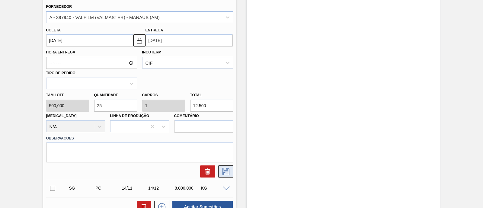
click at [230, 170] on icon at bounding box center [226, 171] width 10 height 7
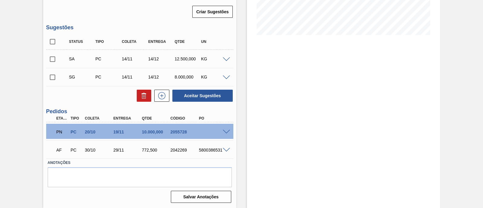
scroll to position [105, 0]
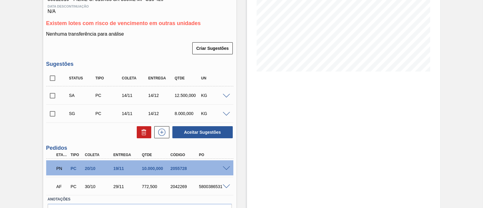
click at [54, 99] on input "checkbox" at bounding box center [52, 95] width 13 height 13
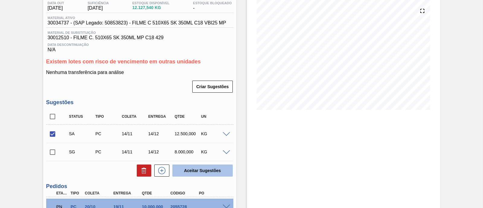
scroll to position [67, 0]
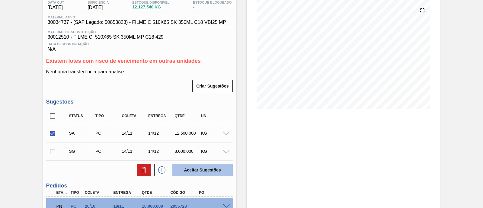
click at [195, 171] on button "Aceitar Sugestões" at bounding box center [202, 170] width 60 height 12
checkbox input "false"
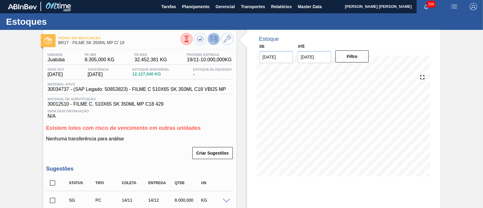
scroll to position [0, 0]
click at [199, 37] on icon at bounding box center [200, 39] width 7 height 7
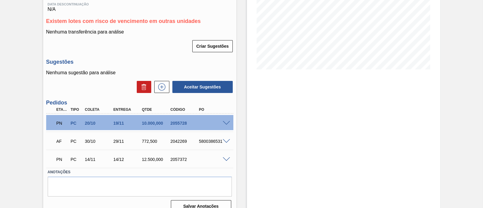
scroll to position [118, 0]
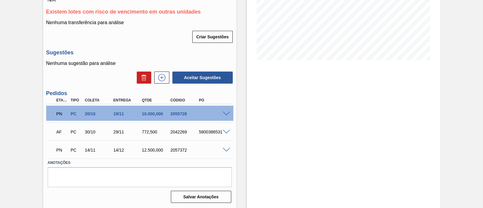
click at [224, 113] on span at bounding box center [226, 114] width 7 height 5
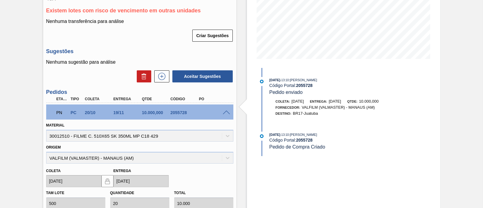
click at [224, 113] on span at bounding box center [226, 113] width 7 height 5
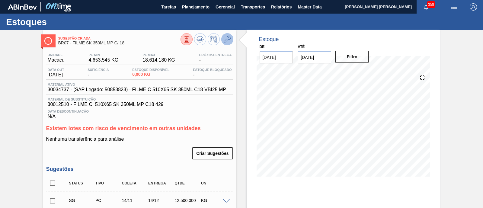
click at [228, 43] on button at bounding box center [227, 39] width 12 height 12
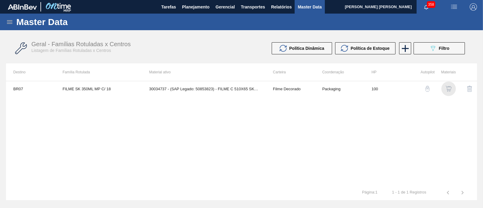
click at [451, 90] on img "button" at bounding box center [449, 89] width 6 height 6
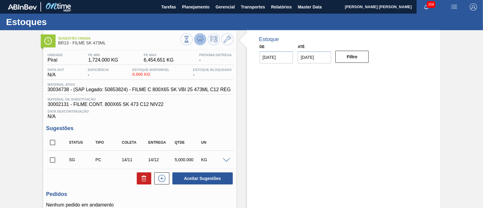
click at [198, 41] on icon at bounding box center [200, 39] width 7 height 7
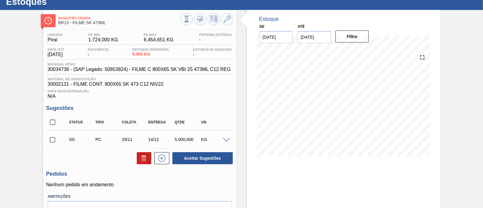
scroll to position [37, 0]
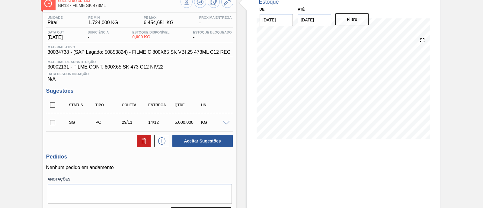
click at [225, 124] on span at bounding box center [226, 123] width 7 height 5
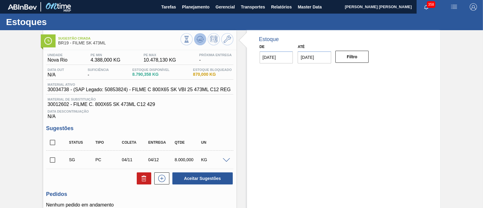
click at [204, 37] on button at bounding box center [200, 39] width 12 height 12
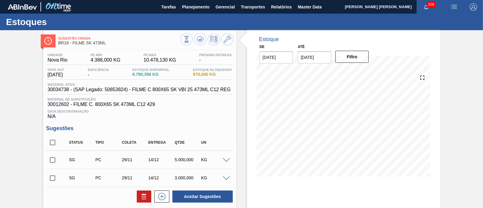
click at [226, 160] on span at bounding box center [226, 160] width 7 height 5
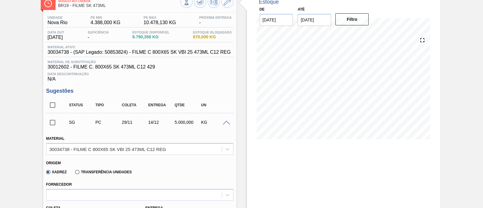
scroll to position [75, 0]
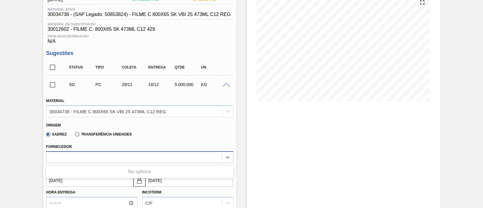
click at [154, 152] on div at bounding box center [139, 157] width 187 height 12
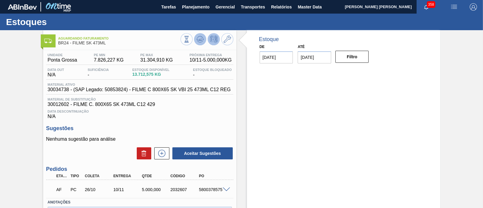
click at [198, 40] on icon at bounding box center [200, 39] width 7 height 7
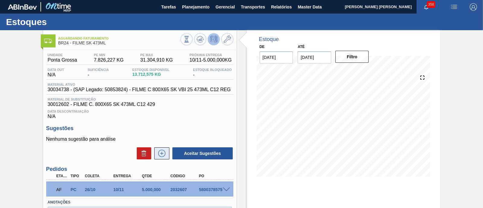
click at [162, 150] on button at bounding box center [161, 153] width 15 height 12
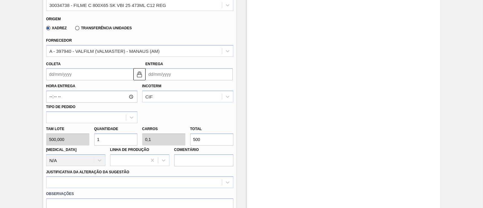
scroll to position [189, 0]
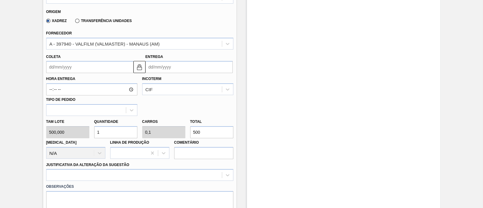
click at [211, 133] on input "500" at bounding box center [211, 132] width 43 height 12
type input "10"
type input "1"
type input "5.000"
click at [175, 69] on input "Entrega" at bounding box center [189, 67] width 87 height 12
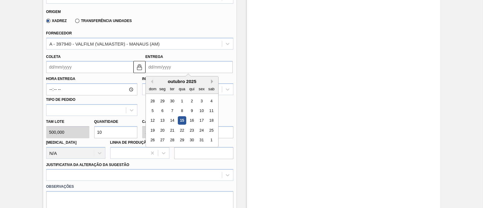
click at [213, 82] on button "Next Month" at bounding box center [213, 81] width 4 height 4
click at [164, 123] on div "15" at bounding box center [162, 121] width 8 height 8
type input "30/11/2025"
type input "15/12/2025"
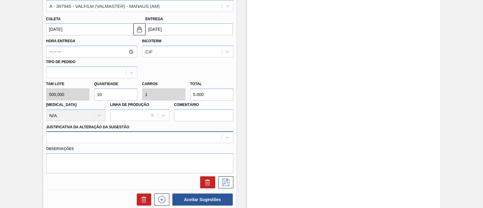
scroll to position [258, 0]
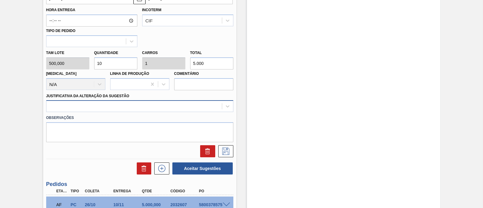
click at [118, 112] on div at bounding box center [139, 106] width 187 height 12
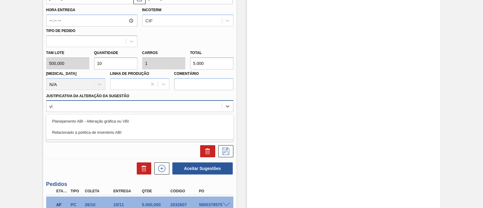
type Sugestão "vbi"
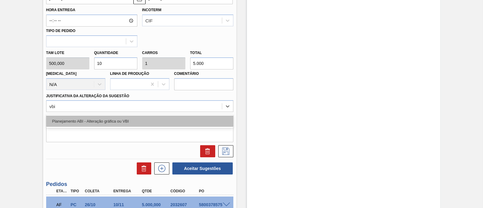
click at [134, 124] on div "Planejamento ABI - Alteração gráfica ou VBI" at bounding box center [139, 121] width 187 height 11
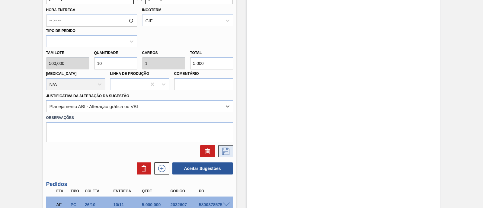
click at [226, 155] on button at bounding box center [225, 151] width 15 height 12
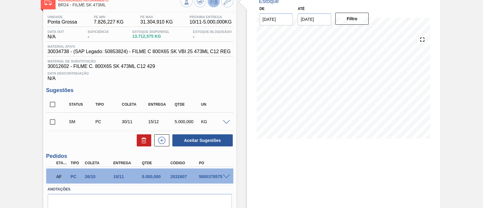
scroll to position [28, 0]
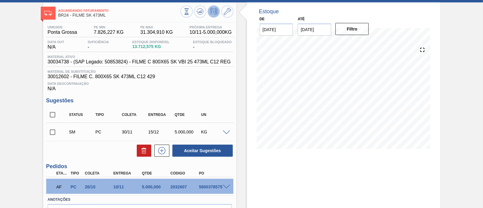
click at [56, 133] on input "checkbox" at bounding box center [52, 132] width 13 height 13
click at [195, 153] on button "Aceitar Sugestões" at bounding box center [202, 151] width 60 height 12
checkbox input "false"
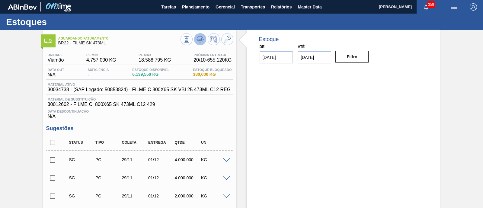
click at [201, 39] on icon at bounding box center [200, 39] width 4 height 3
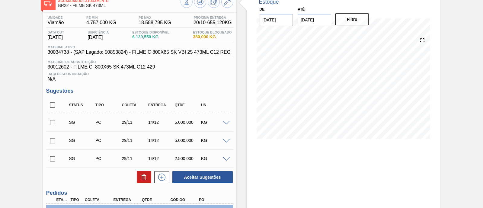
click at [228, 124] on span at bounding box center [226, 123] width 7 height 5
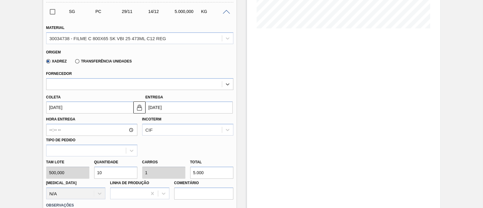
scroll to position [86, 0]
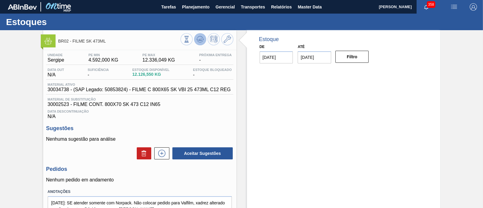
click at [199, 40] on icon at bounding box center [199, 40] width 1 height 1
click at [160, 153] on icon at bounding box center [161, 153] width 3 height 0
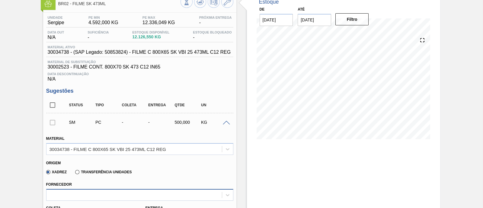
click at [108, 197] on div at bounding box center [139, 195] width 187 height 12
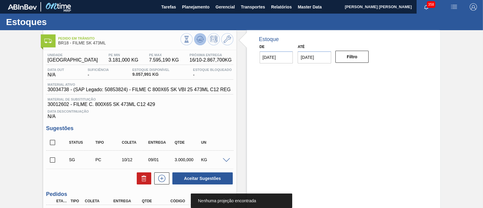
click at [200, 40] on icon at bounding box center [200, 39] width 7 height 7
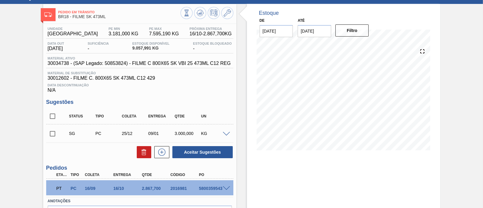
scroll to position [37, 0]
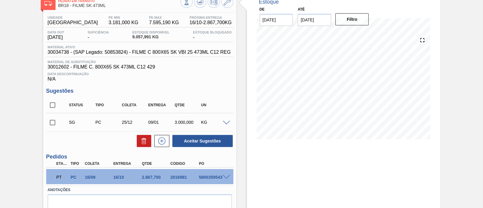
click at [228, 122] on span at bounding box center [226, 123] width 7 height 5
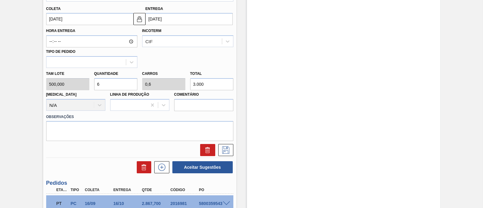
scroll to position [264, 0]
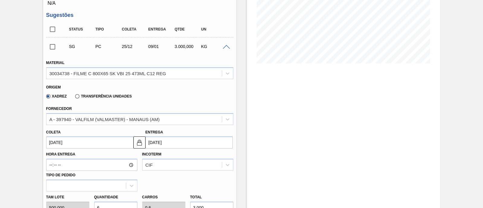
click at [227, 48] on span at bounding box center [226, 47] width 7 height 5
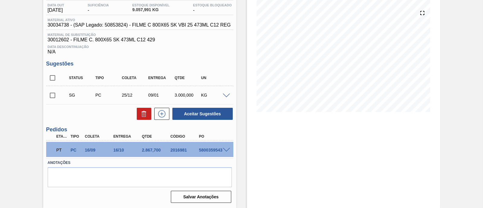
click at [50, 95] on input "checkbox" at bounding box center [52, 95] width 13 height 13
click at [205, 115] on button "Aceitar Sugestões" at bounding box center [202, 114] width 60 height 12
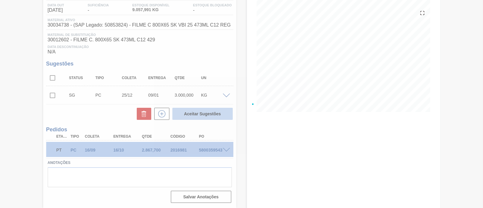
checkbox input "false"
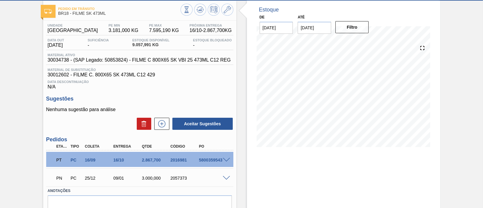
scroll to position [0, 0]
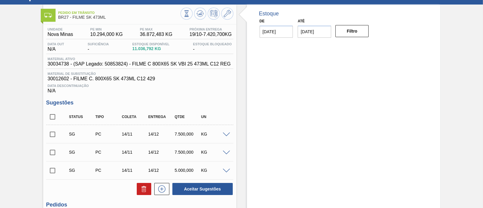
scroll to position [37, 0]
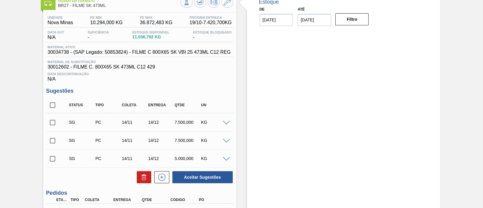
click at [227, 124] on span at bounding box center [226, 123] width 7 height 5
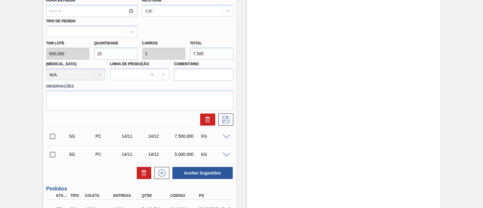
scroll to position [302, 0]
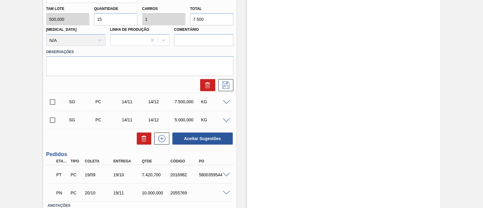
click at [227, 191] on span at bounding box center [226, 193] width 7 height 5
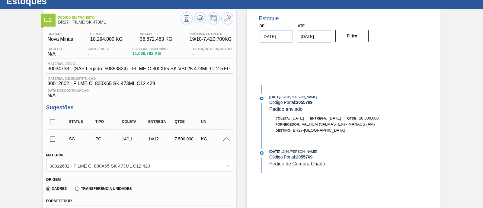
scroll to position [0, 0]
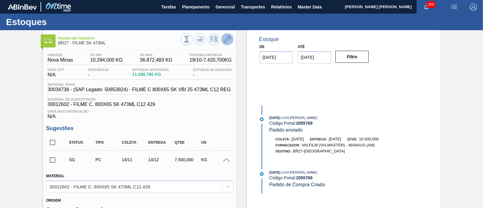
click at [225, 41] on icon at bounding box center [227, 39] width 7 height 7
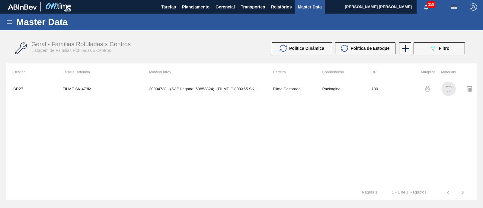
click at [448, 88] on img "button" at bounding box center [449, 89] width 6 height 6
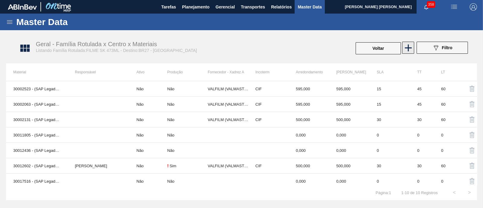
click at [407, 49] on icon at bounding box center [409, 48] width 12 height 12
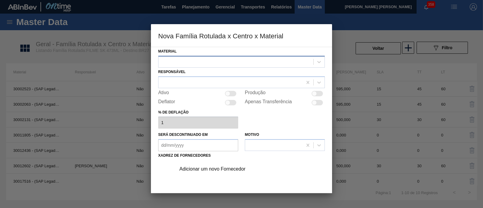
click at [201, 60] on div at bounding box center [236, 61] width 155 height 9
click at [75, 185] on div at bounding box center [241, 104] width 483 height 208
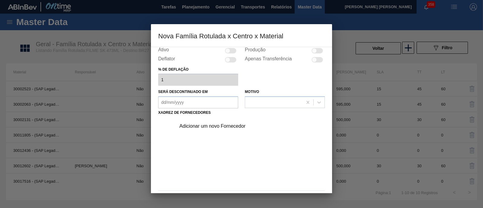
scroll to position [63, 0]
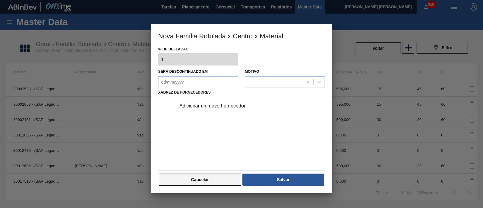
click at [227, 182] on button "Cancelar" at bounding box center [200, 180] width 82 height 12
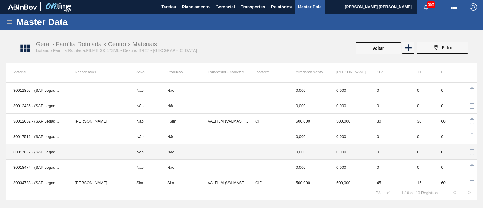
scroll to position [49, 0]
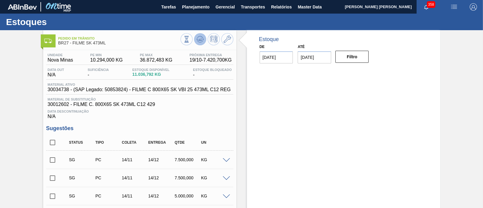
click at [201, 38] on polygon at bounding box center [201, 39] width 0 height 2
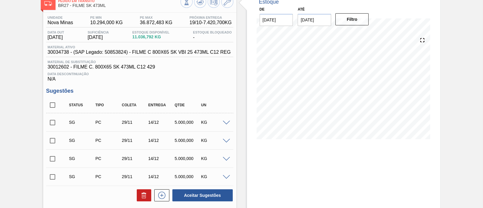
click at [230, 124] on div at bounding box center [227, 122] width 12 height 5
click at [229, 125] on span at bounding box center [226, 123] width 7 height 5
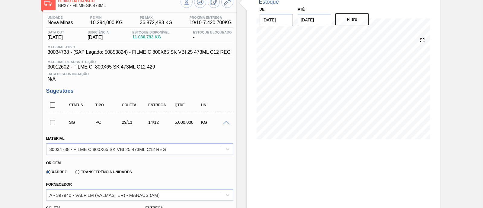
click at [227, 124] on span at bounding box center [226, 123] width 7 height 5
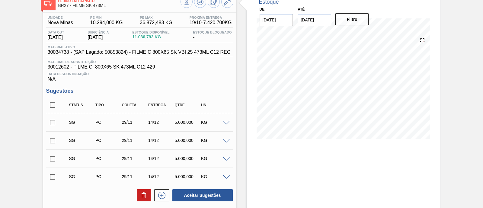
click at [227, 124] on span at bounding box center [226, 123] width 7 height 5
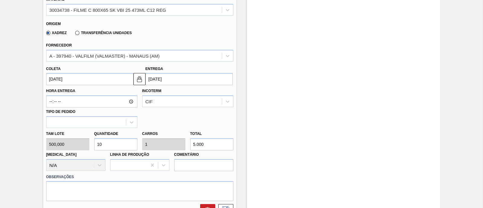
scroll to position [189, 0]
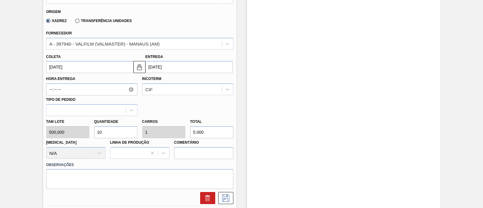
drag, startPoint x: 214, startPoint y: 135, endPoint x: 191, endPoint y: 134, distance: 23.3
click at [191, 135] on input "5.000" at bounding box center [211, 132] width 43 height 12
type input "0,002"
type input "0"
type input "1"
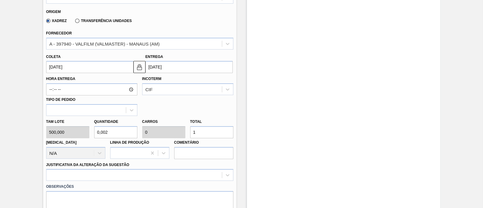
type input "0,024"
type input "0,002"
type input "12"
type input "0,25"
type input "0,025"
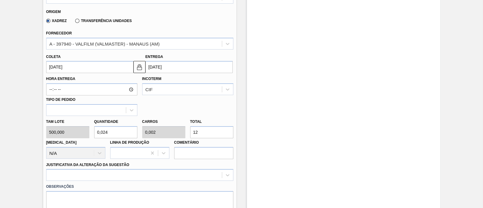
type input "125"
type input "2,5"
type input "0,25"
type input "1.250"
type input "25"
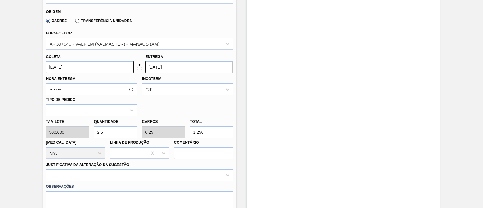
type input "2,5"
type input "12.500"
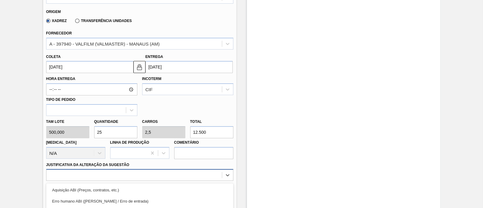
click at [107, 175] on div "option Outro focused, 6 of 18. 18 results available. Use Up and Down to choose …" at bounding box center [139, 175] width 187 height 12
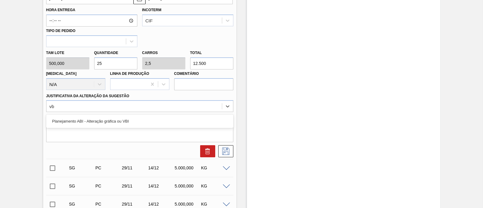
type Sugestão "vbi"
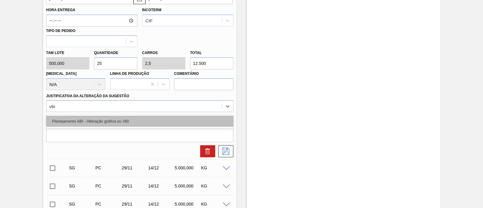
click at [141, 125] on div "Planejamento ABI - Alteração gráfica ou VBI" at bounding box center [139, 121] width 187 height 11
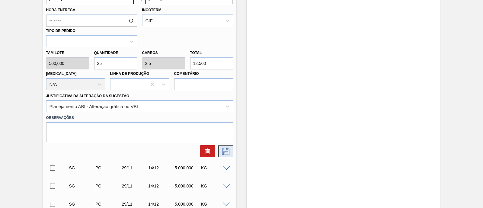
click at [228, 155] on icon at bounding box center [226, 151] width 10 height 7
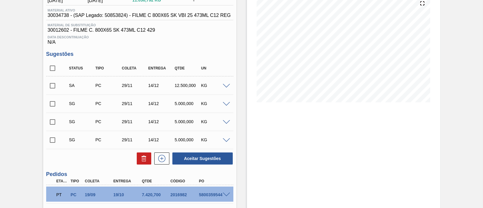
scroll to position [63, 0]
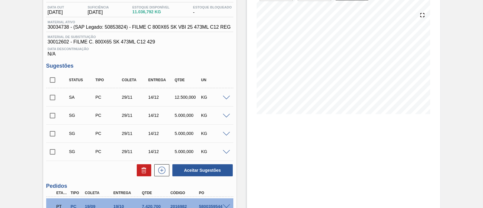
click at [52, 99] on input "checkbox" at bounding box center [52, 97] width 13 height 13
click at [192, 170] on button "Aceitar Sugestões" at bounding box center [202, 170] width 60 height 12
checkbox input "false"
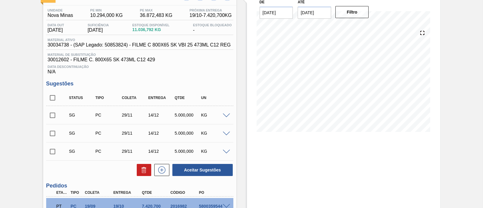
scroll to position [25, 0]
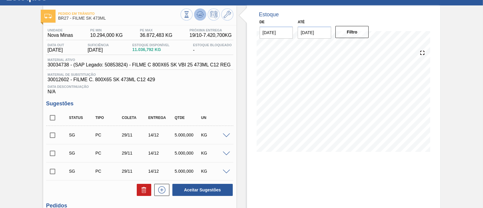
click at [195, 15] on button at bounding box center [200, 14] width 12 height 12
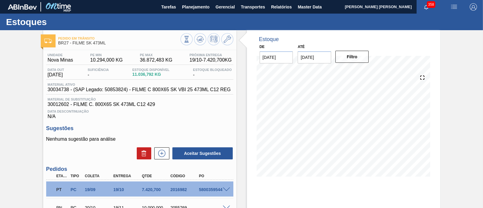
scroll to position [0, 0]
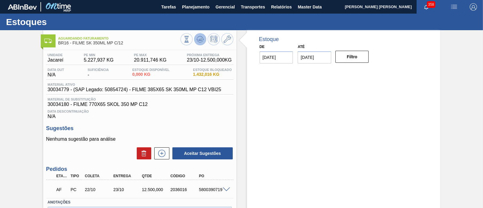
click at [199, 43] on button at bounding box center [200, 39] width 12 height 12
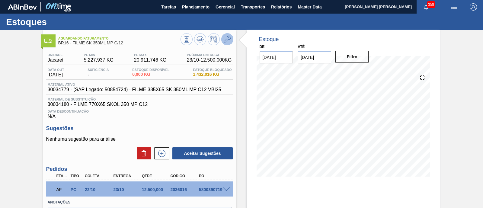
click at [231, 37] on button at bounding box center [227, 39] width 12 height 12
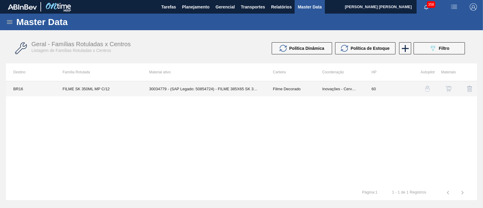
click at [243, 91] on td "30034779 - (SAP Legado: 50854724) - FILME 385X65 SK 350ML MP C12 VBI25" at bounding box center [204, 88] width 124 height 15
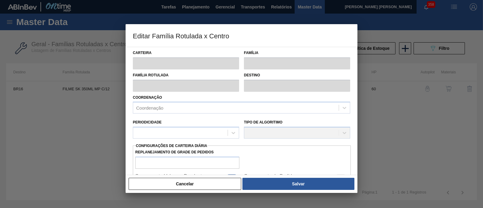
type input "Filme Decorado"
type input "FILME SK 350ML MP C/12"
type input "BR16 - Jacareí"
type input "60"
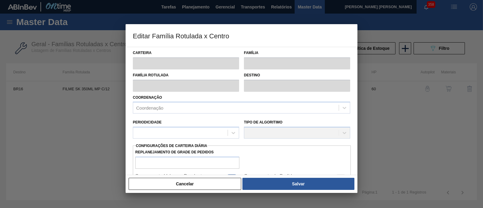
type input "5.227,937"
type input "20.911,746"
type input "75"
type input "16.990,794"
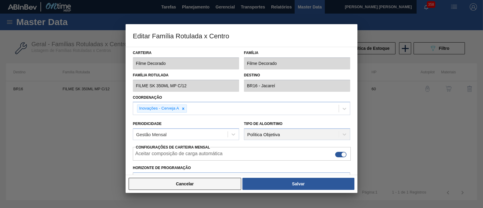
click at [208, 184] on button "Cancelar" at bounding box center [185, 184] width 113 height 12
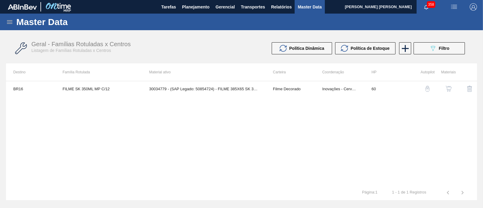
click at [452, 89] on img "button" at bounding box center [449, 89] width 6 height 6
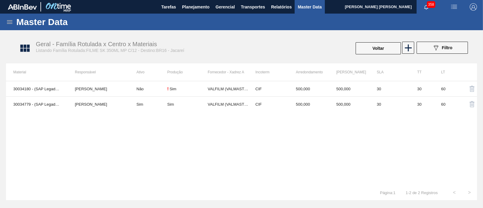
click at [471, 103] on img "button" at bounding box center [472, 104] width 7 height 7
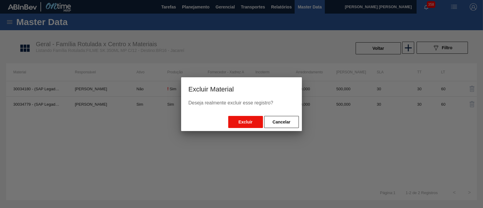
click at [254, 121] on button "Excluir" at bounding box center [245, 122] width 35 height 12
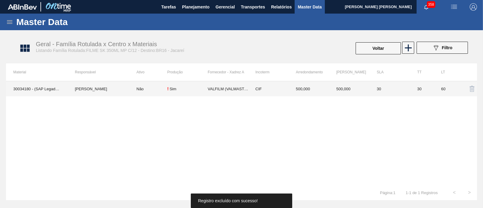
click at [143, 93] on td "Não" at bounding box center [148, 88] width 38 height 15
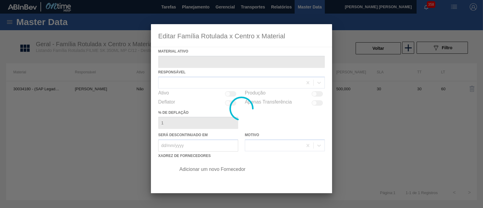
type ativo "30034180 - (SAP Legado: 50844878) - FILME 770X65 SKOL 350 MP C12"
checkbox input "true"
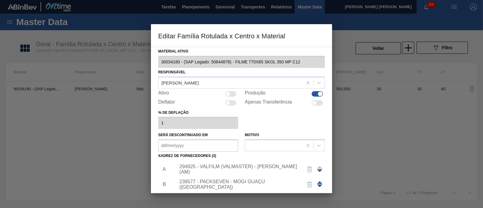
click at [227, 96] on div at bounding box center [227, 93] width 5 height 5
checkbox input "true"
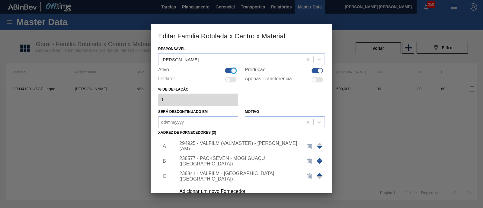
scroll to position [63, 0]
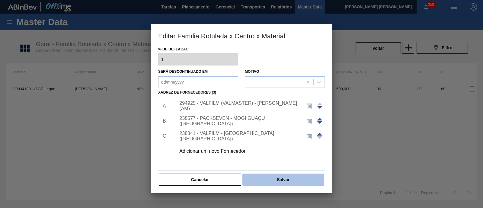
click at [263, 176] on button "Salvar" at bounding box center [284, 180] width 82 height 12
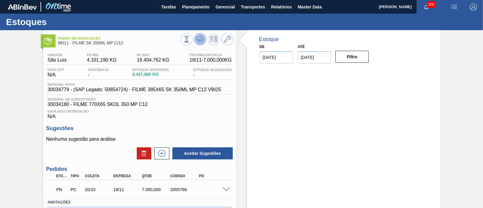
click at [202, 39] on icon at bounding box center [200, 39] width 7 height 7
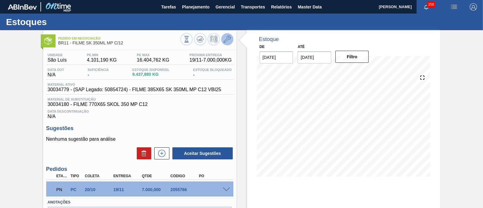
click at [228, 39] on icon at bounding box center [227, 39] width 7 height 7
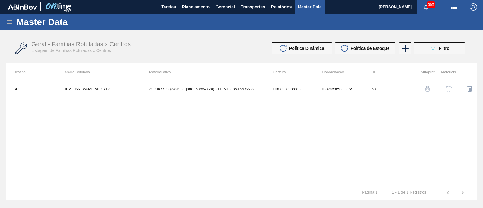
click at [445, 90] on button "button" at bounding box center [449, 89] width 14 height 14
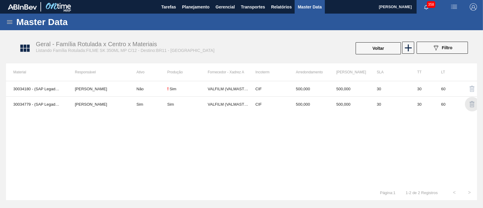
click at [470, 105] on img "button" at bounding box center [472, 104] width 7 height 7
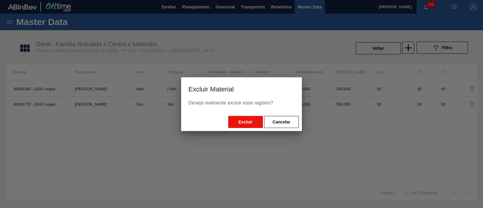
click at [240, 121] on button "Excluir" at bounding box center [245, 122] width 35 height 12
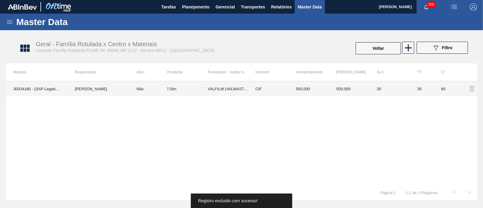
click at [193, 93] on td "! Sim" at bounding box center [187, 88] width 40 height 15
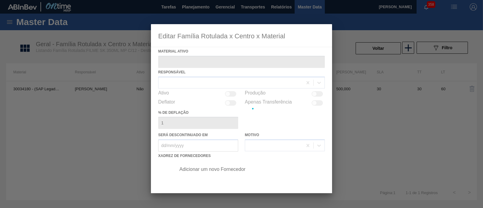
type ativo "30034180 - (SAP Legado: 50844878) - FILME 770X65 SKOL 350 MP C12"
checkbox input "true"
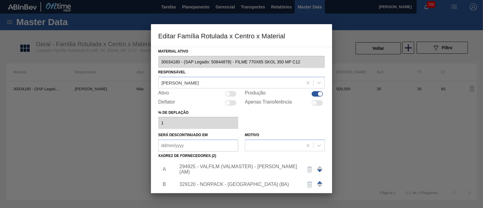
drag, startPoint x: 232, startPoint y: 92, endPoint x: 232, endPoint y: 101, distance: 8.8
click at [232, 92] on div at bounding box center [230, 93] width 11 height 5
checkbox input "true"
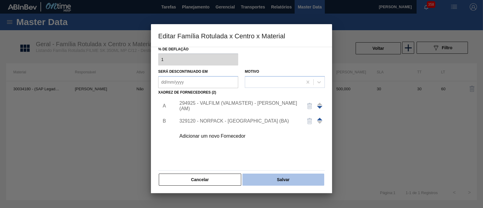
click at [287, 180] on button "Salvar" at bounding box center [284, 180] width 82 height 12
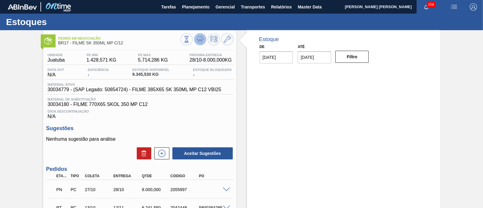
click at [200, 39] on icon at bounding box center [200, 39] width 7 height 7
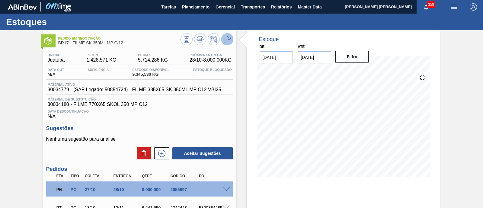
click at [227, 40] on icon at bounding box center [227, 39] width 7 height 7
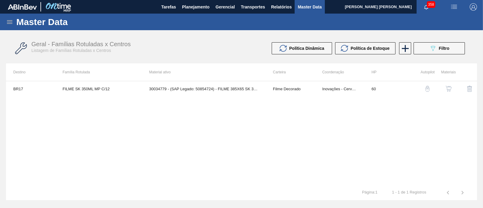
click at [450, 90] on img "button" at bounding box center [449, 89] width 6 height 6
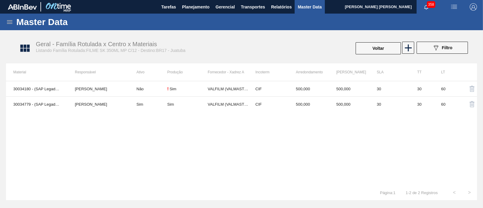
click at [472, 105] on img "button" at bounding box center [472, 104] width 7 height 7
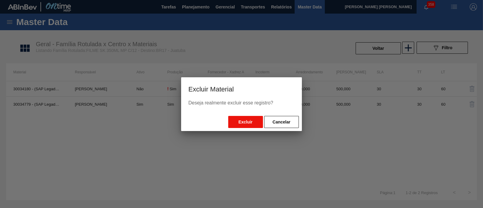
click at [242, 124] on button "Excluir" at bounding box center [245, 122] width 35 height 12
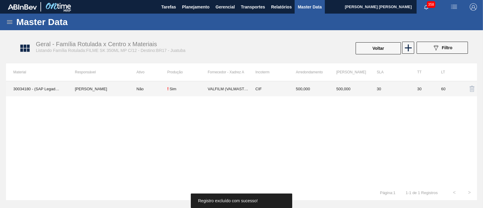
click at [121, 90] on td "[PERSON_NAME]" at bounding box center [99, 88] width 62 height 15
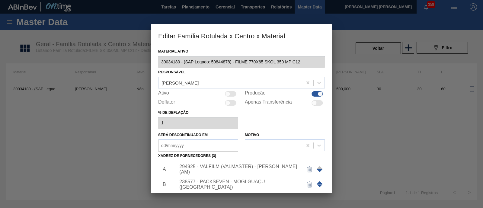
click at [234, 92] on div at bounding box center [230, 93] width 11 height 5
checkbox input "true"
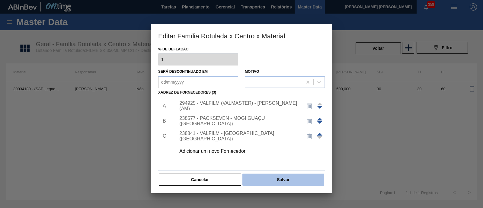
click at [280, 175] on button "Salvar" at bounding box center [284, 180] width 82 height 12
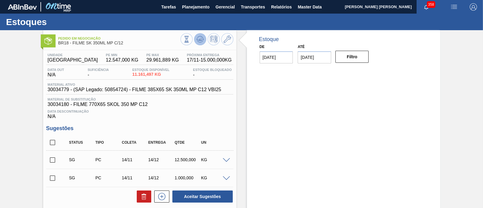
click at [202, 42] on icon at bounding box center [200, 39] width 7 height 7
click at [225, 43] on button at bounding box center [227, 39] width 12 height 12
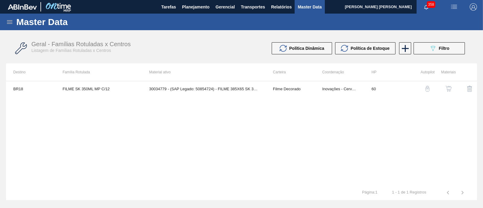
click at [449, 89] on img "button" at bounding box center [449, 89] width 6 height 6
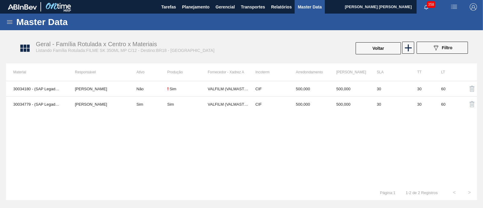
click at [474, 105] on img "button" at bounding box center [472, 104] width 7 height 7
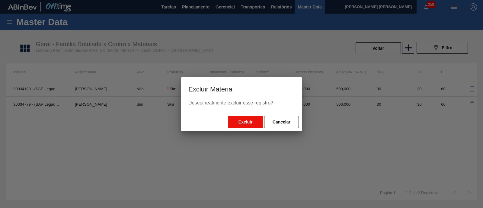
click at [249, 120] on button "Excluir" at bounding box center [245, 122] width 35 height 12
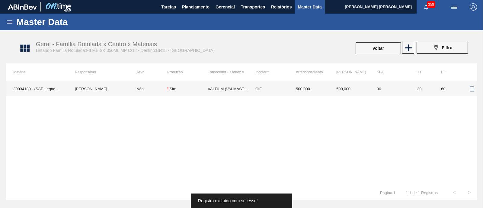
click at [151, 91] on td "Não" at bounding box center [148, 88] width 38 height 15
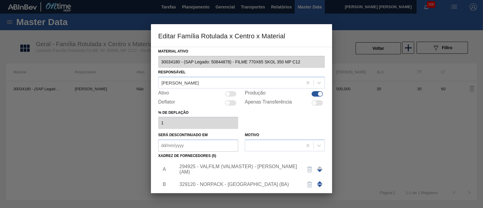
click at [236, 94] on div "Ativo" at bounding box center [198, 93] width 80 height 7
click at [233, 97] on div "Ativo" at bounding box center [198, 93] width 80 height 7
click at [231, 95] on div at bounding box center [230, 93] width 11 height 5
checkbox input "true"
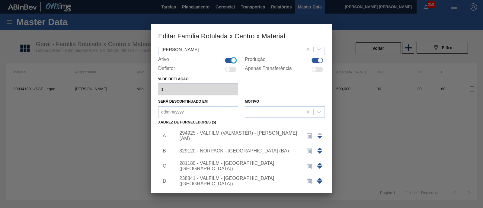
scroll to position [63, 0]
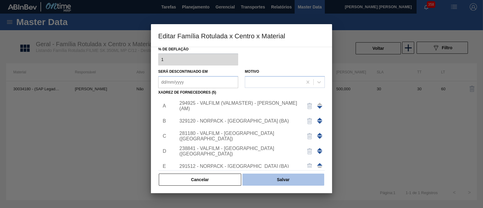
click at [278, 179] on button "Salvar" at bounding box center [284, 180] width 82 height 12
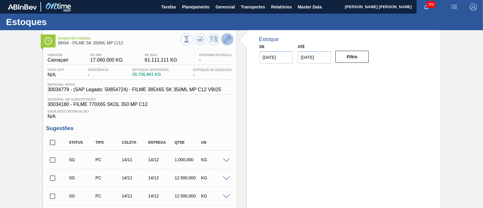
click at [225, 43] on icon at bounding box center [227, 39] width 7 height 7
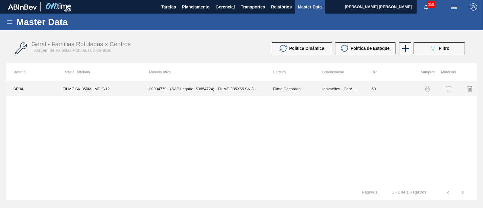
click at [229, 87] on td "30034779 - (SAP Legado: 50854724) - FILME 385X65 SK 350ML MP C12 VBI25" at bounding box center [204, 88] width 124 height 15
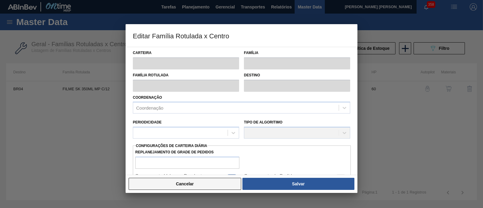
type input "Filme Decorado"
type input "FILME SK 350ML MP C/12"
type input "BR04 - Camaçari"
type input "60"
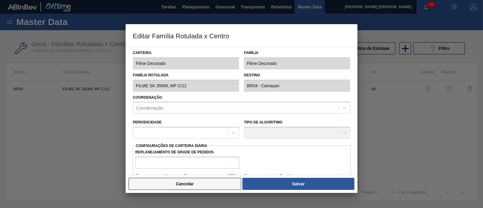
type input "17.060"
type input "61.111,111"
type input "75"
type input "50.098,333"
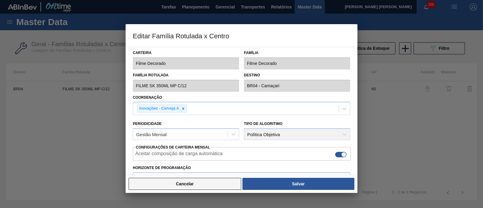
click at [191, 182] on button "Cancelar" at bounding box center [185, 184] width 113 height 12
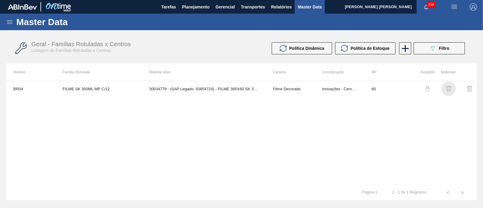
click at [449, 92] on img "button" at bounding box center [449, 89] width 6 height 6
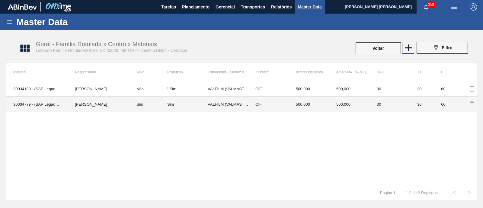
click at [213, 106] on td "VALFILM (VALMASTER) - MANAUS (AM)" at bounding box center [228, 104] width 40 height 15
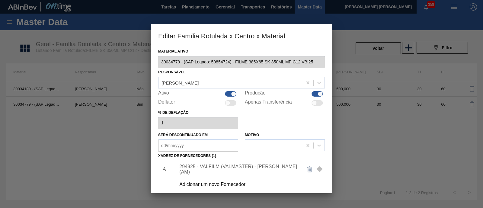
scroll to position [63, 0]
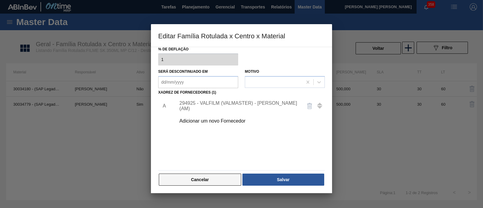
click at [219, 176] on button "Cancelar" at bounding box center [200, 180] width 82 height 12
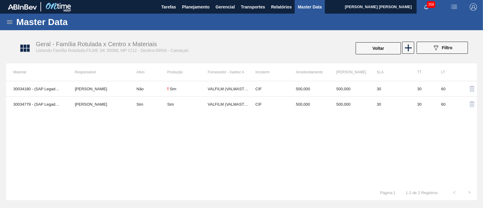
click at [471, 106] on img "button" at bounding box center [472, 104] width 7 height 7
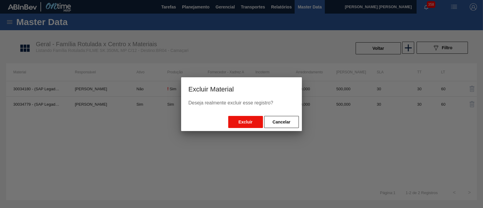
click at [250, 120] on button "Excluir" at bounding box center [245, 122] width 35 height 12
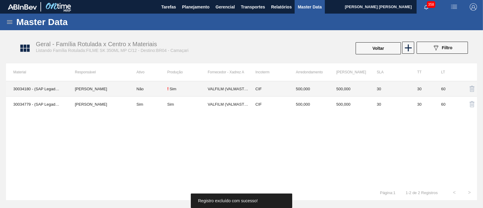
click at [185, 88] on div "! Sim" at bounding box center [187, 88] width 40 height 5
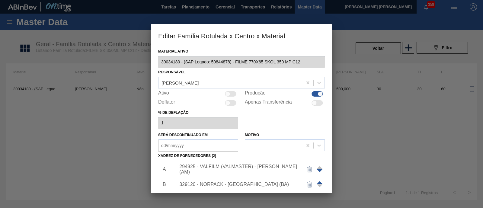
drag, startPoint x: 227, startPoint y: 94, endPoint x: 224, endPoint y: 97, distance: 4.3
click at [226, 94] on div at bounding box center [227, 93] width 5 height 5
checkbox input "true"
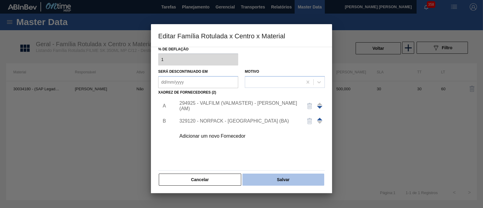
click at [290, 181] on button "Salvar" at bounding box center [284, 180] width 82 height 12
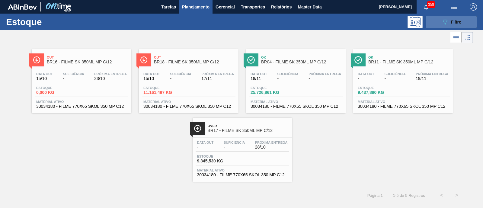
click at [448, 17] on button "089F7B8B-B2A5-4AFE-B5C0-19BA573D28AC Filtro" at bounding box center [451, 22] width 51 height 12
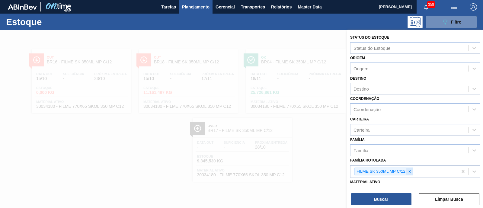
click at [411, 171] on icon at bounding box center [410, 171] width 4 height 4
click at [411, 171] on div "Família Rotulada" at bounding box center [410, 170] width 118 height 9
paste Rotulada "FILME SK 269ML PS"
type Rotulada "FILME SK 269ML PS"
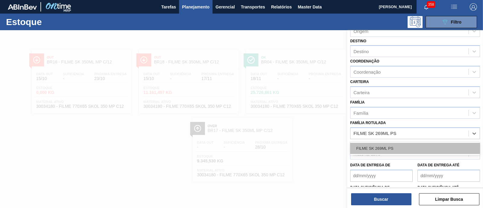
click at [393, 146] on div "FILME SK 269ML PS" at bounding box center [415, 148] width 130 height 11
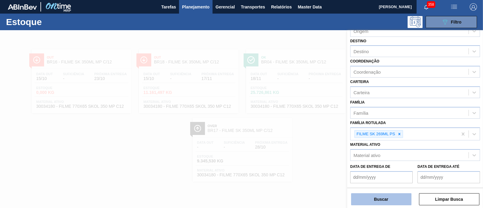
click at [374, 201] on button "Buscar" at bounding box center [381, 199] width 60 height 12
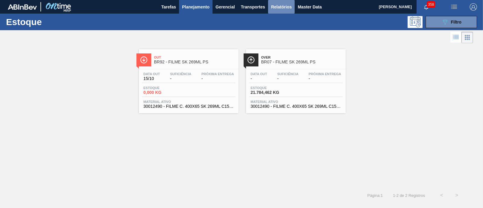
click at [282, 5] on span "Relatórios" at bounding box center [281, 6] width 21 height 7
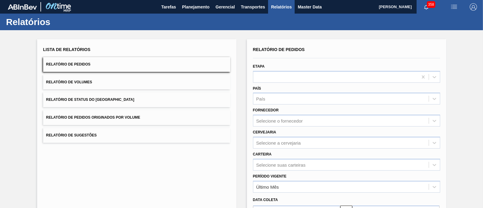
click at [106, 61] on button "Relatório de Pedidos" at bounding box center [136, 64] width 187 height 15
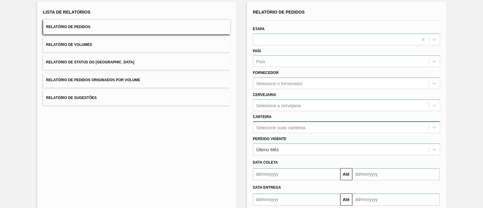
click at [293, 125] on div "Selecione suas carteiras" at bounding box center [346, 127] width 187 height 12
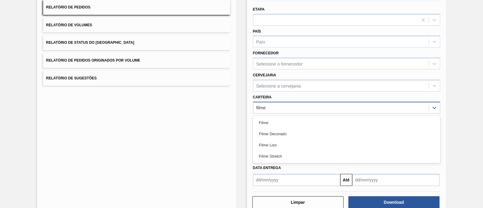
type input "filme d"
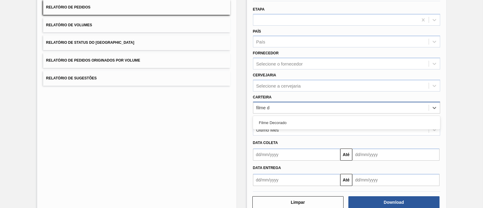
click at [293, 125] on div "Filme Decorado" at bounding box center [346, 122] width 187 height 11
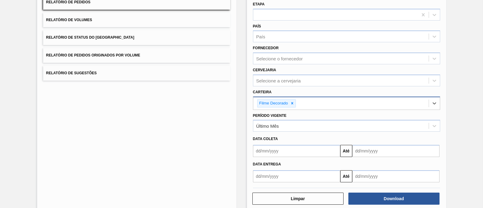
scroll to position [72, 0]
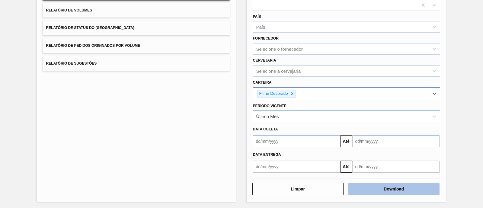
click at [395, 185] on button "Download" at bounding box center [394, 189] width 91 height 12
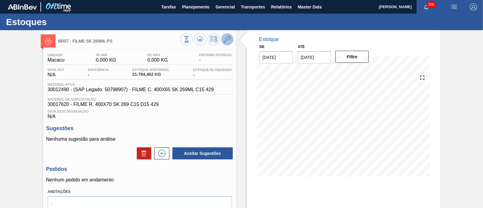
click at [225, 40] on icon at bounding box center [227, 39] width 7 height 7
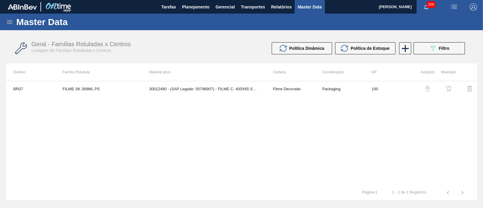
click at [450, 91] on img "button" at bounding box center [449, 89] width 6 height 6
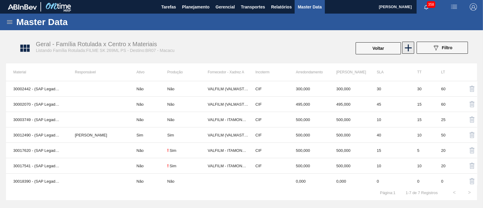
click at [411, 48] on icon at bounding box center [409, 48] width 12 height 12
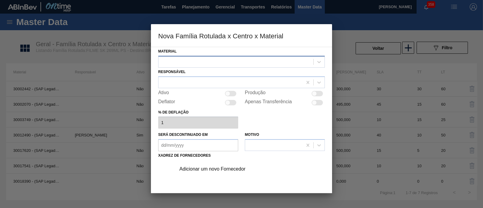
click at [205, 62] on div at bounding box center [236, 61] width 155 height 9
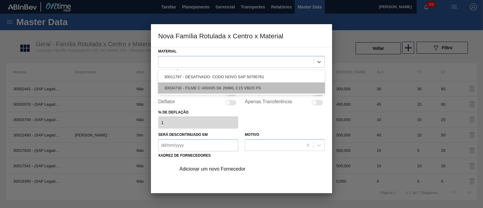
click at [202, 88] on div "30034730 - FILME C 400X65 SK 269ML C15 VBI25 PS" at bounding box center [241, 87] width 167 height 11
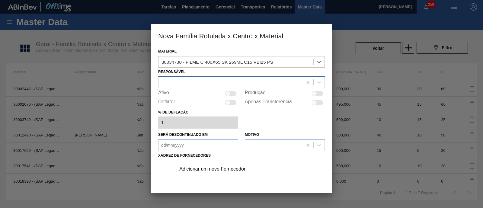
click at [201, 82] on div at bounding box center [231, 82] width 144 height 9
type input "toma"
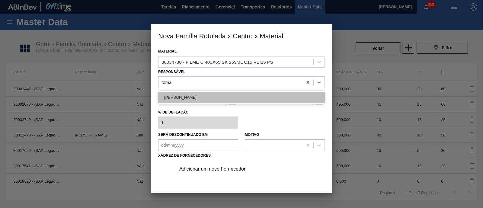
click at [193, 97] on div "[PERSON_NAME]" at bounding box center [241, 97] width 167 height 11
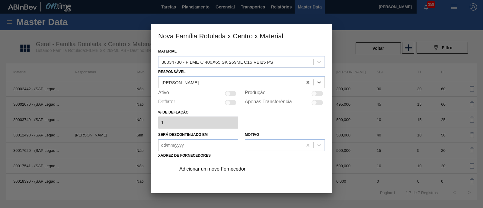
click at [315, 94] on div at bounding box center [314, 93] width 5 height 5
checkbox input "true"
click at [230, 170] on div "Adicionar um novo Fornecedor" at bounding box center [238, 168] width 118 height 5
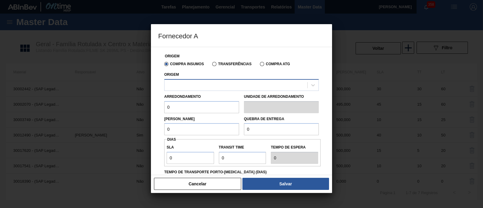
click at [230, 90] on div at bounding box center [241, 85] width 155 height 12
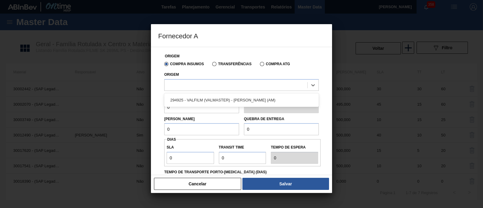
click at [230, 94] on div "294925 - VALFILM (VALMASTER) - [PERSON_NAME] (AM)" at bounding box center [241, 100] width 155 height 14
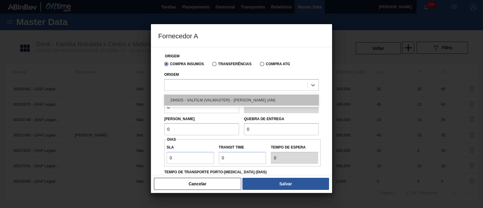
click at [229, 97] on div "294925 - VALFILM (VALMASTER) - [PERSON_NAME] (AM)" at bounding box center [241, 100] width 155 height 11
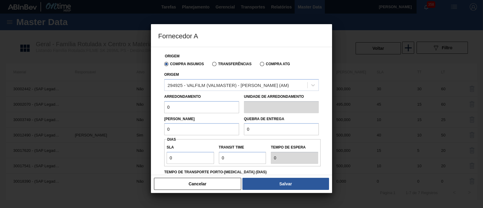
click at [196, 107] on input "0" at bounding box center [201, 107] width 75 height 12
drag, startPoint x: 196, startPoint y: 107, endPoint x: 166, endPoint y: 108, distance: 30.2
click at [166, 107] on input "0" at bounding box center [201, 107] width 75 height 12
type input "500"
drag, startPoint x: 181, startPoint y: 128, endPoint x: 160, endPoint y: 129, distance: 20.9
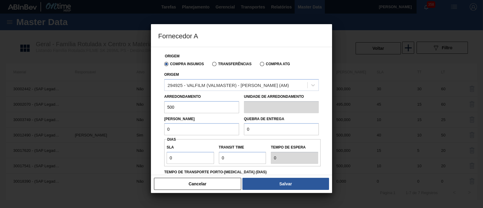
click at [160, 129] on div "Origem Compra Insumos Transferências Compra ATG Origem 294925 - VALFILM (VALMAS…" at bounding box center [241, 143] width 167 height 192
type input "500"
drag, startPoint x: 260, startPoint y: 132, endPoint x: 238, endPoint y: 133, distance: 21.8
click at [238, 133] on div "Lote Mínimo 500 Quebra de entrega 0" at bounding box center [241, 124] width 159 height 22
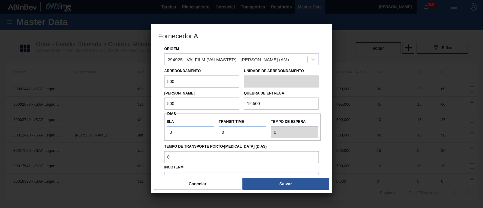
scroll to position [37, 0]
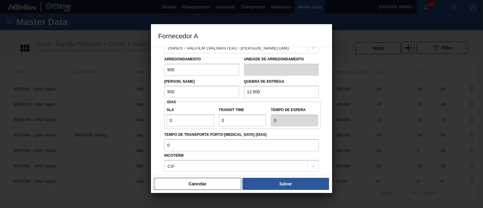
type input "12.500"
drag, startPoint x: 191, startPoint y: 121, endPoint x: 161, endPoint y: 122, distance: 29.3
click at [161, 122] on div "Origem Compra Insumos Transferências Compra ATG Origem 294925 - VALFILM (VALMAS…" at bounding box center [241, 106] width 167 height 192
type input "3"
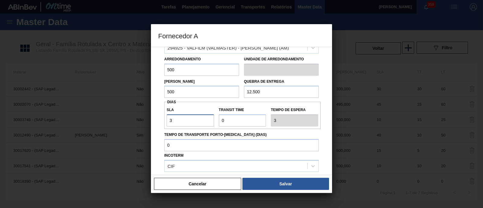
type input "30"
drag, startPoint x: 219, startPoint y: 123, endPoint x: 201, endPoint y: 123, distance: 17.5
click at [201, 123] on div "SLA 30 Transit Time Tempo de espera 30" at bounding box center [242, 115] width 156 height 22
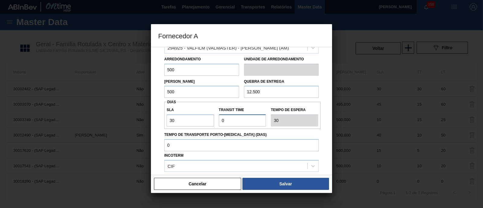
type input "3"
type input "33"
type input "30"
type input "60"
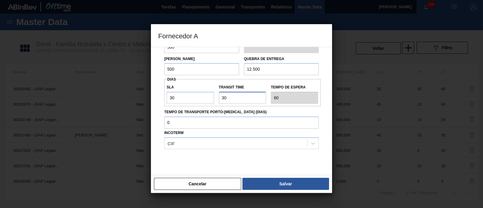
scroll to position [71, 0]
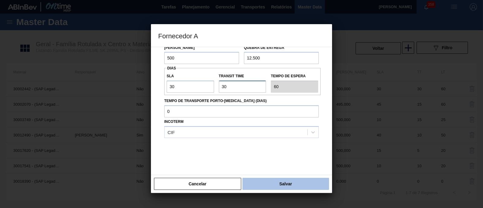
type input "30"
click at [278, 185] on button "Salvar" at bounding box center [286, 184] width 87 height 12
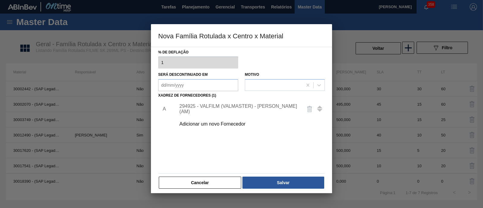
scroll to position [63, 0]
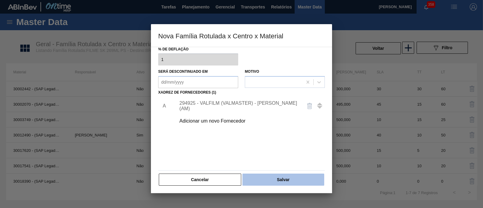
click at [283, 177] on button "Salvar" at bounding box center [284, 180] width 82 height 12
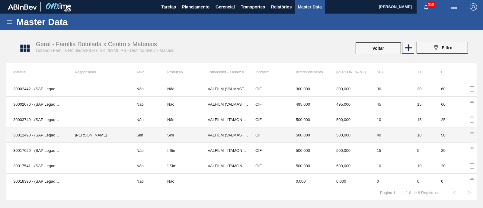
click at [157, 134] on td "Sim" at bounding box center [148, 134] width 38 height 15
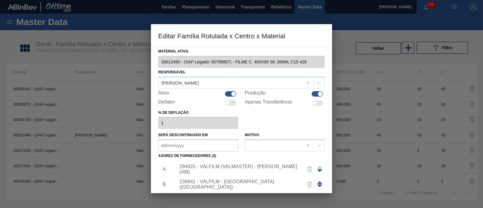
click at [317, 101] on div at bounding box center [317, 102] width 11 height 5
checkbox input "true"
click at [232, 94] on div at bounding box center [233, 93] width 5 height 5
checkbox input "false"
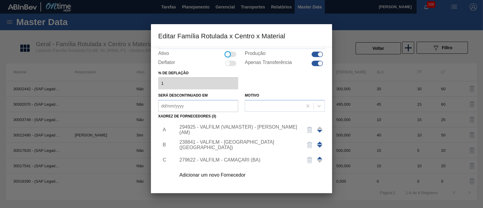
scroll to position [63, 0]
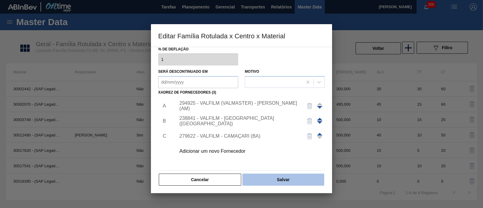
click at [280, 182] on button "Salvar" at bounding box center [284, 180] width 82 height 12
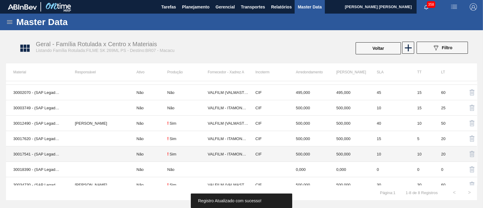
scroll to position [18, 0]
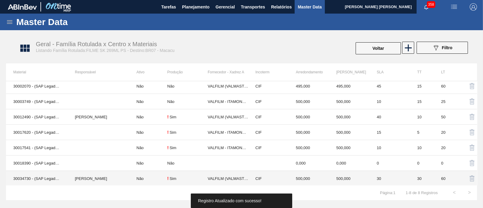
click at [145, 179] on td "Não" at bounding box center [148, 178] width 38 height 15
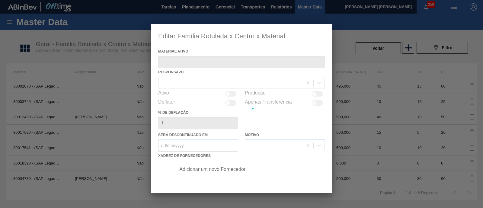
type ativo "30034730 - (SAP Legado: 50853796) - FILME C 400X65 SK 269ML C15 VBI25 PS"
checkbox input "true"
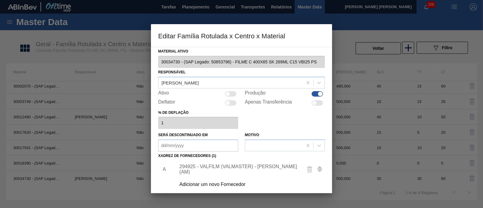
click at [229, 96] on div at bounding box center [230, 93] width 11 height 5
checkbox input "true"
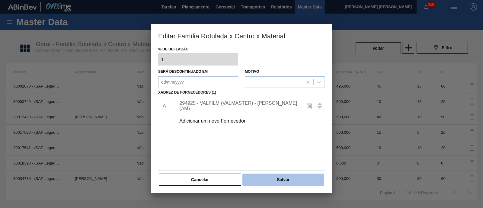
click at [294, 184] on button "Salvar" at bounding box center [284, 180] width 82 height 12
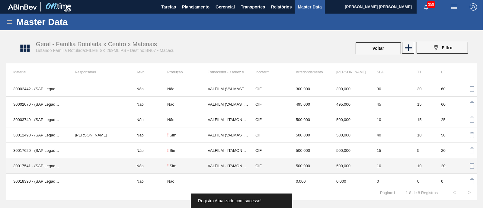
scroll to position [18, 0]
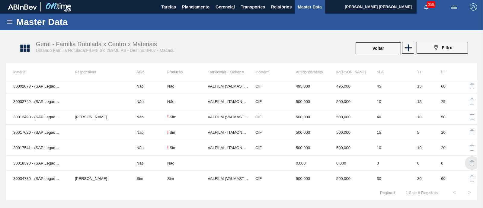
click at [473, 162] on img "button" at bounding box center [472, 162] width 7 height 7
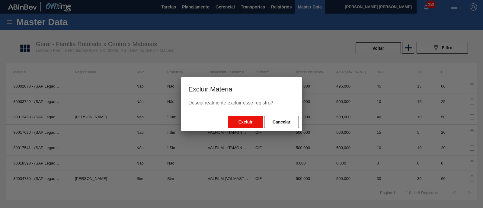
click at [252, 120] on button "Excluir" at bounding box center [245, 122] width 35 height 12
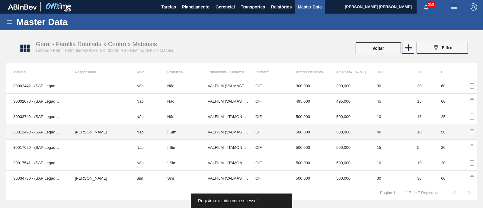
scroll to position [0, 0]
